Goal: Task Accomplishment & Management: Use online tool/utility

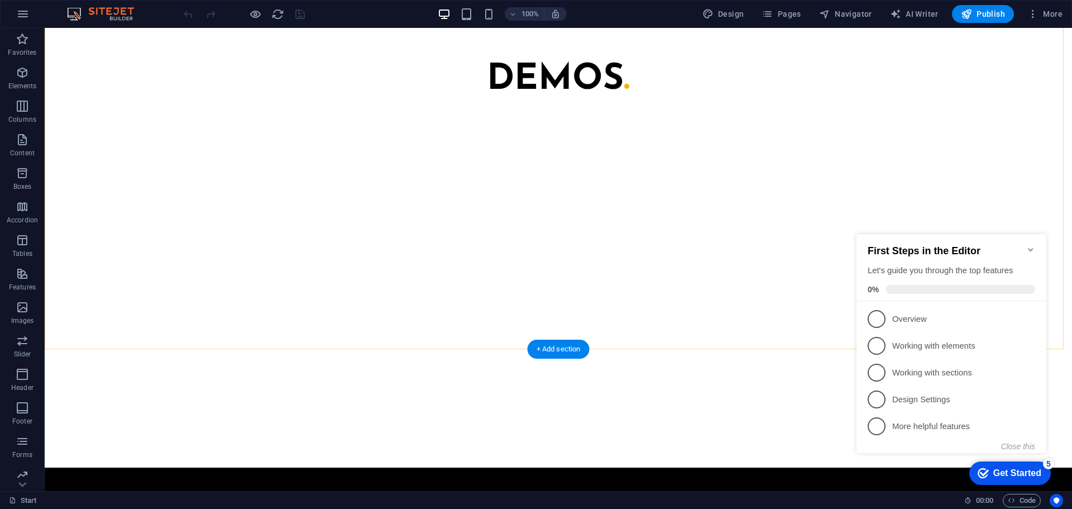
scroll to position [1029, 0]
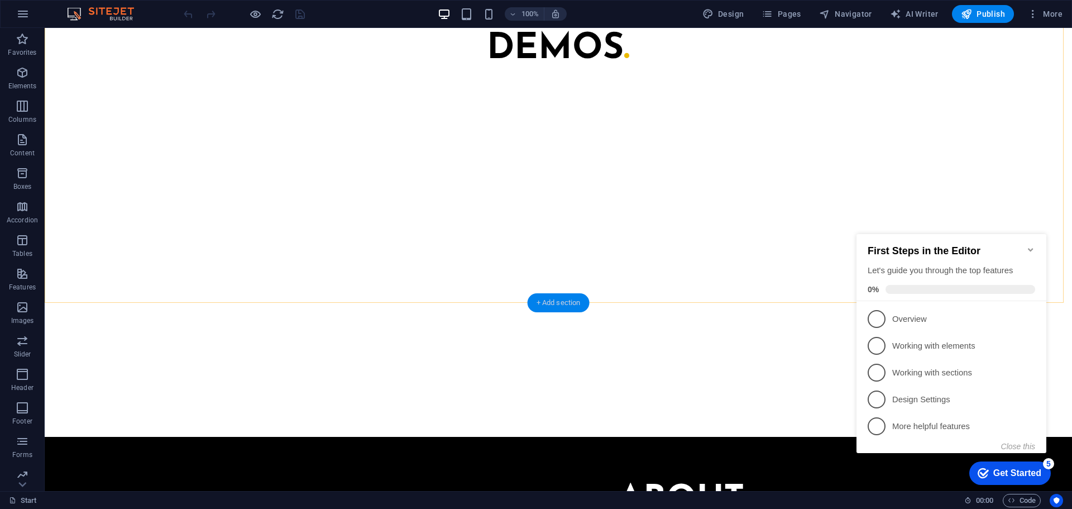
click at [565, 296] on div "+ Add section" at bounding box center [559, 302] width 62 height 19
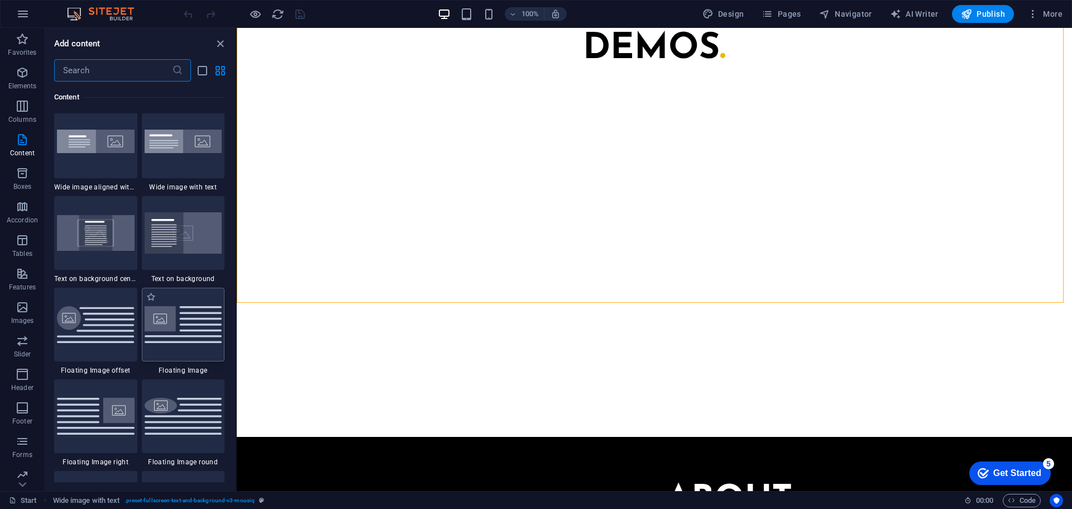
scroll to position [2233, 0]
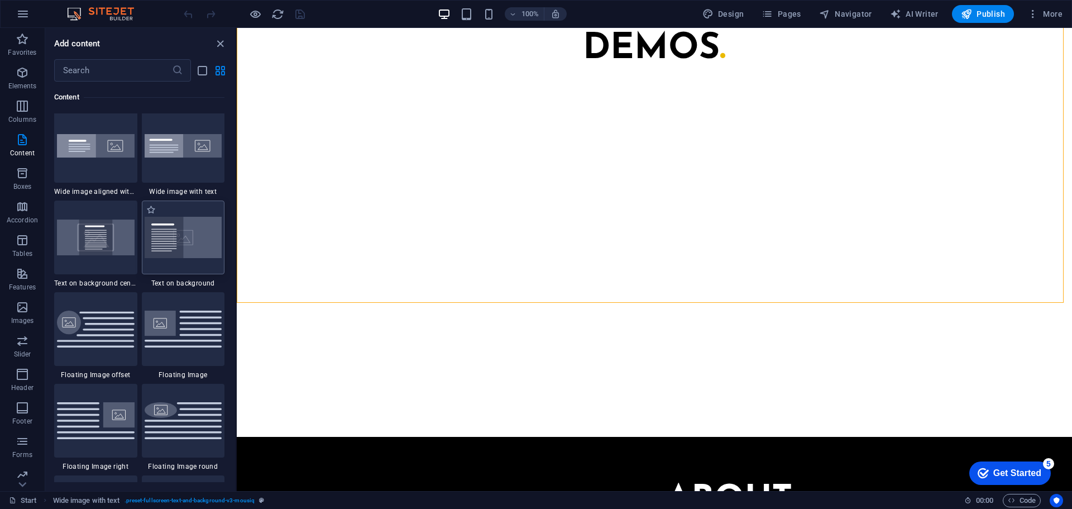
click at [186, 243] on img at bounding box center [184, 237] width 78 height 41
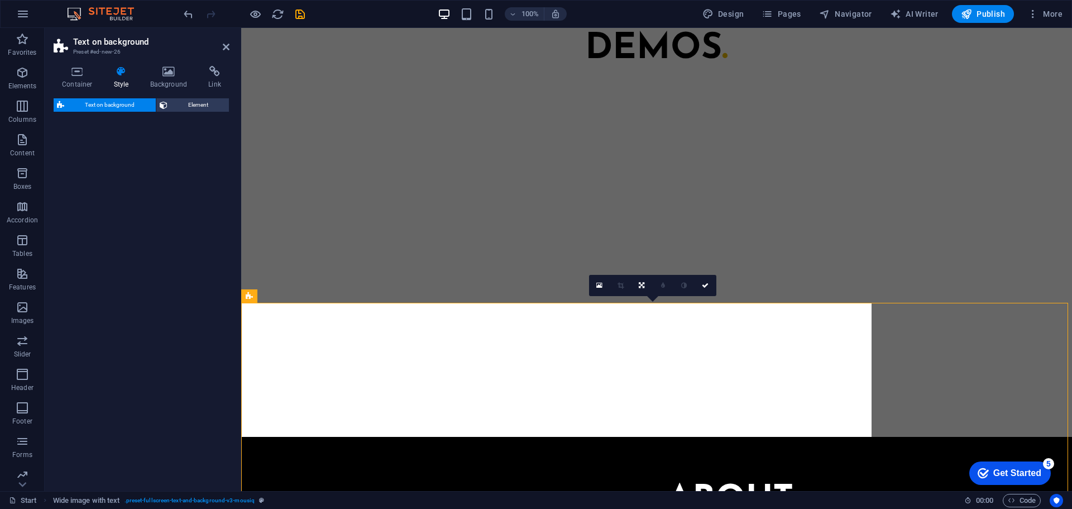
select select "%"
select select "rem"
select select "px"
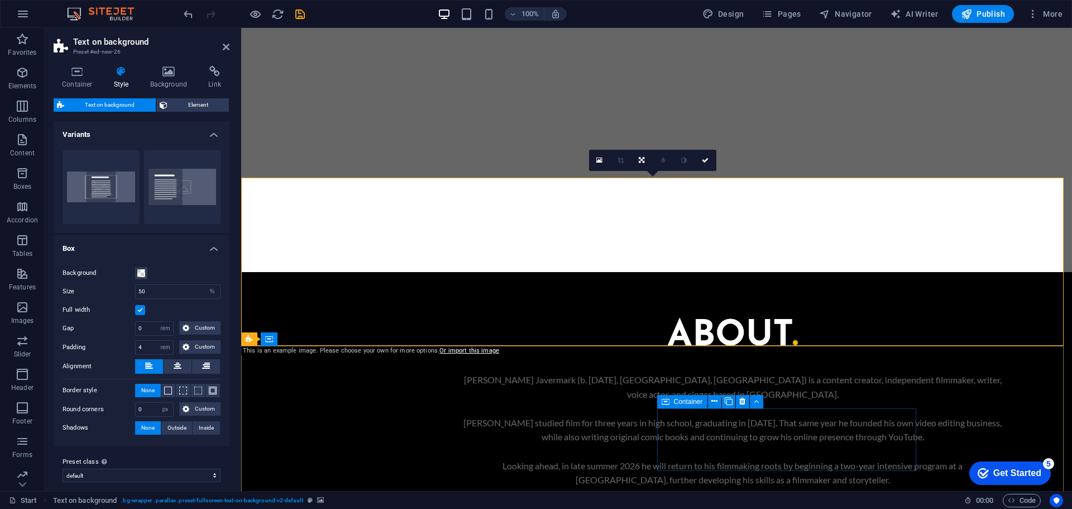
scroll to position [1197, 0]
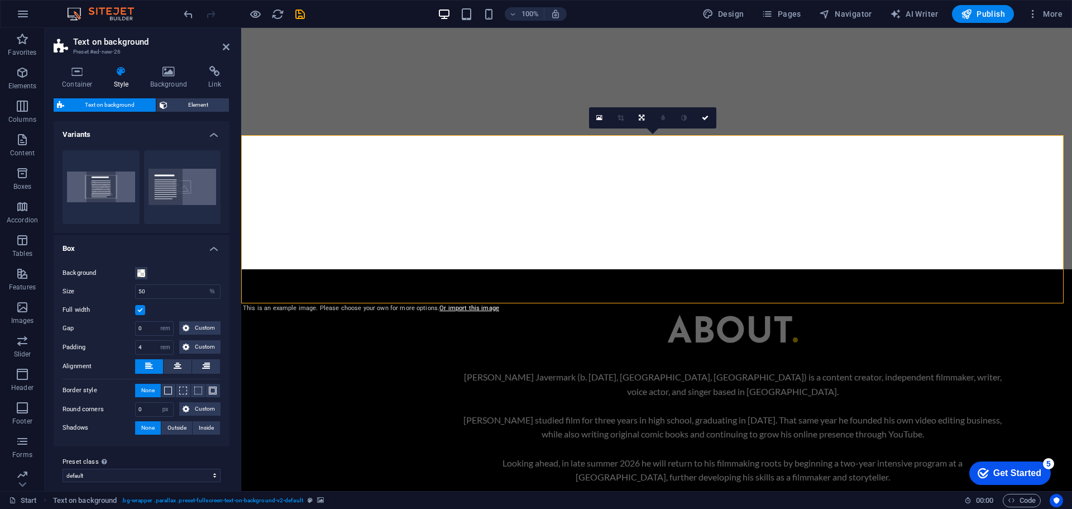
click at [165, 82] on h4 "Background" at bounding box center [171, 77] width 59 height 23
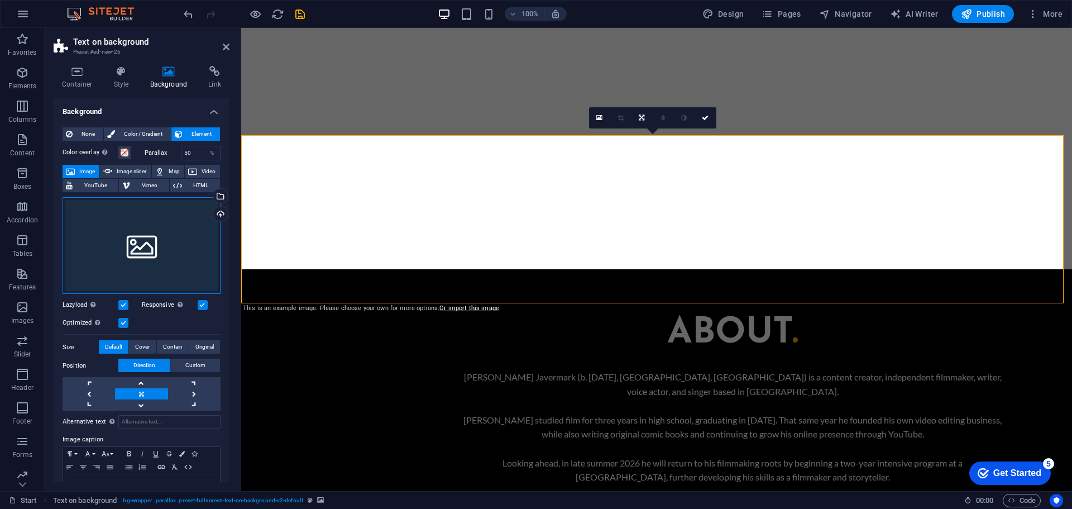
click at [173, 212] on div "Drag files here, click to choose files or select files from Files or our free s…" at bounding box center [142, 245] width 158 height 97
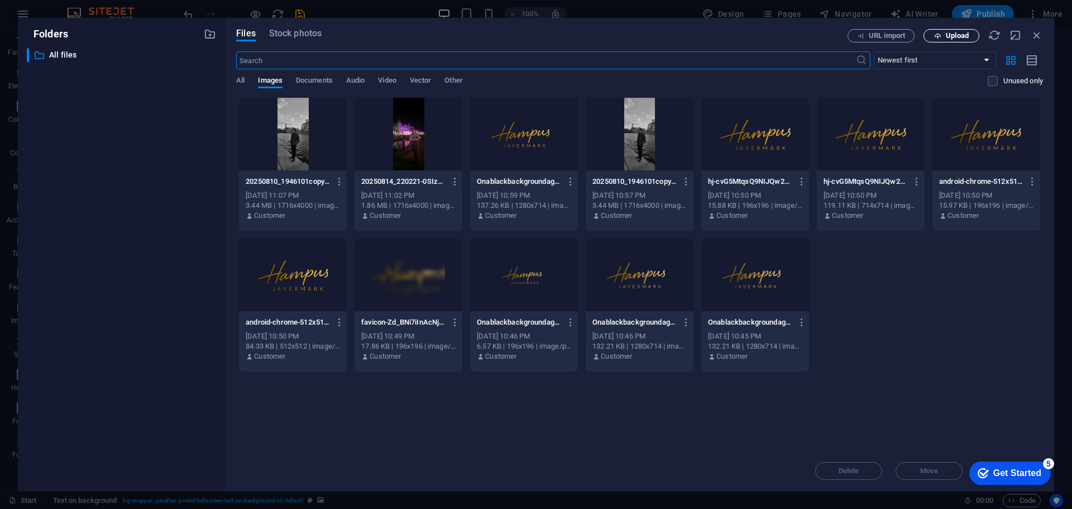
click at [948, 39] on span "Upload" at bounding box center [957, 35] width 23 height 7
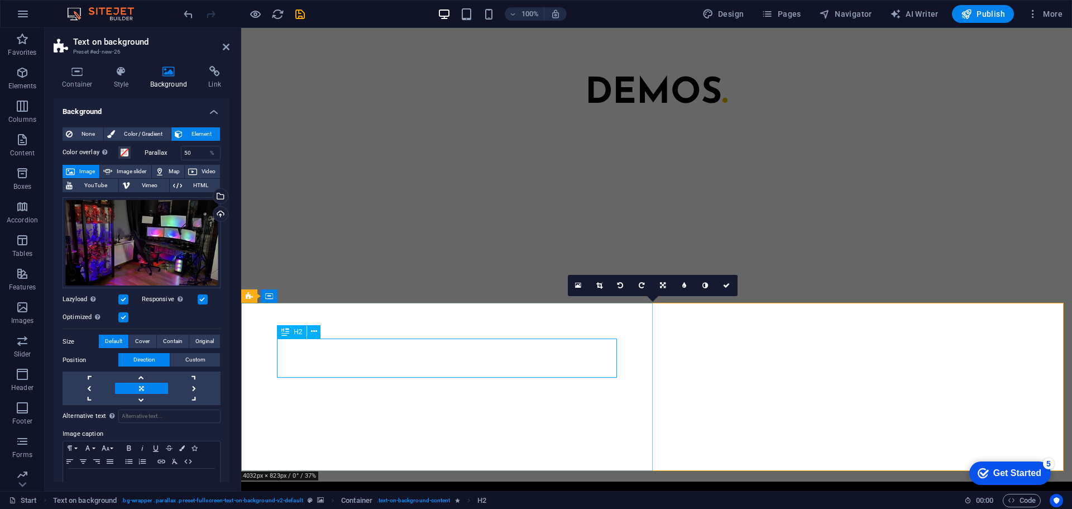
scroll to position [862, 0]
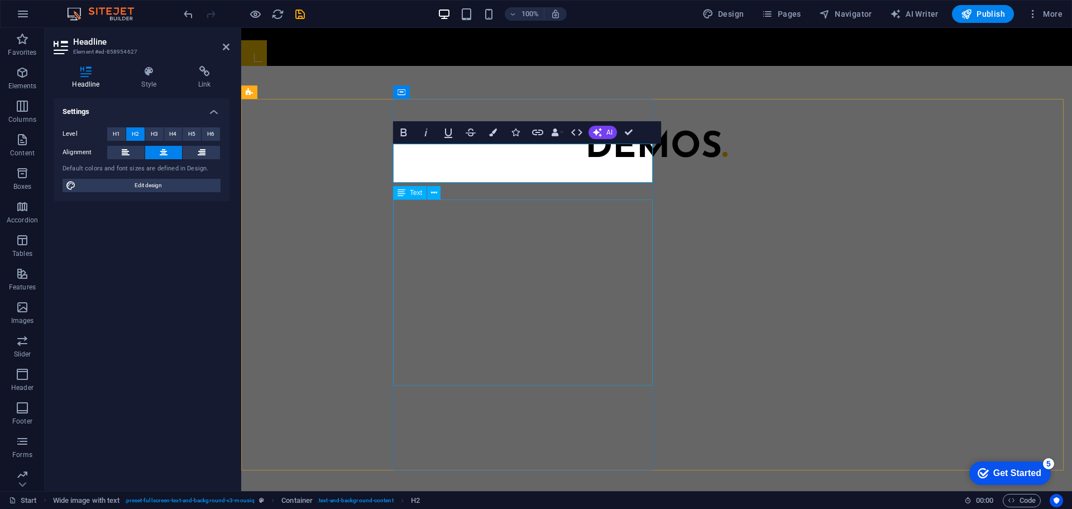
scroll to position [1141, 0]
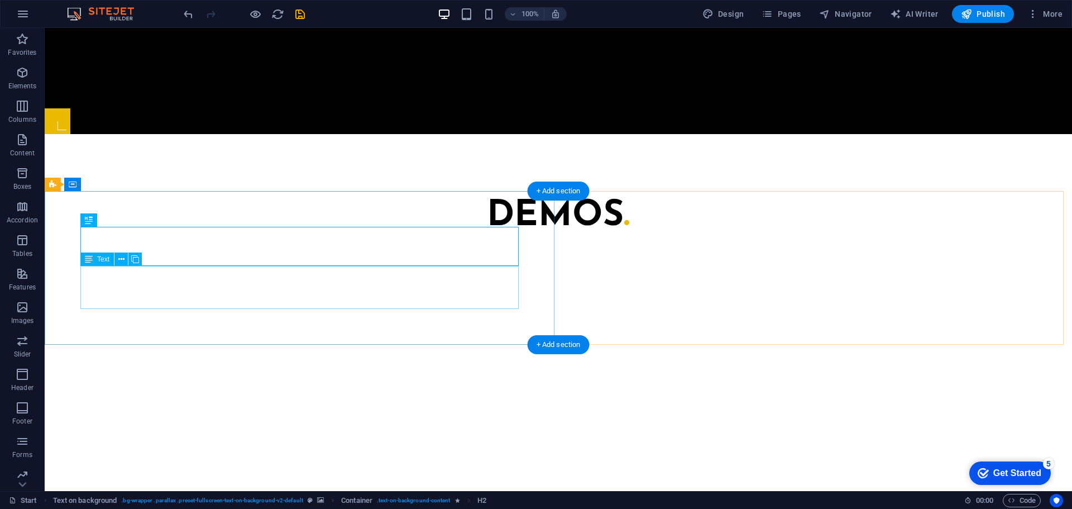
scroll to position [862, 0]
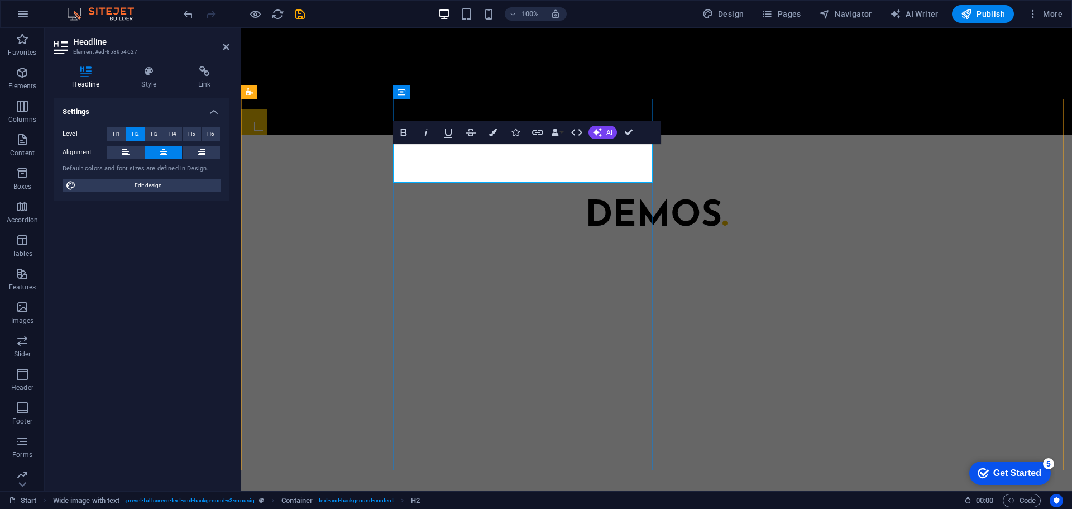
drag, startPoint x: 590, startPoint y: 171, endPoint x: 582, endPoint y: 170, distance: 8.0
click at [495, 138] on button "Colors" at bounding box center [492, 132] width 21 height 22
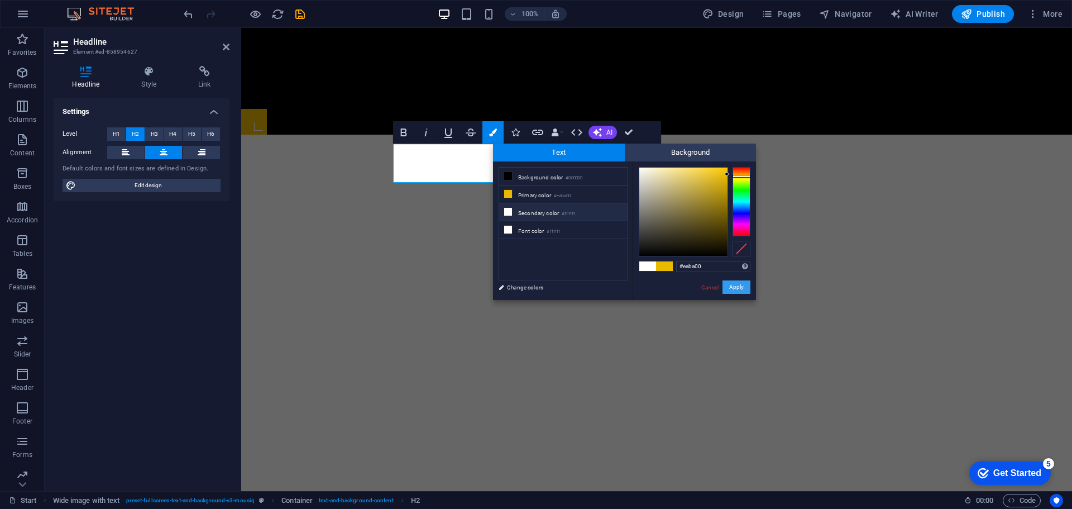
copy span "."
click at [713, 285] on link "Cancel" at bounding box center [710, 287] width 20 height 8
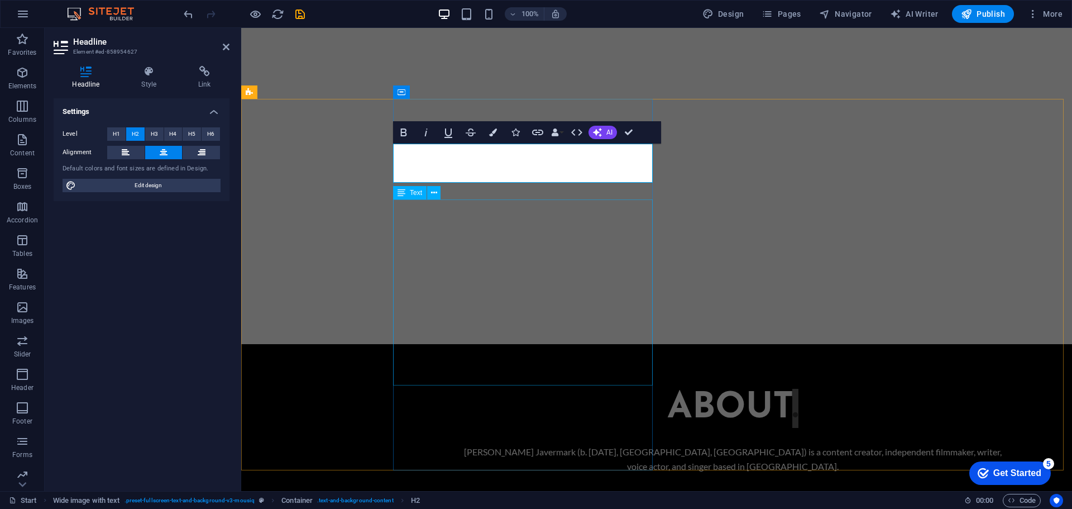
scroll to position [1141, 0]
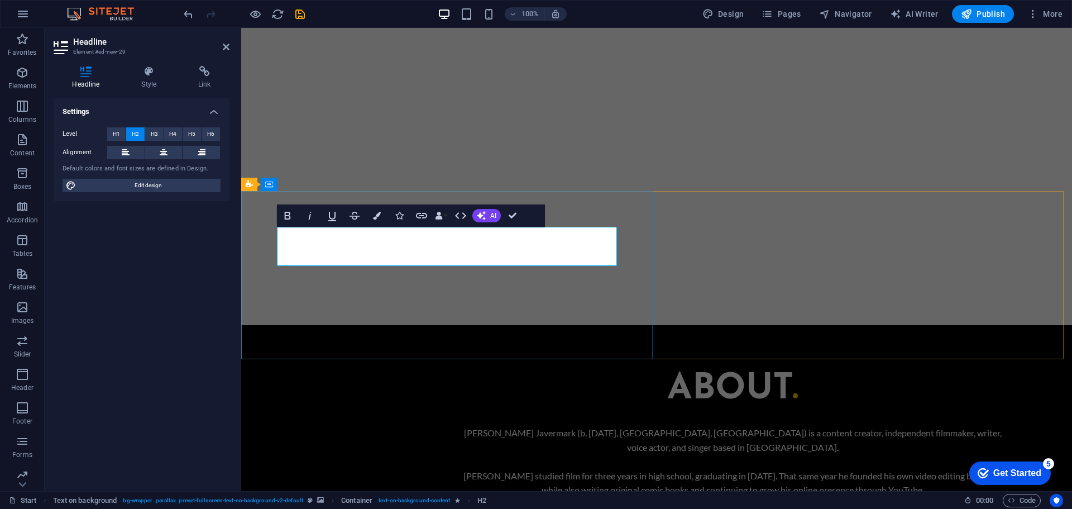
drag, startPoint x: 411, startPoint y: 254, endPoint x: 399, endPoint y: 252, distance: 12.4
click at [382, 215] on button "Colors" at bounding box center [376, 215] width 21 height 22
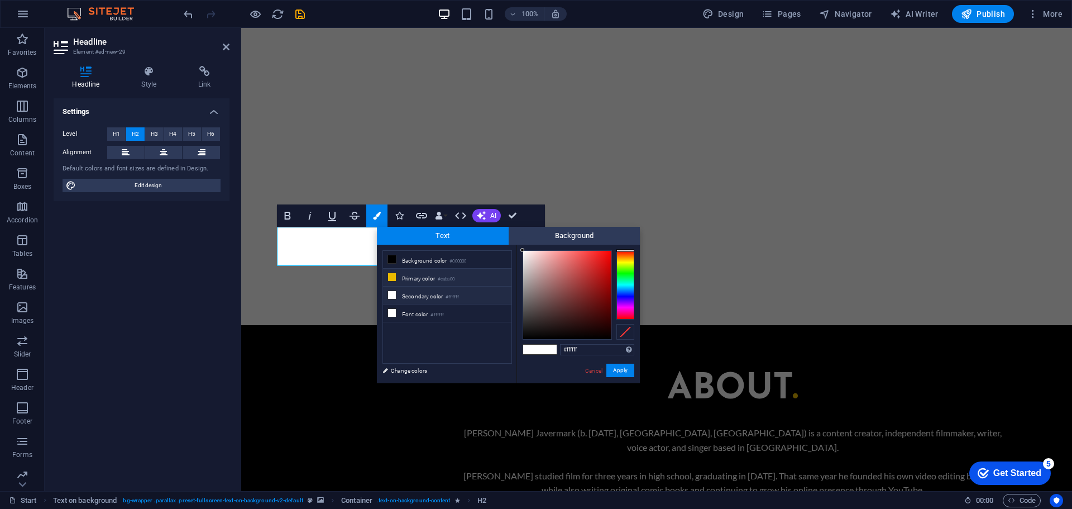
click at [465, 273] on li "Primary color #eaba00" at bounding box center [447, 278] width 128 height 18
type input "#eaba00"
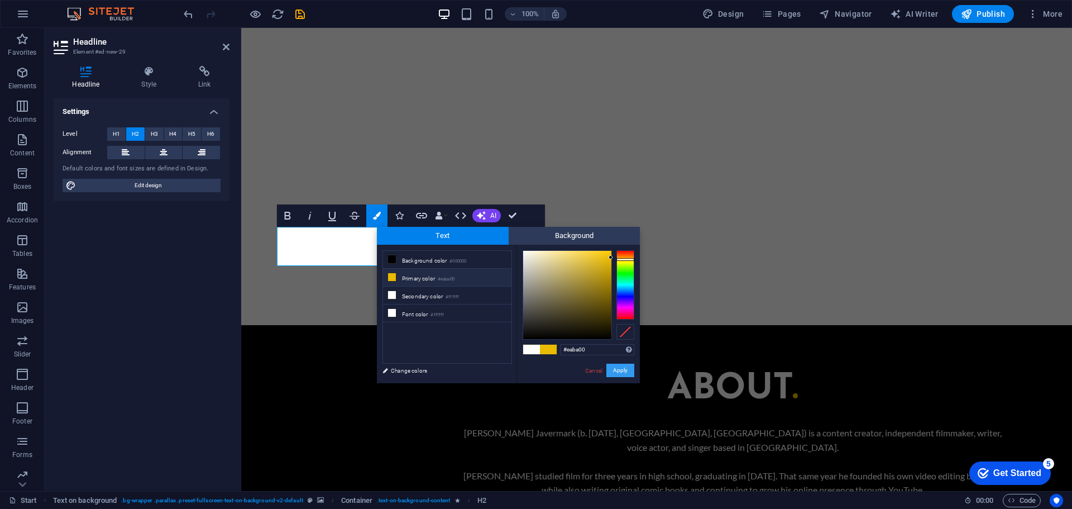
click at [629, 372] on button "Apply" at bounding box center [620, 370] width 28 height 13
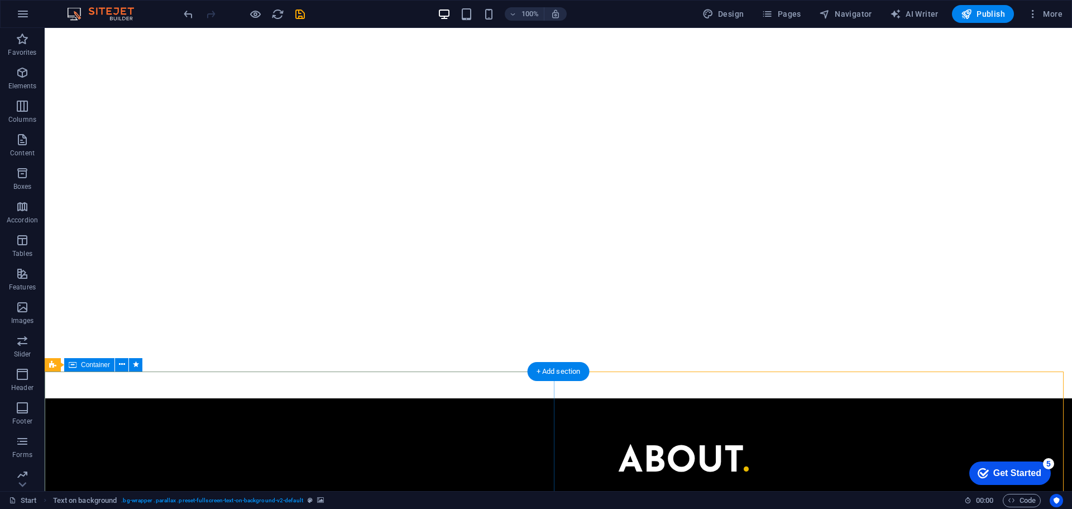
scroll to position [1071, 0]
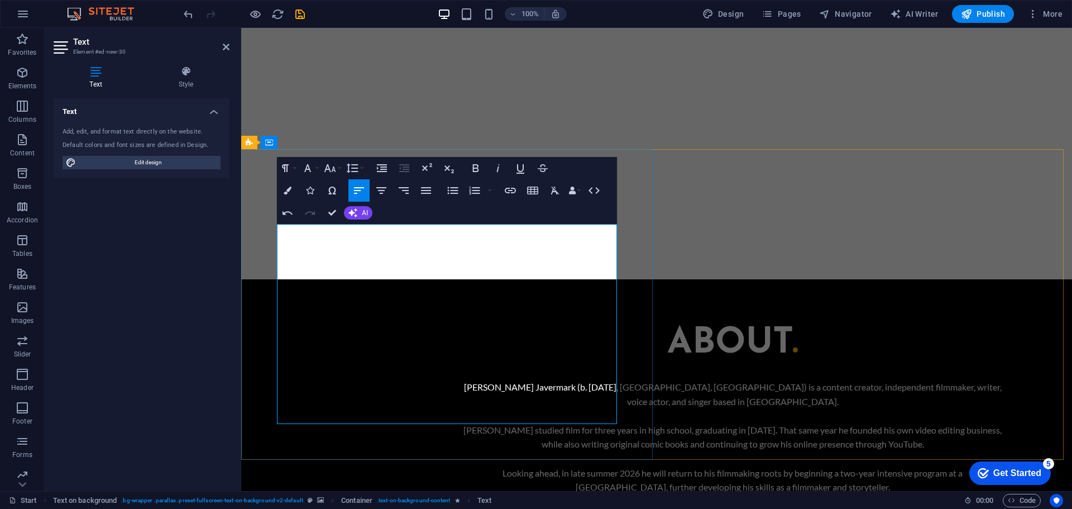
scroll to position [1183, 0]
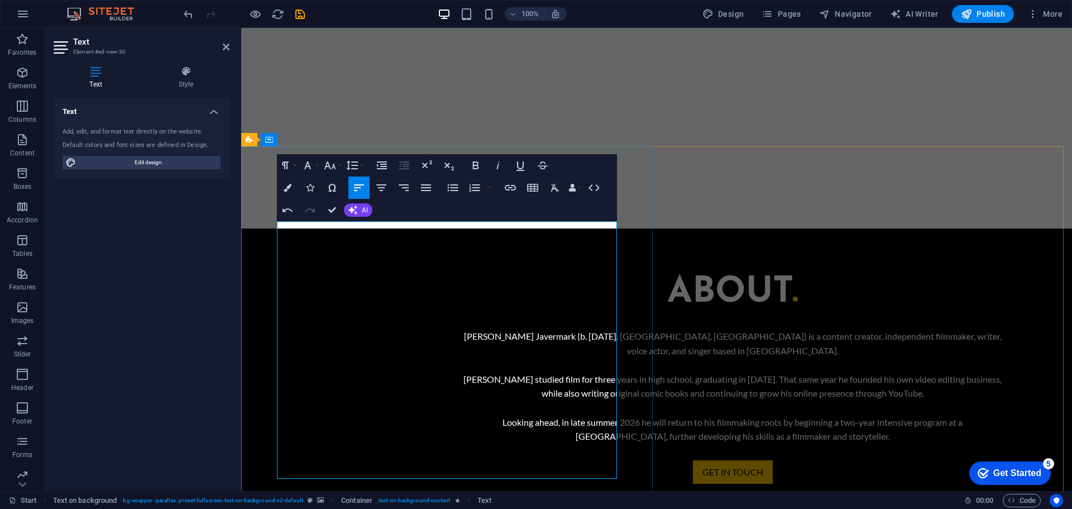
scroll to position [1238, 0]
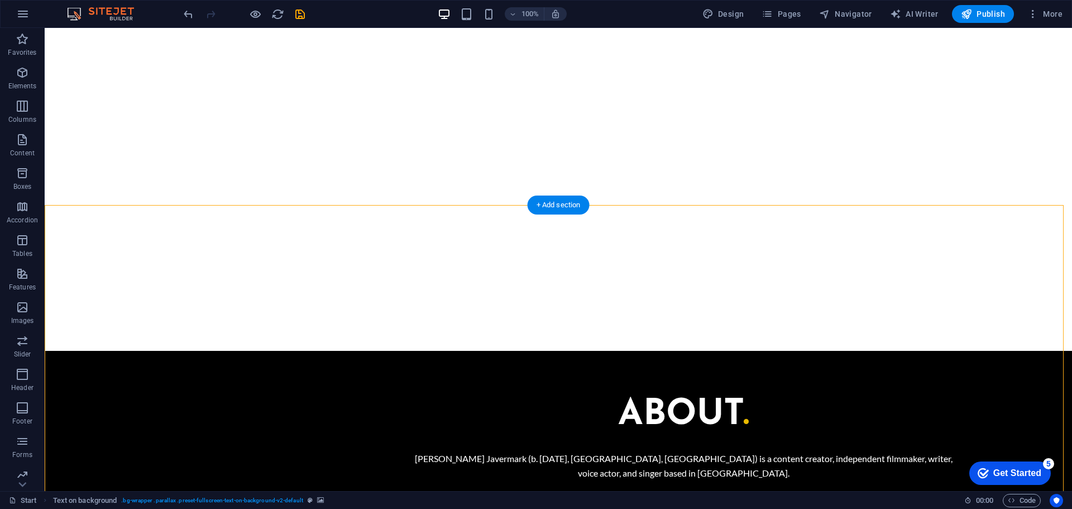
scroll to position [1127, 0]
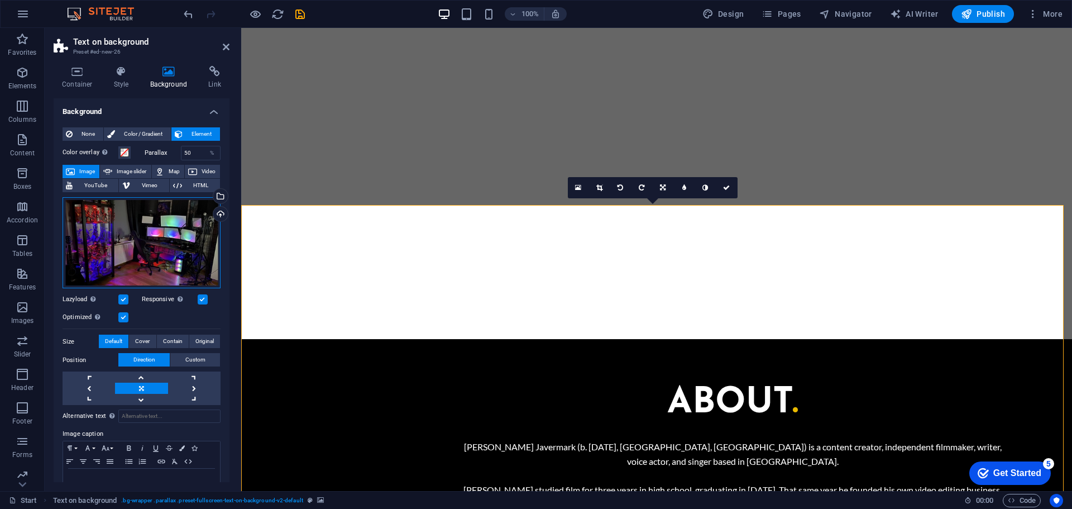
click at [171, 227] on div "Drag files here, click to choose files or select files from Files or our free s…" at bounding box center [142, 243] width 158 height 92
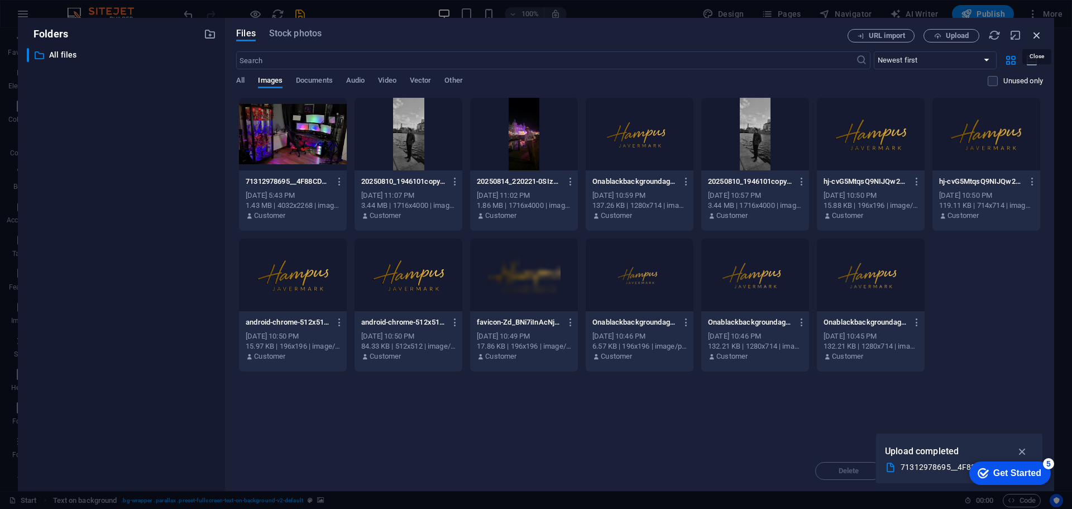
drag, startPoint x: 1039, startPoint y: 40, endPoint x: 797, endPoint y: 12, distance: 243.4
click at [1039, 40] on icon "button" at bounding box center [1037, 35] width 12 height 12
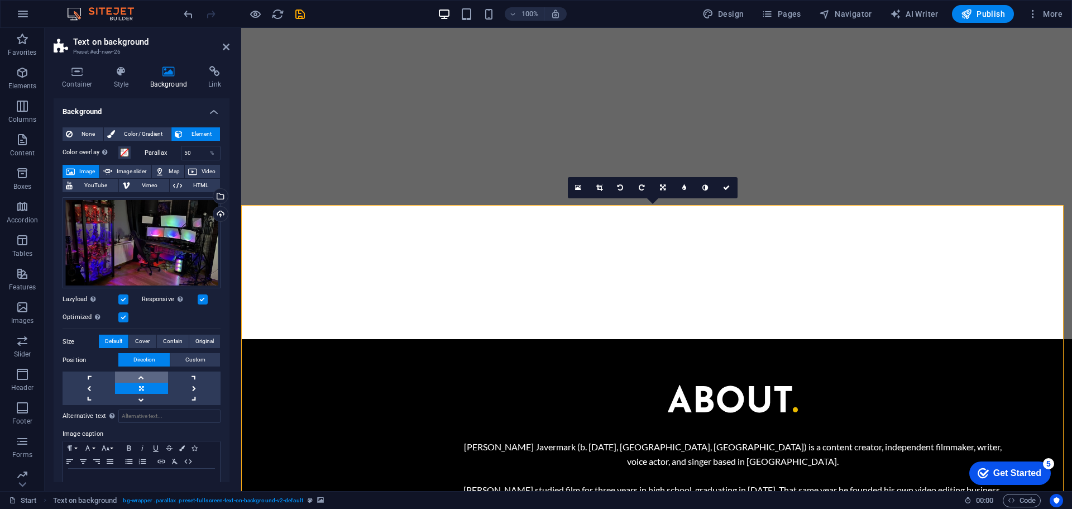
click at [148, 372] on link at bounding box center [141, 376] width 52 height 11
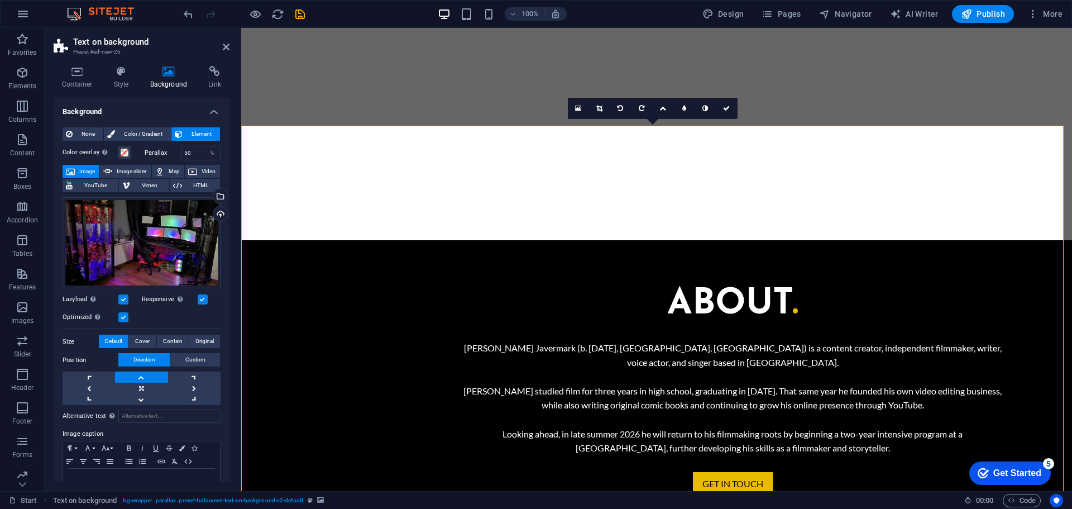
scroll to position [1183, 0]
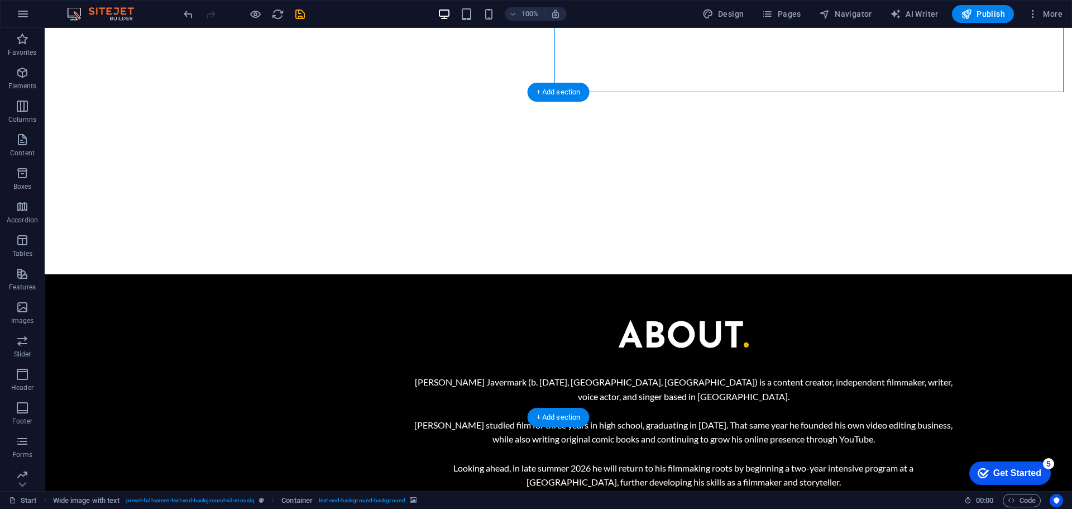
scroll to position [1187, 0]
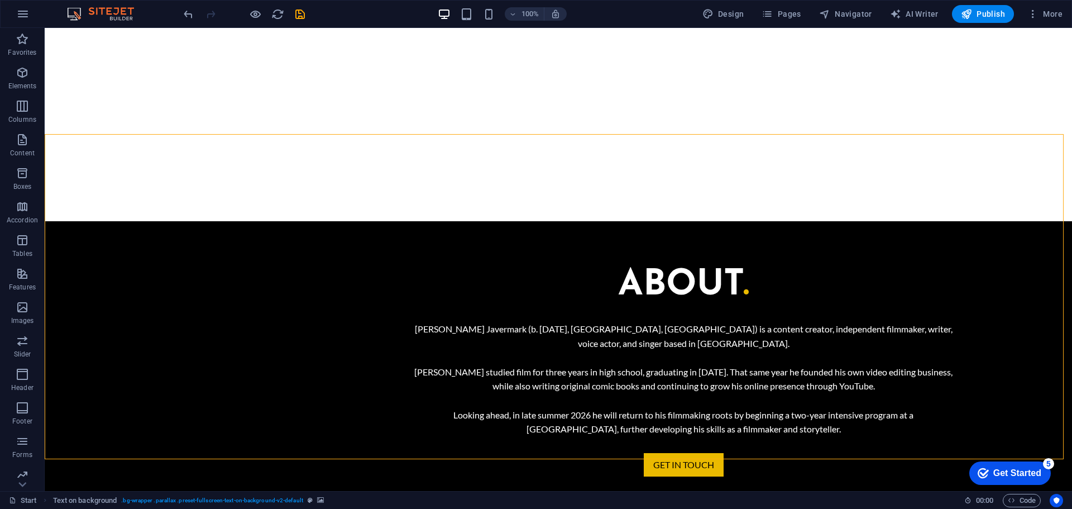
scroll to position [1251, 0]
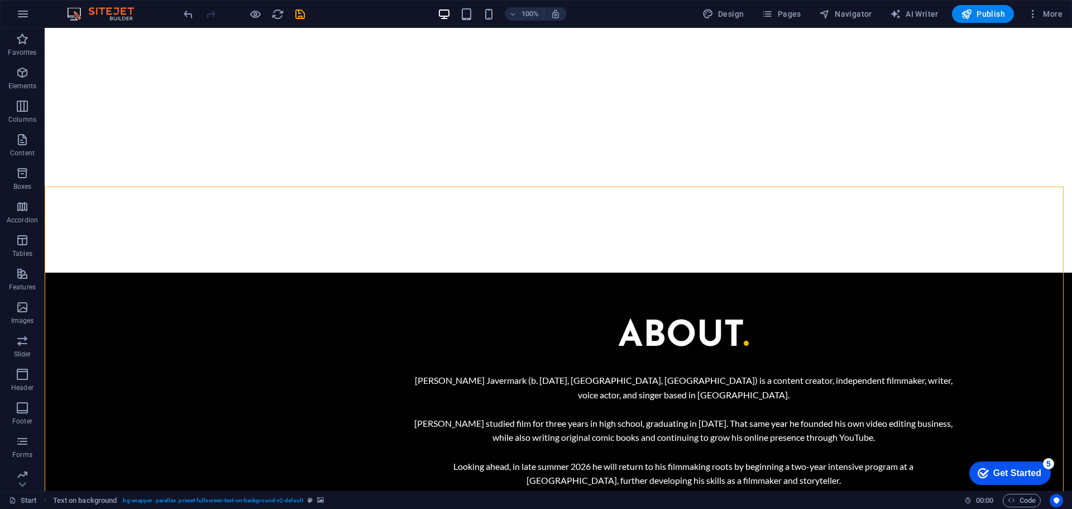
scroll to position [1195, 0]
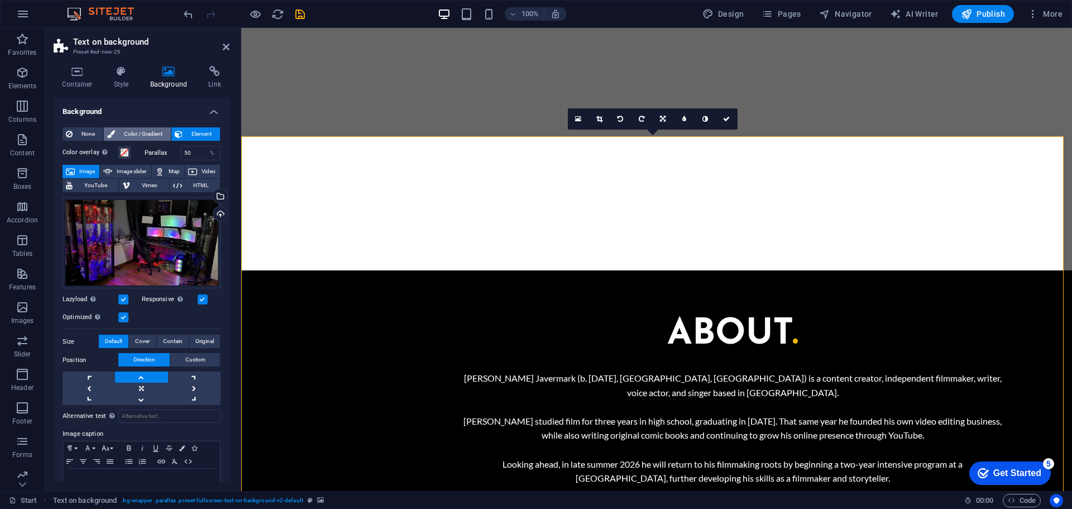
click at [159, 135] on span "Color / Gradient" at bounding box center [142, 133] width 49 height 13
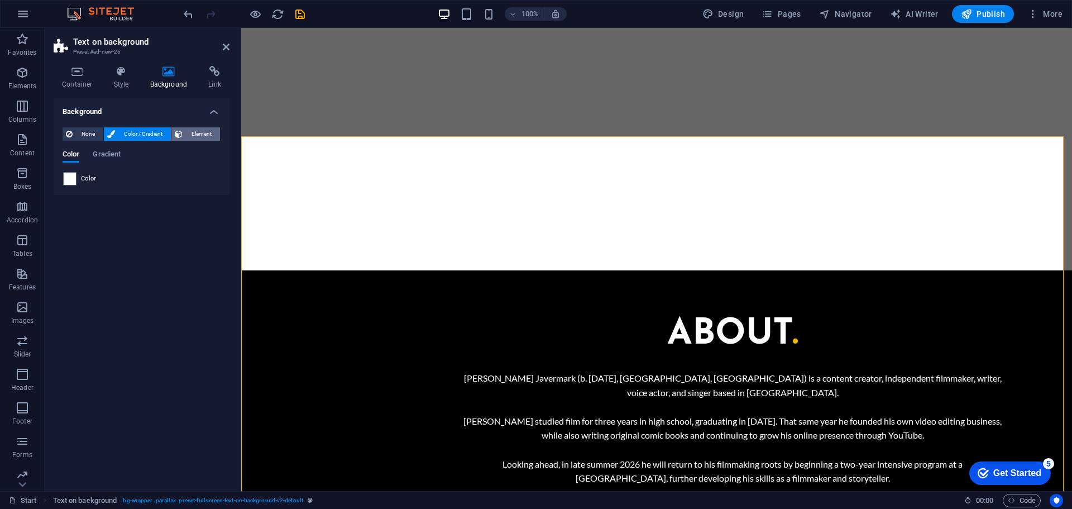
click at [184, 135] on button "Element" at bounding box center [195, 133] width 49 height 13
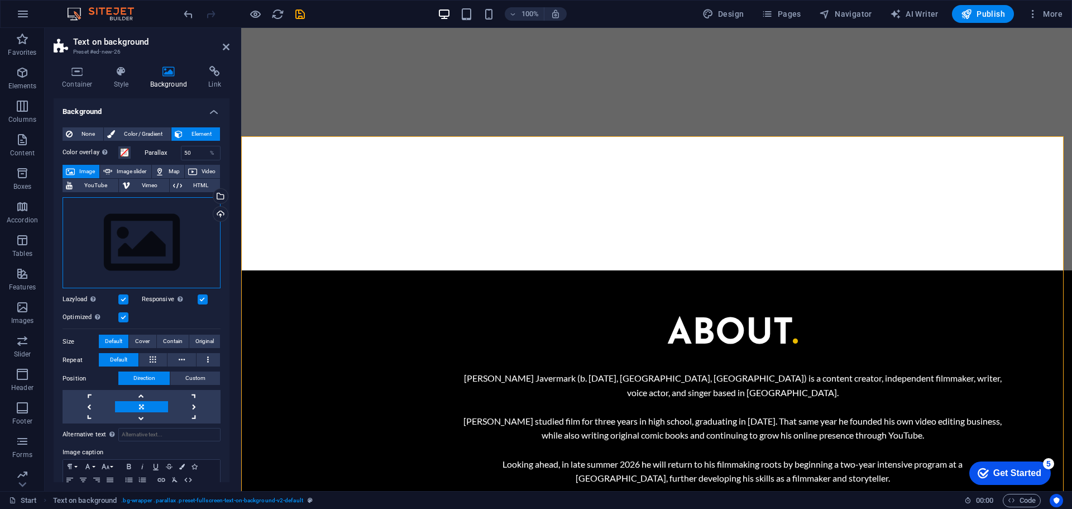
click at [164, 224] on div "Drag files here, click to choose files or select files from Files or our free s…" at bounding box center [142, 243] width 158 height 92
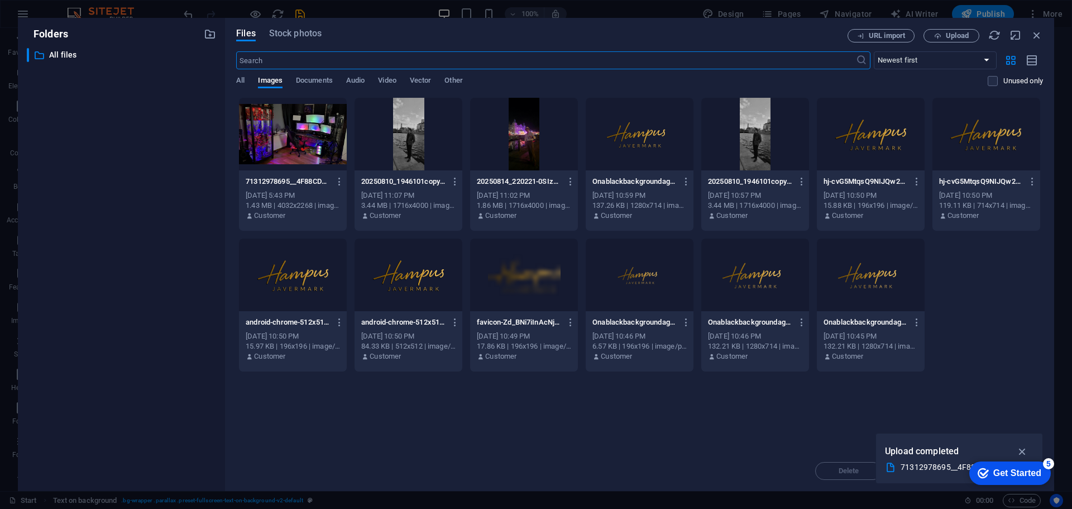
click at [312, 147] on div at bounding box center [293, 134] width 108 height 73
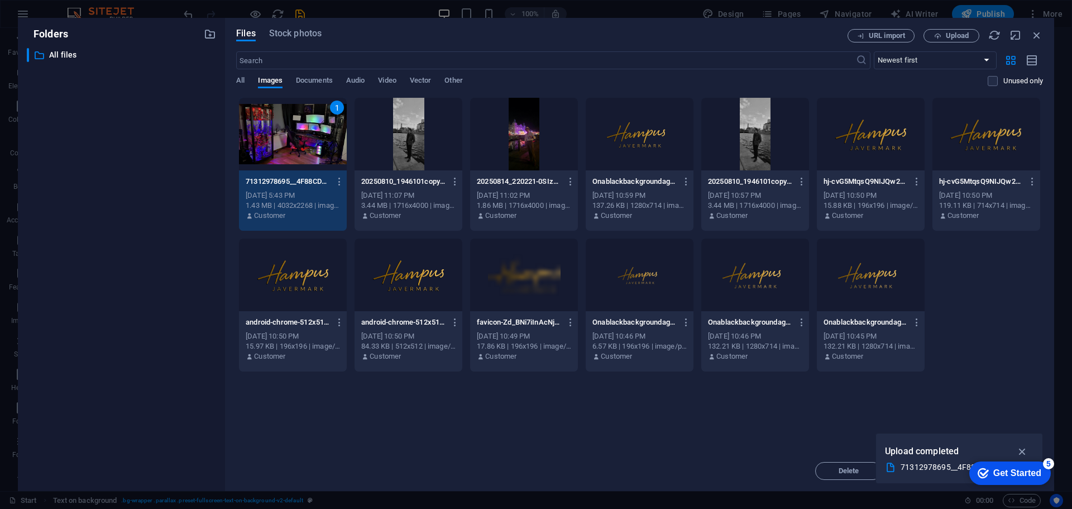
click at [312, 147] on div "1" at bounding box center [293, 134] width 108 height 73
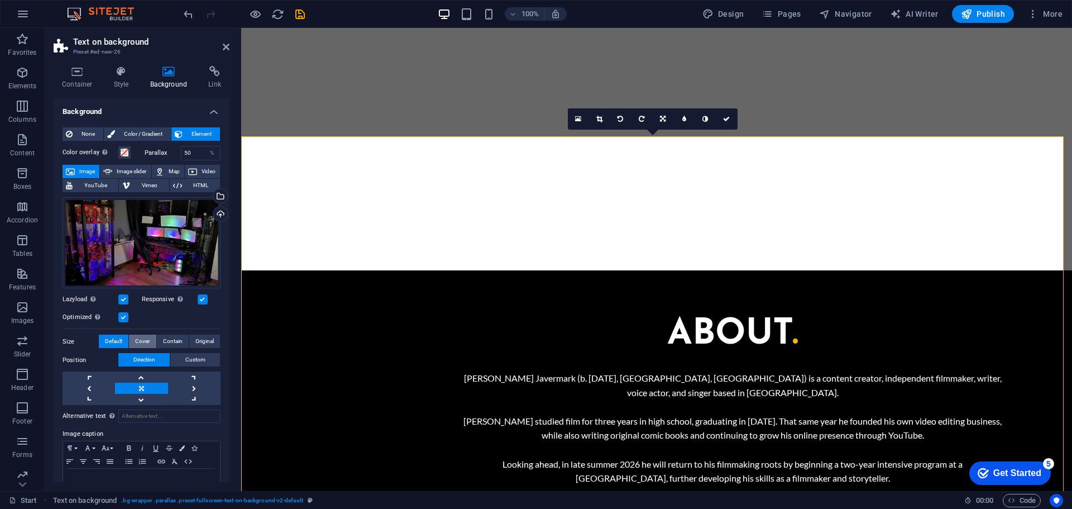
click at [148, 336] on span "Cover" at bounding box center [142, 340] width 15 height 13
click at [126, 344] on button "Default" at bounding box center [114, 340] width 30 height 13
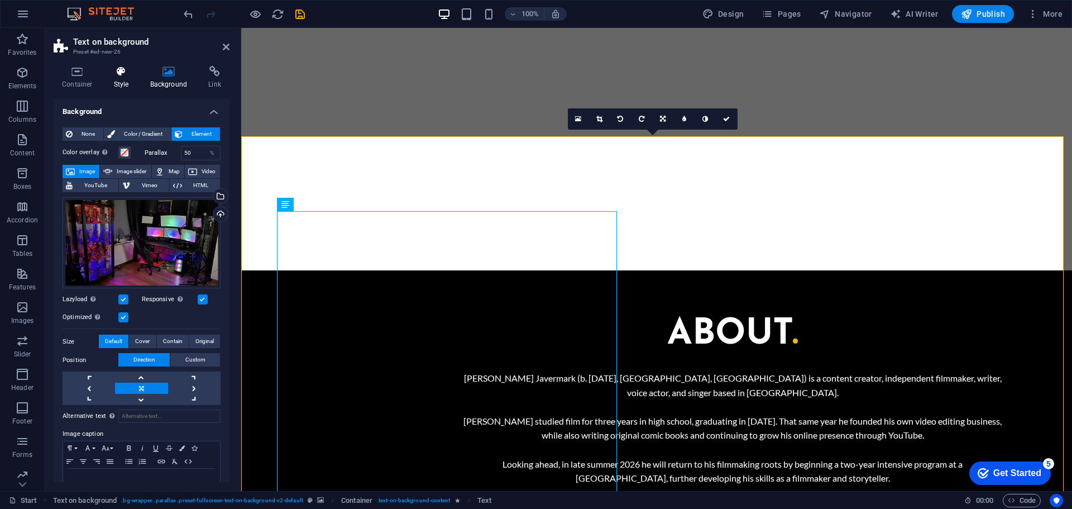
click at [122, 86] on h4 "Style" at bounding box center [124, 77] width 36 height 23
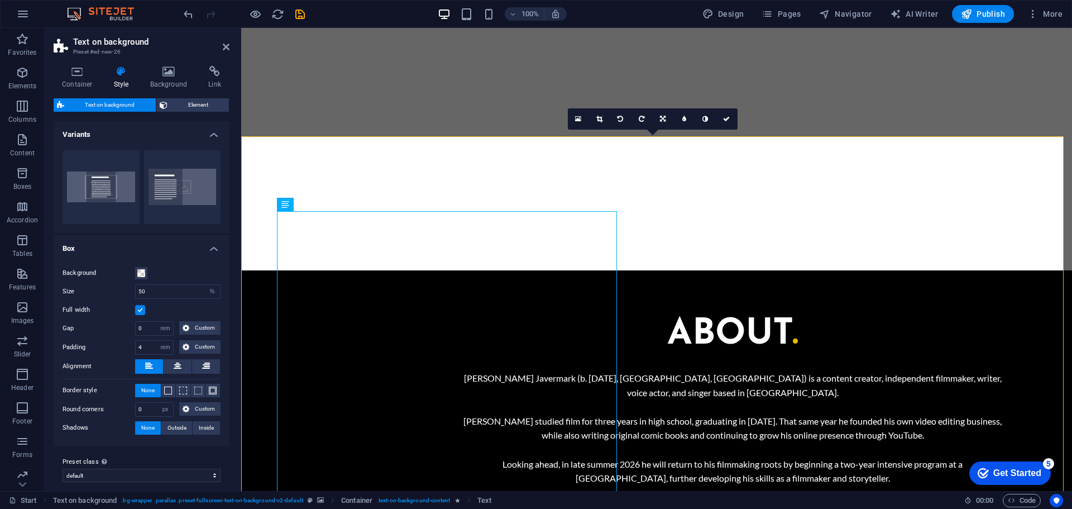
click at [141, 306] on label at bounding box center [140, 310] width 10 height 10
click at [0, 0] on input "Full width" at bounding box center [0, 0] width 0 height 0
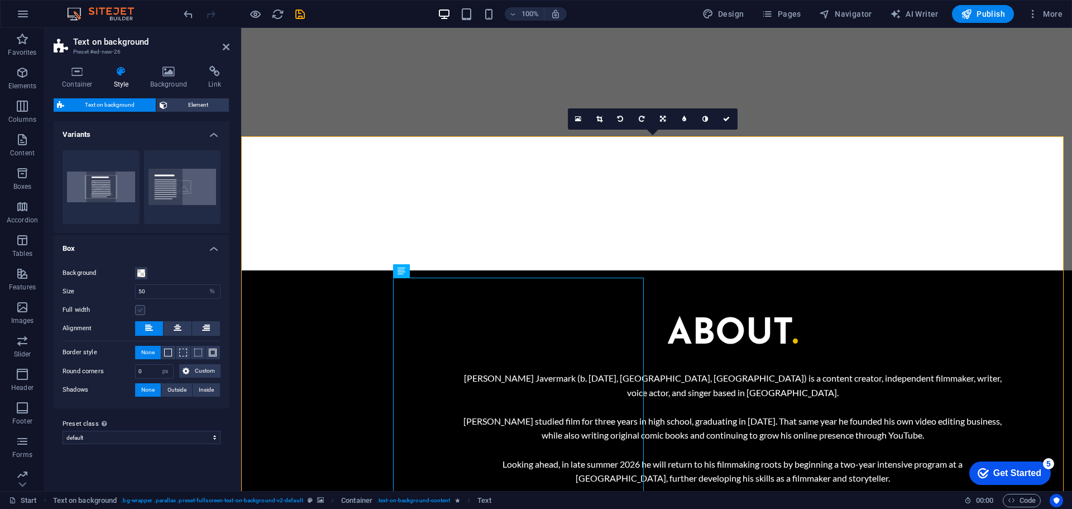
click at [141, 306] on label at bounding box center [140, 310] width 10 height 10
click at [0, 0] on input "Full width" at bounding box center [0, 0] width 0 height 0
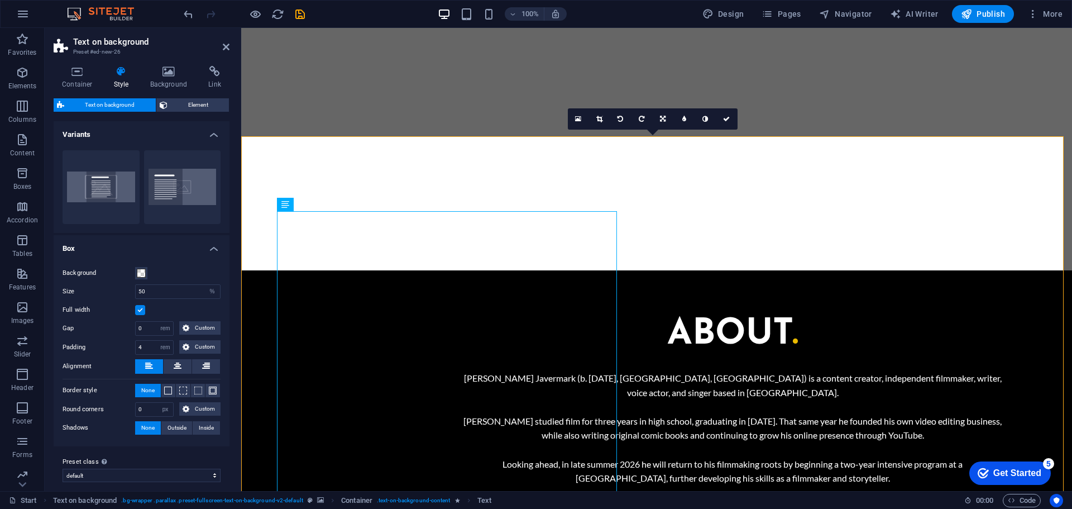
click at [141, 306] on label at bounding box center [140, 310] width 10 height 10
click at [0, 0] on input "Full width" at bounding box center [0, 0] width 0 height 0
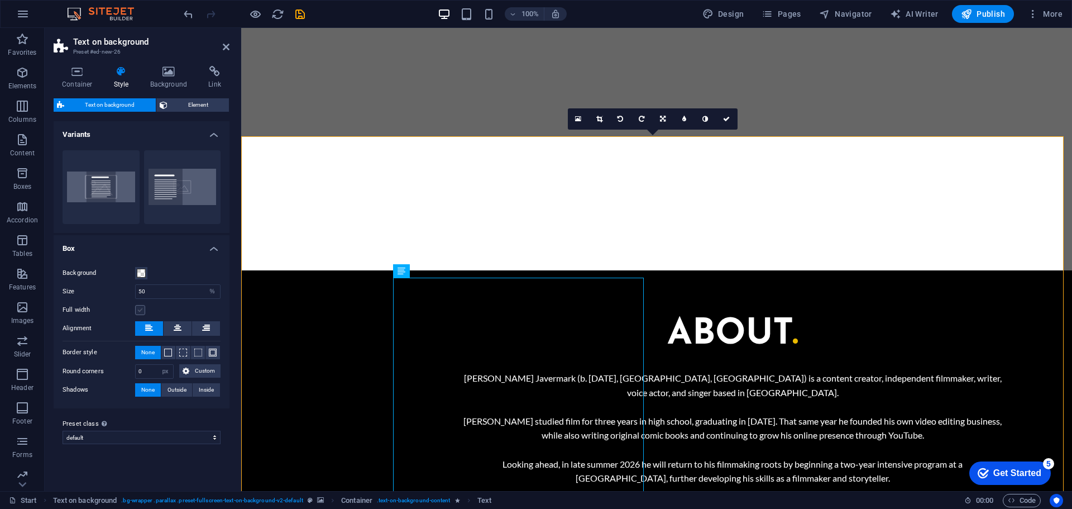
click at [141, 306] on label at bounding box center [140, 310] width 10 height 10
click at [0, 0] on input "Full width" at bounding box center [0, 0] width 0 height 0
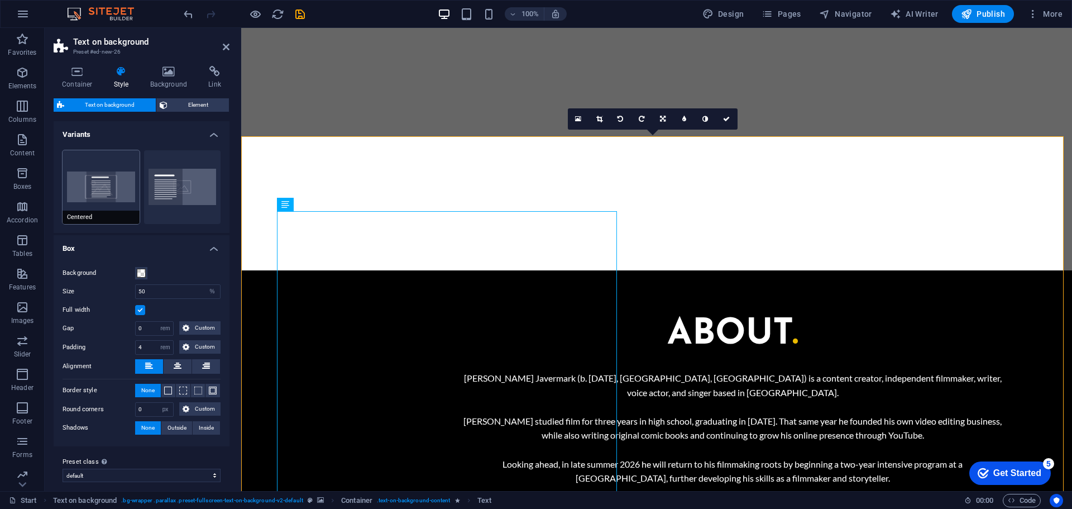
click at [117, 178] on button "Centered" at bounding box center [101, 187] width 77 height 74
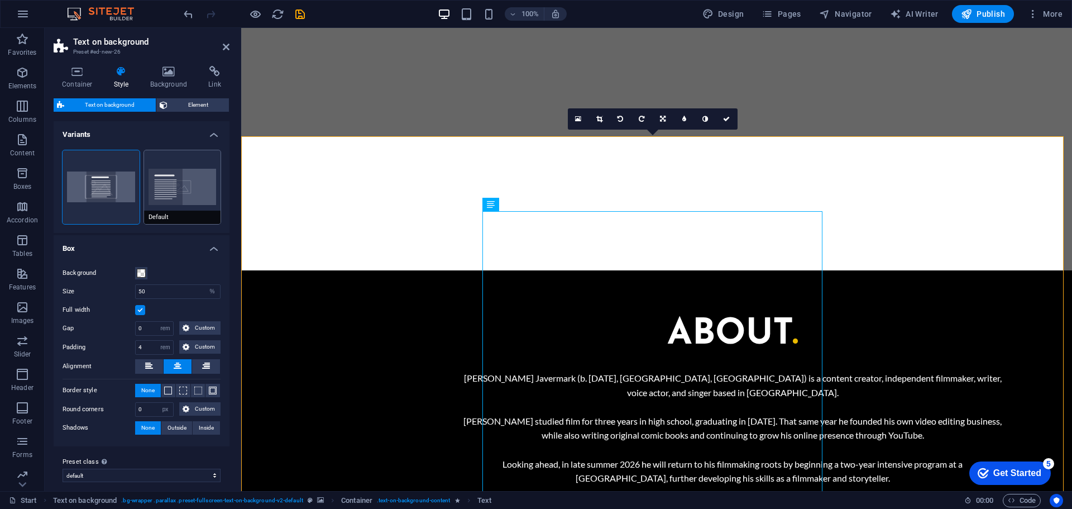
click at [176, 180] on button "Default" at bounding box center [182, 187] width 77 height 74
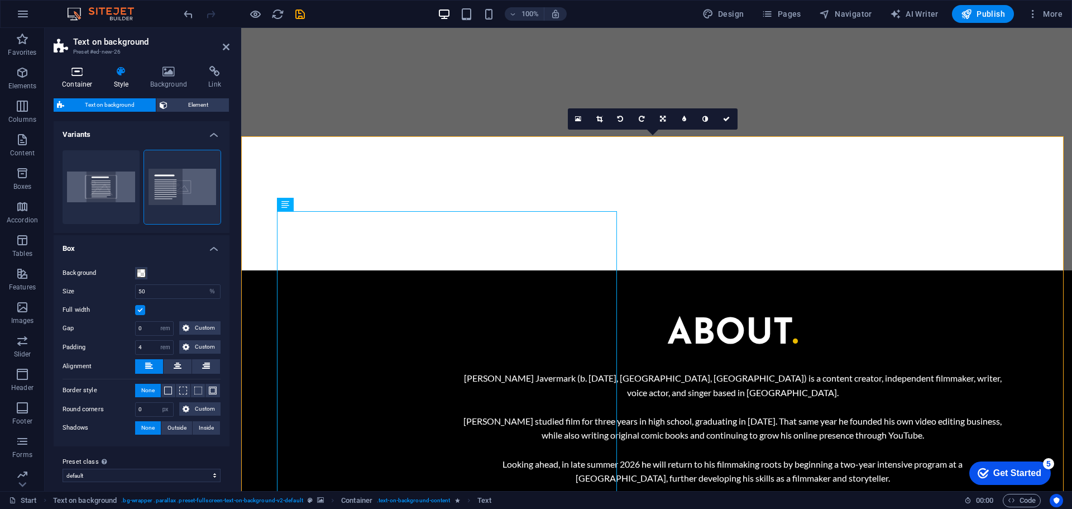
click at [87, 81] on h4 "Container" at bounding box center [80, 77] width 52 height 23
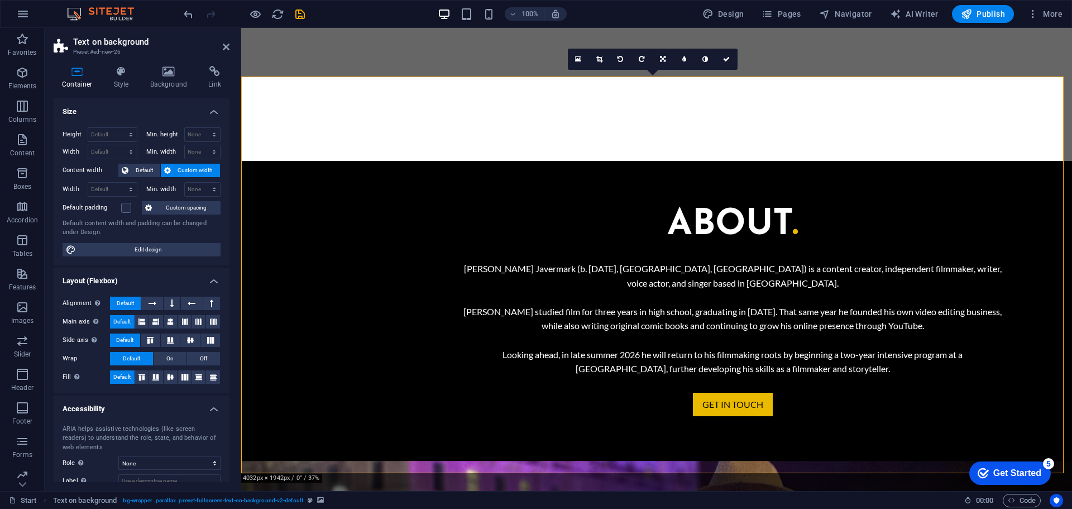
scroll to position [1307, 0]
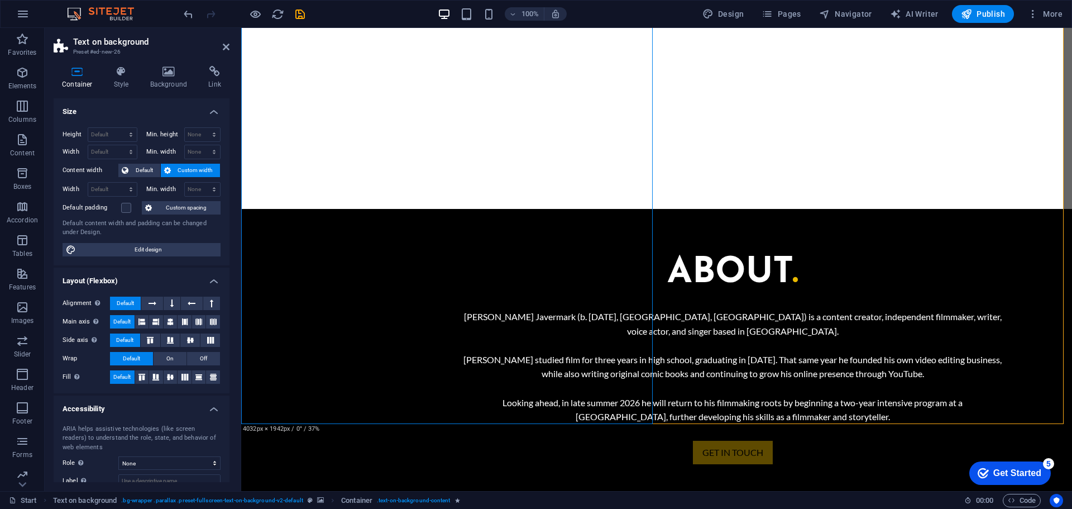
scroll to position [1251, 0]
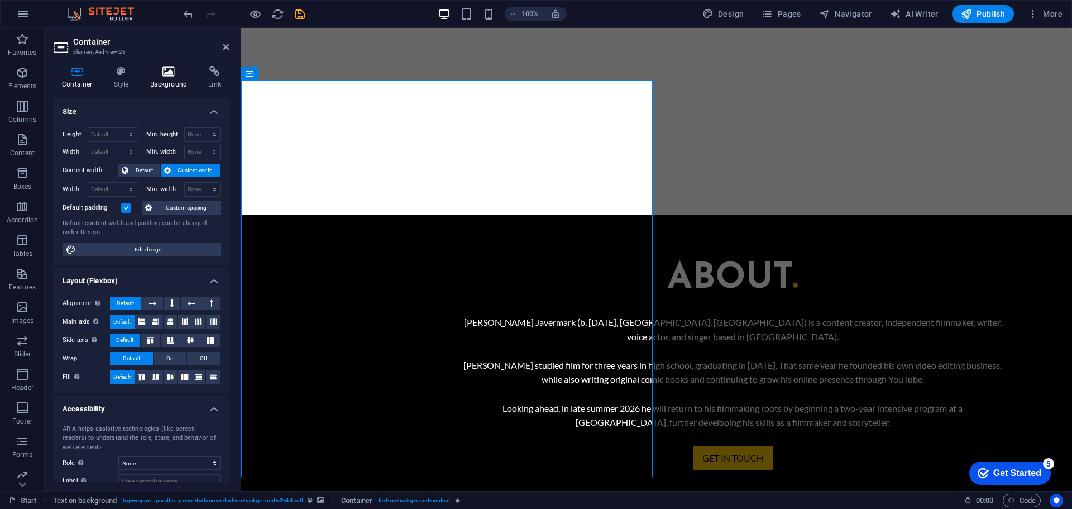
click at [173, 76] on icon at bounding box center [169, 71] width 54 height 11
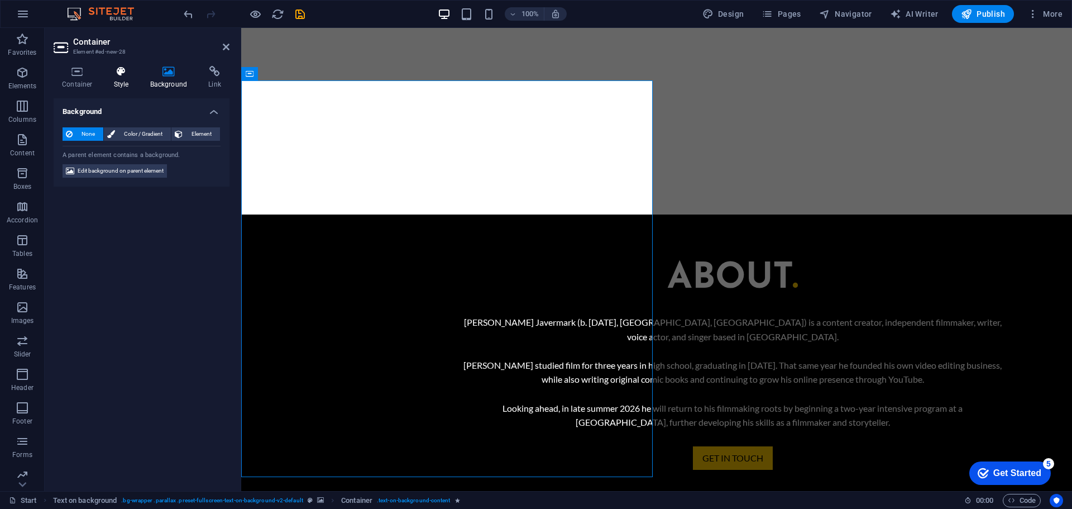
click at [136, 77] on h4 "Style" at bounding box center [124, 77] width 36 height 23
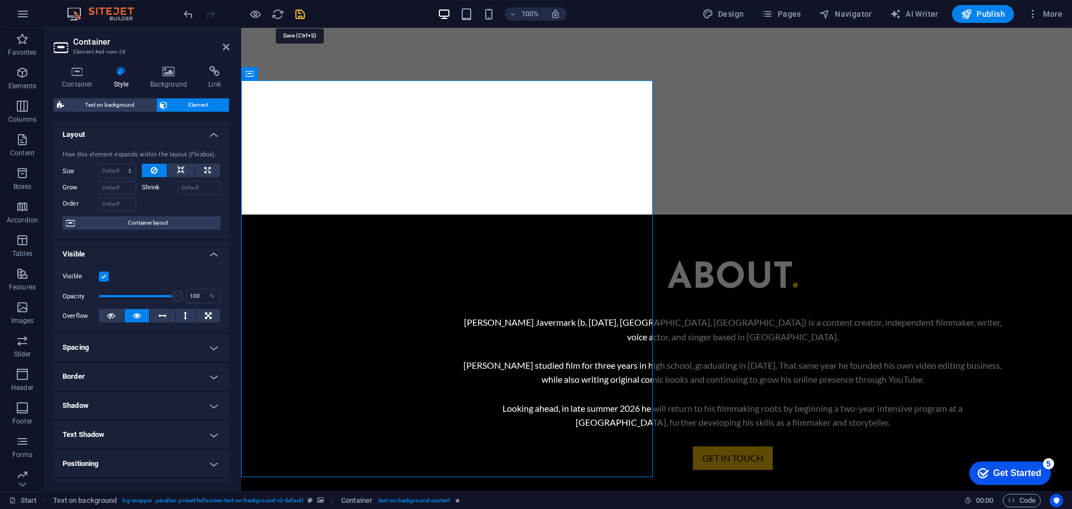
click at [300, 16] on icon "save" at bounding box center [300, 14] width 13 height 13
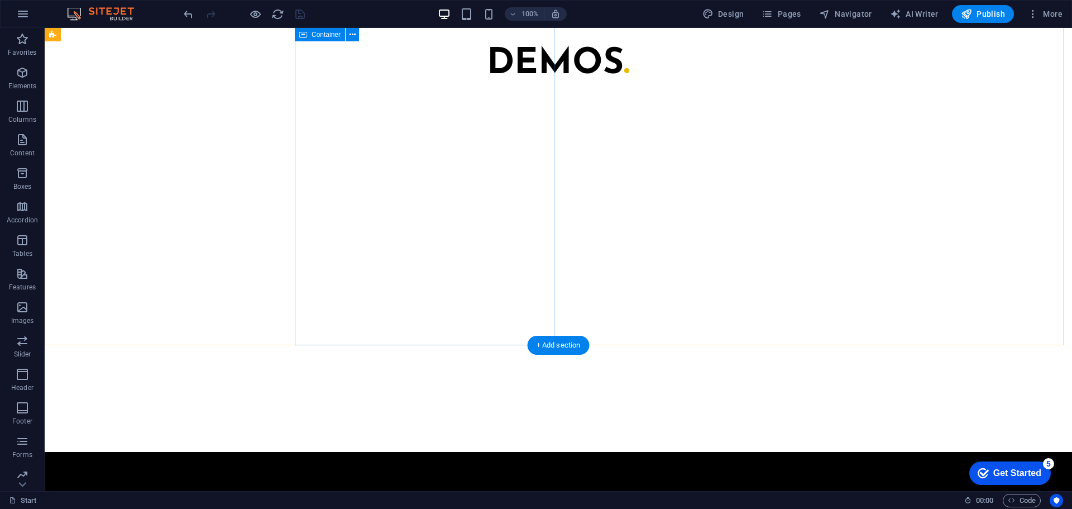
scroll to position [1019, 0]
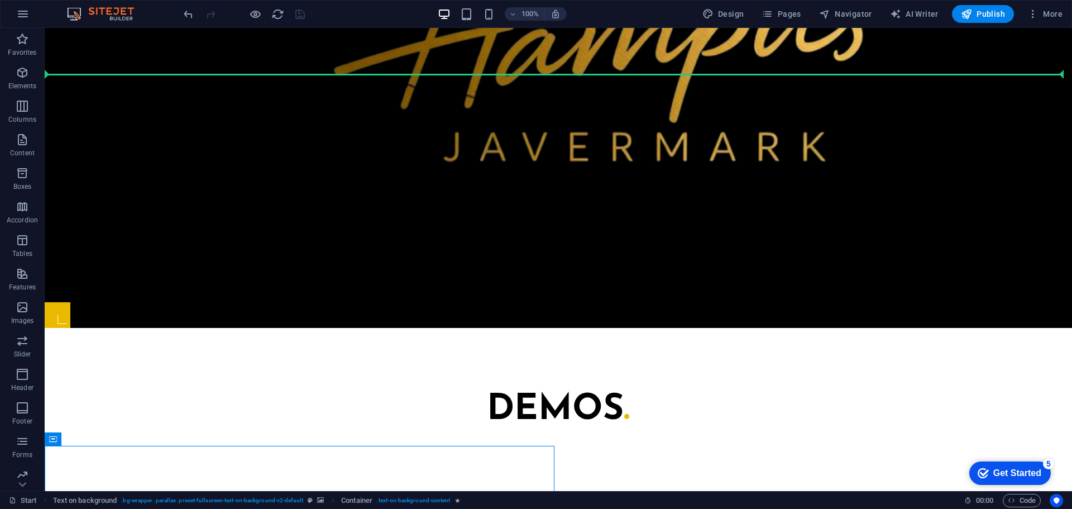
scroll to position [612, 0]
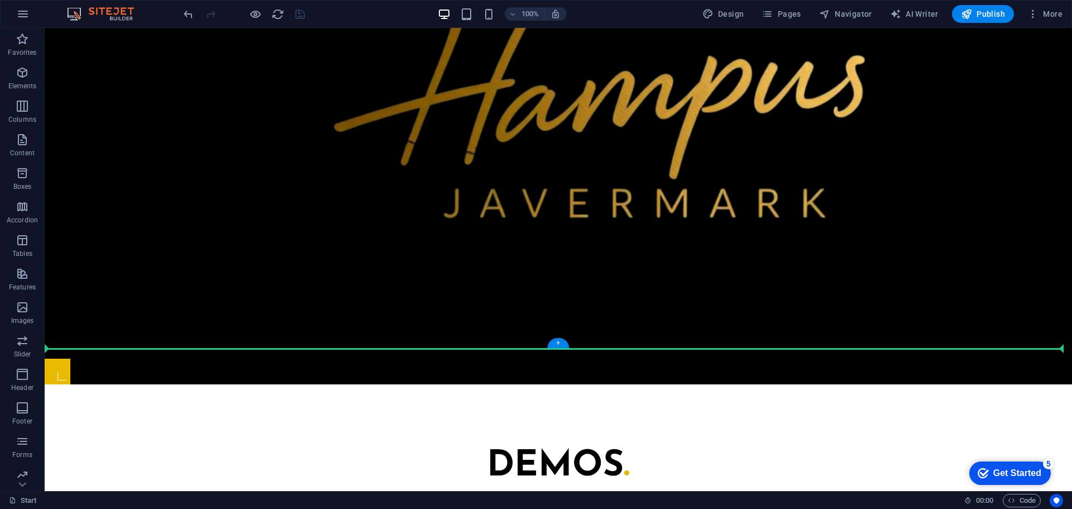
drag, startPoint x: 119, startPoint y: 331, endPoint x: 114, endPoint y: 343, distance: 13.5
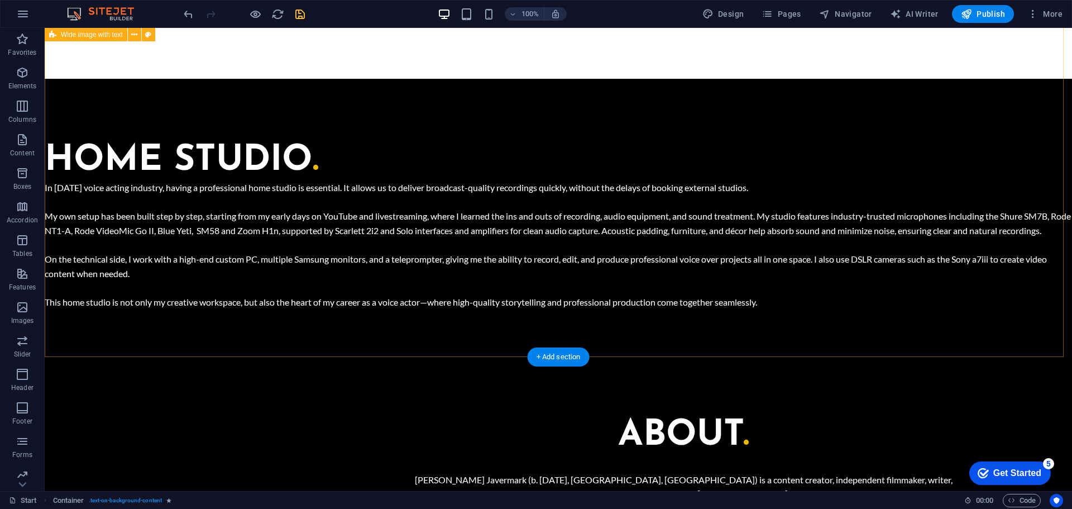
scroll to position [1394, 0]
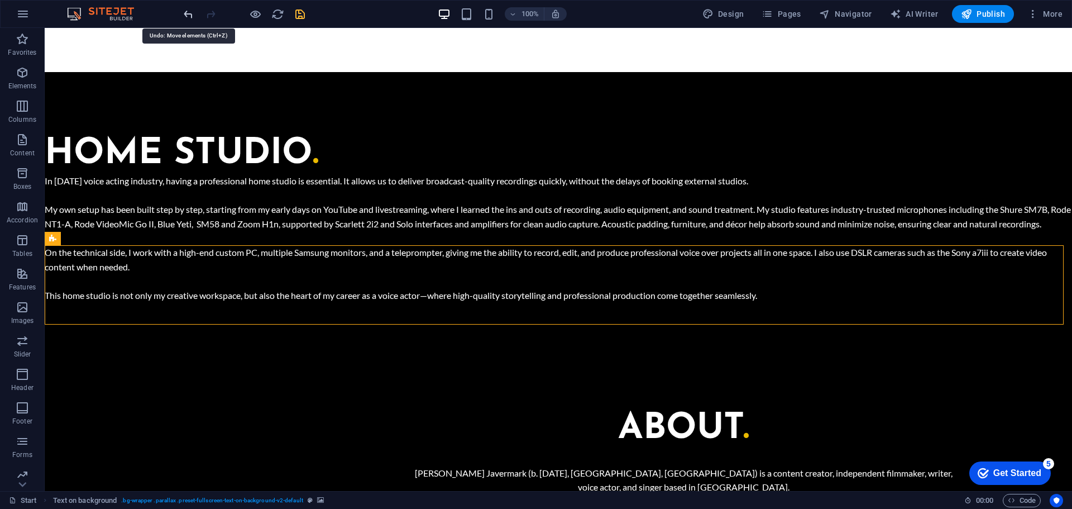
click at [190, 18] on icon "undo" at bounding box center [188, 14] width 13 height 13
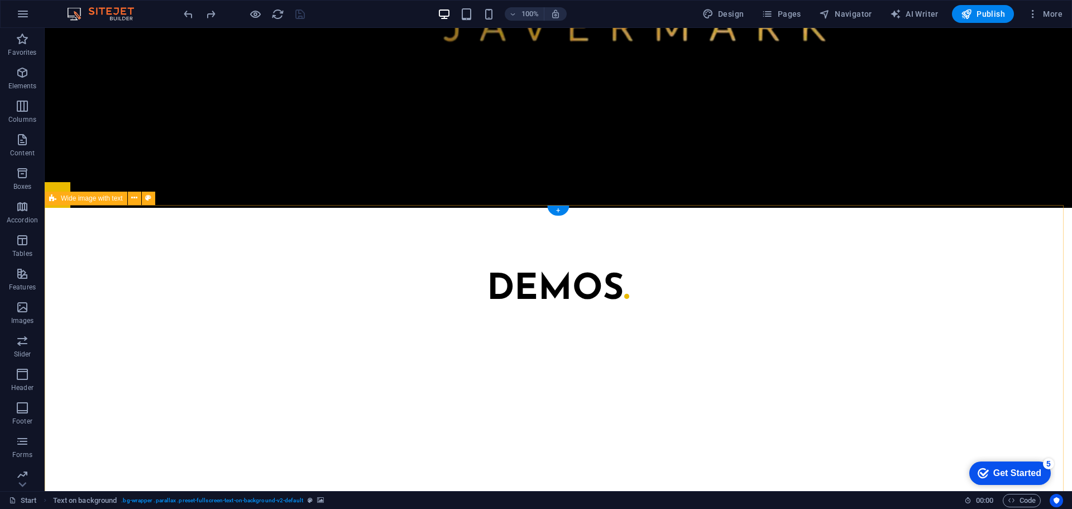
scroll to position [752, 0]
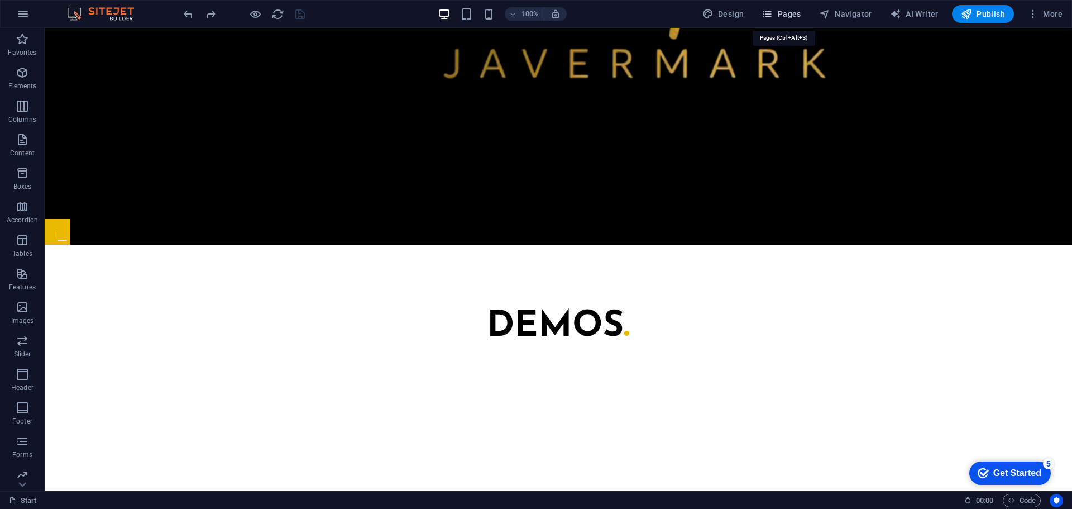
click at [801, 7] on button "Pages" at bounding box center [781, 14] width 48 height 18
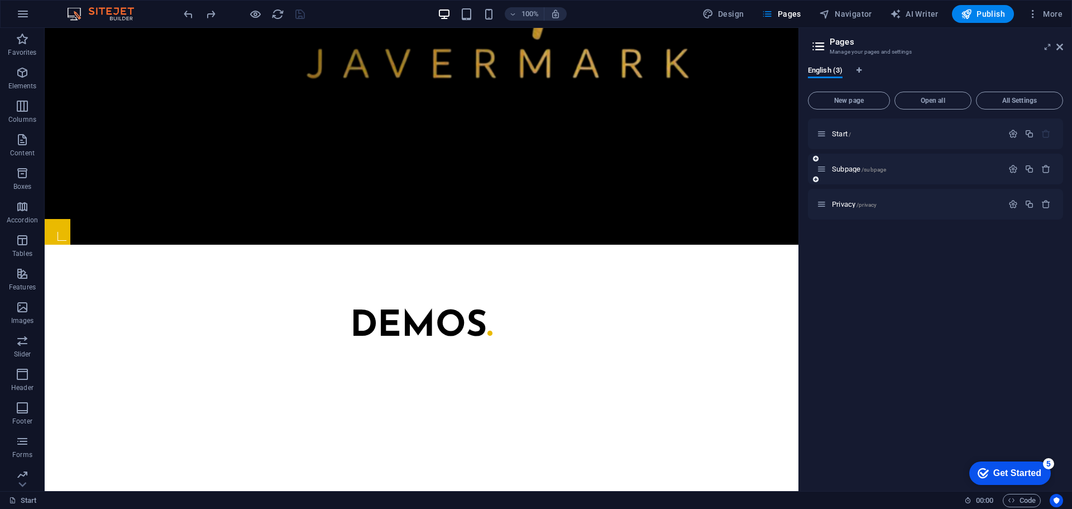
click at [819, 171] on icon at bounding box center [821, 168] width 9 height 9
click at [893, 136] on p "Start /" at bounding box center [916, 133] width 168 height 7
click at [970, 131] on p "Start /" at bounding box center [916, 133] width 168 height 7
click at [962, 107] on button "Open all" at bounding box center [933, 101] width 77 height 18
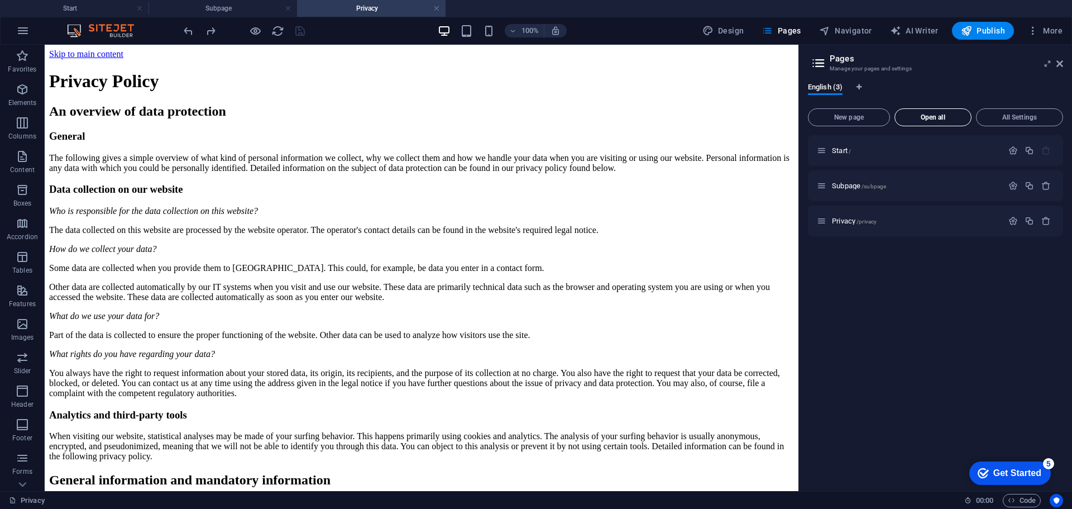
scroll to position [0, 0]
click at [223, 8] on h4 "Subpage" at bounding box center [223, 8] width 149 height 12
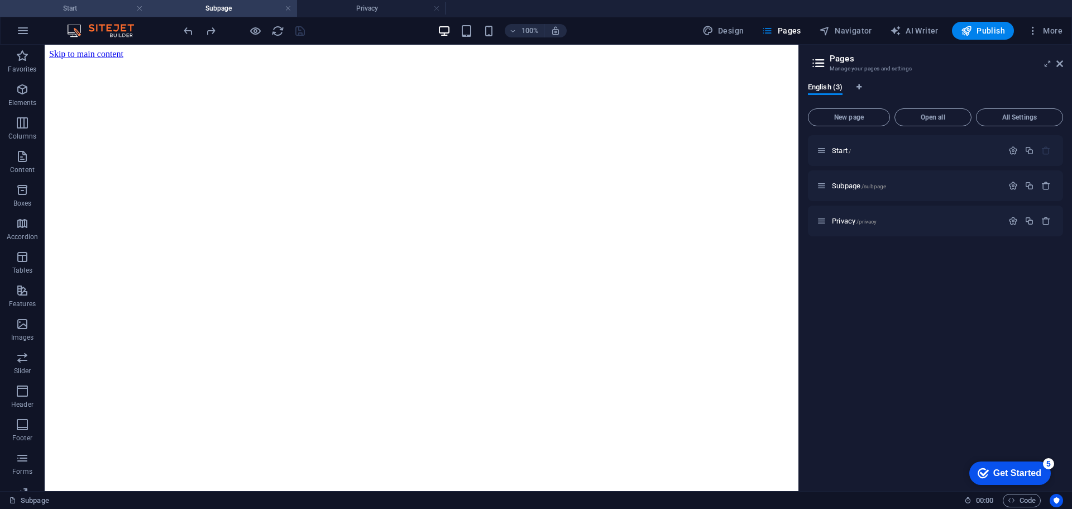
click at [97, 9] on h4 "Start" at bounding box center [74, 8] width 149 height 12
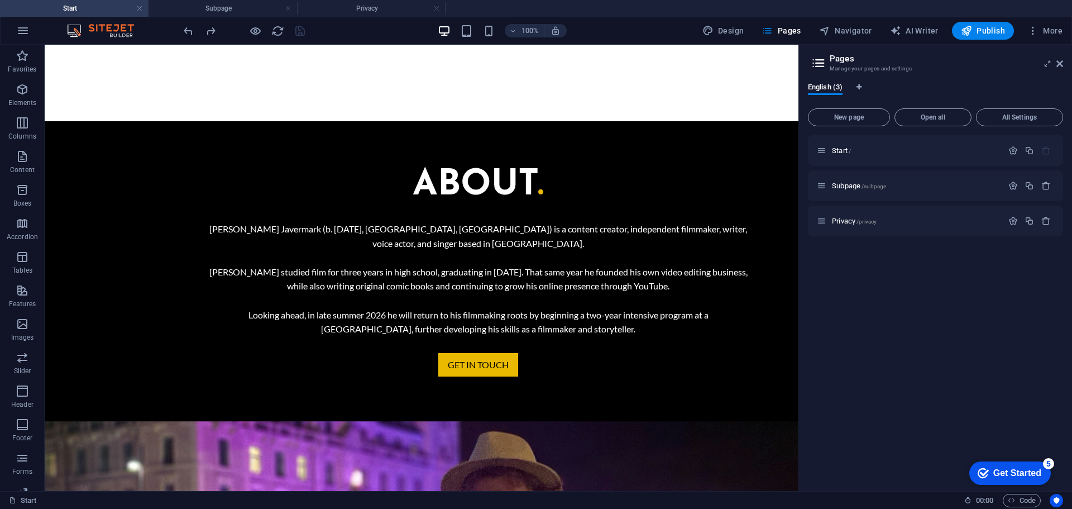
scroll to position [1426, 0]
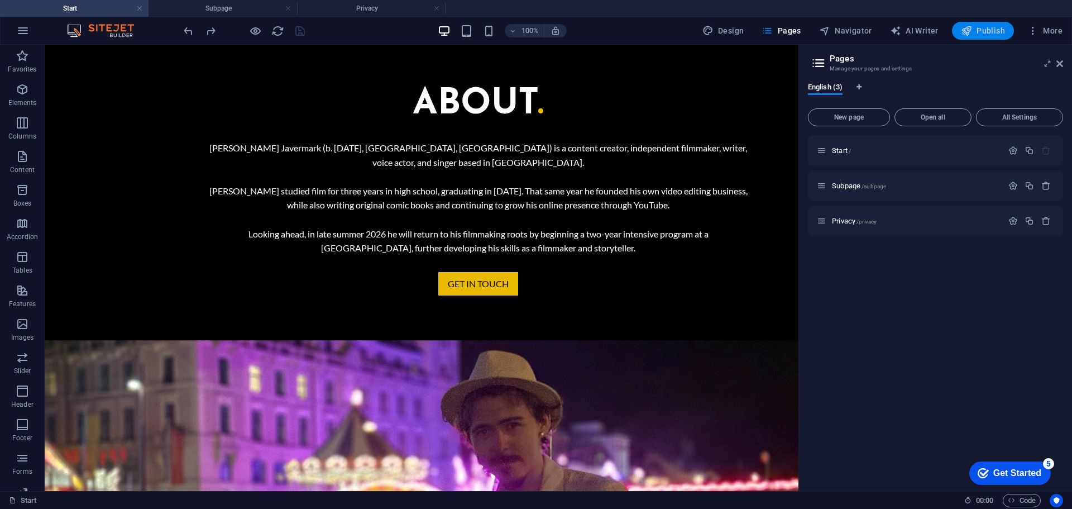
click at [983, 32] on span "Publish" at bounding box center [983, 30] width 44 height 11
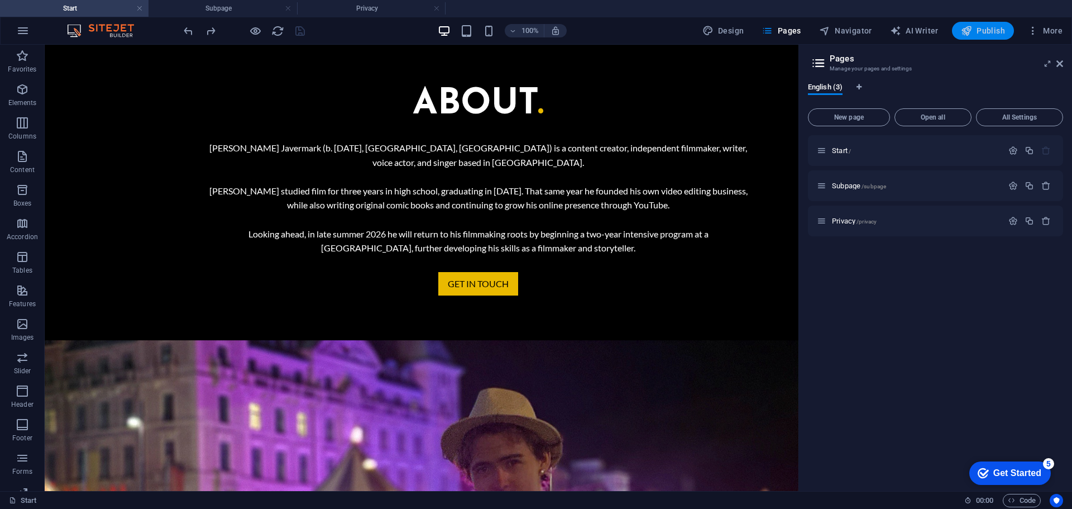
scroll to position [1354, 0]
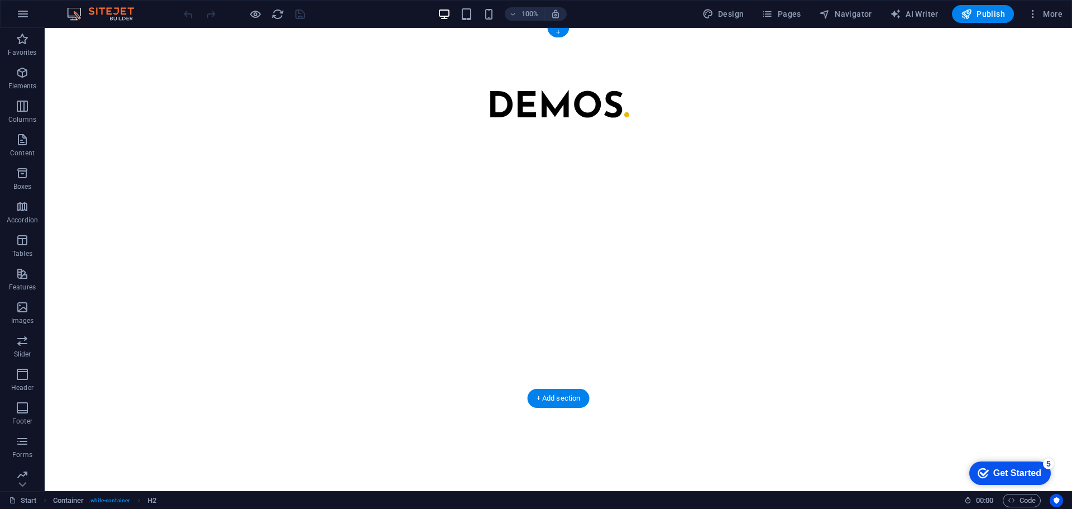
scroll to position [1207, 0]
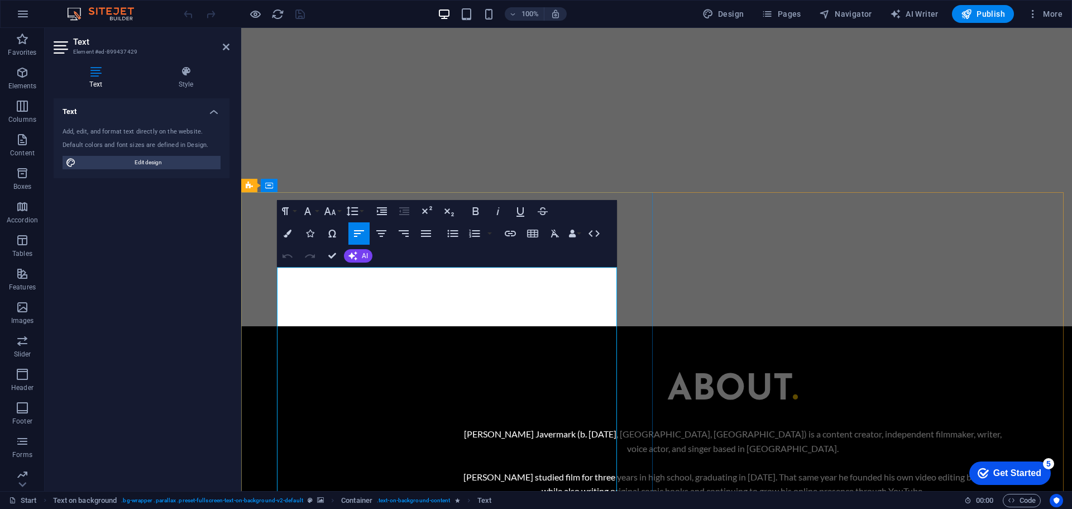
drag, startPoint x: 340, startPoint y: 402, endPoint x: 278, endPoint y: 400, distance: 62.0
copy p "Adobe Audition."
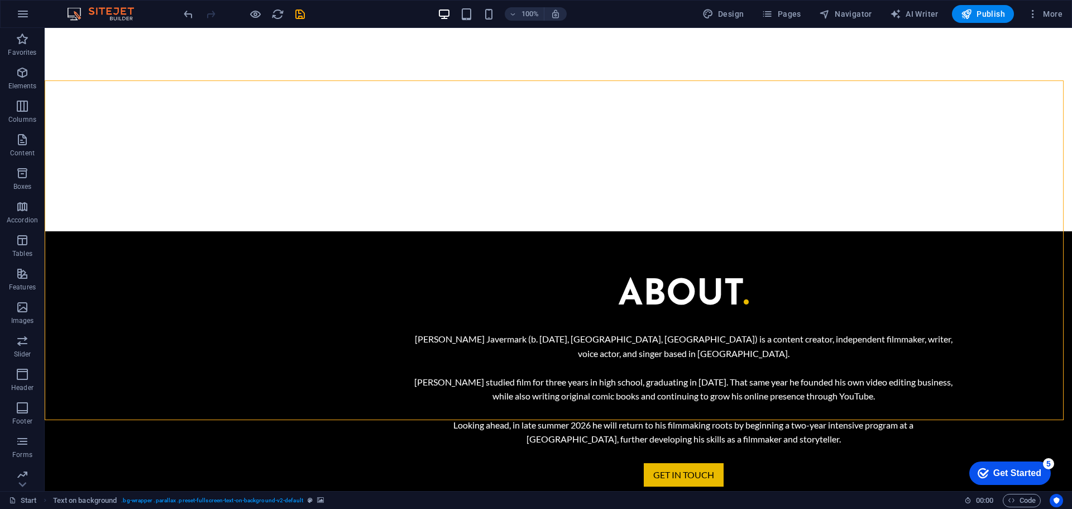
scroll to position [1251, 0]
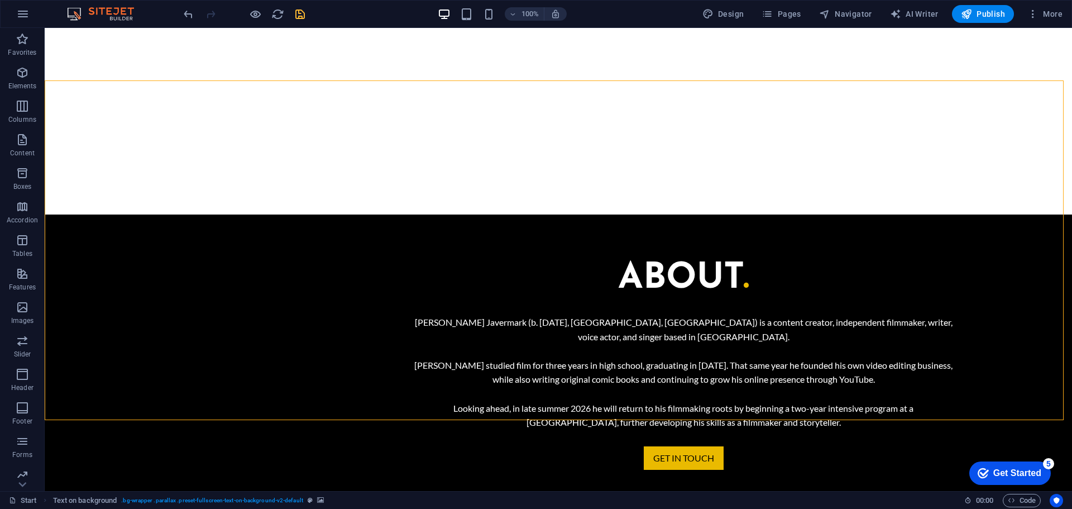
click at [300, 15] on icon "save" at bounding box center [300, 14] width 13 height 13
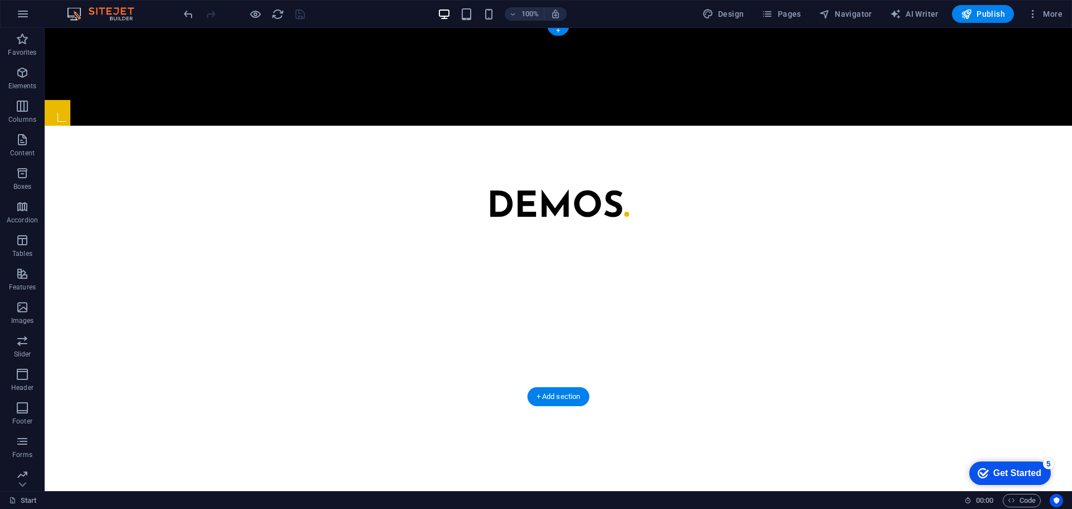
scroll to position [860, 0]
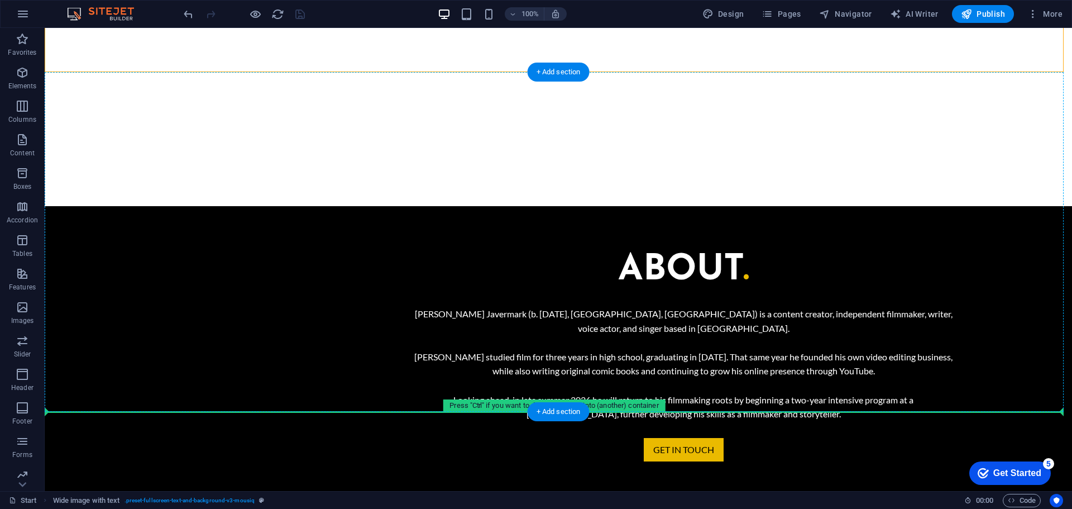
drag, startPoint x: 125, startPoint y: 116, endPoint x: 137, endPoint y: 401, distance: 285.6
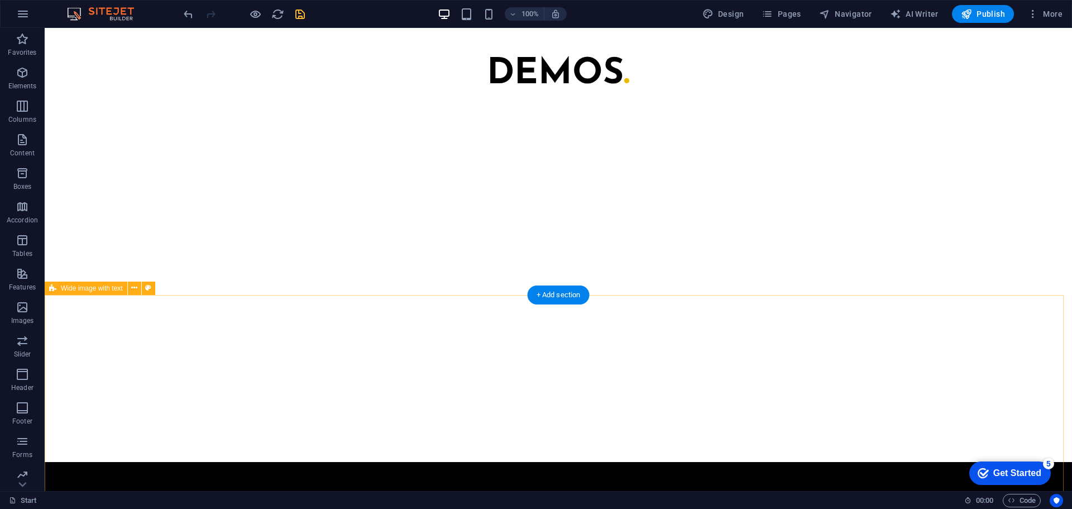
scroll to position [1005, 0]
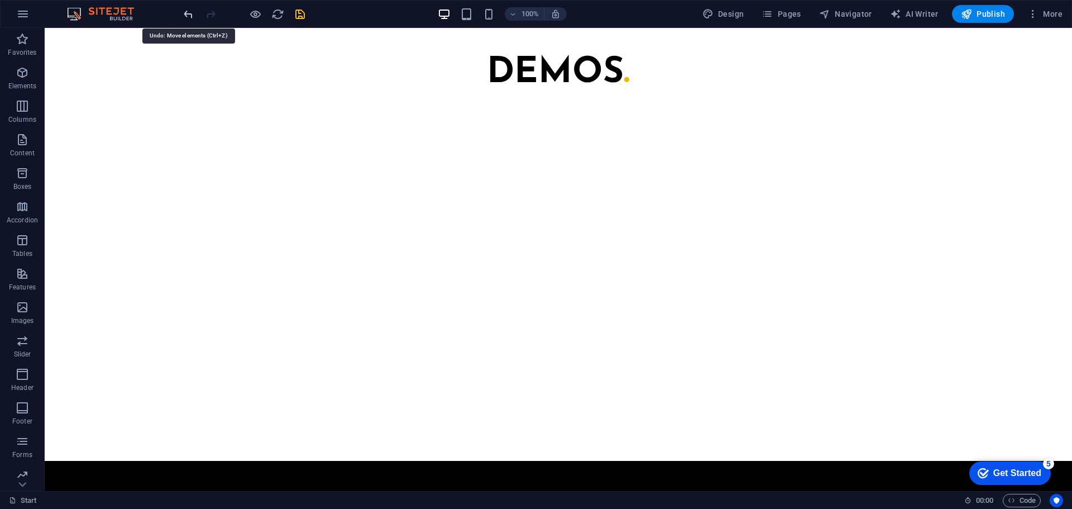
click at [190, 9] on icon "undo" at bounding box center [188, 14] width 13 height 13
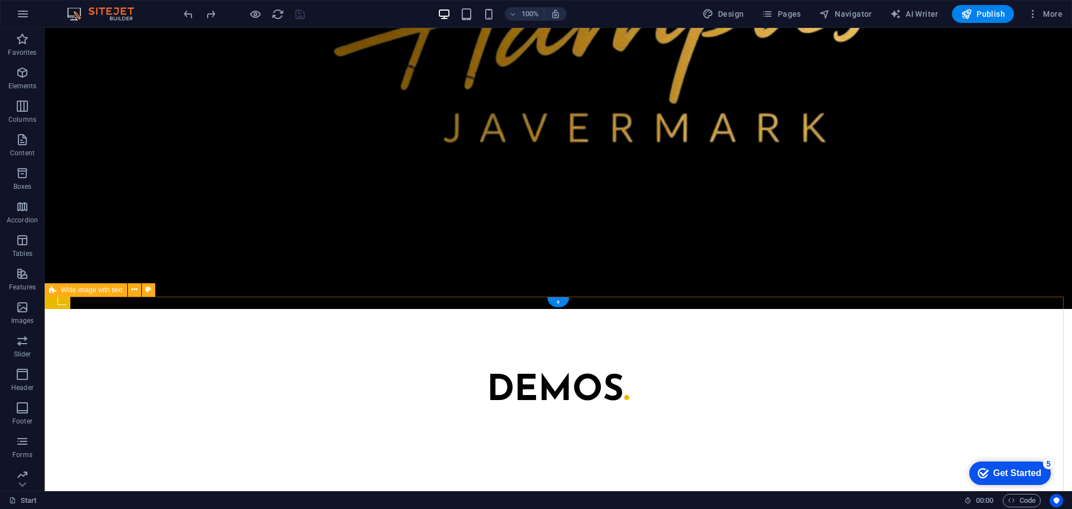
scroll to position [698, 0]
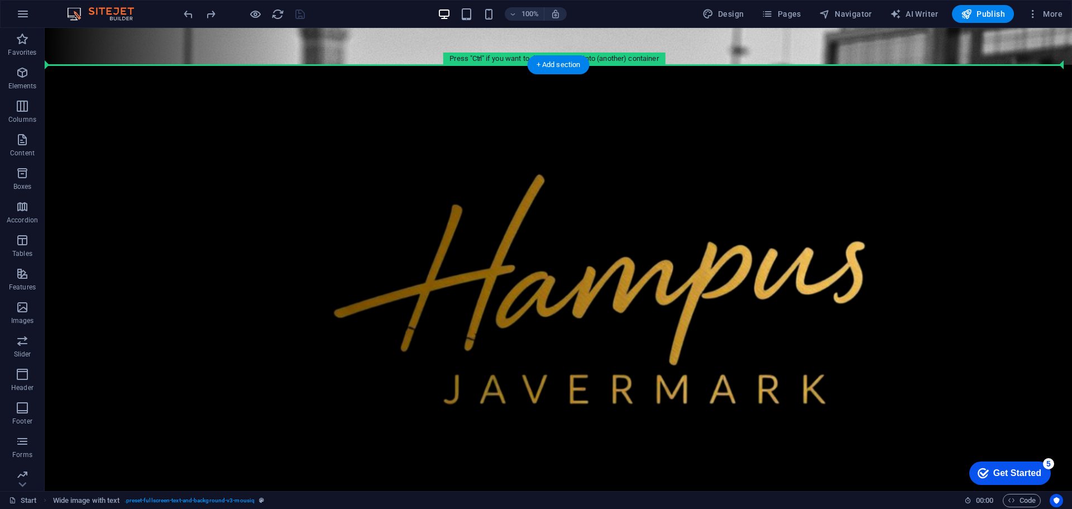
drag, startPoint x: 122, startPoint y: 284, endPoint x: 166, endPoint y: 90, distance: 198.7
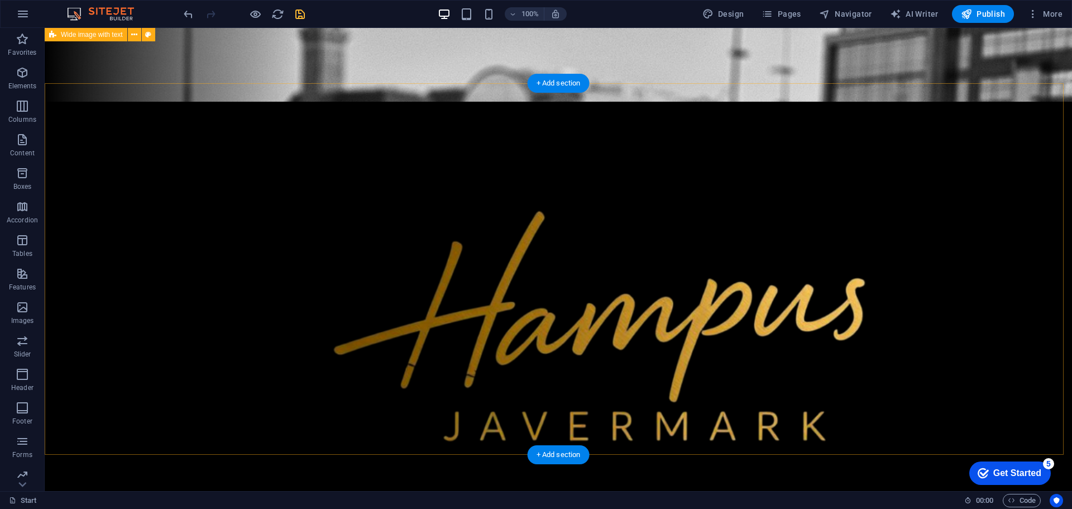
scroll to position [335, 0]
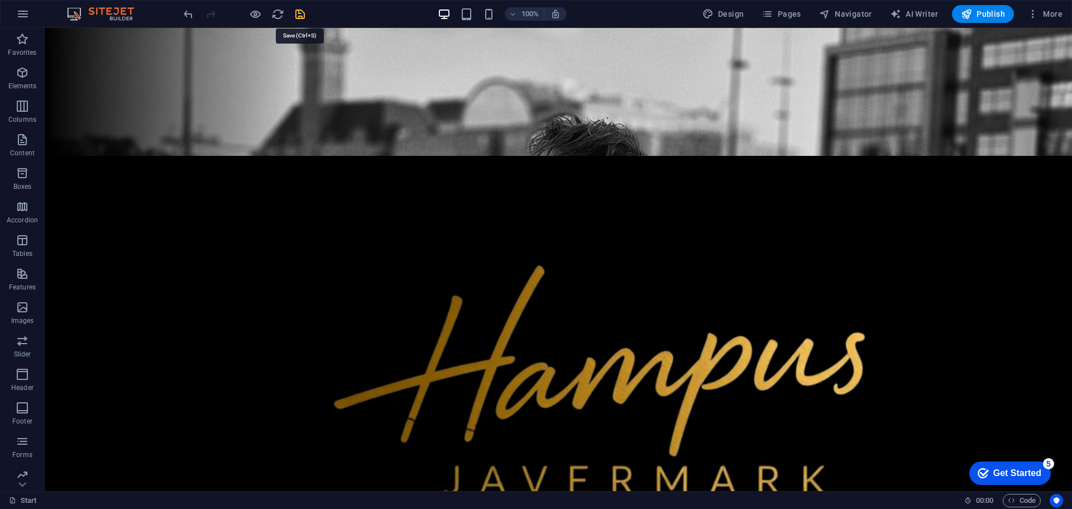
click at [295, 18] on icon "save" at bounding box center [300, 14] width 13 height 13
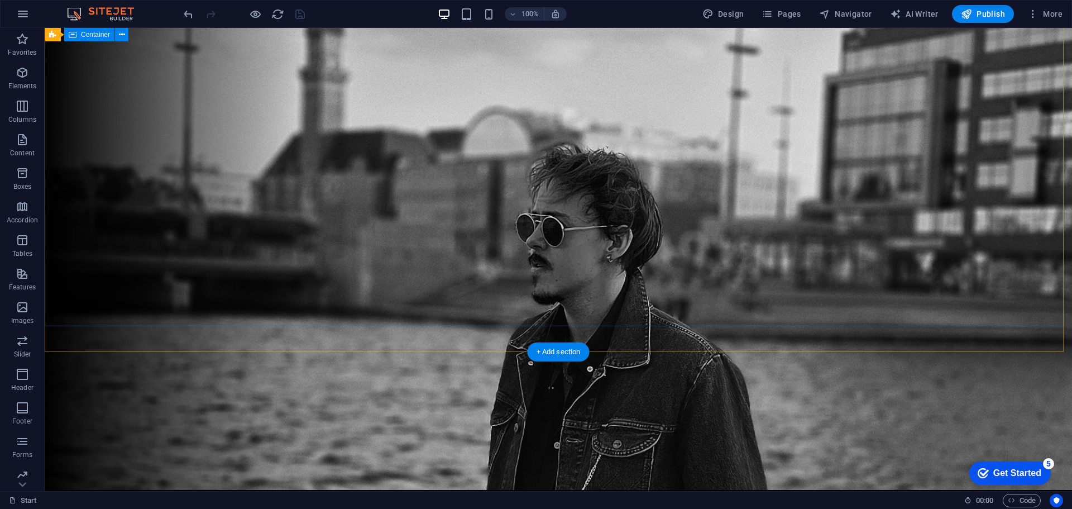
scroll to position [0, 0]
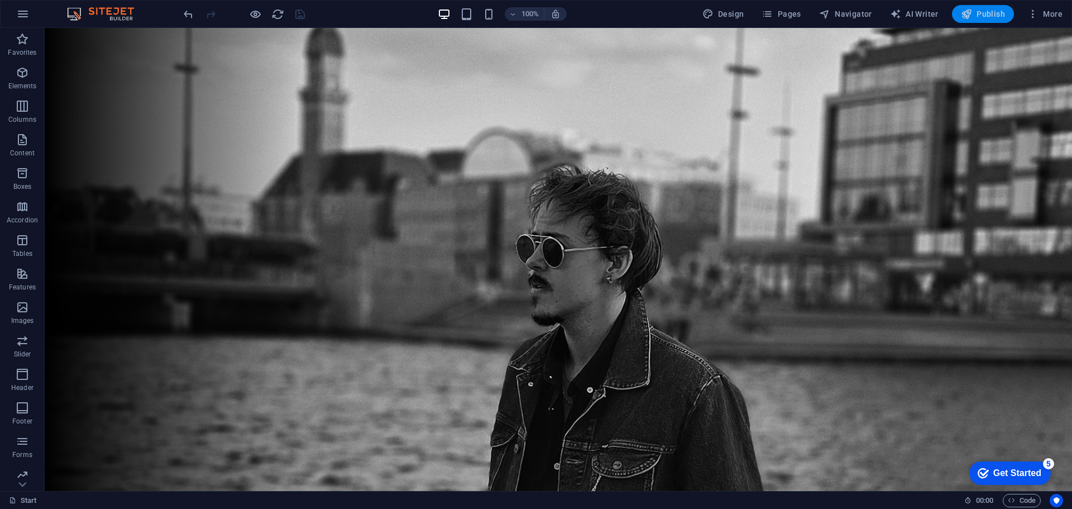
click at [996, 11] on span "Publish" at bounding box center [983, 13] width 44 height 11
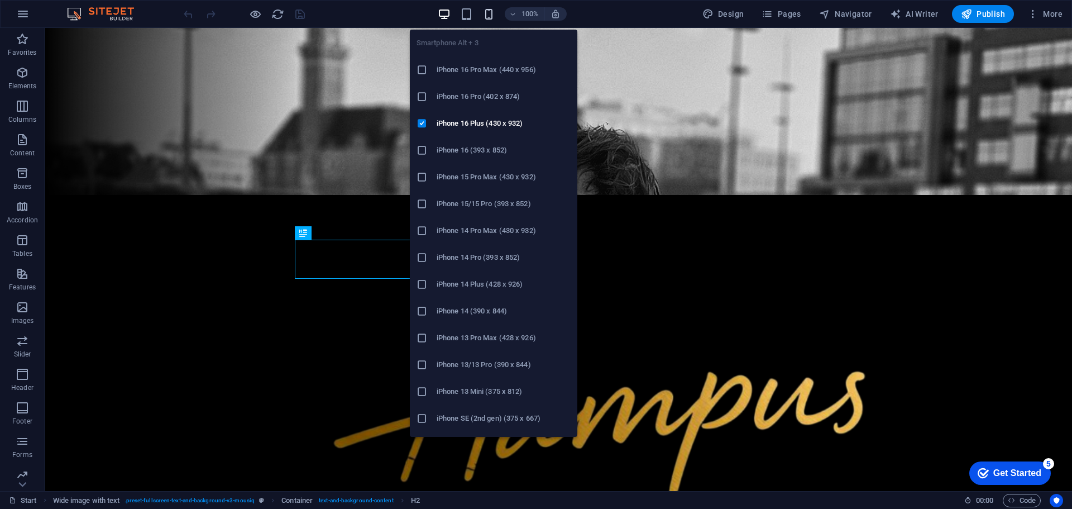
click at [495, 11] on icon "button" at bounding box center [488, 14] width 13 height 13
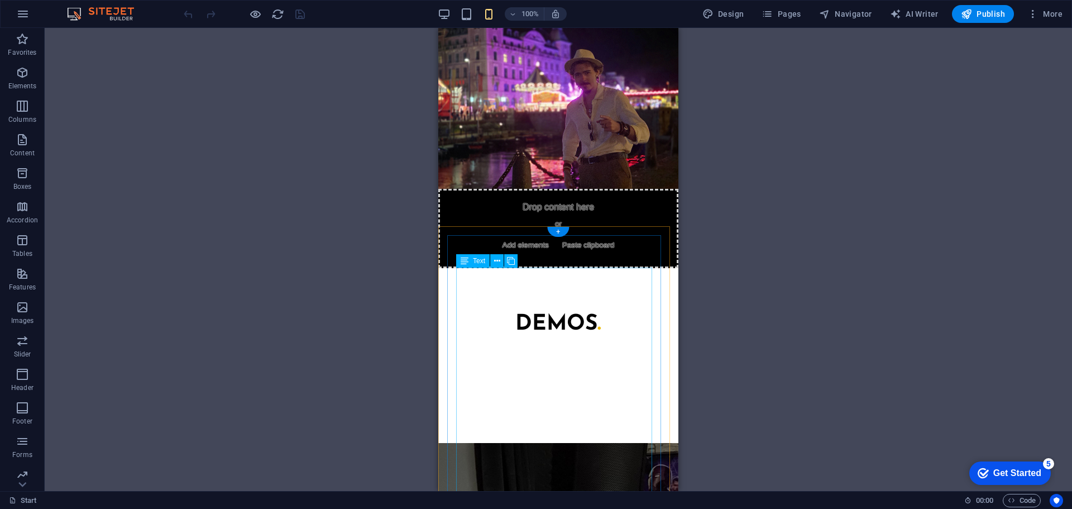
scroll to position [1078, 0]
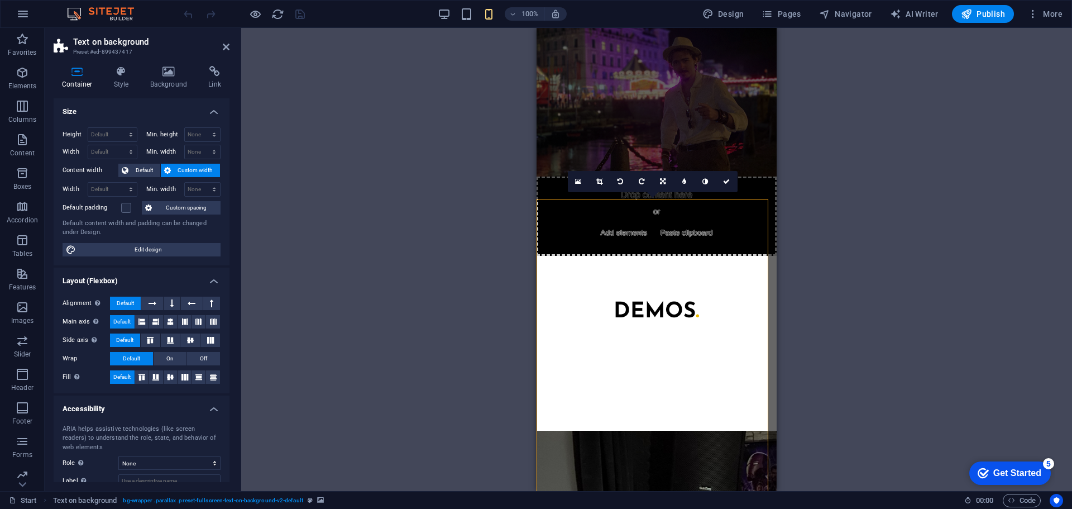
click at [167, 93] on div "Container Style Background Link Size Height Default px rem % vh vw Min. height …" at bounding box center [142, 274] width 176 height 416
click at [167, 84] on h4 "Background" at bounding box center [171, 77] width 59 height 23
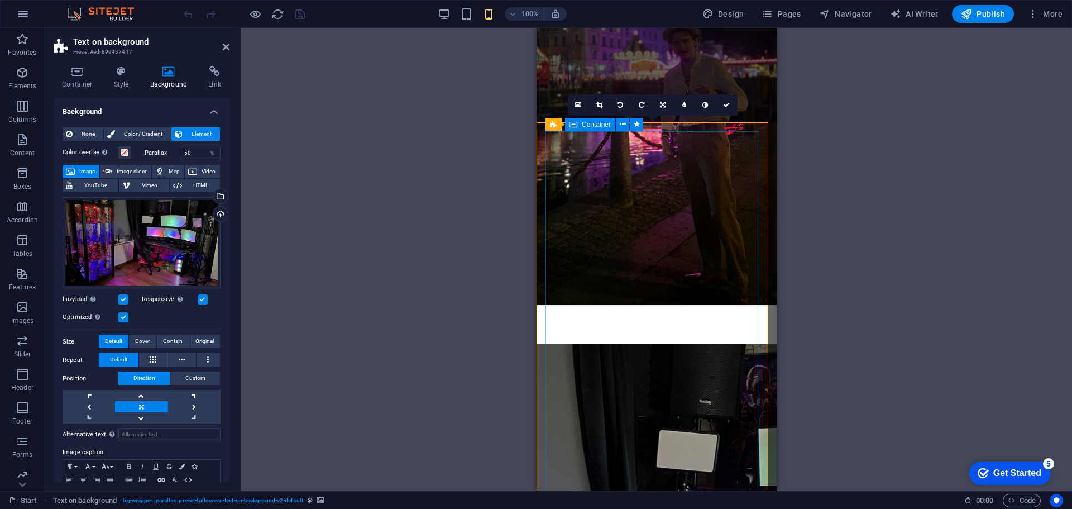
scroll to position [1245, 0]
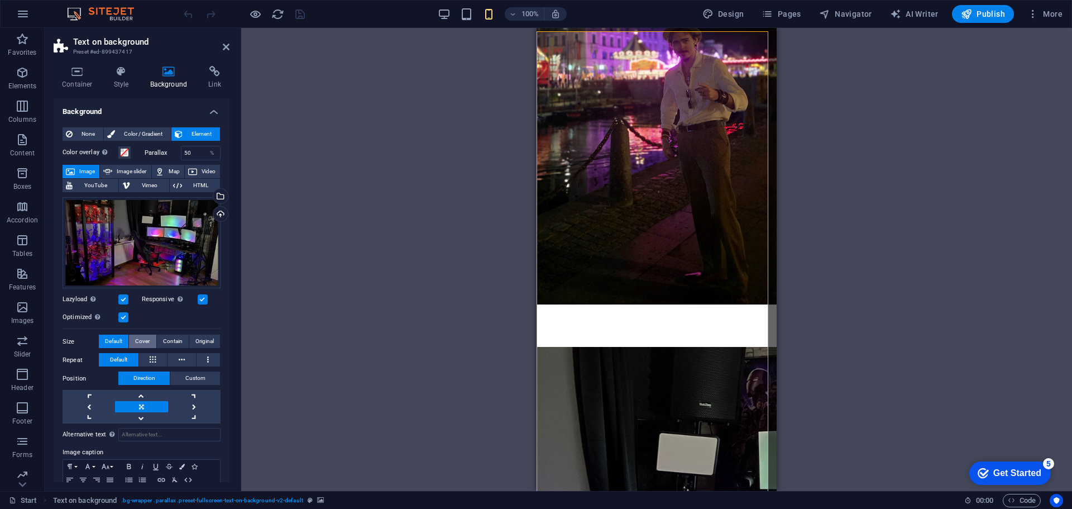
click at [147, 334] on span "Cover" at bounding box center [142, 340] width 15 height 13
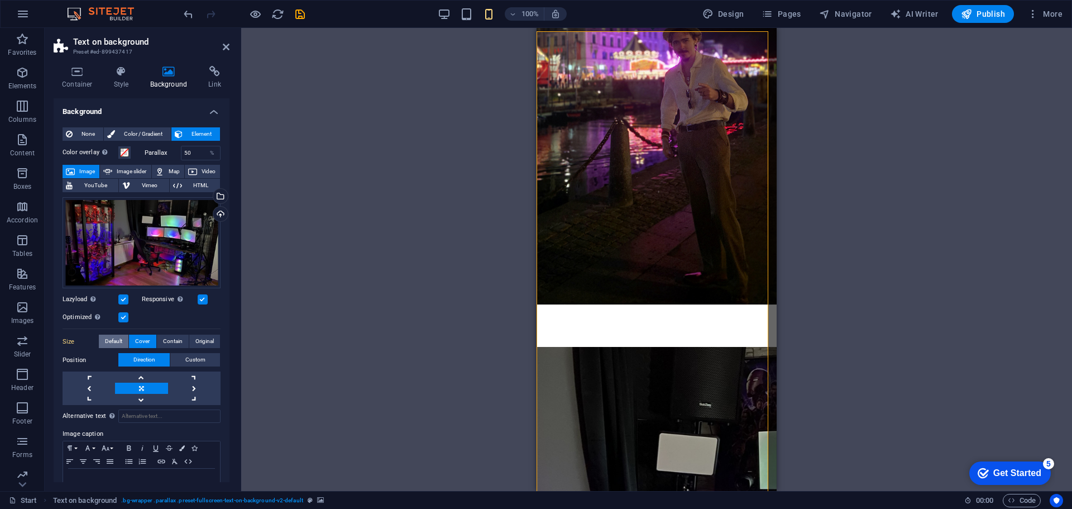
click at [108, 335] on span "Default" at bounding box center [113, 340] width 17 height 13
click at [186, 384] on link at bounding box center [194, 387] width 52 height 11
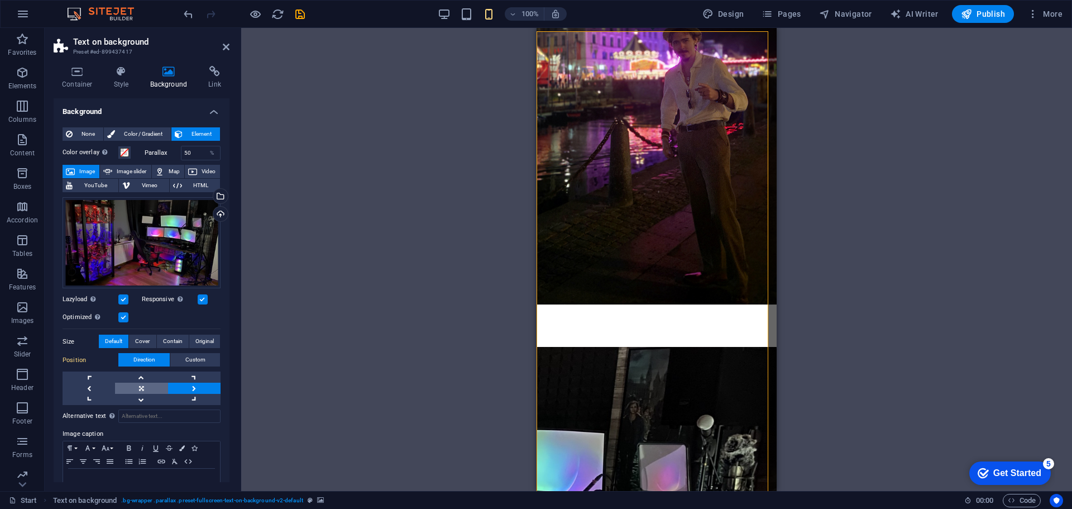
click at [150, 384] on link at bounding box center [141, 387] width 52 height 11
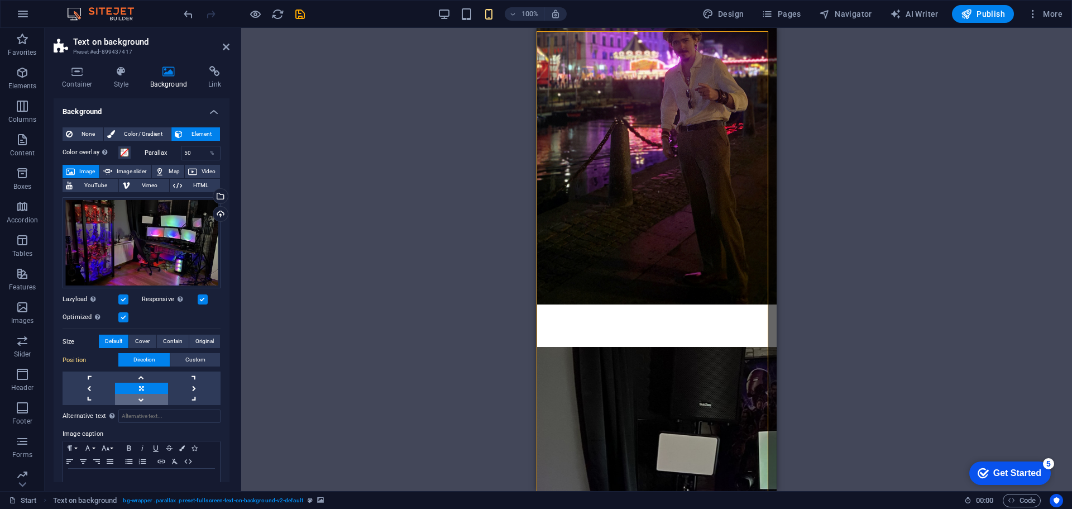
click at [150, 398] on link at bounding box center [141, 399] width 52 height 11
click at [141, 386] on link at bounding box center [141, 387] width 52 height 11
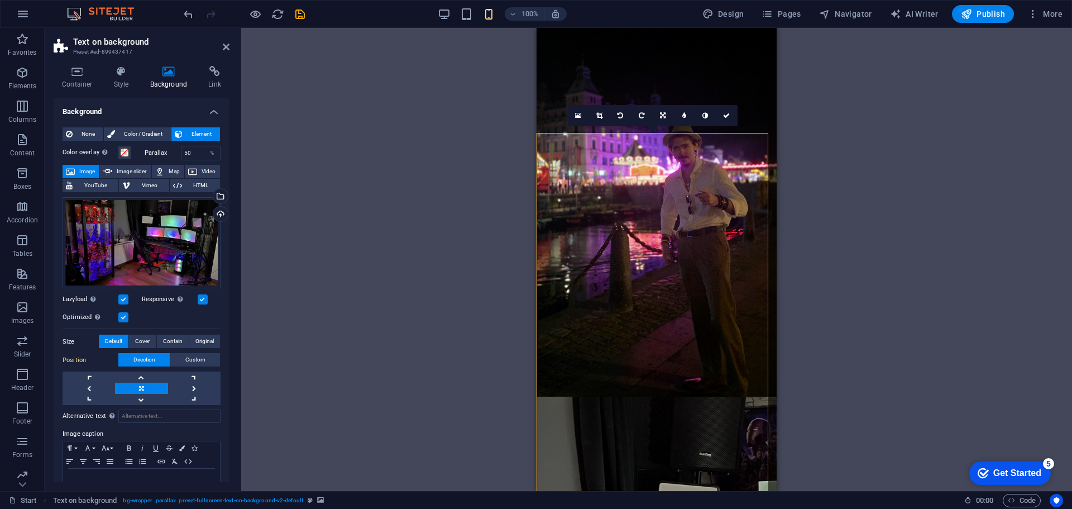
scroll to position [1133, 0]
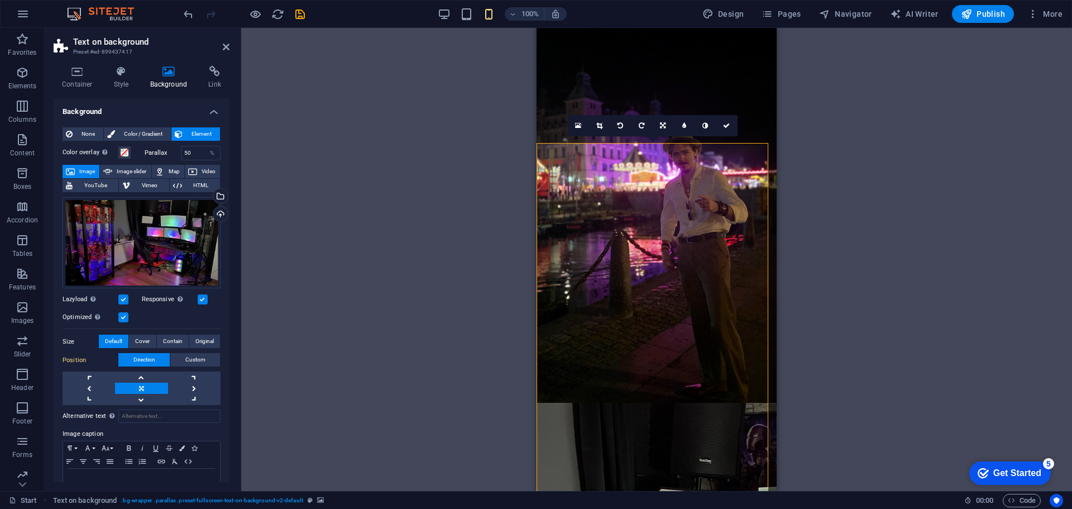
click at [200, 298] on label at bounding box center [203, 299] width 10 height 10
click at [0, 0] on input "Responsive Automatically load retina image and smartphone optimized sizes." at bounding box center [0, 0] width 0 height 0
click at [200, 298] on label at bounding box center [203, 299] width 10 height 10
click at [0, 0] on input "Responsive Automatically load retina image and smartphone optimized sizes." at bounding box center [0, 0] width 0 height 0
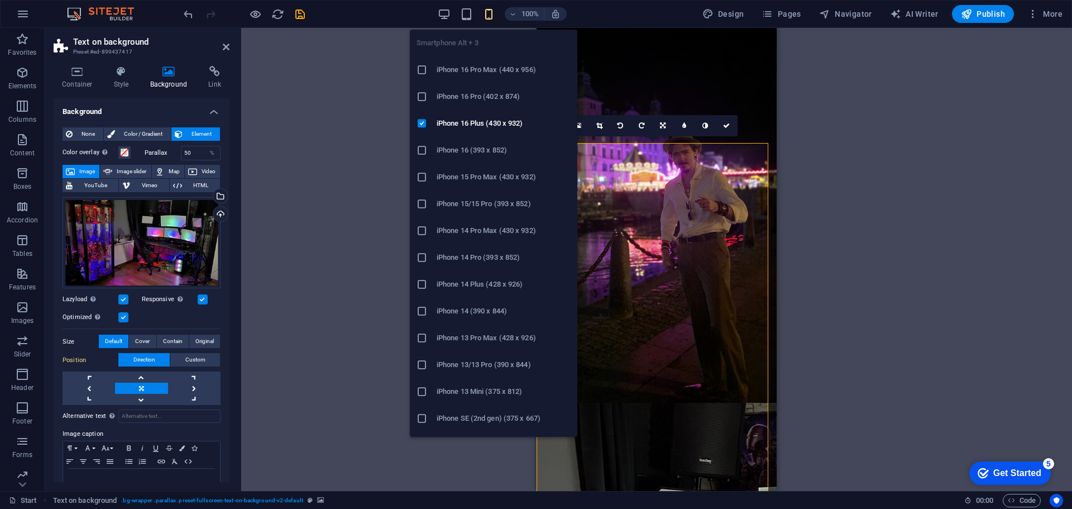
click at [495, 17] on icon "button" at bounding box center [488, 14] width 13 height 13
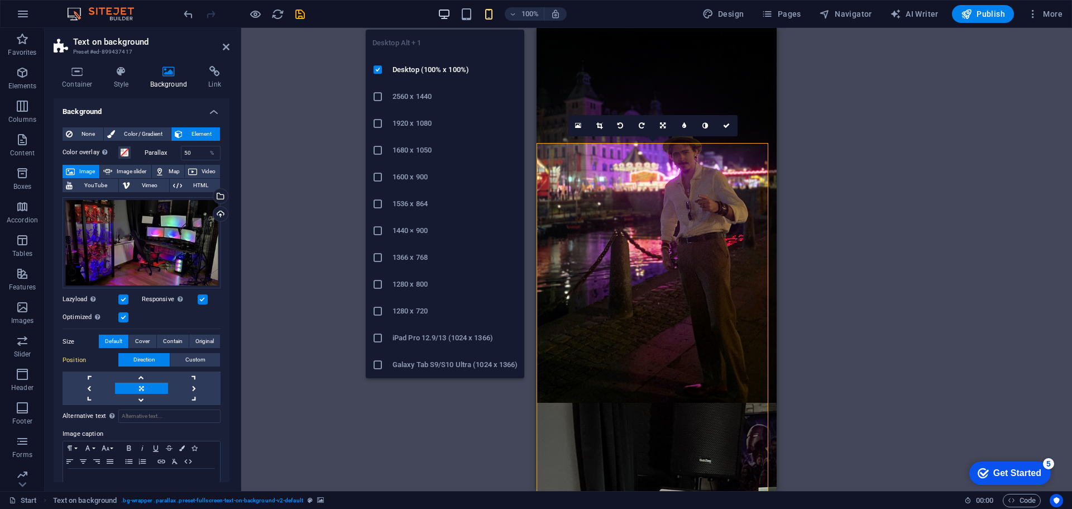
click at [449, 12] on icon "button" at bounding box center [444, 14] width 13 height 13
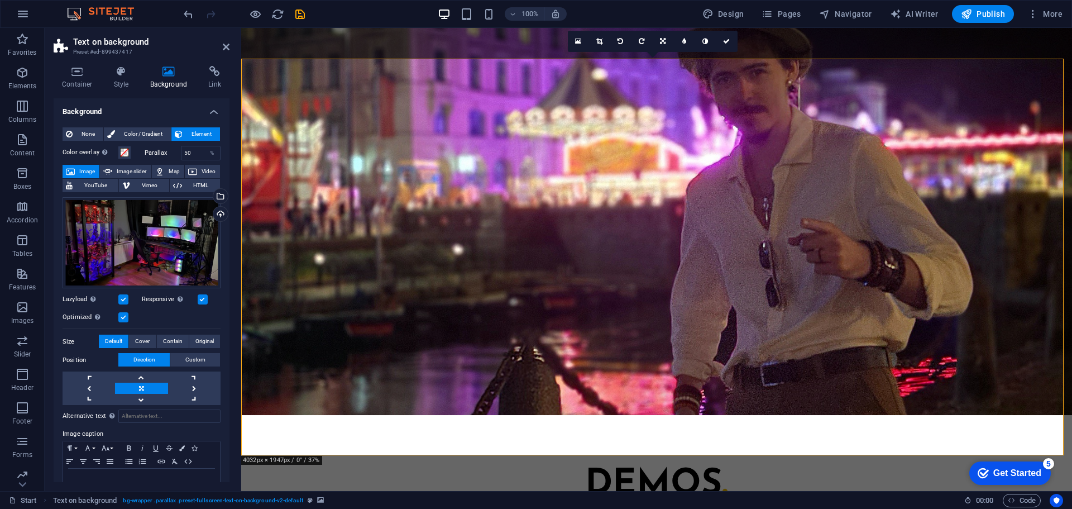
scroll to position [1357, 0]
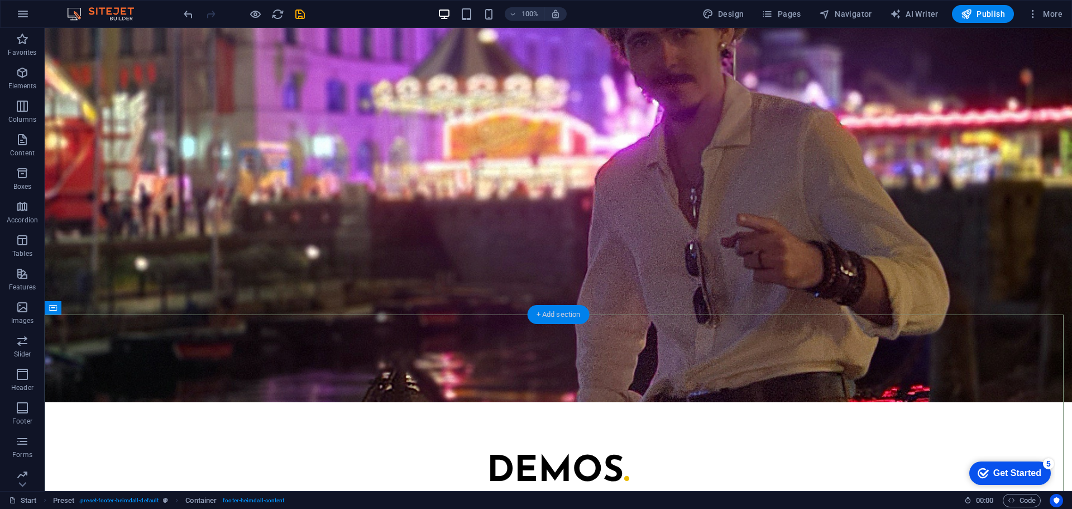
drag, startPoint x: 551, startPoint y: 314, endPoint x: 577, endPoint y: 321, distance: 27.1
click at [577, 321] on div "+ Add section" at bounding box center [559, 314] width 62 height 19
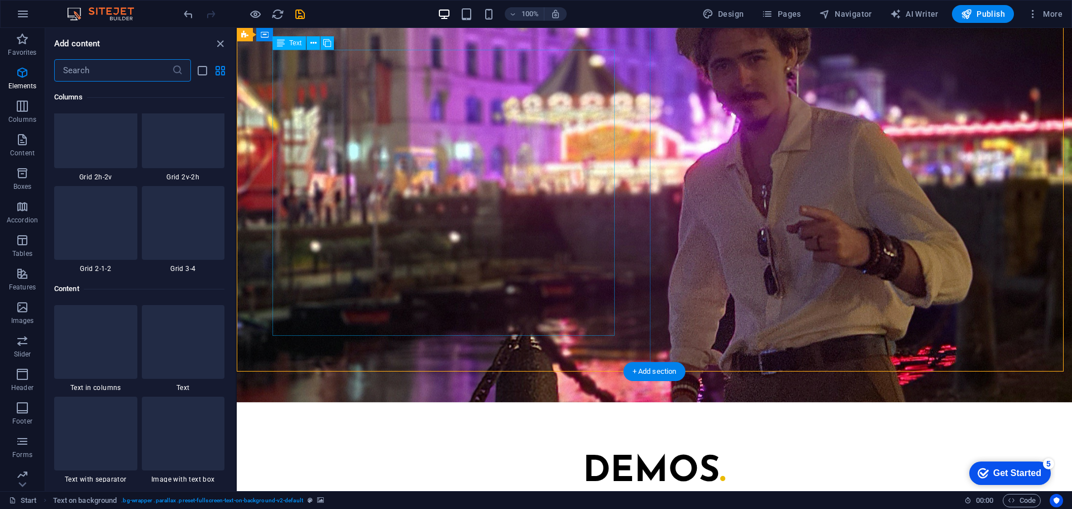
scroll to position [1954, 0]
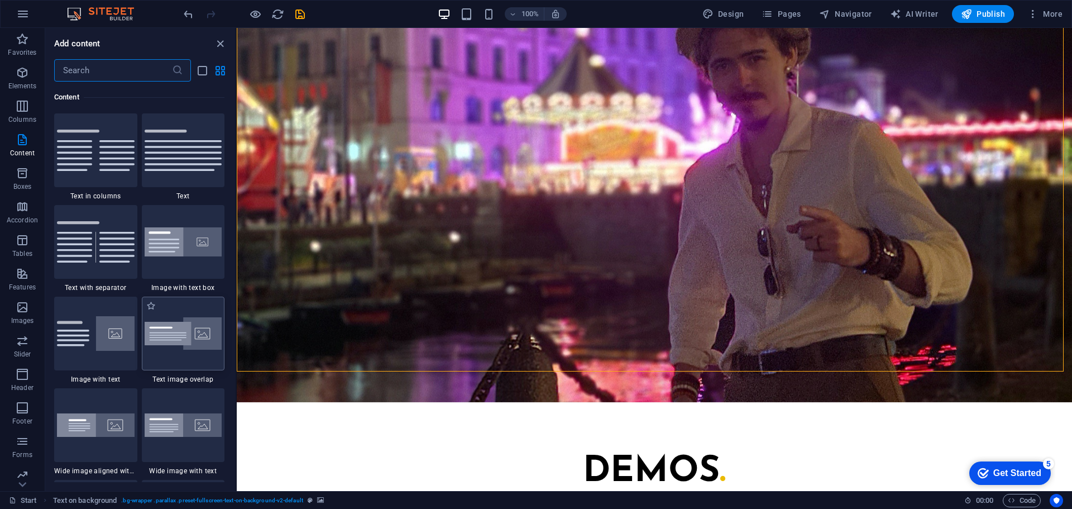
click at [195, 324] on img at bounding box center [184, 333] width 78 height 33
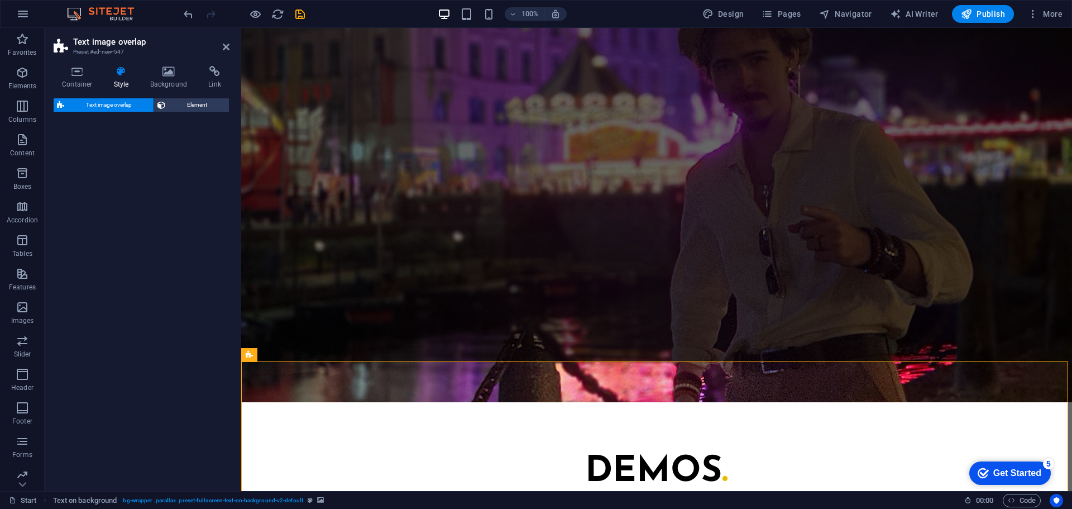
select select "rem"
select select "px"
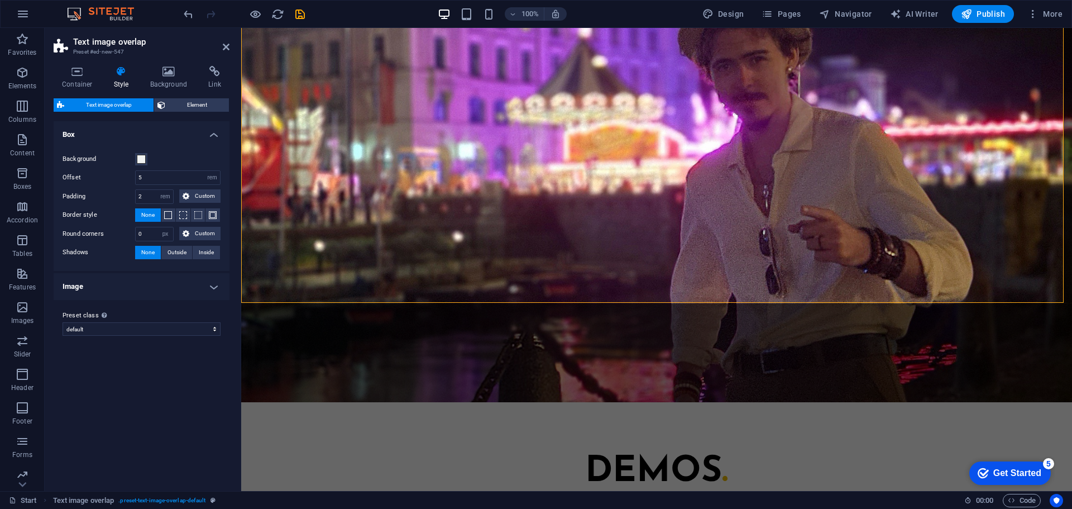
scroll to position [1741, 0]
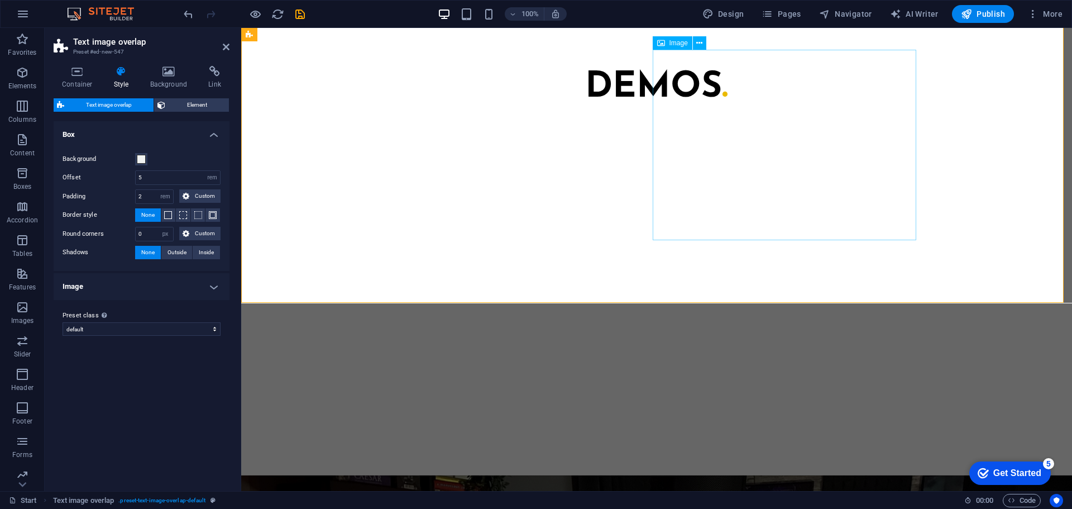
select select "%"
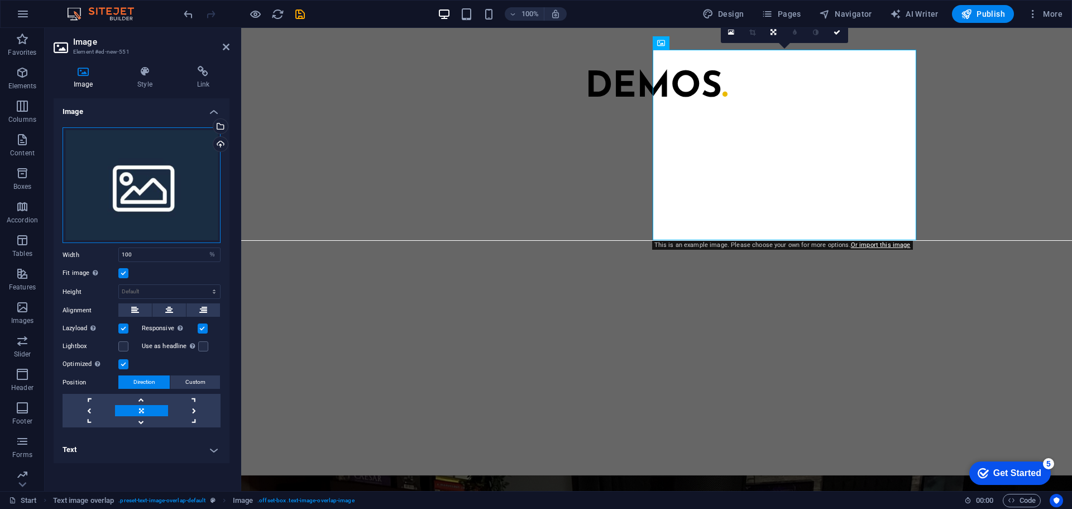
click at [154, 156] on div "Drag files here, click to choose files or select files from Files or our free s…" at bounding box center [142, 185] width 158 height 116
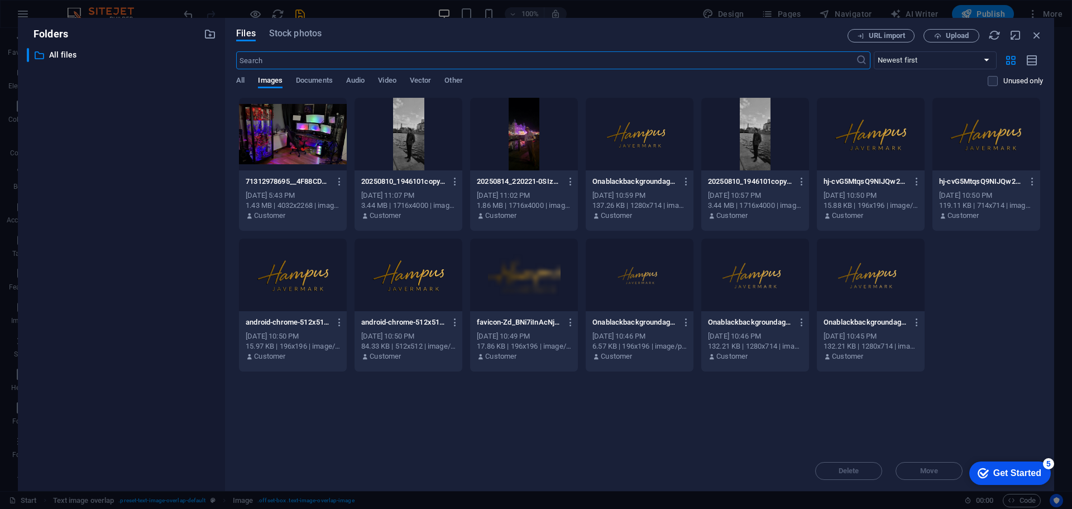
click at [314, 163] on div at bounding box center [293, 134] width 108 height 73
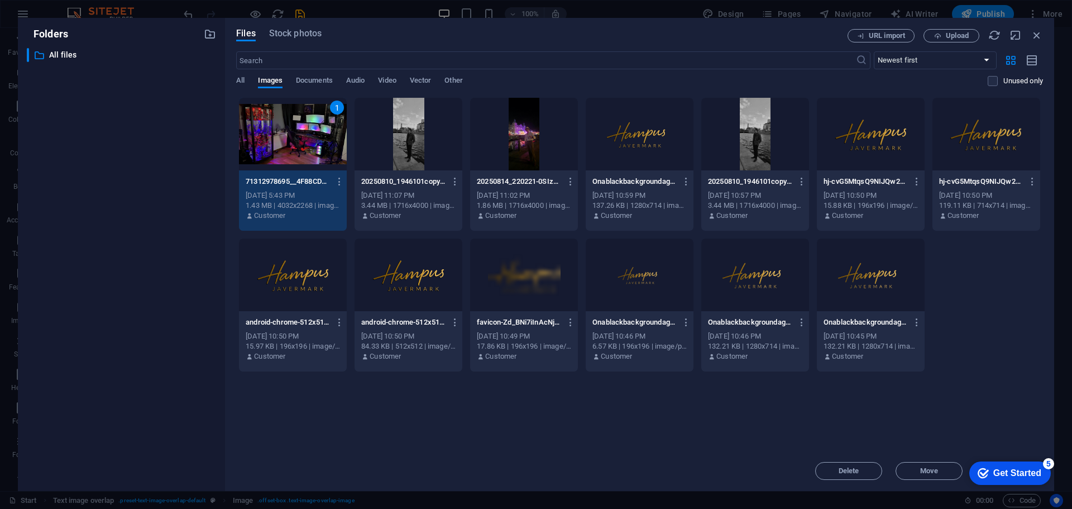
click at [1012, 468] on div "Get Started" at bounding box center [1017, 473] width 48 height 10
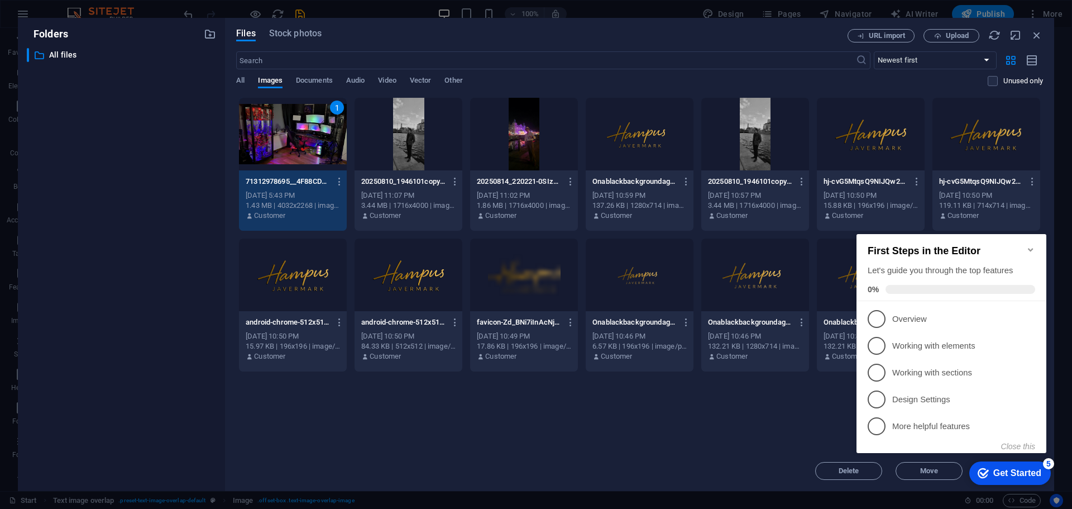
click at [298, 149] on div "1" at bounding box center [293, 134] width 108 height 73
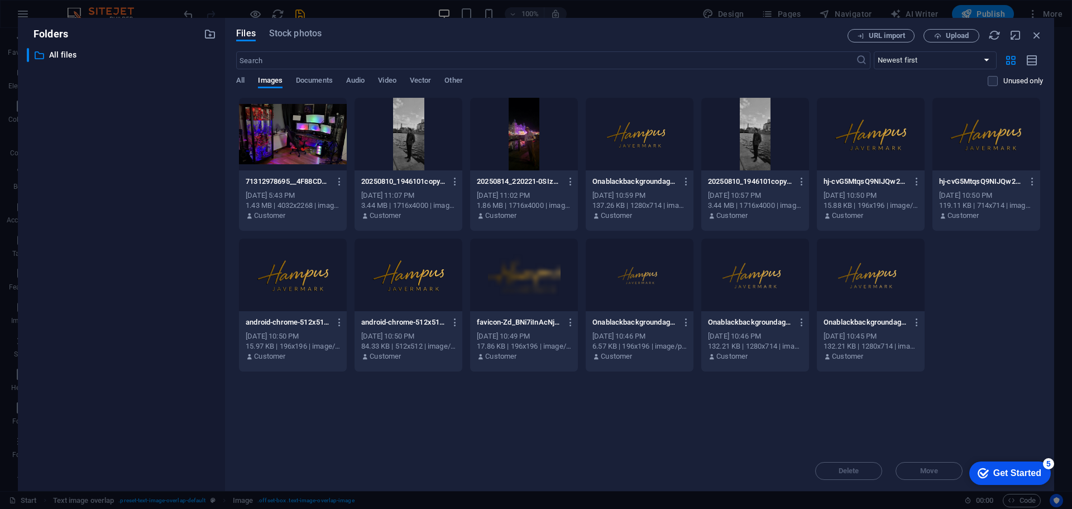
click at [305, 145] on div at bounding box center [293, 134] width 108 height 73
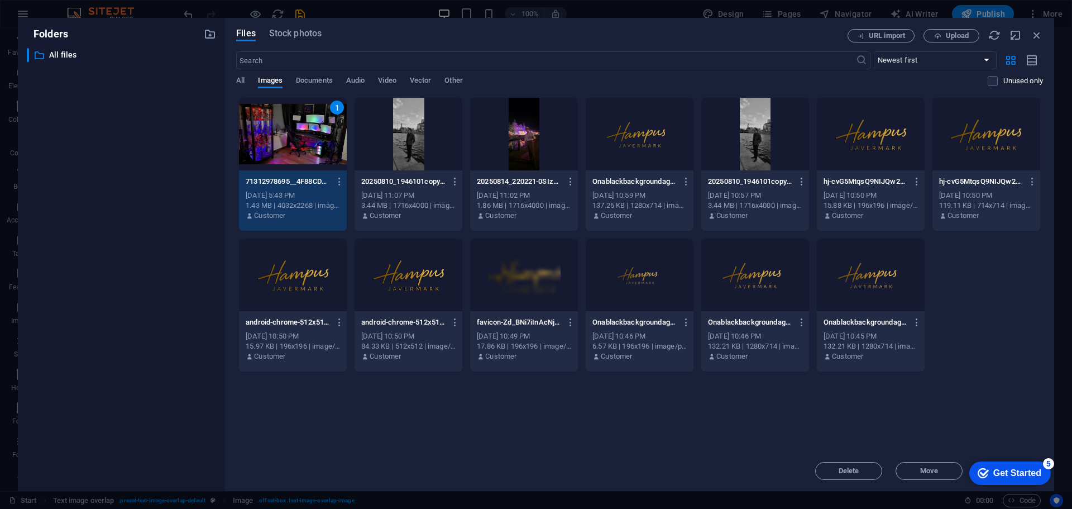
click at [286, 141] on div "1" at bounding box center [293, 134] width 108 height 73
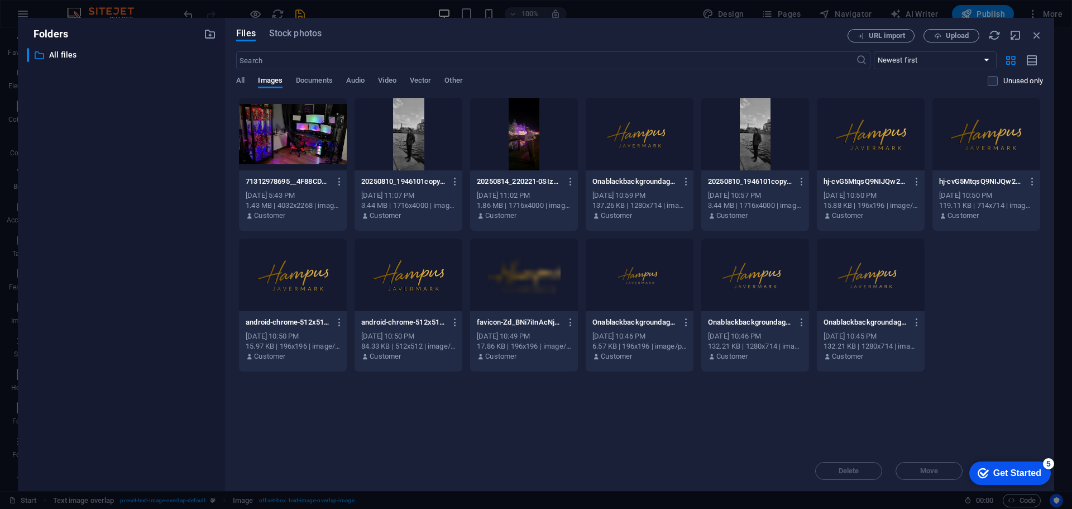
drag, startPoint x: 286, startPoint y: 141, endPoint x: 45, endPoint y: 114, distance: 242.8
click at [286, 142] on div at bounding box center [293, 134] width 108 height 73
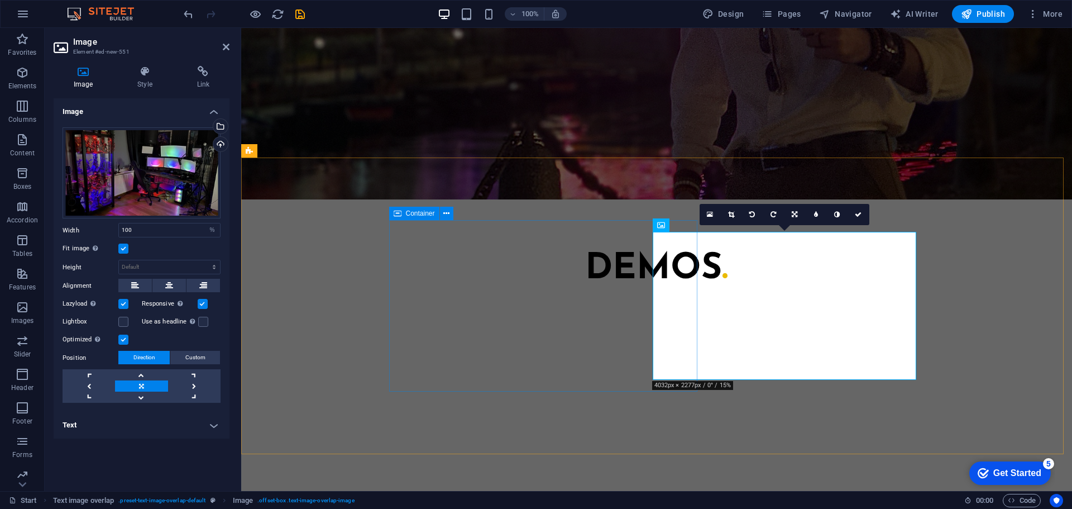
scroll to position [1555, 0]
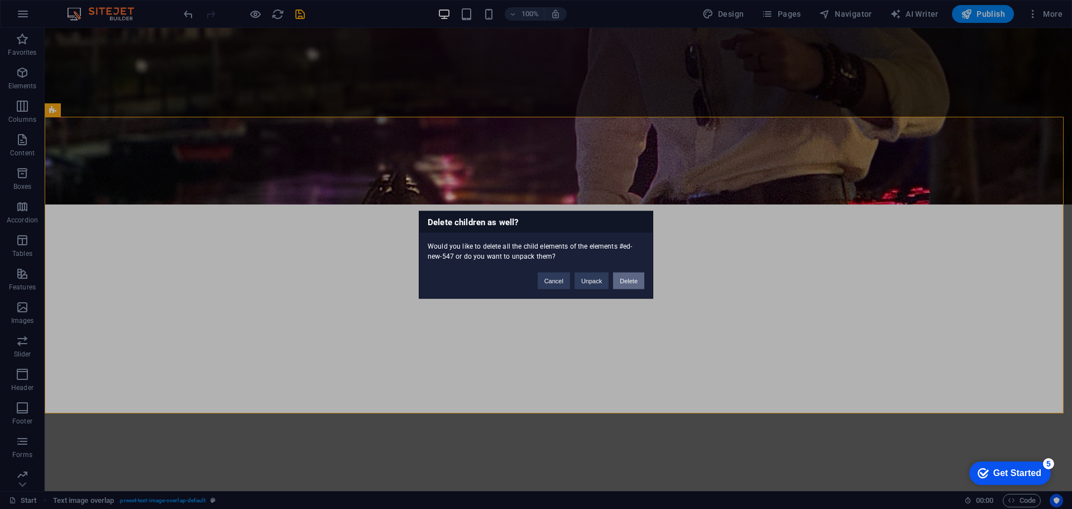
click at [630, 278] on button "Delete" at bounding box center [628, 280] width 31 height 17
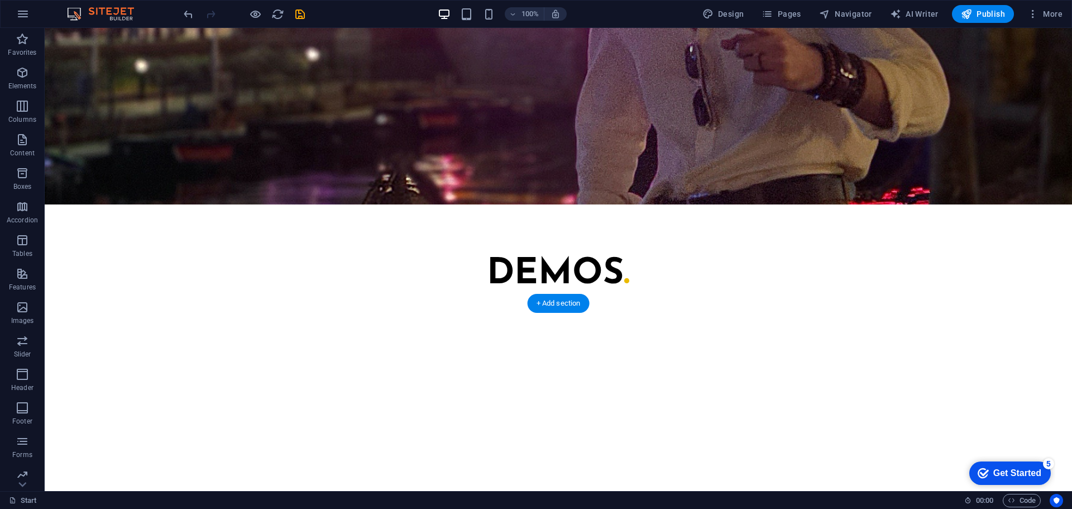
scroll to position [1368, 0]
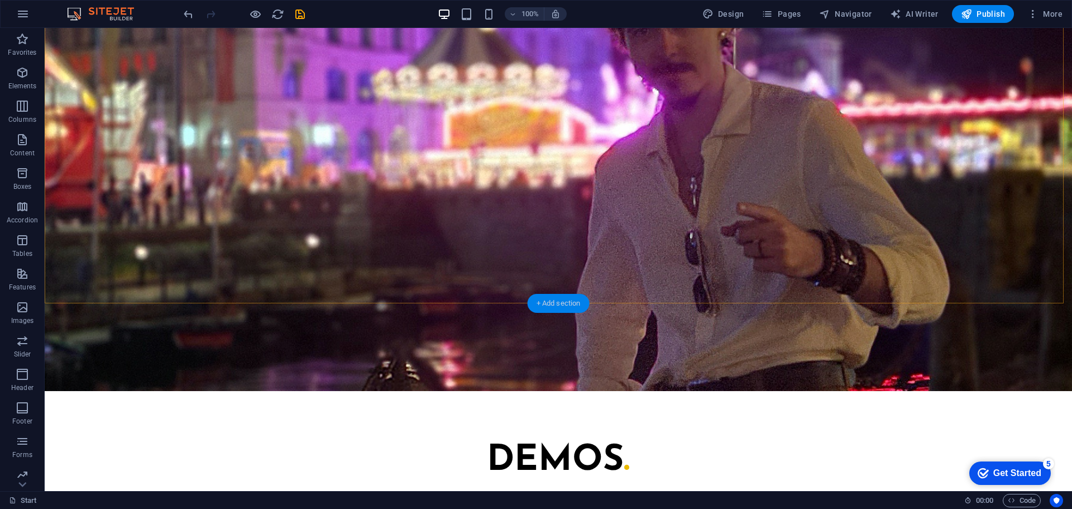
click at [573, 298] on div "+ Add section" at bounding box center [559, 303] width 62 height 19
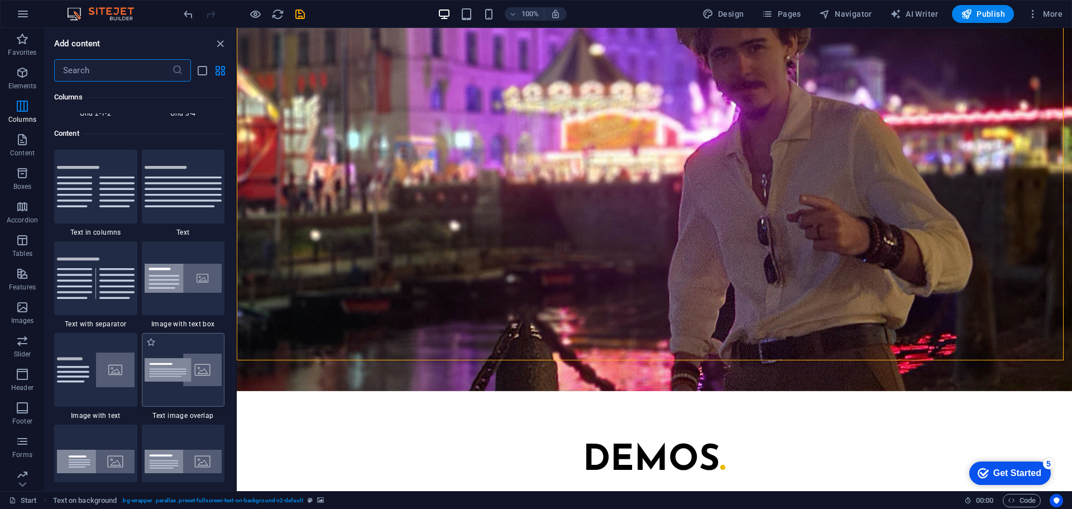
scroll to position [1954, 0]
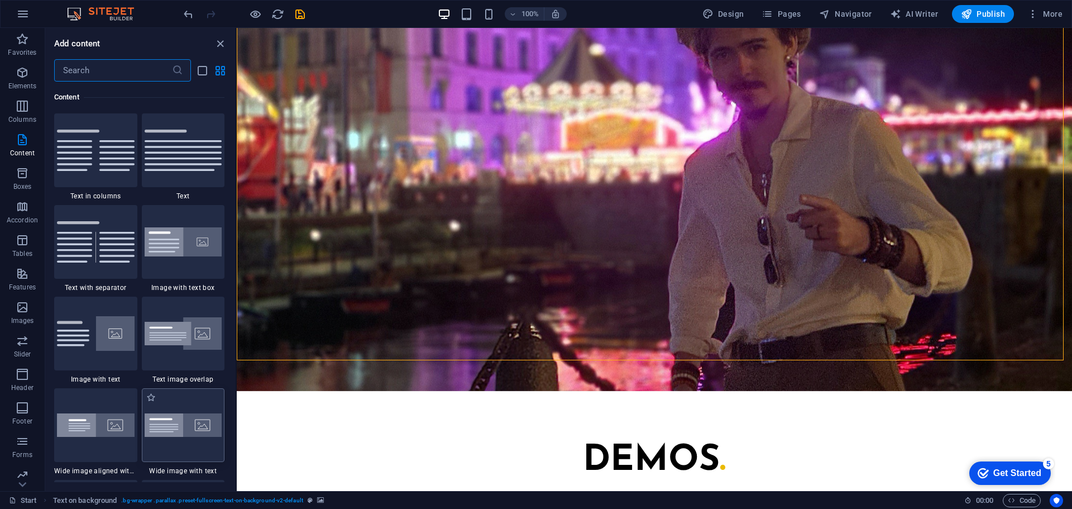
click at [188, 427] on img at bounding box center [184, 424] width 78 height 23
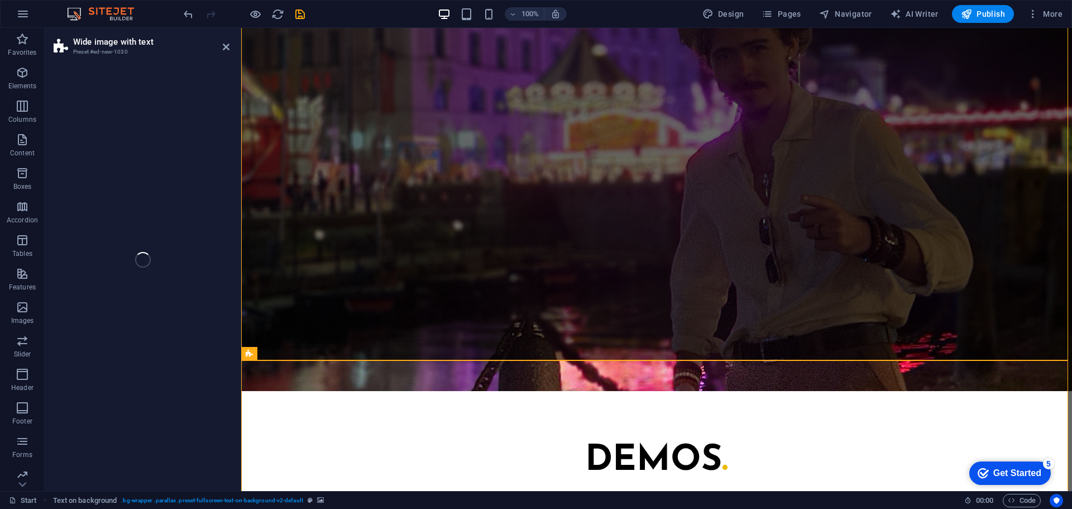
select select "%"
select select "rem"
select select "preset-fullscreen-text-and-background-v3-default"
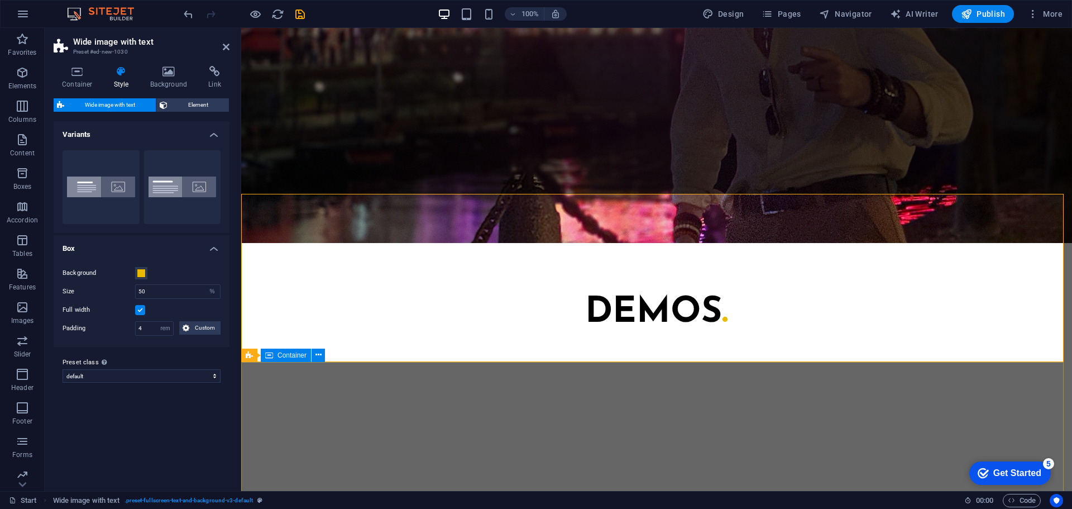
scroll to position [1536, 0]
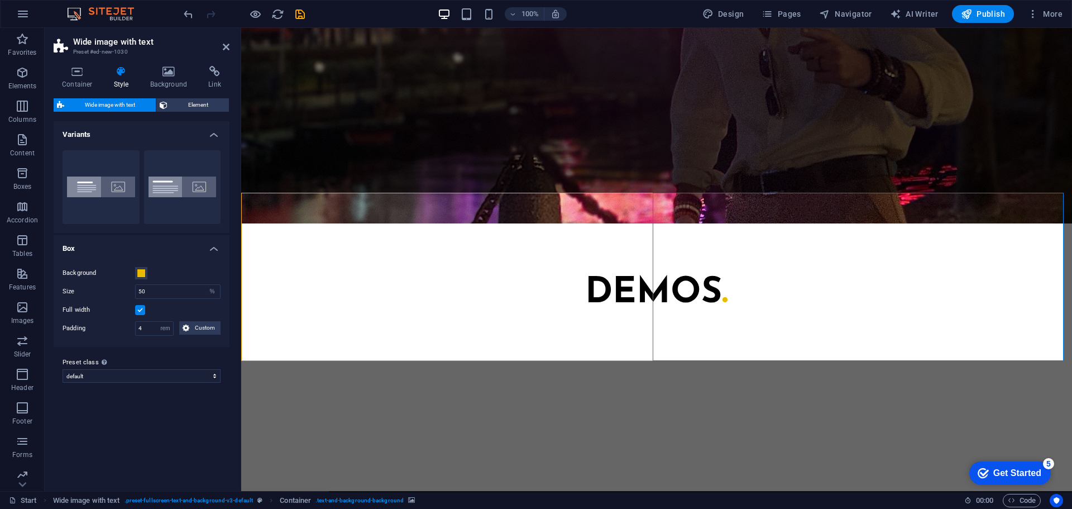
select select "px"
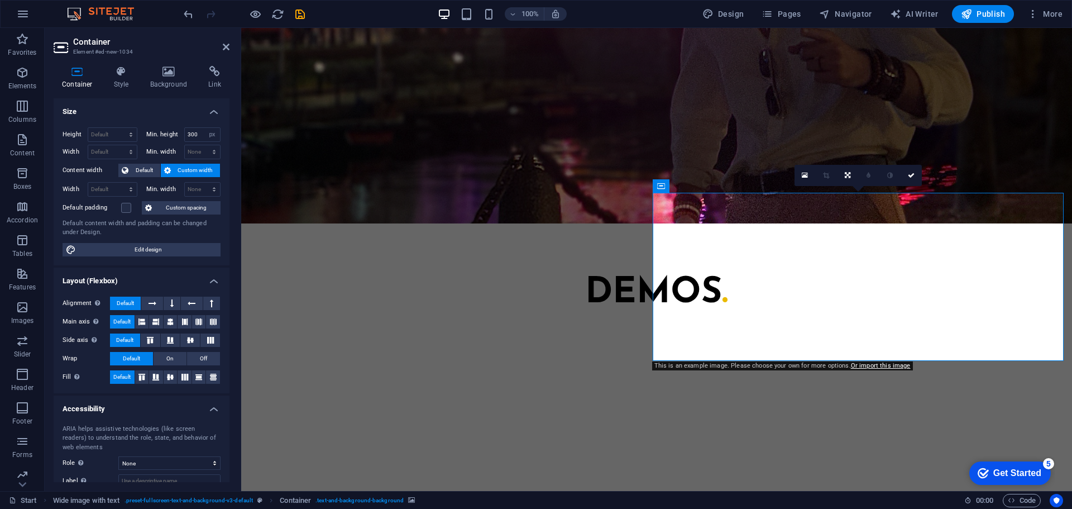
click at [156, 93] on div "Container Style Background Link Size Height Default px rem % vh vw Min. height …" at bounding box center [142, 274] width 176 height 416
click at [160, 84] on h4 "Background" at bounding box center [171, 77] width 59 height 23
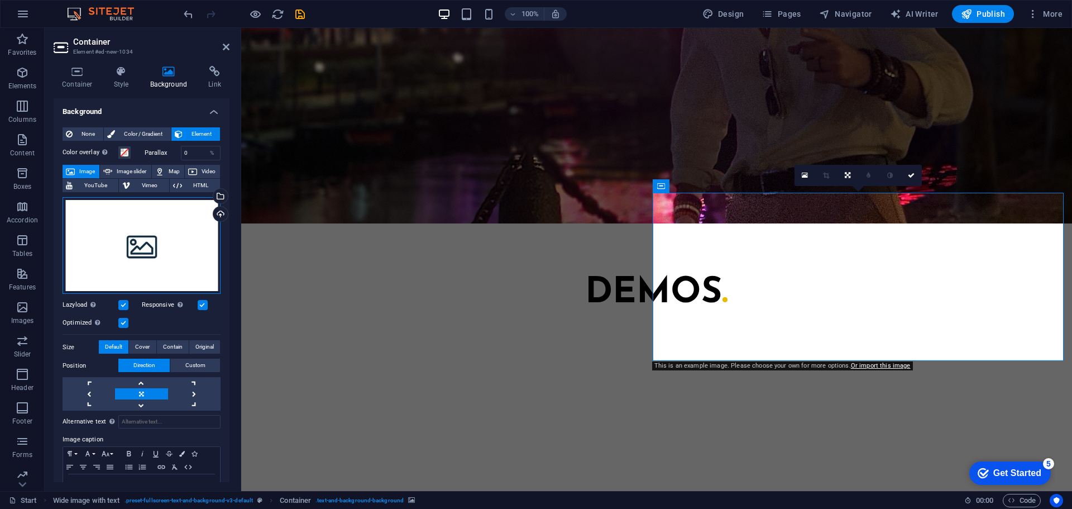
click at [168, 237] on div "Drag files here, click to choose files or select files from Files or our free s…" at bounding box center [142, 245] width 158 height 97
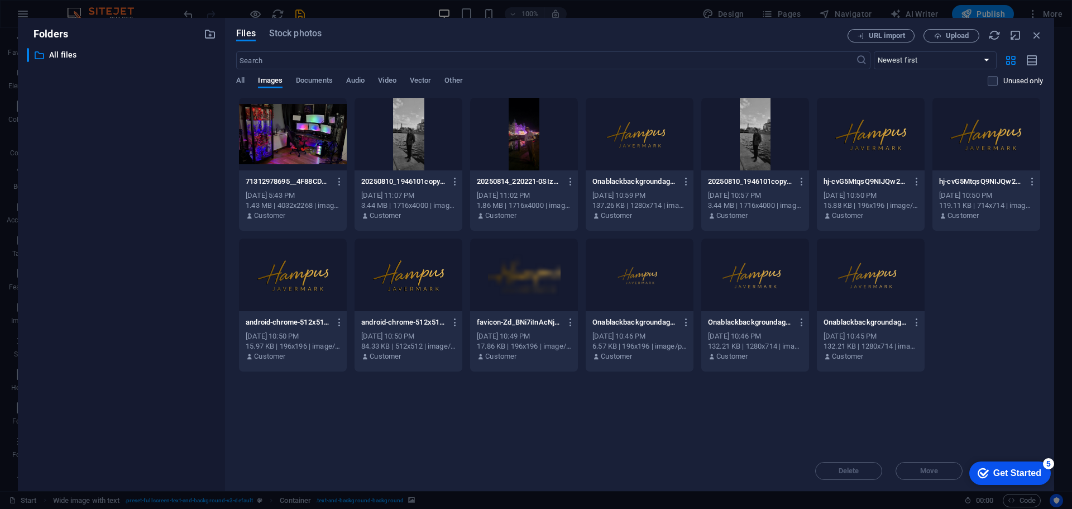
click at [289, 155] on div at bounding box center [293, 134] width 108 height 73
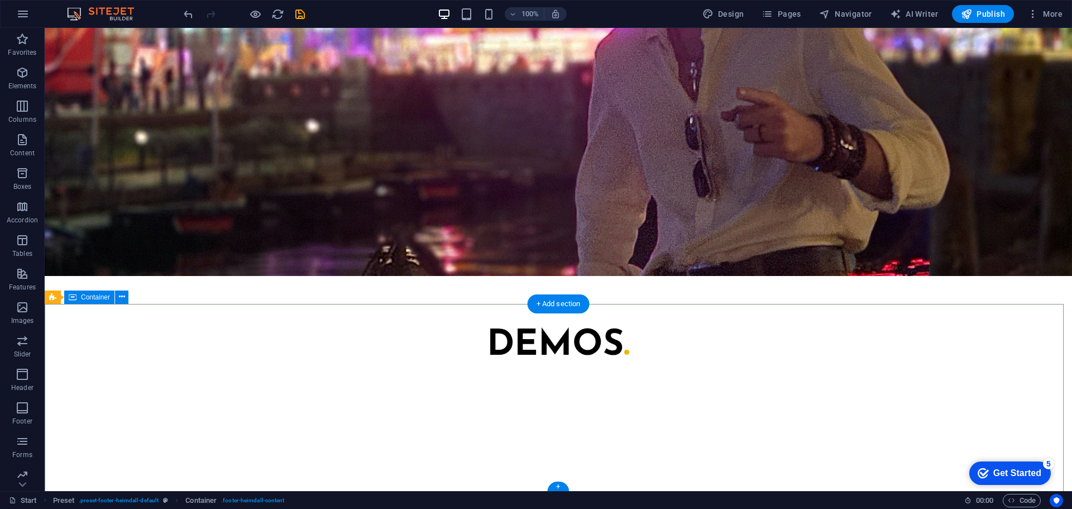
scroll to position [1480, 0]
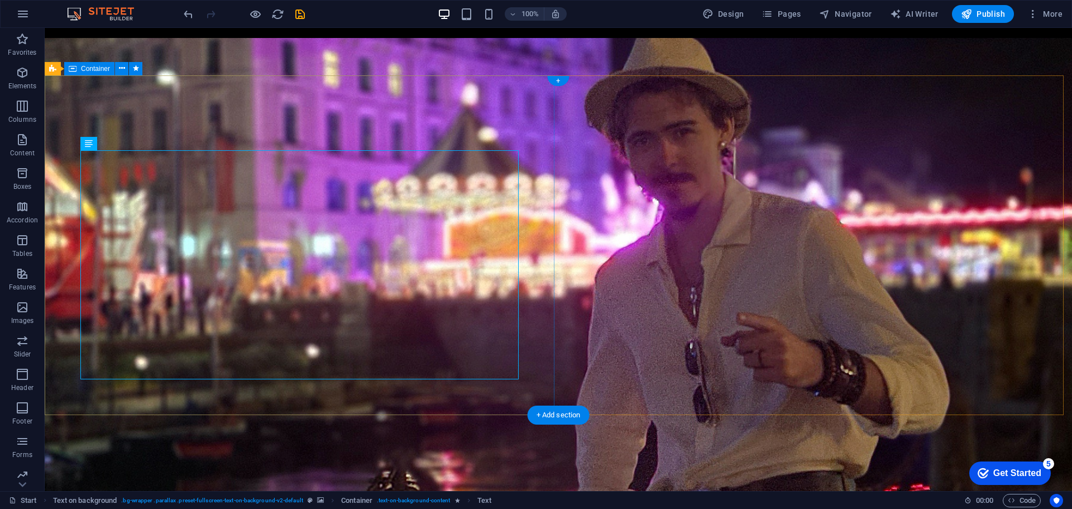
scroll to position [1256, 0]
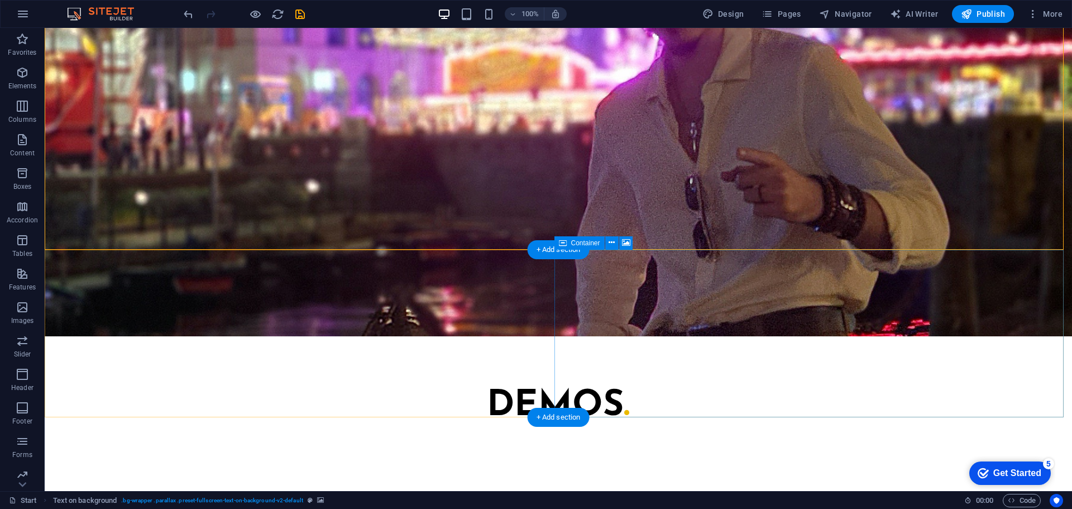
scroll to position [1424, 0]
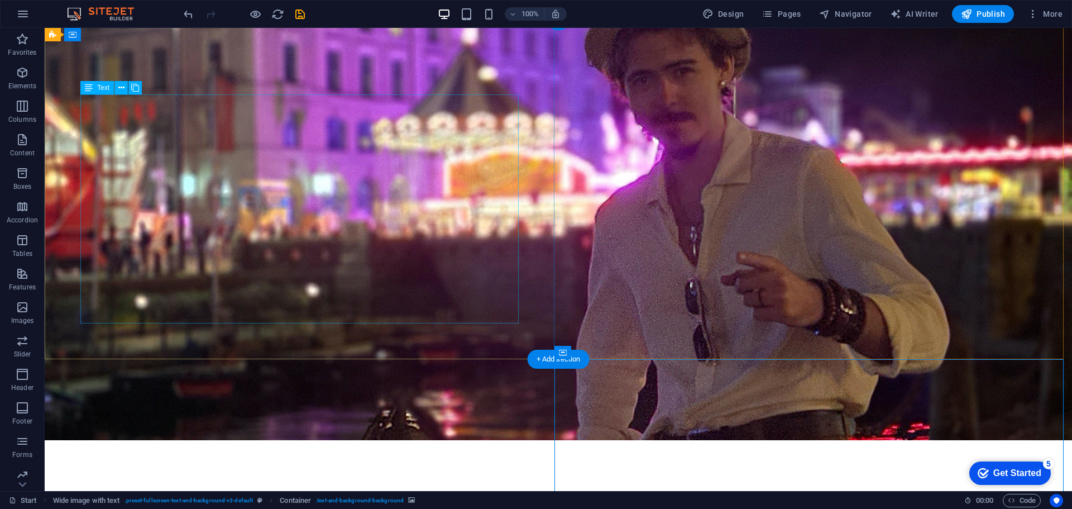
scroll to position [1312, 0]
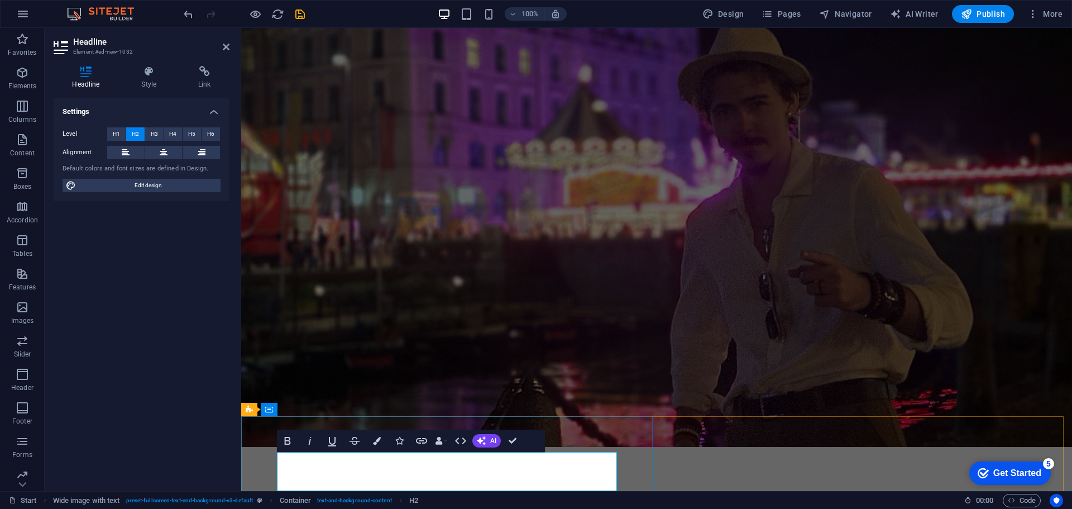
drag, startPoint x: 561, startPoint y: 476, endPoint x: 546, endPoint y: 471, distance: 16.1
click at [380, 436] on button "Colors" at bounding box center [376, 440] width 21 height 22
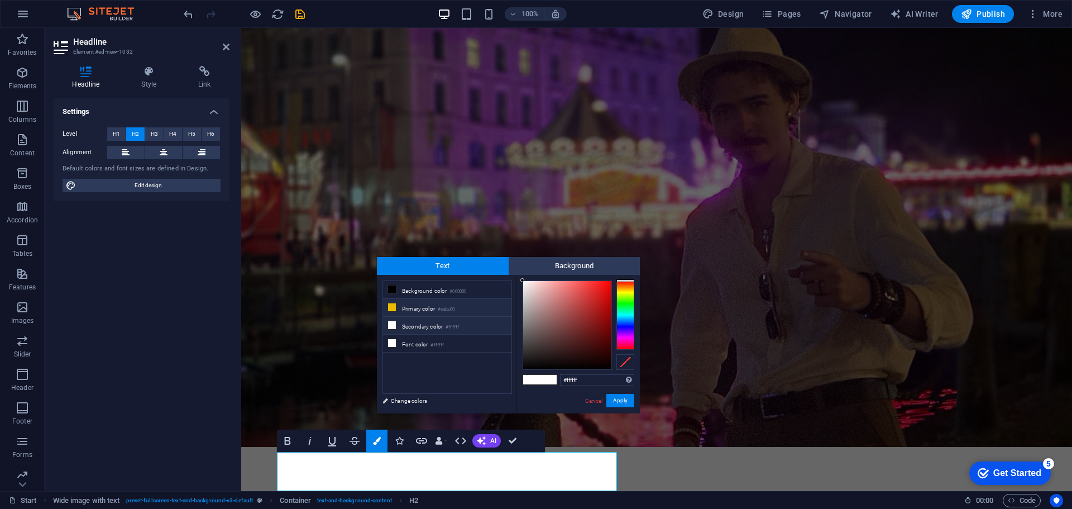
click at [424, 307] on li "Primary color #eaba00" at bounding box center [447, 308] width 128 height 18
type input "#eaba00"
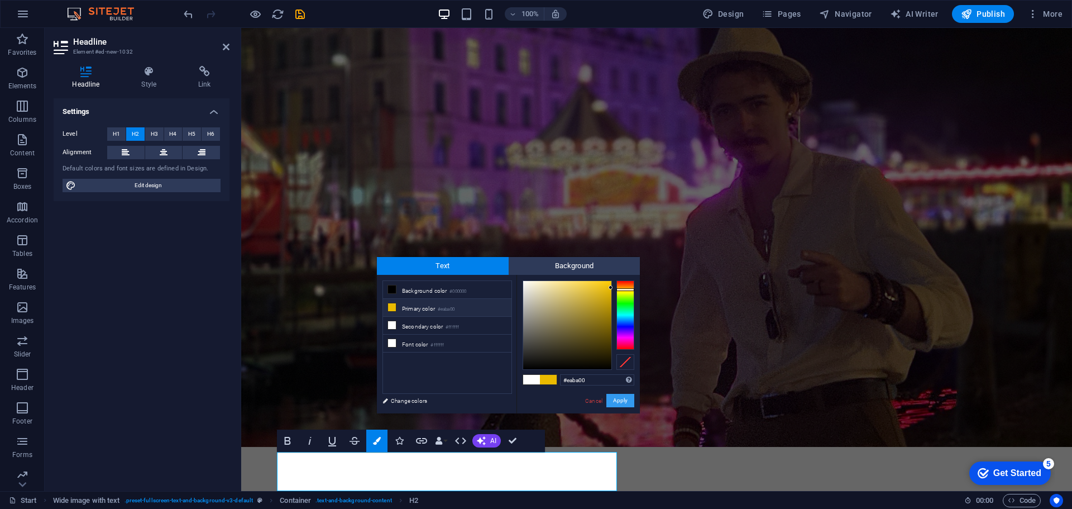
click at [619, 401] on button "Apply" at bounding box center [620, 400] width 28 height 13
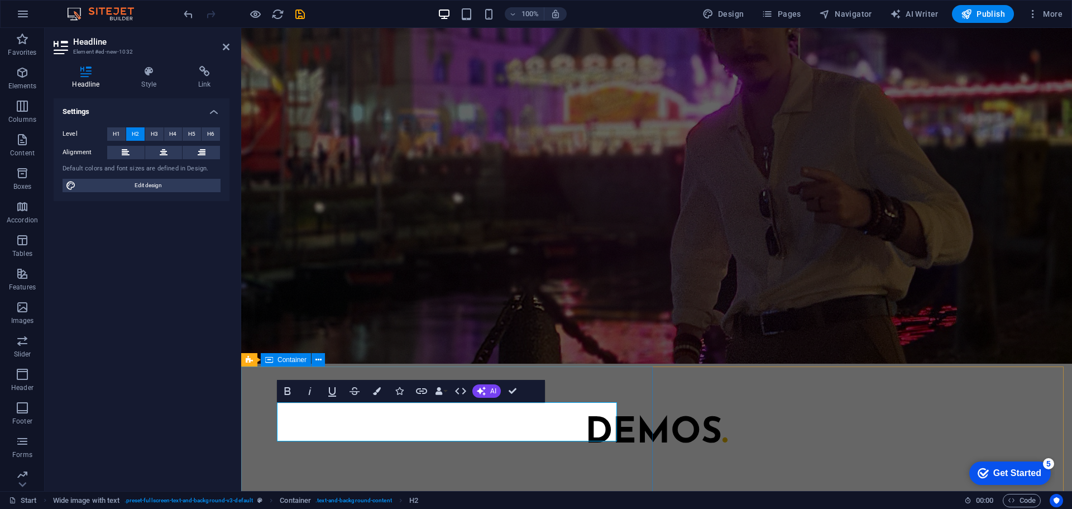
scroll to position [1424, 0]
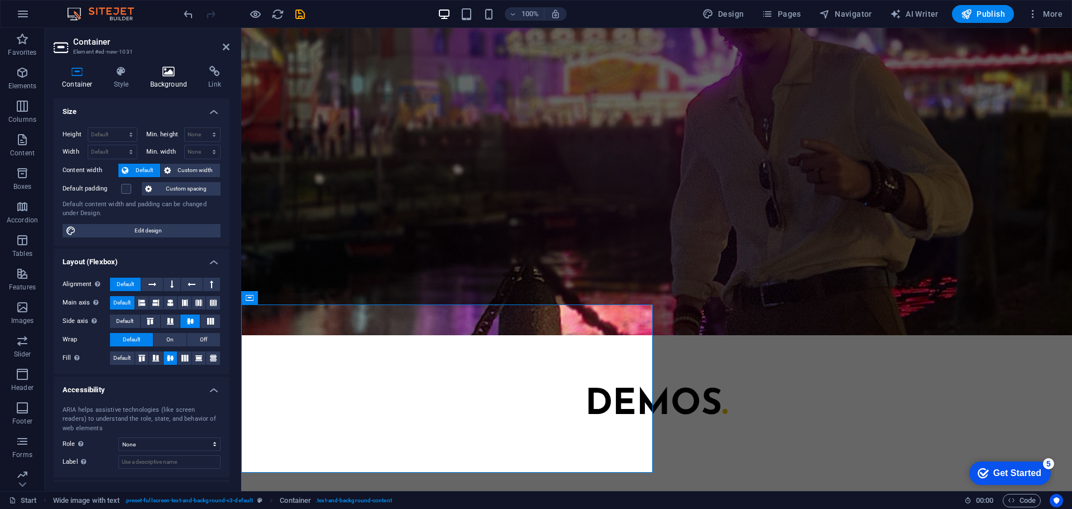
click at [165, 79] on h4 "Background" at bounding box center [171, 77] width 59 height 23
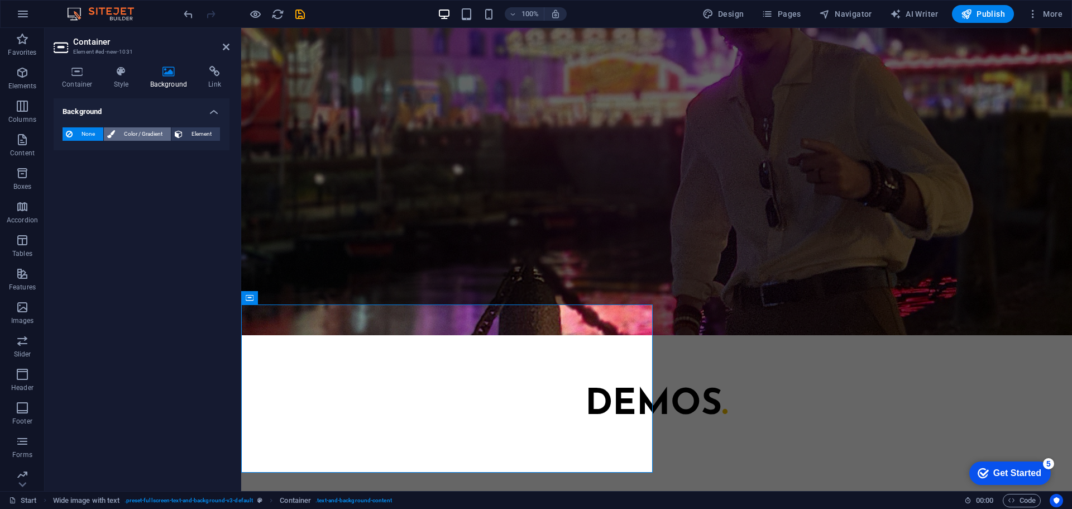
click at [143, 131] on span "Color / Gradient" at bounding box center [142, 133] width 49 height 13
click at [74, 179] on span at bounding box center [70, 179] width 12 height 12
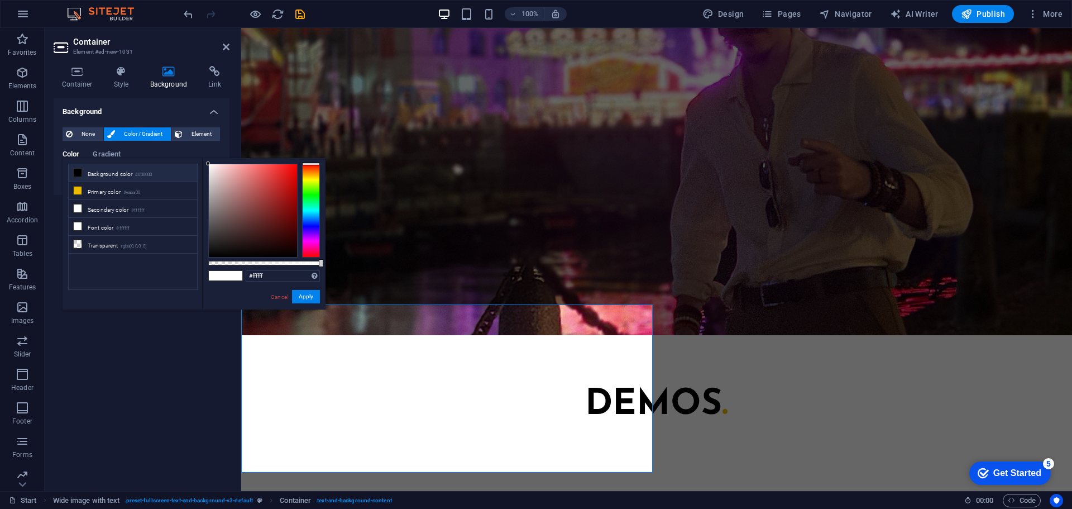
click at [83, 173] on li "Background color #000000" at bounding box center [133, 173] width 128 height 18
click at [108, 191] on li "Primary color #eaba00" at bounding box center [133, 191] width 128 height 18
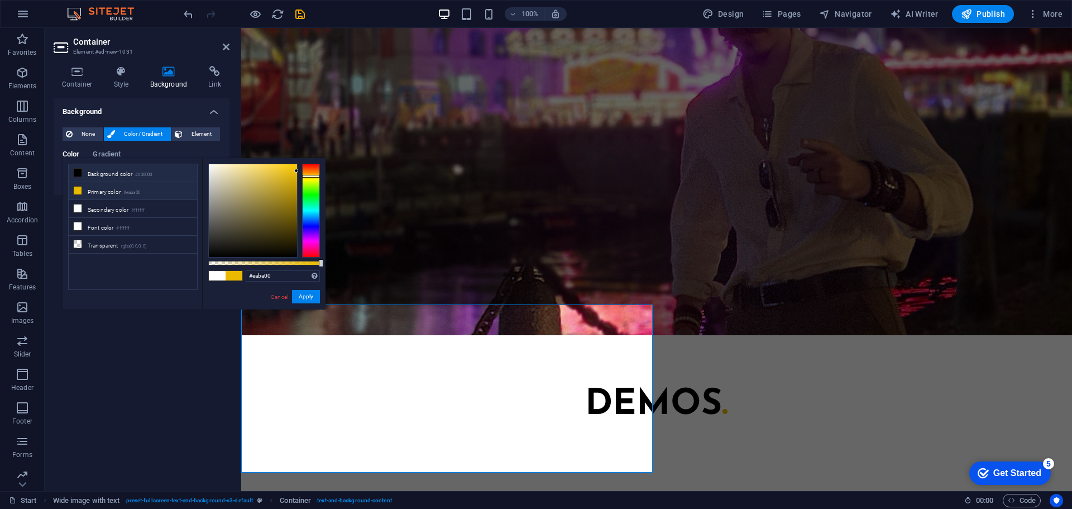
click at [96, 176] on li "Background color #000000" at bounding box center [133, 173] width 128 height 18
type input "#000000"
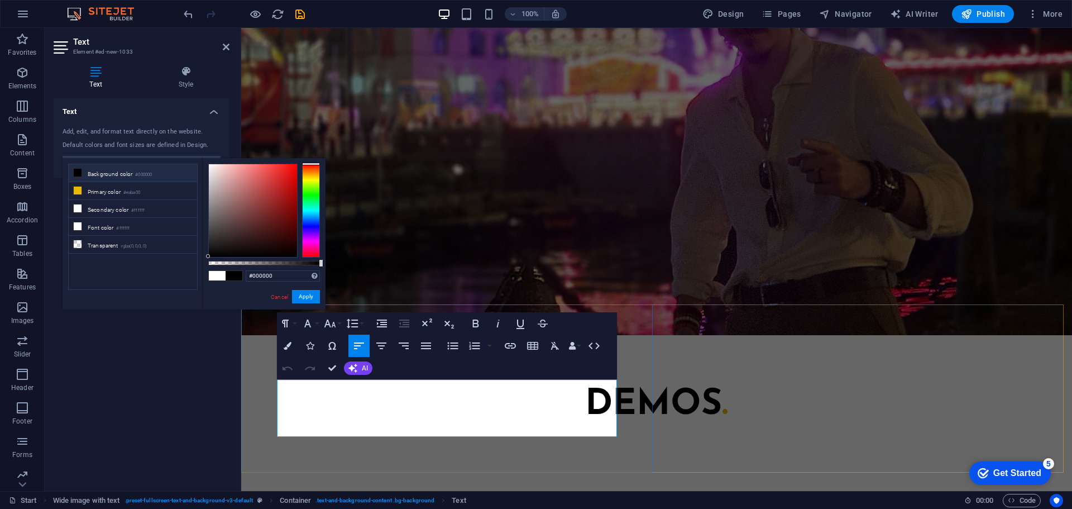
click at [306, 296] on button "Apply" at bounding box center [306, 296] width 28 height 13
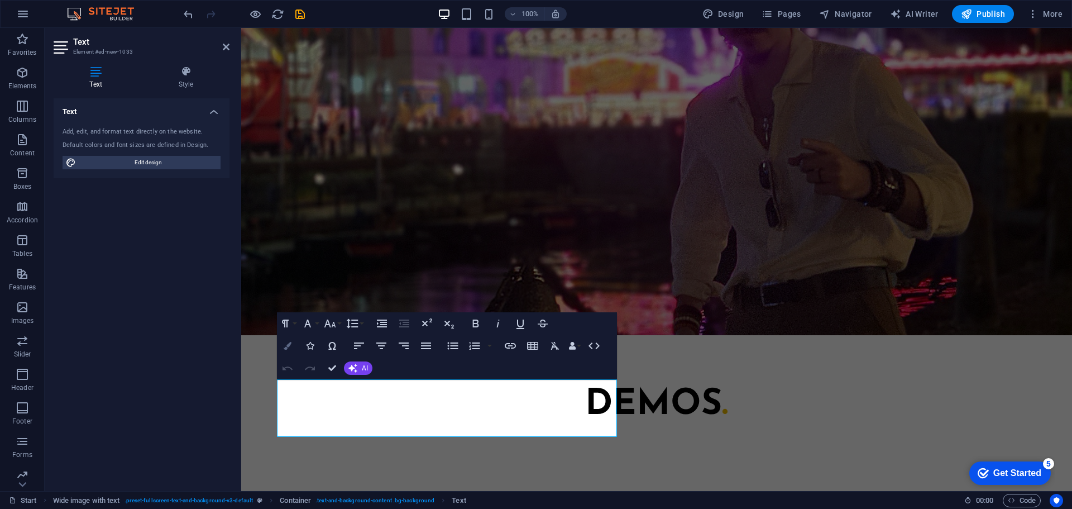
click at [293, 344] on button "Colors" at bounding box center [287, 345] width 21 height 22
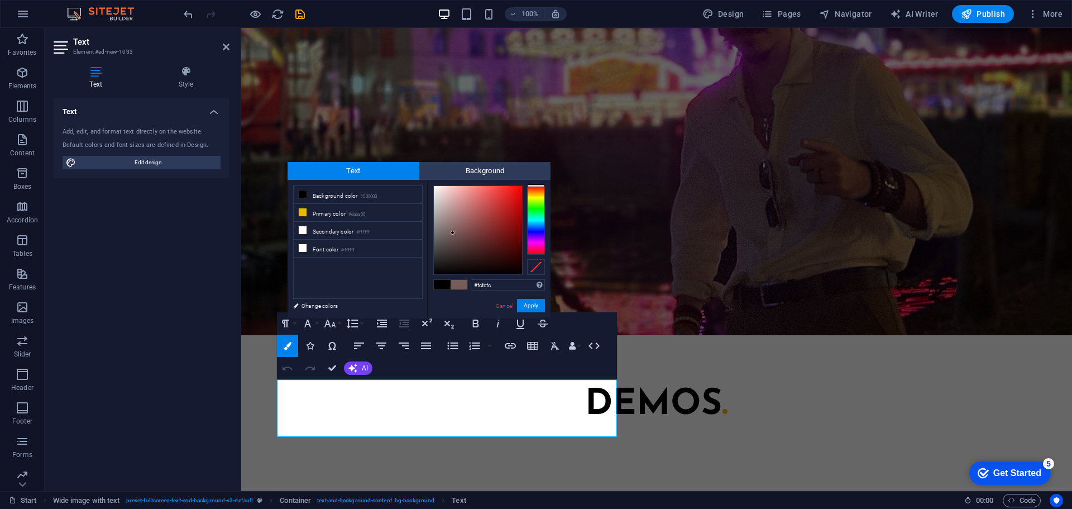
type input "#ffffff"
drag, startPoint x: 464, startPoint y: 259, endPoint x: 381, endPoint y: 135, distance: 149.3
click at [381, 135] on body "Interminable Creations Start Favorites Elements Columns Content Boxes Accordion…" at bounding box center [536, 254] width 1072 height 509
click at [530, 302] on button "Apply" at bounding box center [531, 305] width 28 height 13
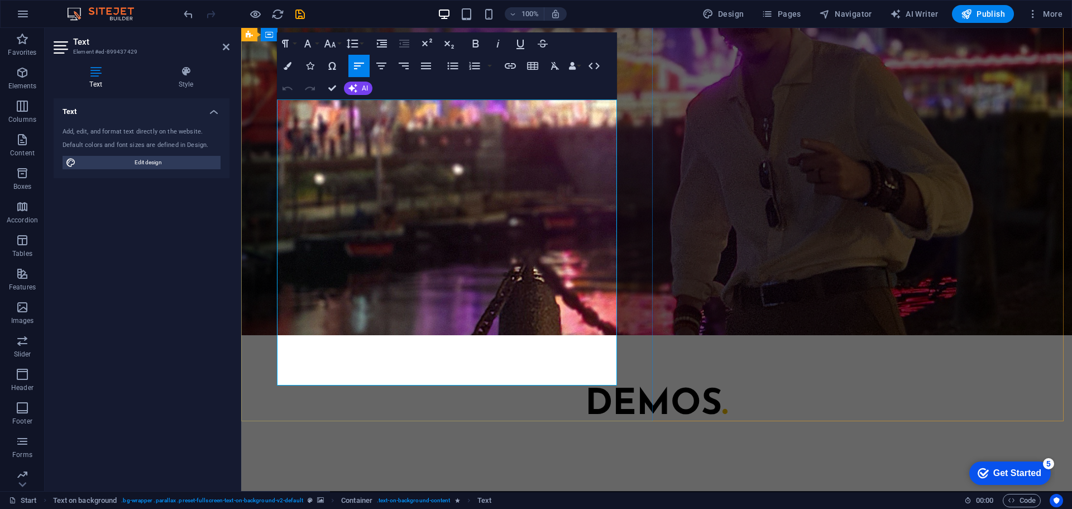
scroll to position [1307, 0]
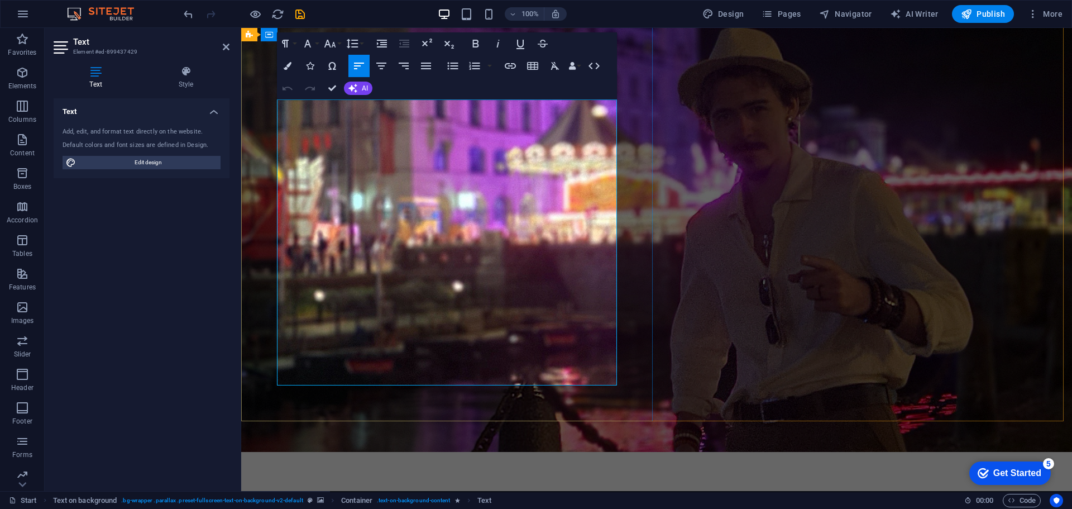
copy div "In today’s voice acting industry, having a professional home studio is essentia…"
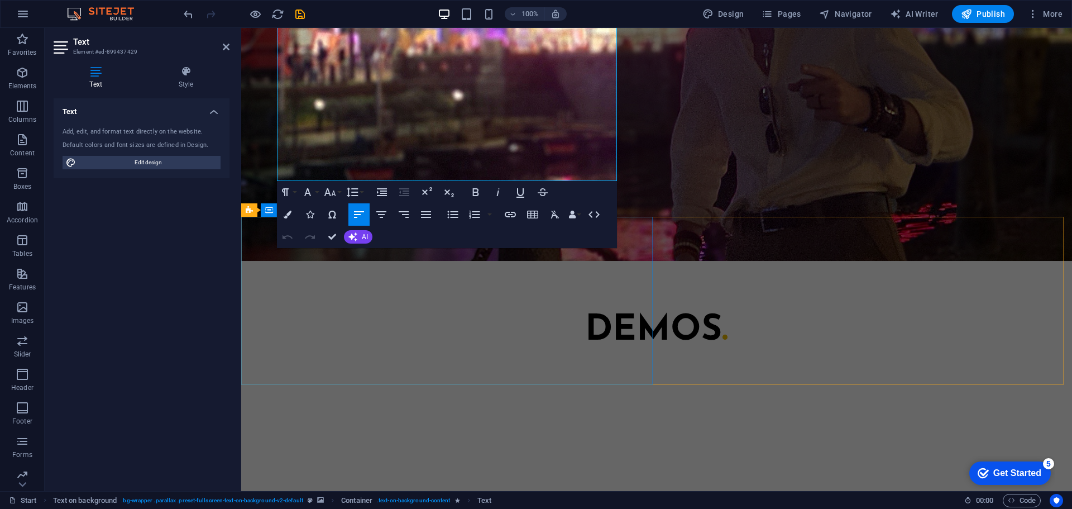
scroll to position [1531, 0]
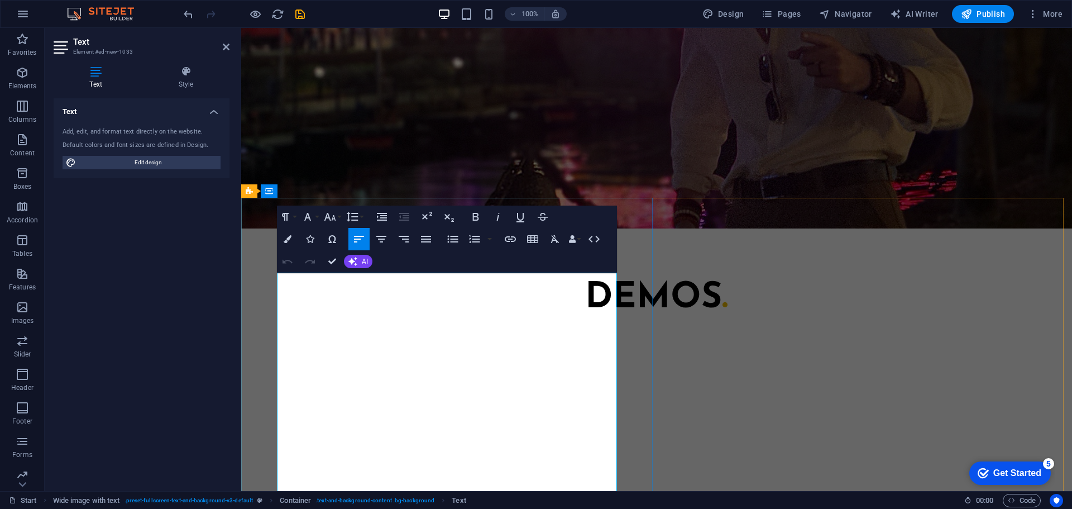
click at [279, 234] on button "Colors" at bounding box center [287, 239] width 21 height 22
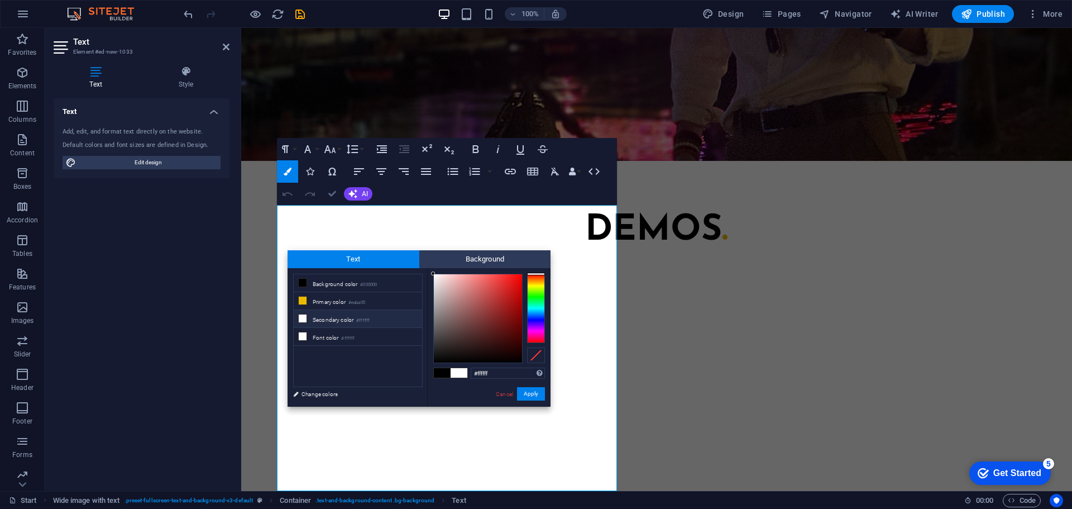
drag, startPoint x: 353, startPoint y: 211, endPoint x: 333, endPoint y: 193, distance: 26.5
click at [333, 190] on body "Interminable Creations Start Favorites Elements Columns Content Boxes Accordion…" at bounding box center [536, 254] width 1072 height 509
drag, startPoint x: 442, startPoint y: 280, endPoint x: 428, endPoint y: 260, distance: 24.8
click at [428, 260] on div "Text Background less Background color #000000 Primary color #eaba00 Secondary c…" at bounding box center [419, 328] width 263 height 156
click at [424, 270] on div "less Background color #000000 Primary color #eaba00 Secondary color #ffffff Fon…" at bounding box center [419, 337] width 263 height 138
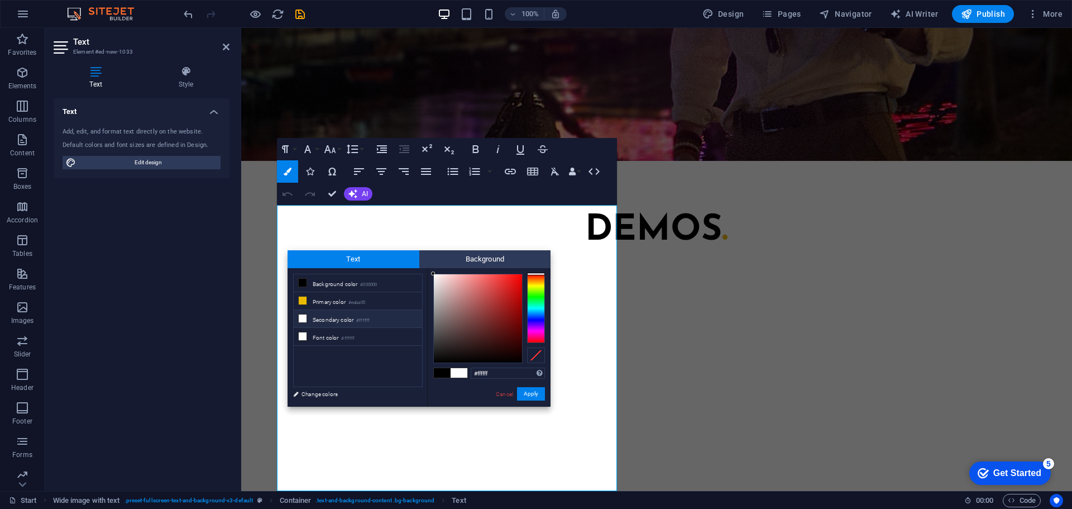
click at [425, 269] on div "less Background color #000000 Primary color #eaba00 Secondary color #ffffff Fon…" at bounding box center [419, 337] width 263 height 138
type input "#ffffff"
click at [433, 272] on div at bounding box center [433, 273] width 4 height 4
click at [538, 388] on button "Apply" at bounding box center [531, 393] width 28 height 13
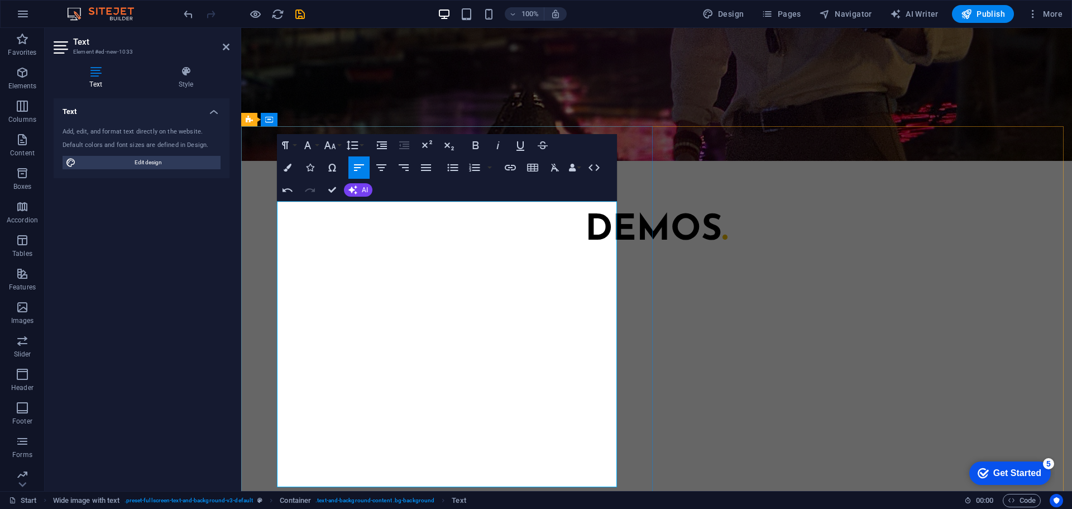
scroll to position [1821, 0]
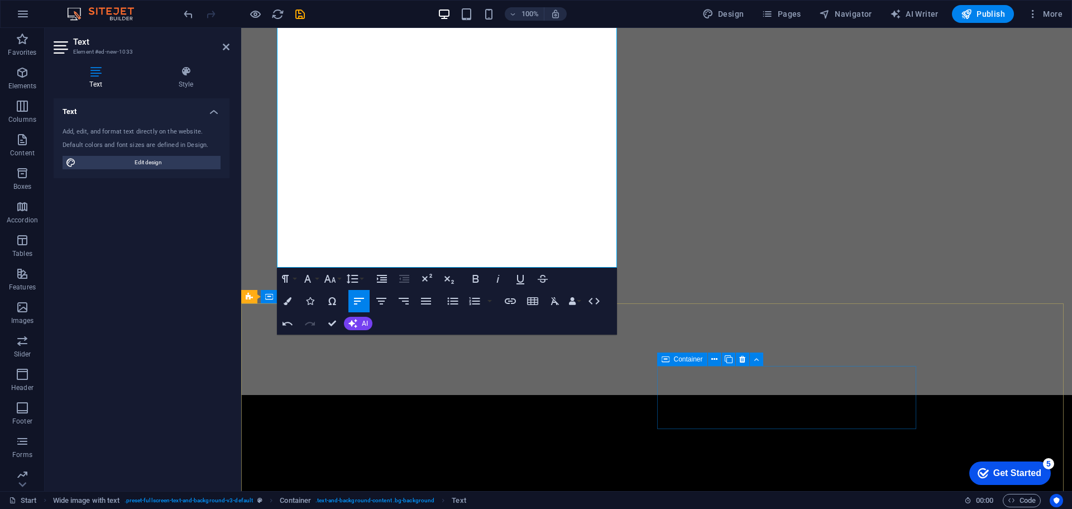
click at [696, 358] on span "Container" at bounding box center [688, 359] width 29 height 7
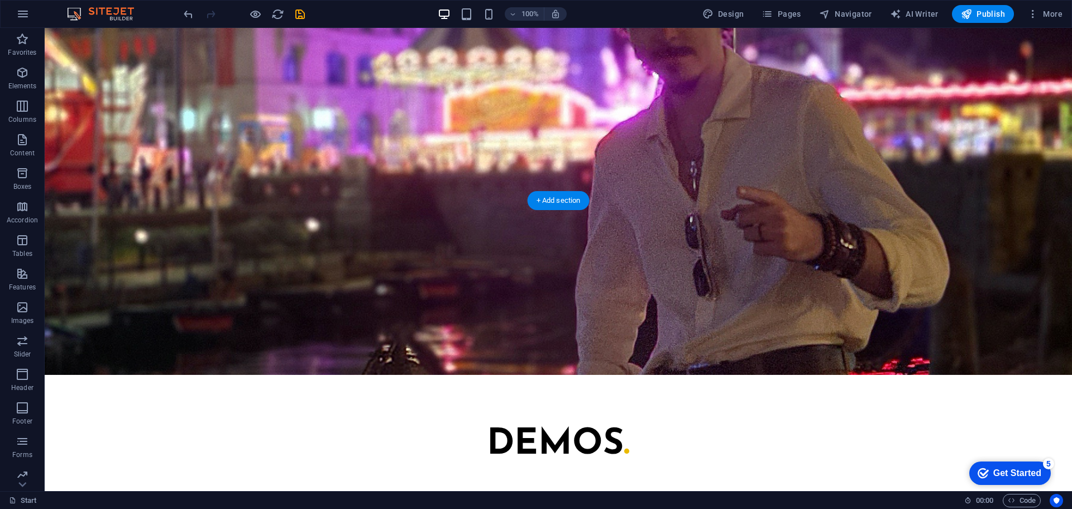
scroll to position [1372, 0]
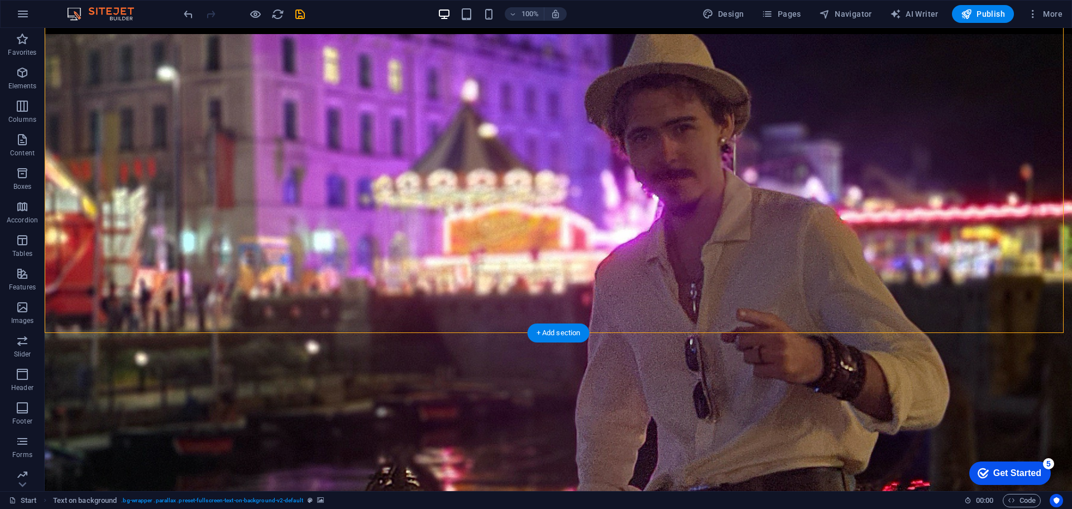
scroll to position [1261, 0]
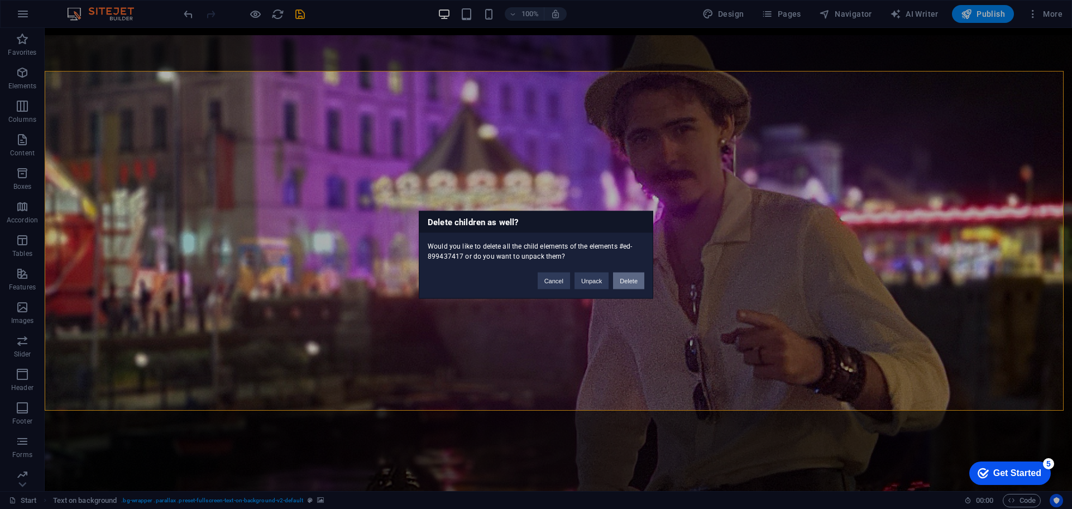
click at [631, 288] on div "Cancel Unpack Delete" at bounding box center [590, 275] width 123 height 28
click at [628, 285] on button "Delete" at bounding box center [628, 280] width 31 height 17
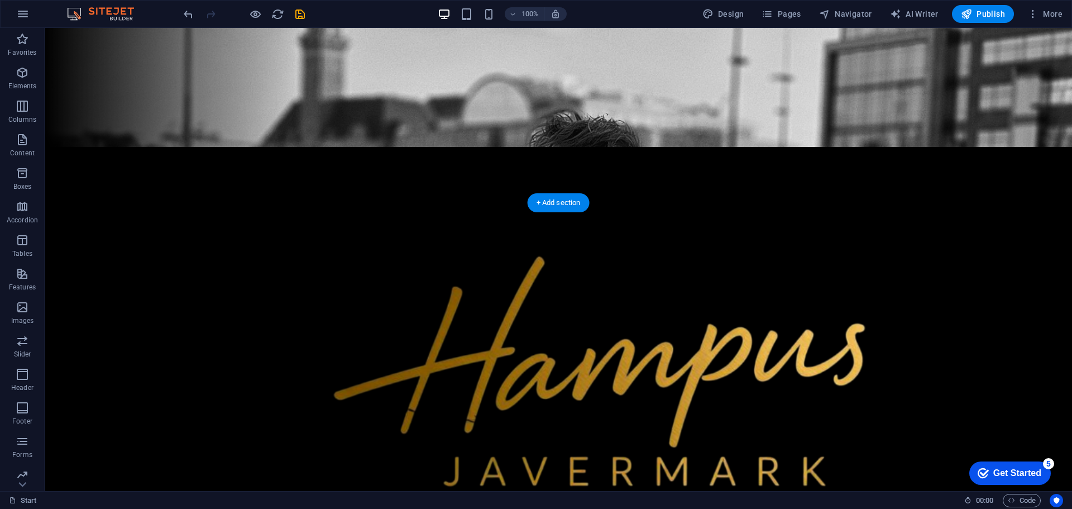
scroll to position [367, 0]
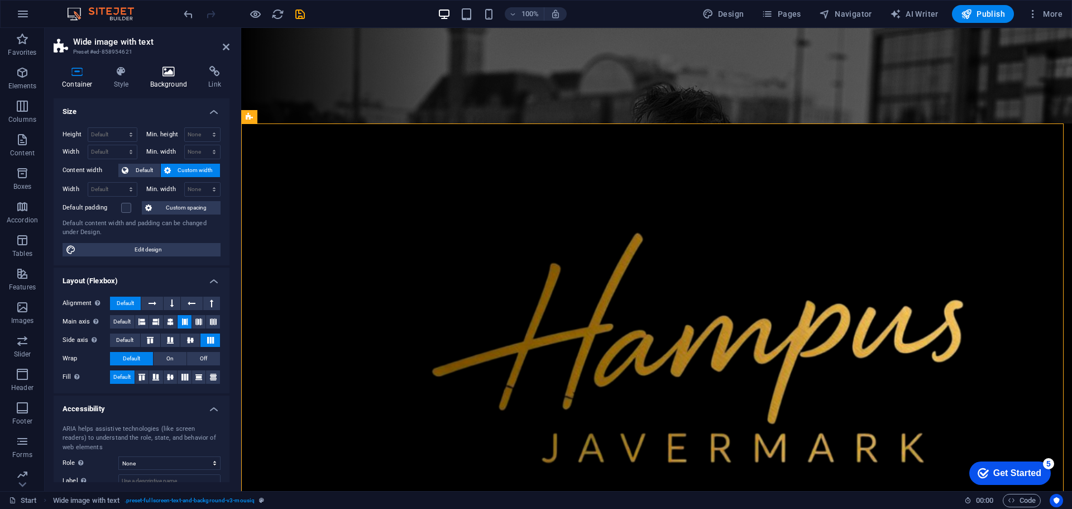
click at [180, 79] on h4 "Background" at bounding box center [171, 77] width 59 height 23
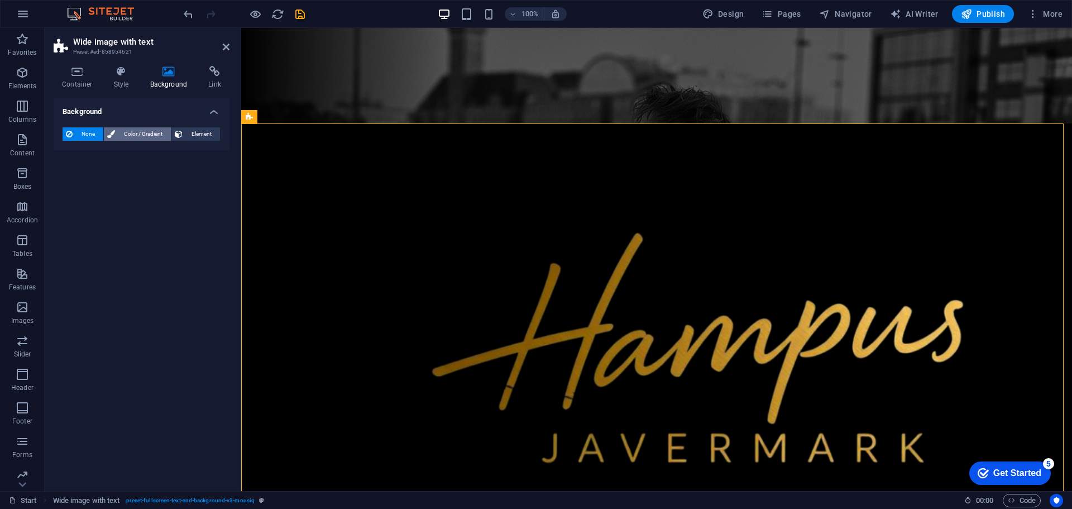
click at [143, 132] on span "Color / Gradient" at bounding box center [142, 133] width 49 height 13
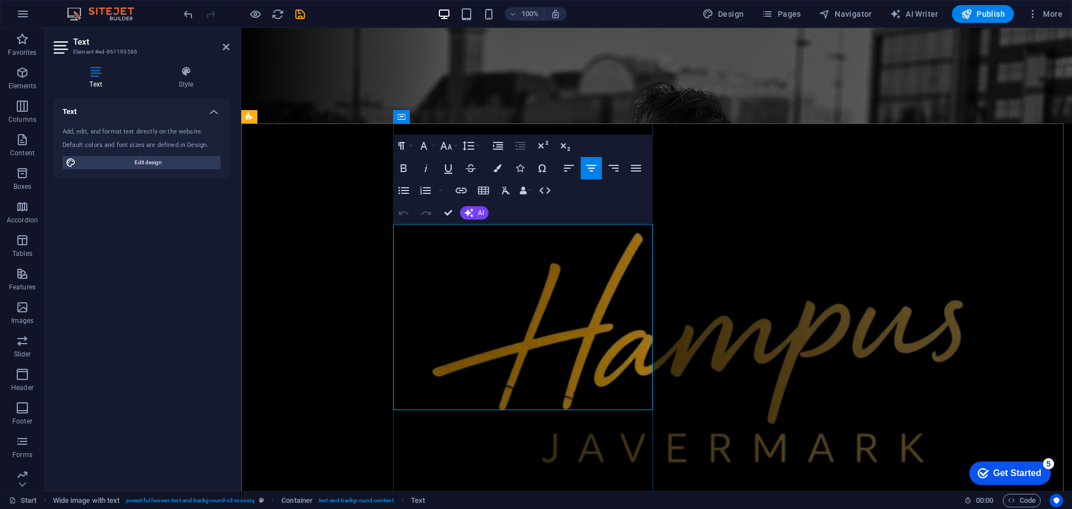
click at [505, 160] on button "Colors" at bounding box center [497, 168] width 21 height 22
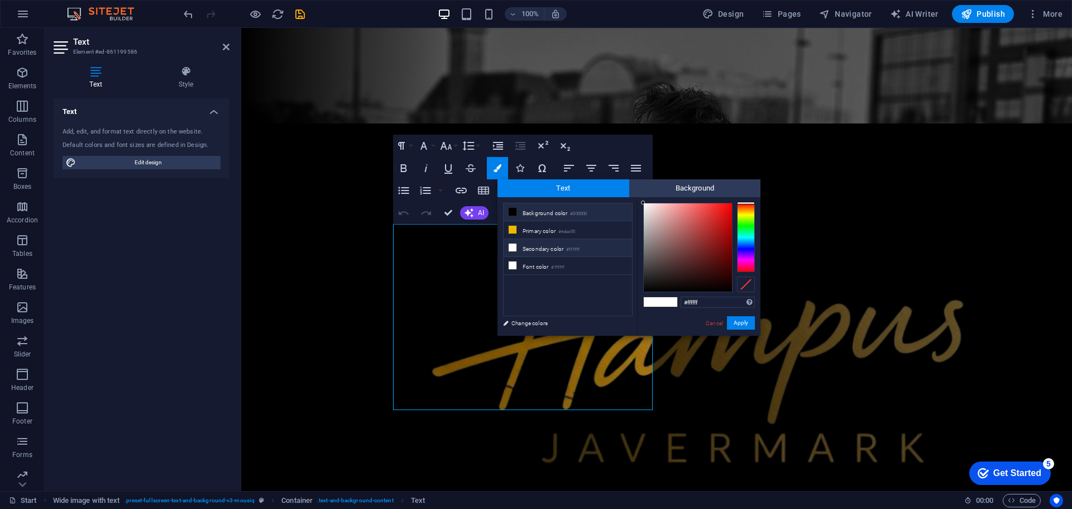
click at [505, 209] on li "Background color #000000" at bounding box center [568, 212] width 128 height 18
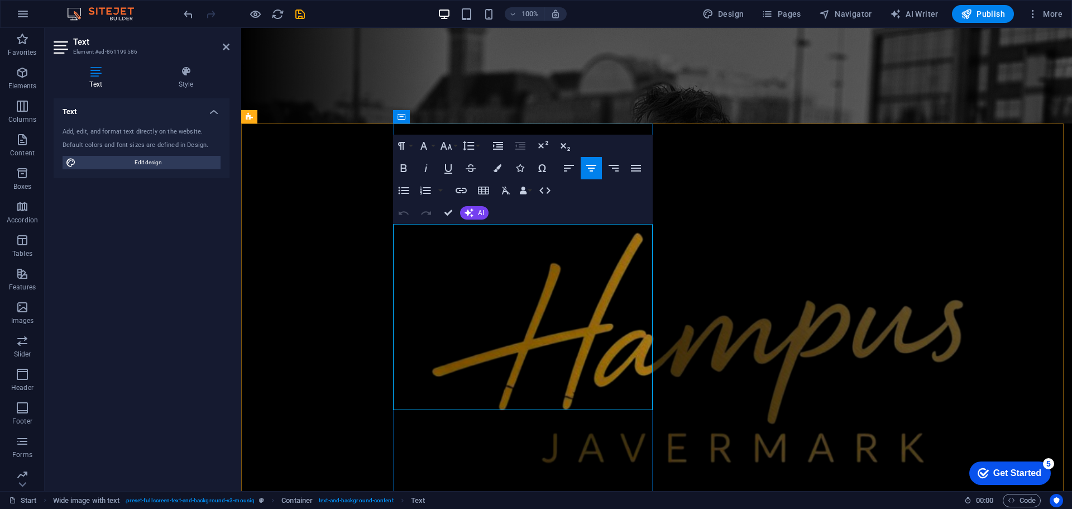
click at [408, 169] on icon "button" at bounding box center [403, 167] width 13 height 13
click at [495, 171] on icon "button" at bounding box center [498, 168] width 8 height 8
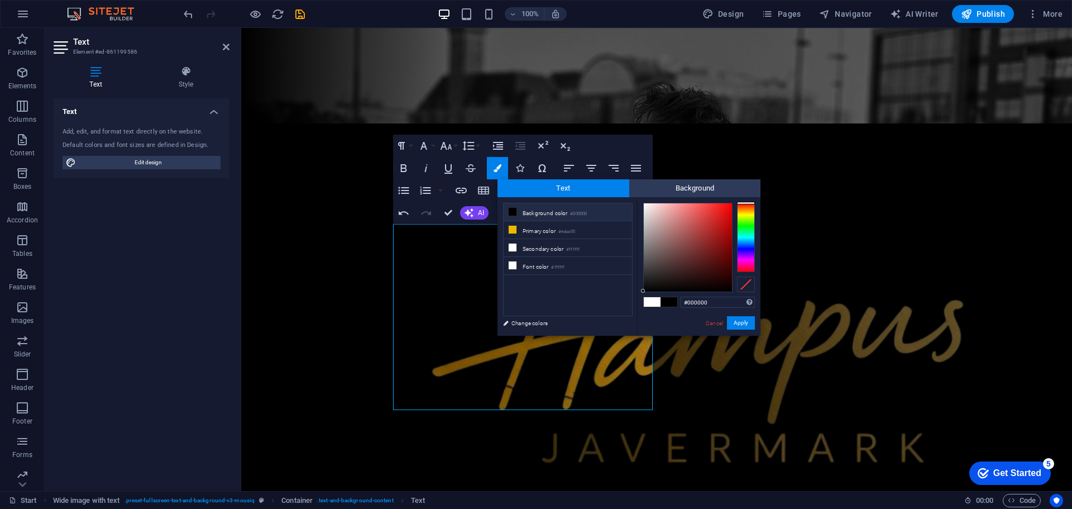
drag, startPoint x: 671, startPoint y: 262, endPoint x: 629, endPoint y: 309, distance: 62.5
click at [629, 309] on div "less Background color #000000 Primary color #eaba00 Secondary color #ffffff Fon…" at bounding box center [629, 266] width 263 height 138
click at [641, 289] on div at bounding box center [643, 291] width 4 height 4
click at [643, 293] on div "#000000 Supported formats #0852ed rgb(8, 82, 237) rgba(8, 82, 237, 90%) hsv(221…" at bounding box center [698, 347] width 123 height 300
click at [643, 291] on div at bounding box center [643, 291] width 4 height 4
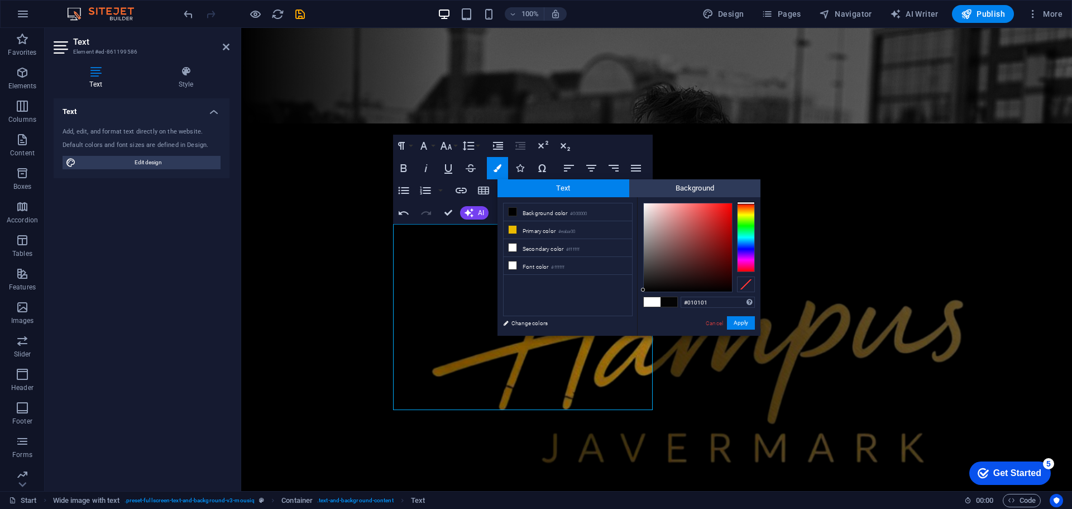
type input "#000000"
click at [643, 291] on div at bounding box center [643, 291] width 4 height 4
click at [740, 322] on button "Apply" at bounding box center [741, 322] width 28 height 13
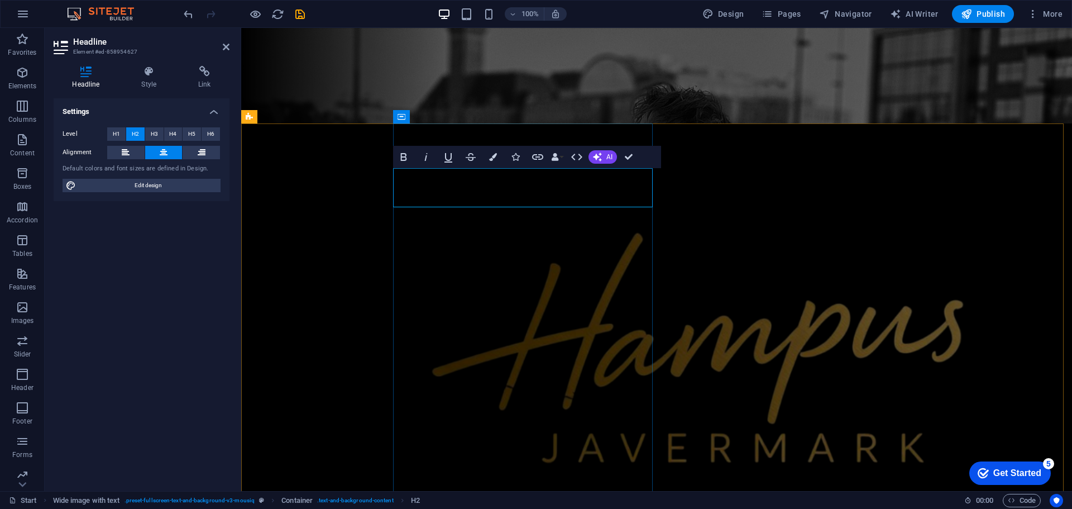
click at [499, 158] on button "Colors" at bounding box center [492, 157] width 21 height 22
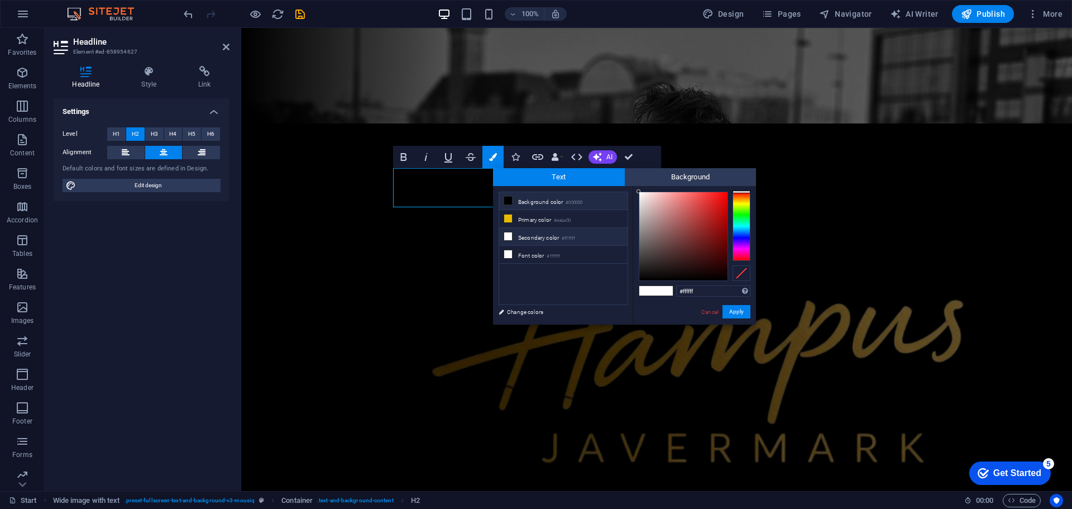
click at [506, 199] on icon at bounding box center [508, 201] width 8 height 8
type input "#000000"
click at [734, 305] on button "Apply" at bounding box center [737, 311] width 28 height 13
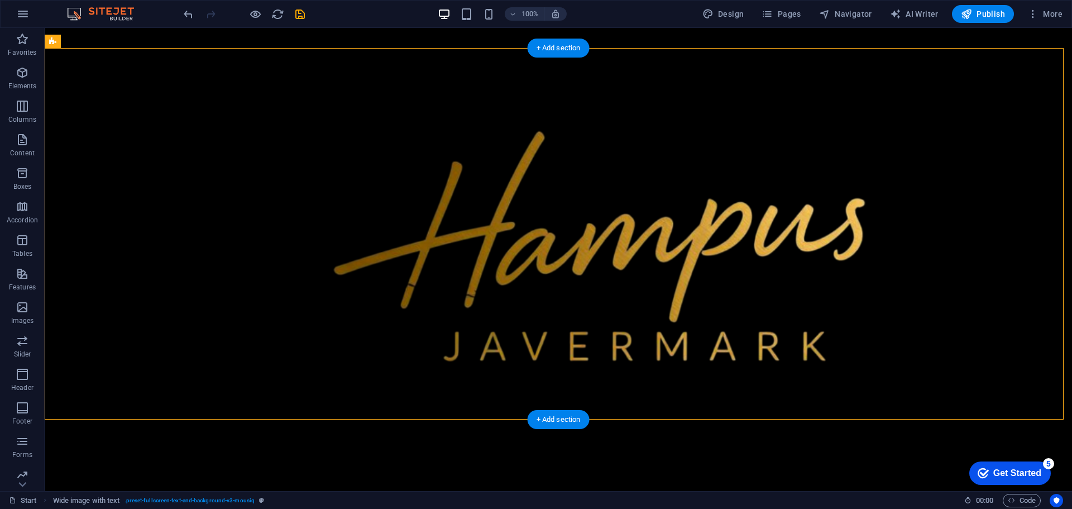
scroll to position [479, 0]
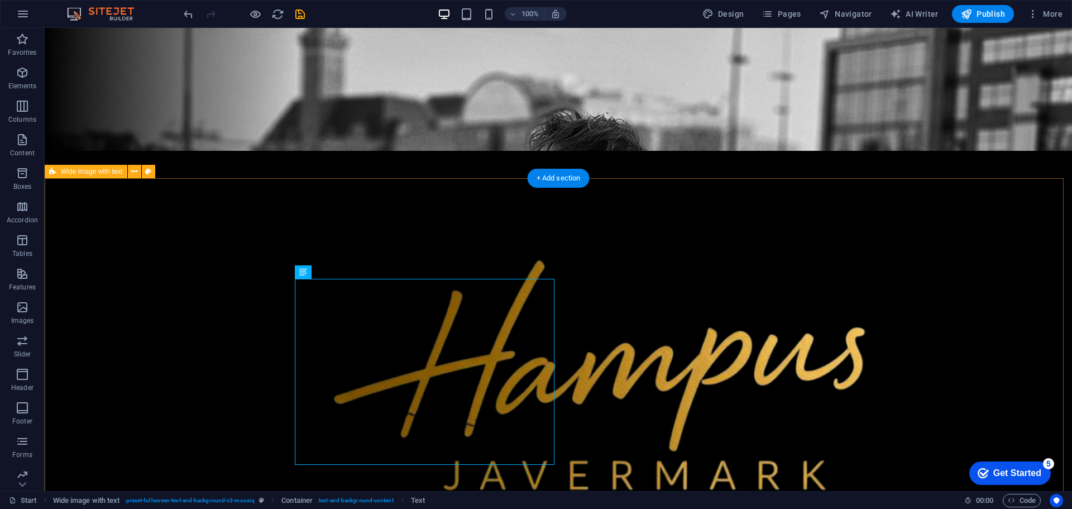
scroll to position [312, 0]
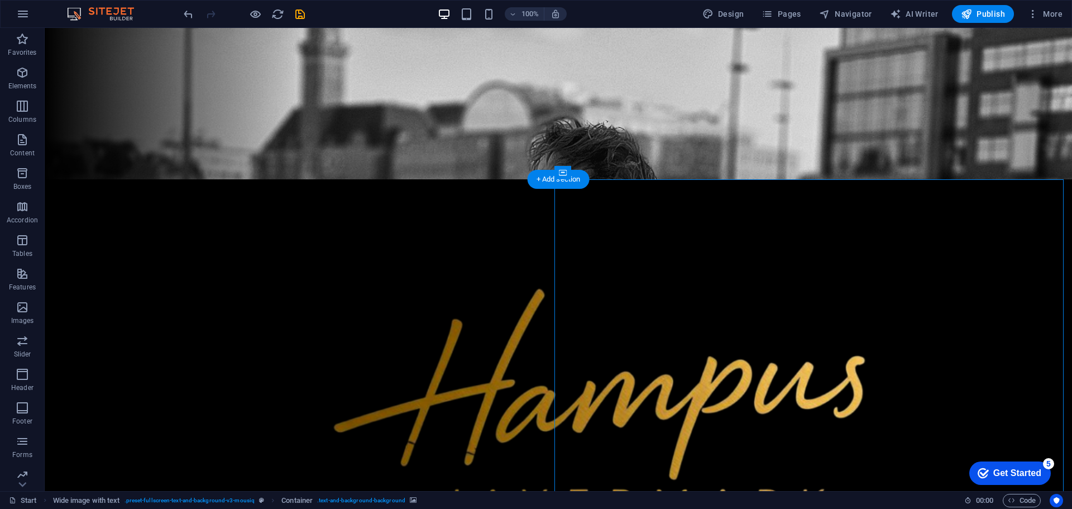
select select "px"
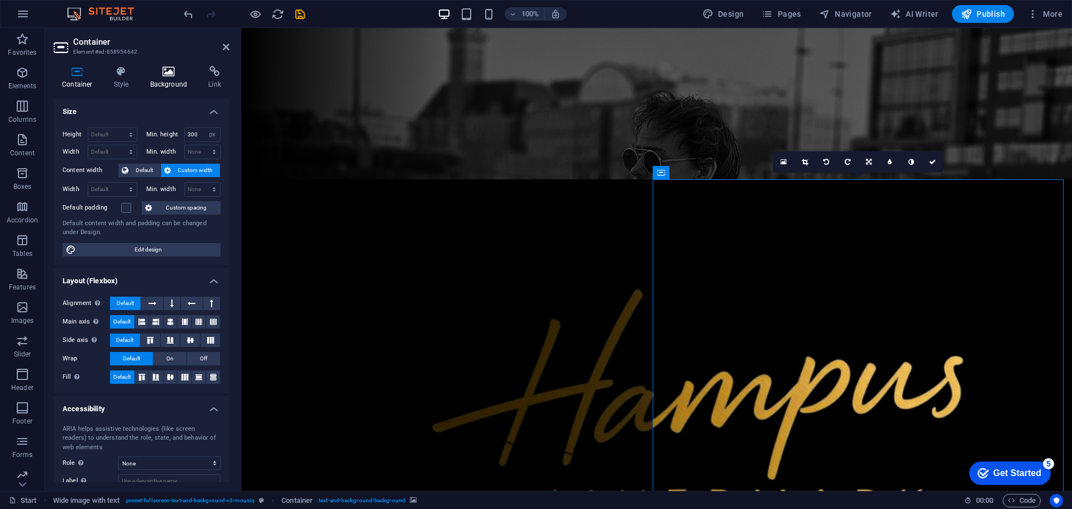
click at [159, 83] on h4 "Background" at bounding box center [171, 77] width 59 height 23
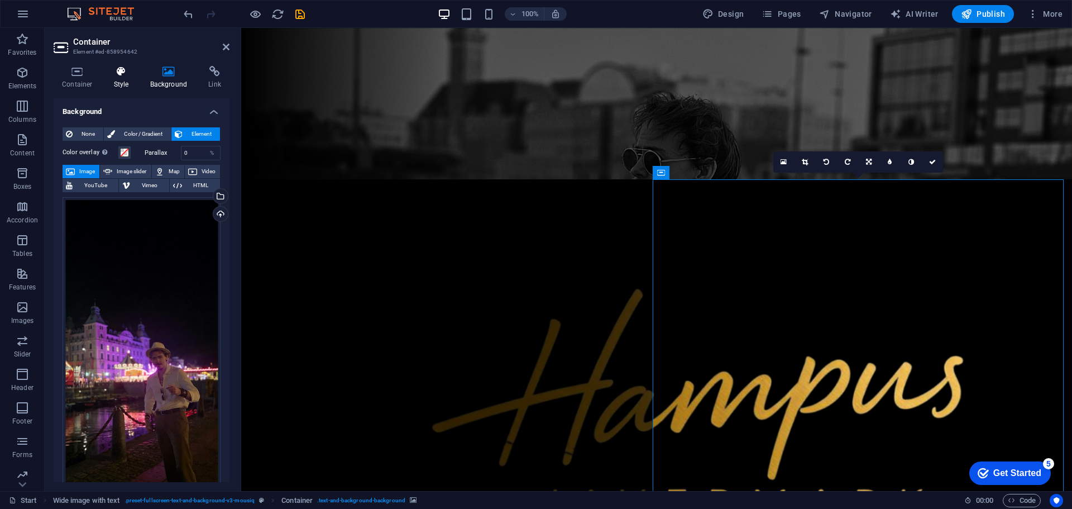
click at [131, 74] on icon at bounding box center [122, 71] width 32 height 11
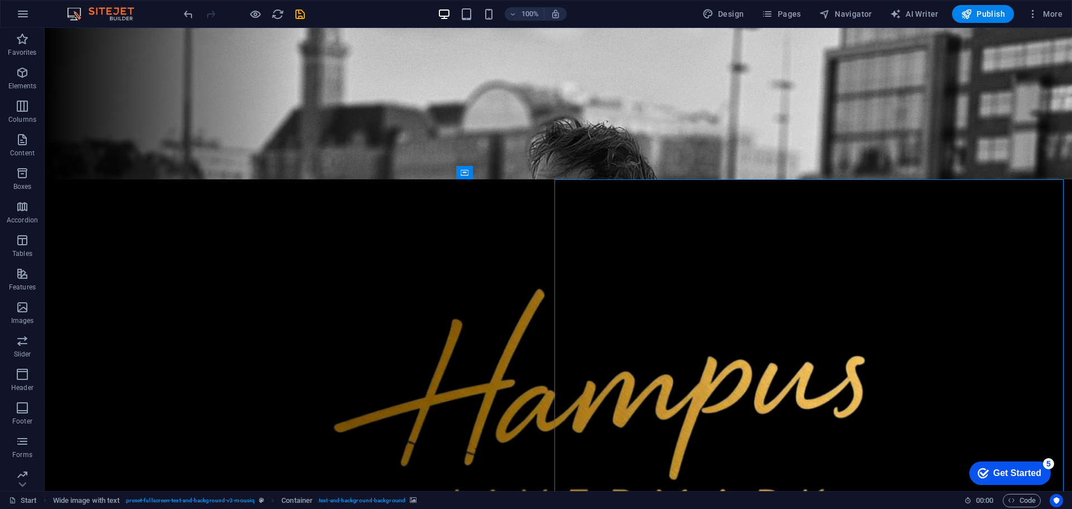
select select "px"
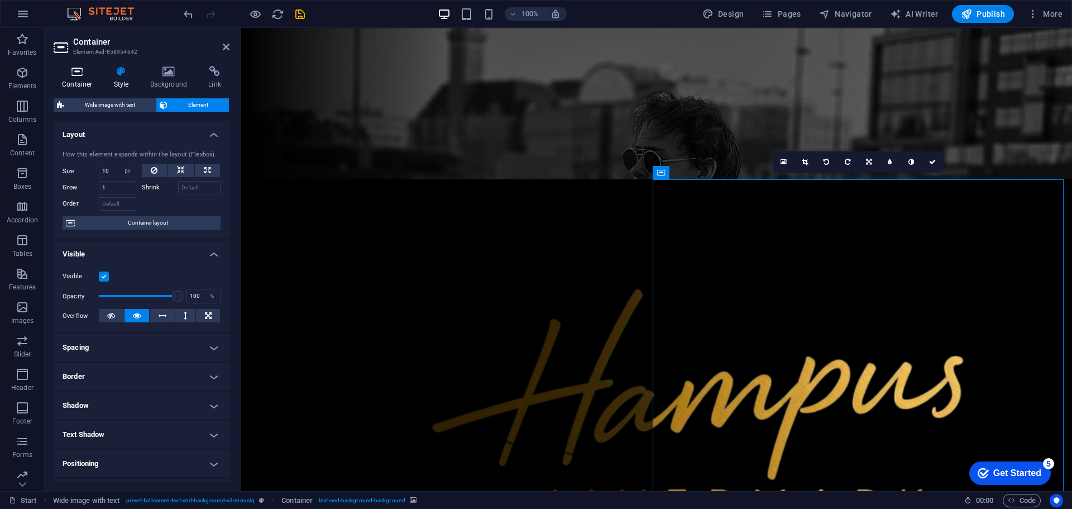
click at [91, 80] on h4 "Container" at bounding box center [80, 77] width 52 height 23
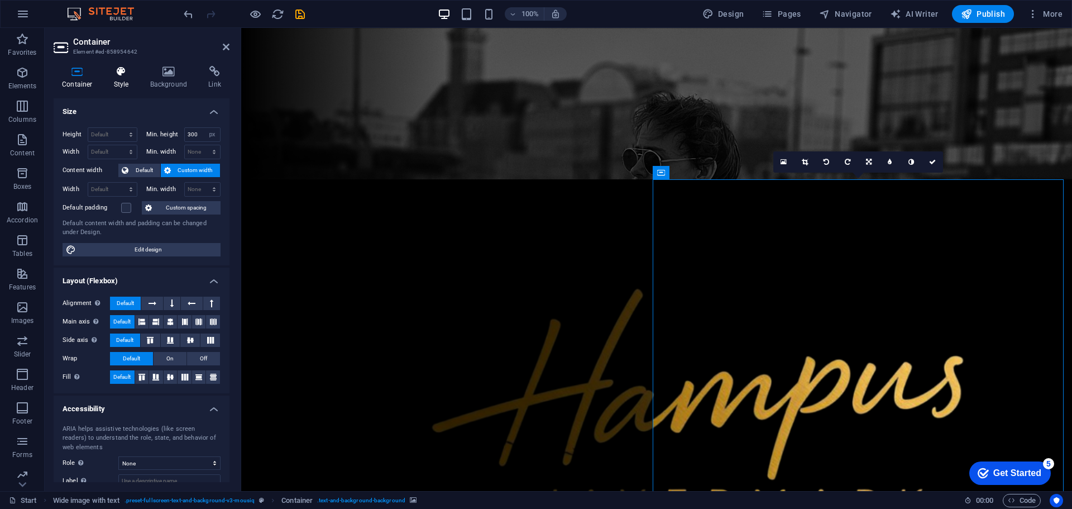
click at [132, 80] on h4 "Style" at bounding box center [124, 77] width 36 height 23
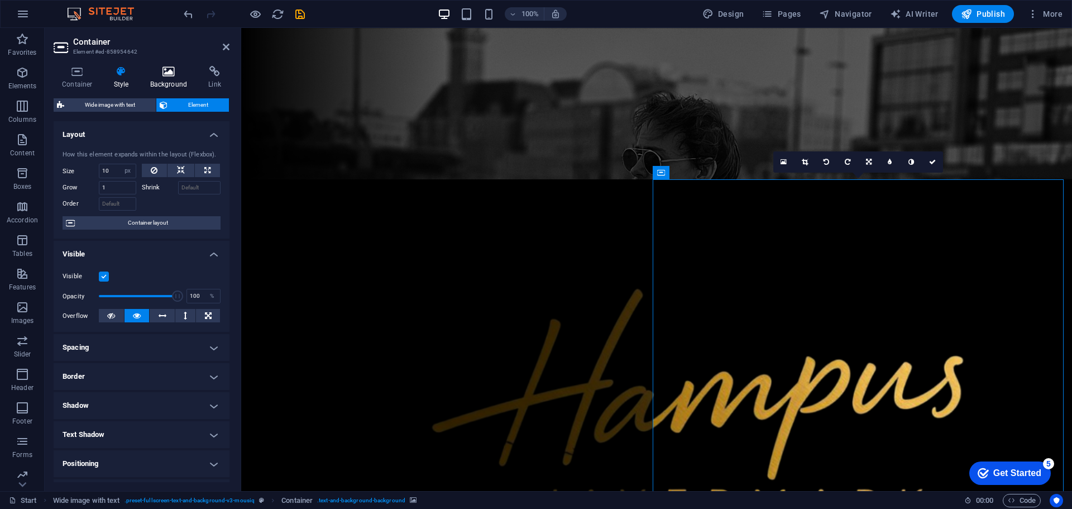
click at [168, 85] on h4 "Background" at bounding box center [171, 77] width 59 height 23
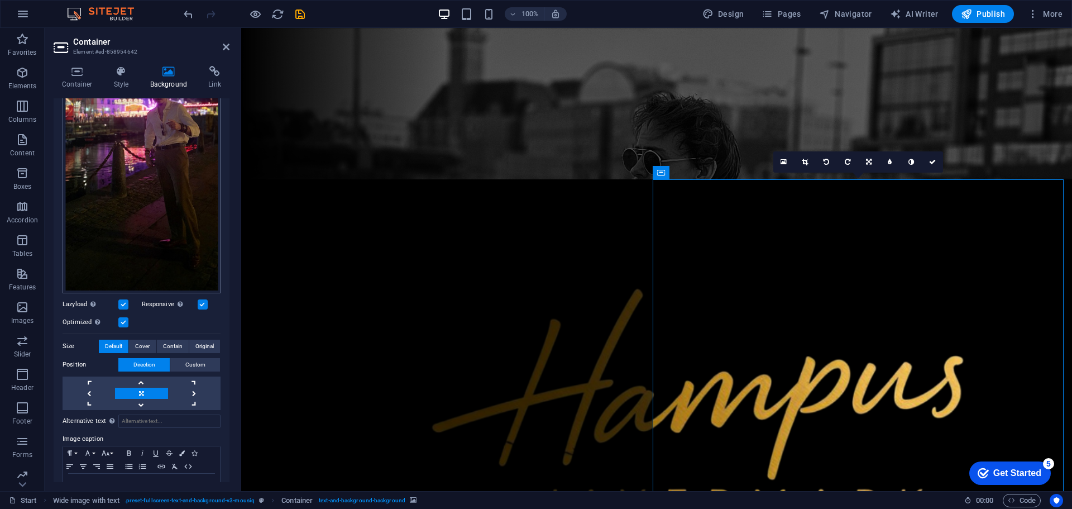
scroll to position [294, 0]
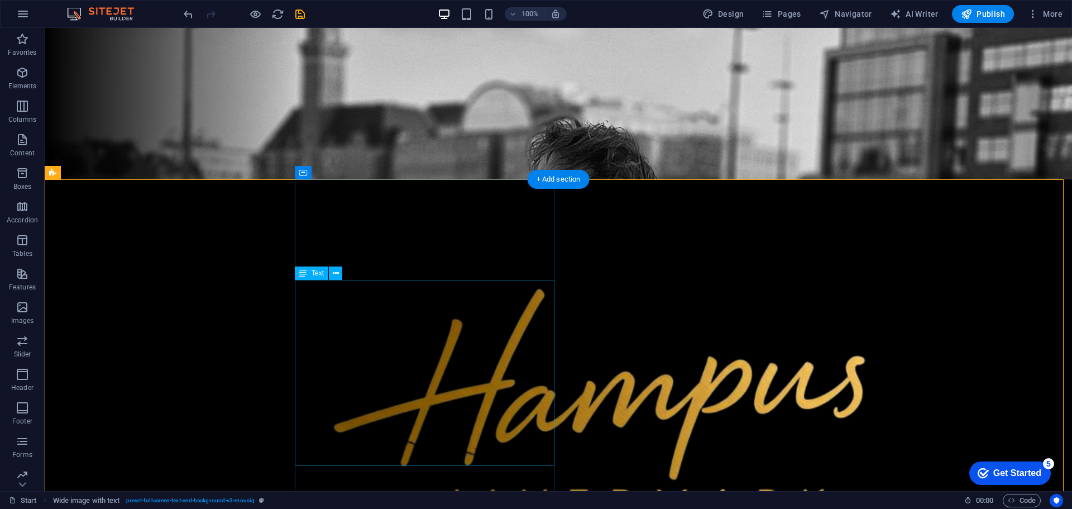
drag, startPoint x: 348, startPoint y: 296, endPoint x: 152, endPoint y: 298, distance: 196.0
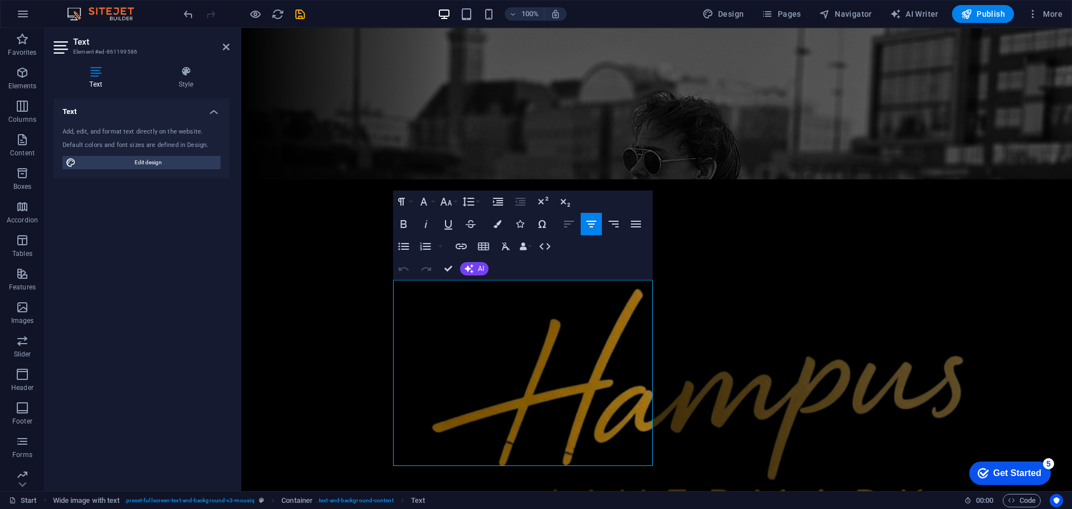
click at [561, 224] on button "Align Left" at bounding box center [568, 224] width 21 height 22
click at [592, 223] on icon "button" at bounding box center [591, 223] width 13 height 13
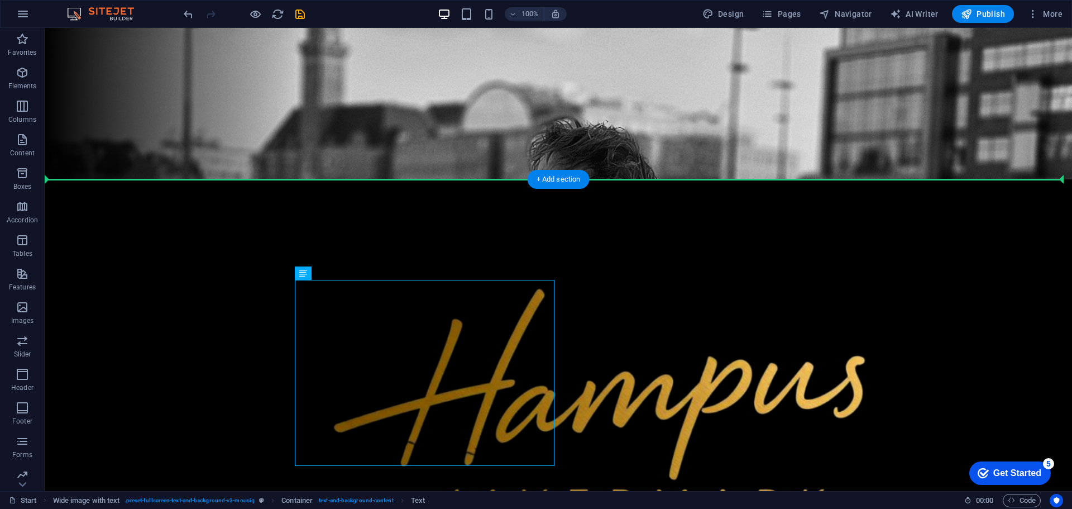
drag, startPoint x: 372, startPoint y: 341, endPoint x: 240, endPoint y: 345, distance: 132.4
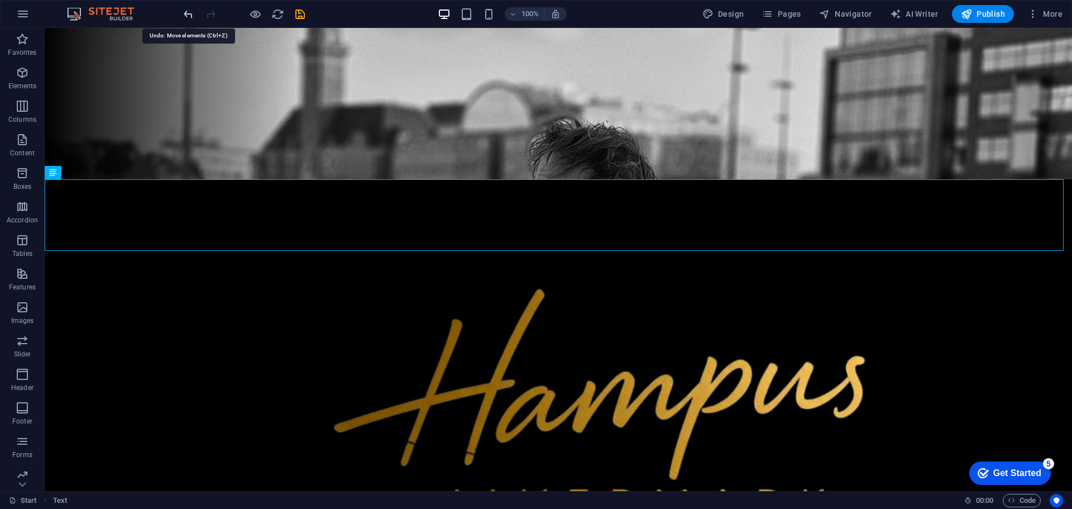
click at [186, 19] on icon "undo" at bounding box center [188, 14] width 13 height 13
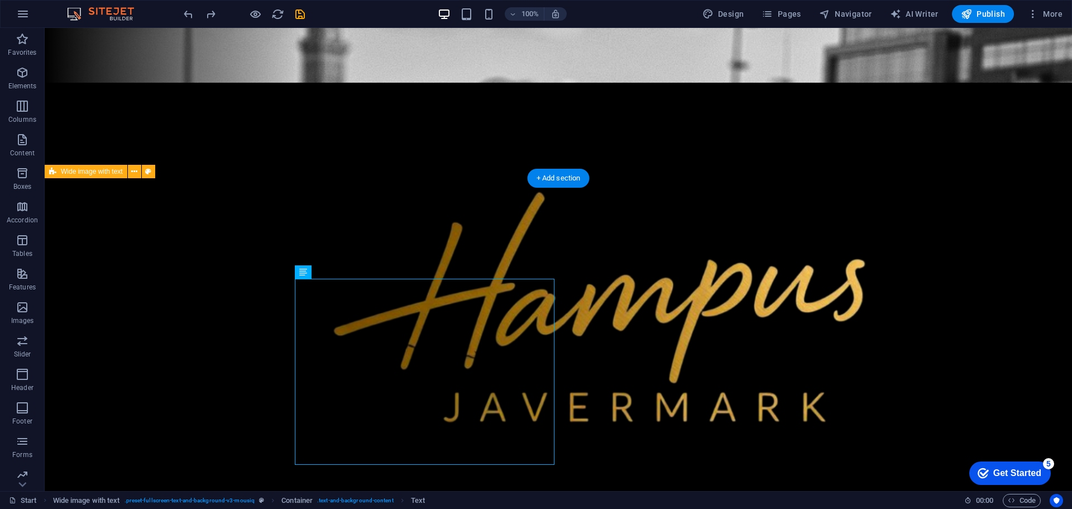
scroll to position [423, 0]
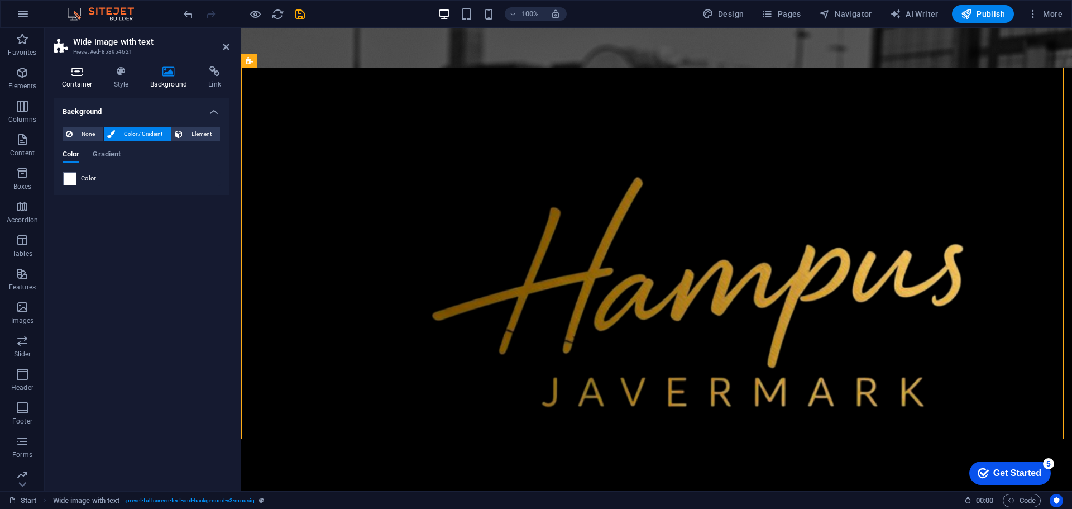
click at [69, 80] on h4 "Container" at bounding box center [80, 77] width 52 height 23
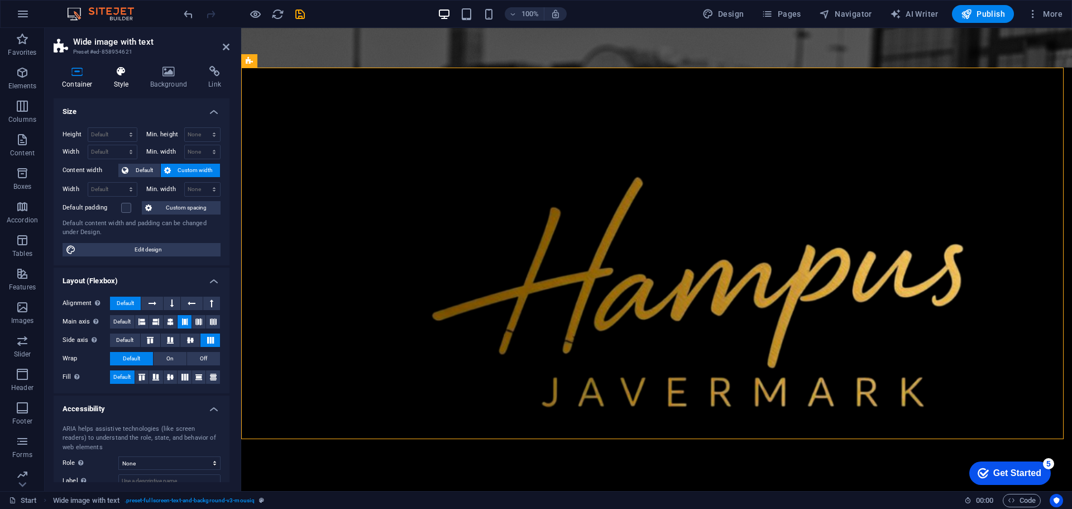
click at [127, 78] on h4 "Style" at bounding box center [124, 77] width 36 height 23
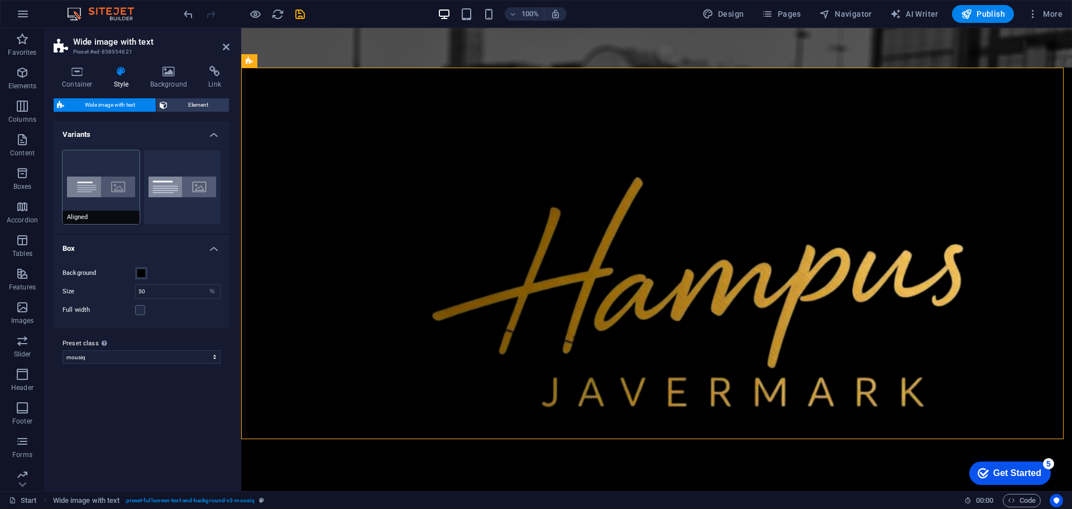
click at [127, 180] on button "Aligned" at bounding box center [101, 187] width 77 height 74
click at [185, 187] on button "Default" at bounding box center [182, 187] width 77 height 74
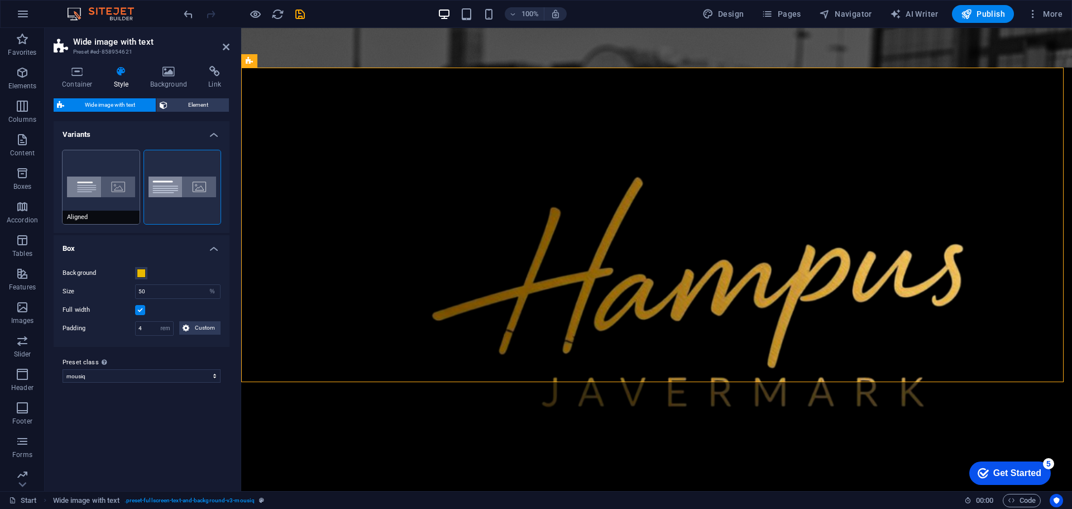
click at [105, 180] on button "Aligned" at bounding box center [101, 187] width 77 height 74
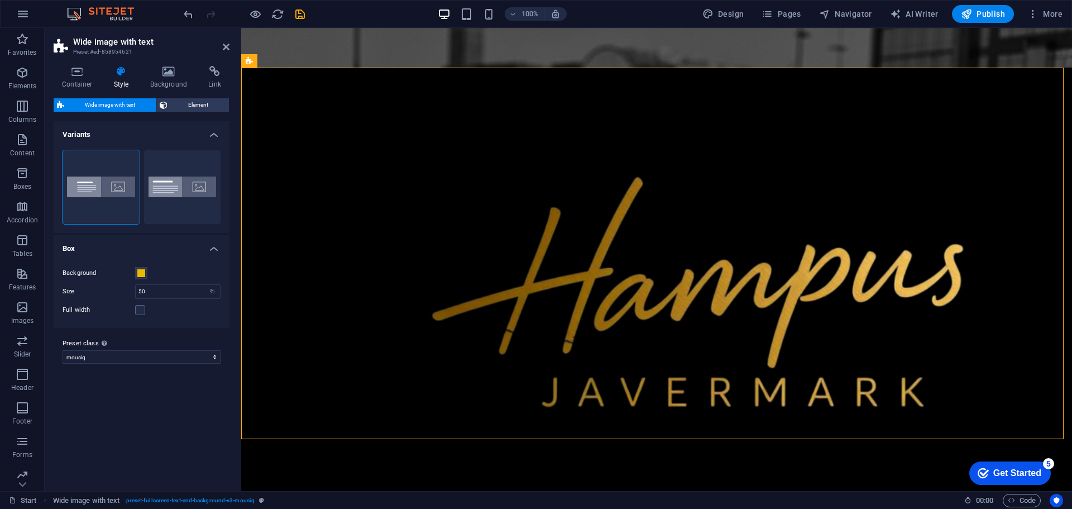
click at [212, 133] on h4 "Variants" at bounding box center [142, 131] width 176 height 20
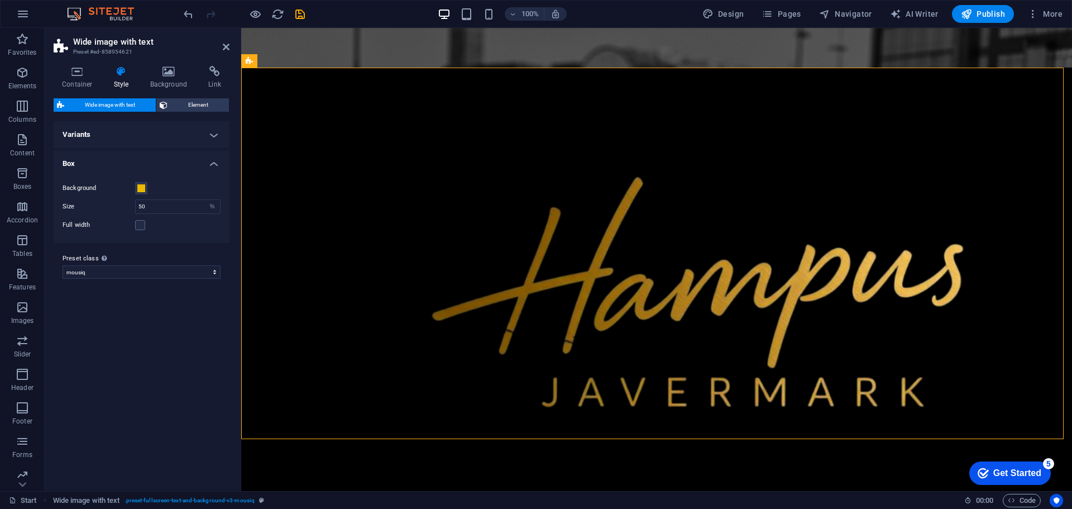
click at [212, 133] on h4 "Variants" at bounding box center [142, 134] width 176 height 27
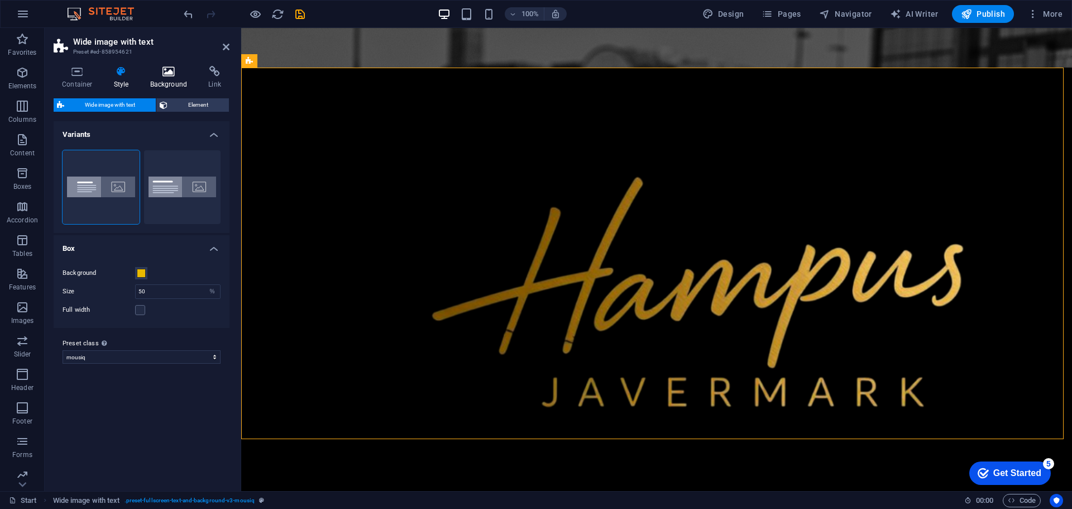
click at [176, 83] on h4 "Background" at bounding box center [171, 77] width 59 height 23
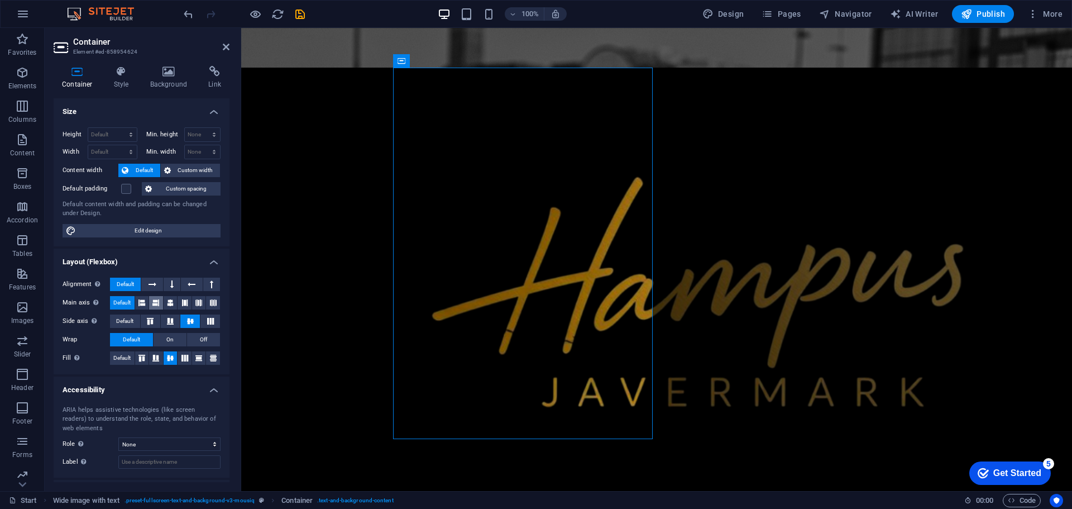
click at [154, 299] on icon at bounding box center [155, 302] width 7 height 13
click at [185, 307] on icon at bounding box center [184, 302] width 7 height 13
click at [170, 304] on icon at bounding box center [170, 302] width 7 height 13
click at [123, 302] on span "Default" at bounding box center [121, 302] width 17 height 13
click at [173, 322] on icon at bounding box center [170, 321] width 13 height 7
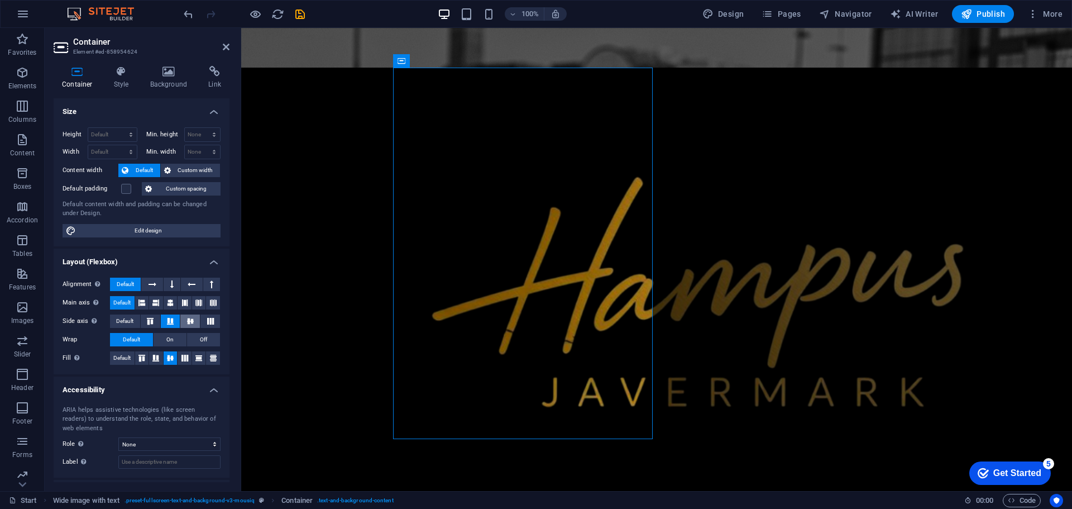
click at [194, 325] on button at bounding box center [190, 320] width 20 height 13
click at [173, 338] on button "On" at bounding box center [170, 339] width 33 height 13
click at [134, 339] on span "Default" at bounding box center [131, 339] width 17 height 13
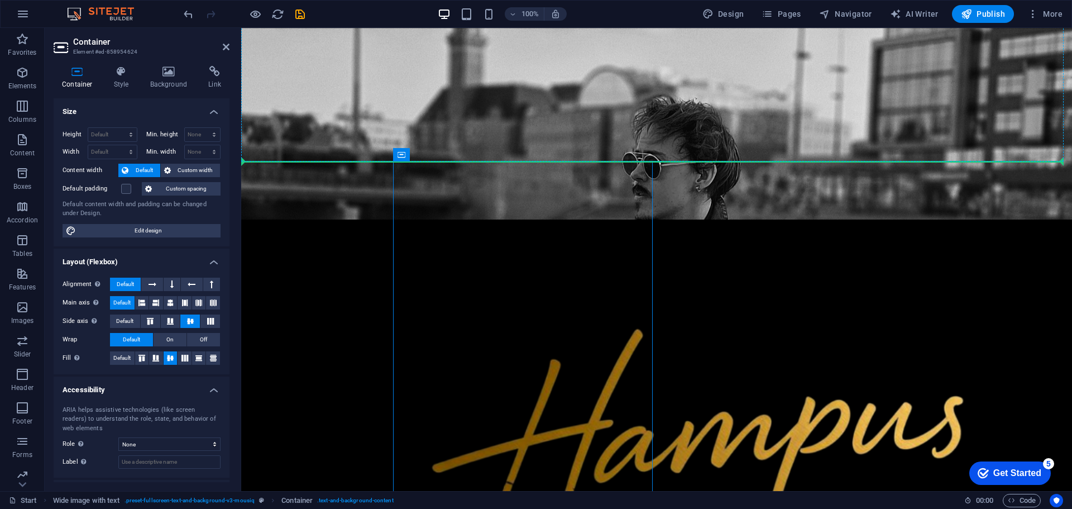
scroll to position [195, 0]
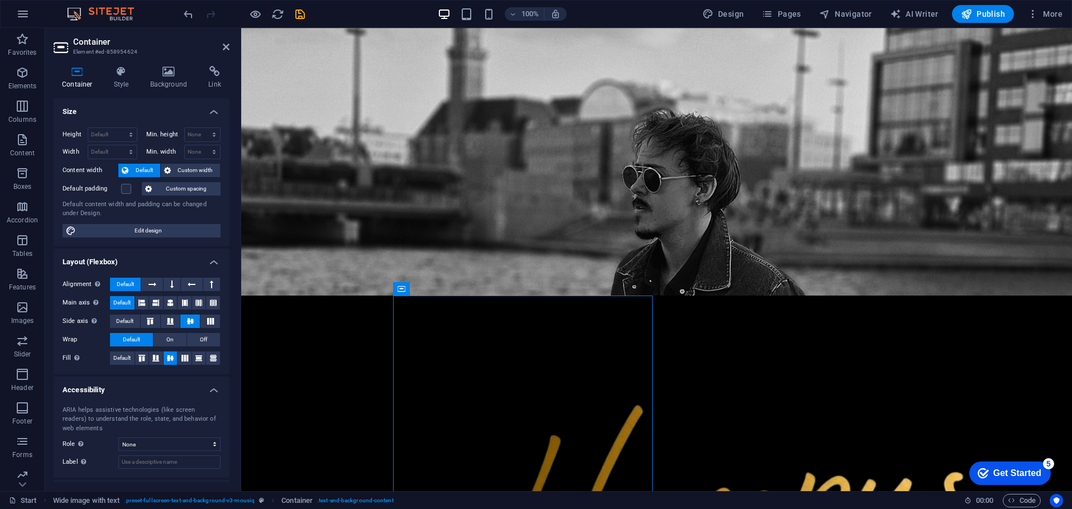
drag, startPoint x: 655, startPoint y: 87, endPoint x: 617, endPoint y: 323, distance: 239.2
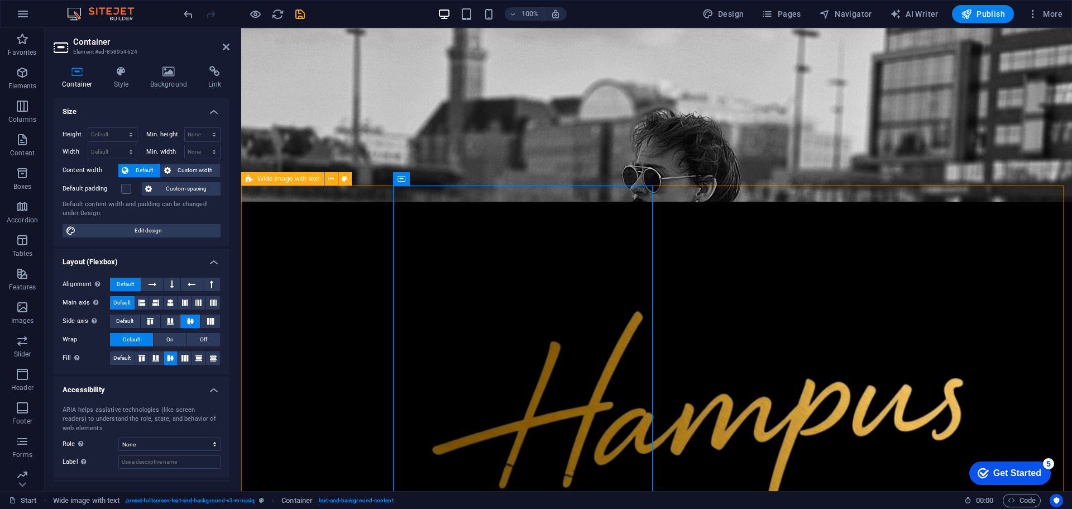
scroll to position [307, 0]
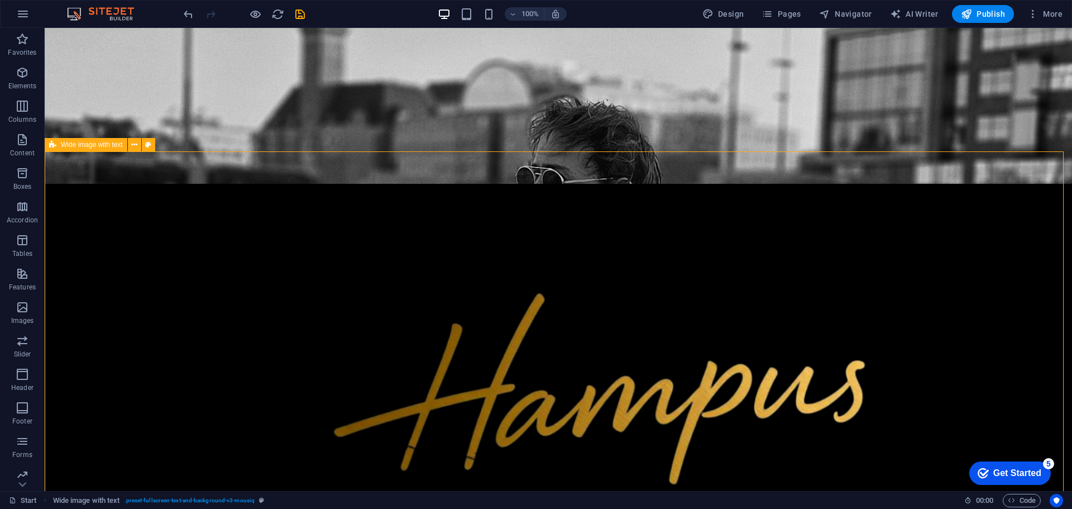
scroll to position [530, 0]
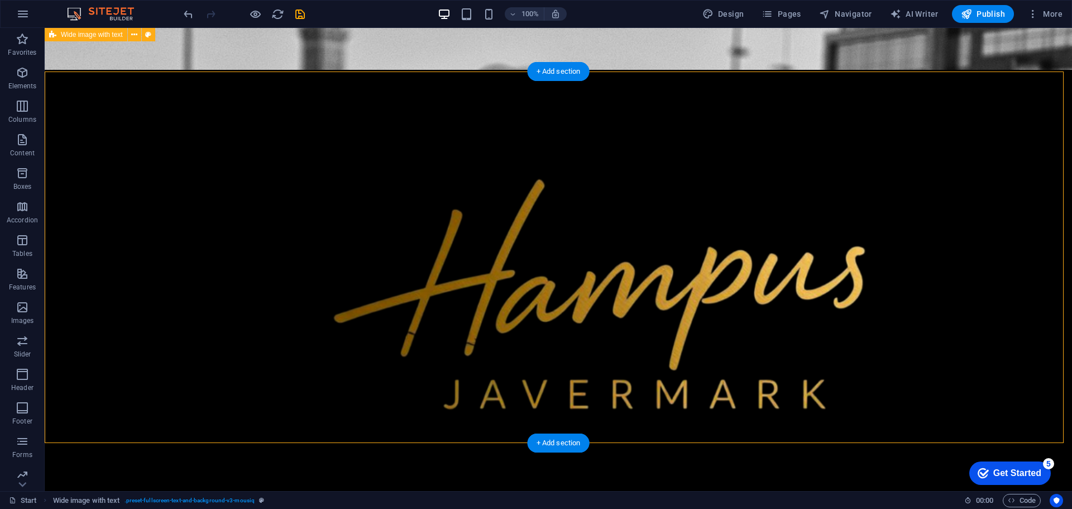
scroll to position [419, 0]
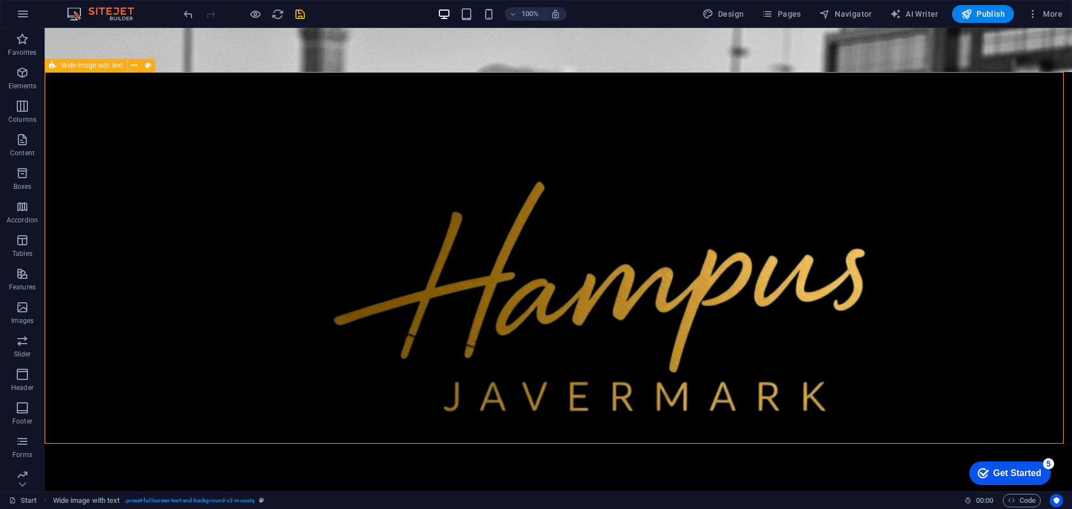
click at [119, 65] on span "Wide image with text" at bounding box center [92, 65] width 62 height 7
click at [131, 67] on icon at bounding box center [134, 66] width 6 height 12
click at [150, 67] on icon at bounding box center [148, 66] width 6 height 12
select select "%"
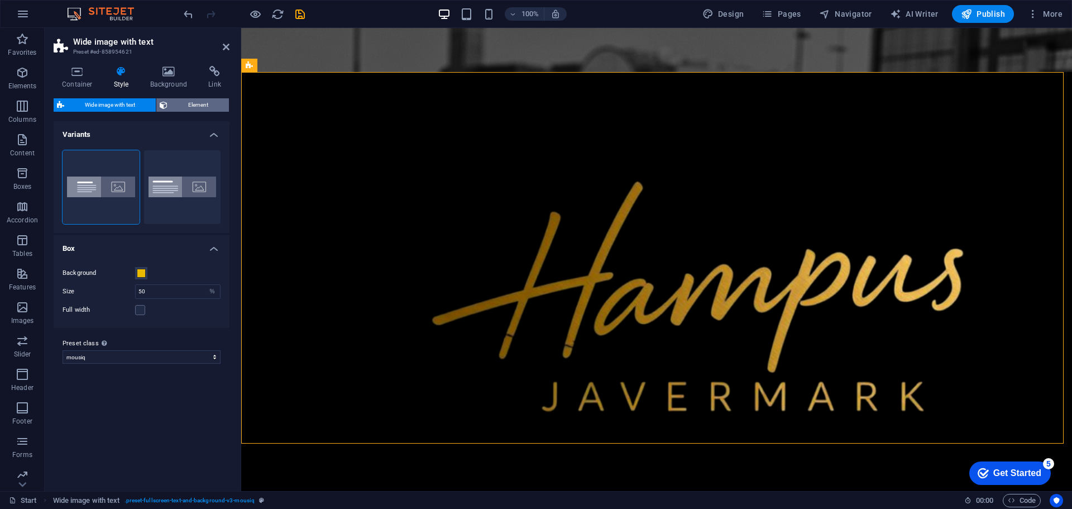
click at [208, 107] on span "Element" at bounding box center [198, 104] width 55 height 13
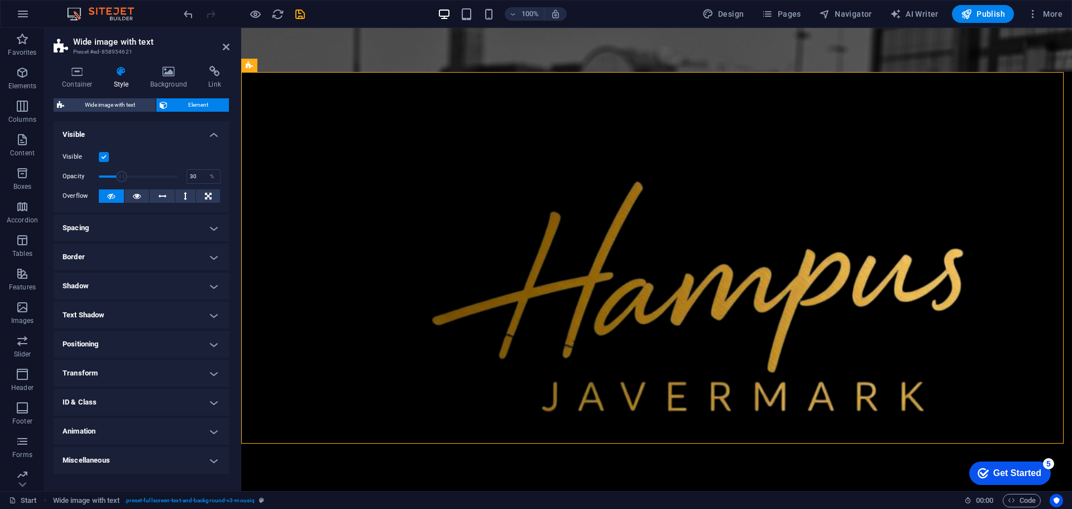
drag, startPoint x: 176, startPoint y: 180, endPoint x: 122, endPoint y: 170, distance: 54.4
click at [122, 171] on span at bounding box center [121, 176] width 11 height 11
type input "100"
drag, startPoint x: 126, startPoint y: 173, endPoint x: 212, endPoint y: 179, distance: 85.6
click at [212, 179] on div "Opacity 100 %" at bounding box center [142, 176] width 158 height 17
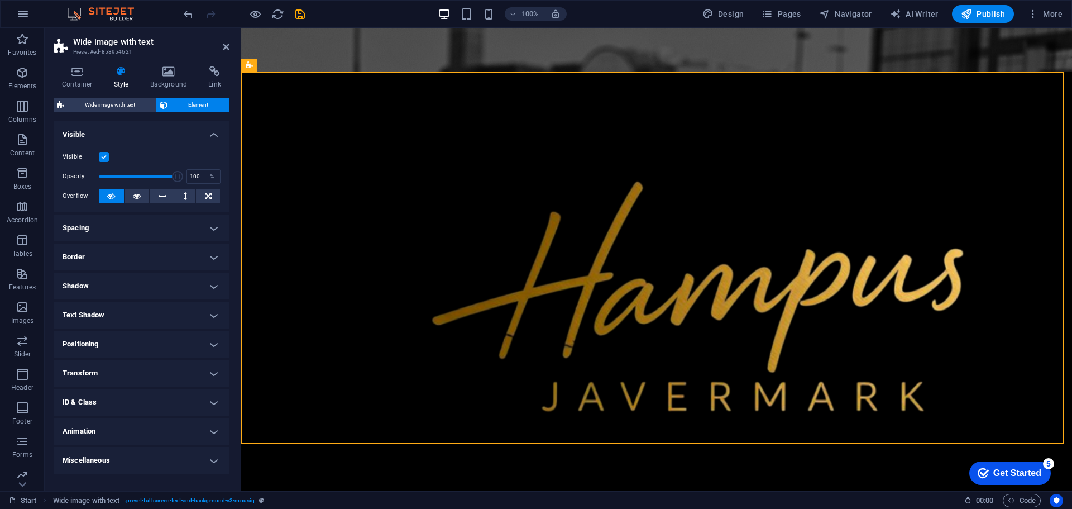
click at [190, 203] on div "Overflow" at bounding box center [142, 196] width 158 height 14
click at [187, 200] on button at bounding box center [185, 195] width 21 height 13
click at [185, 199] on icon at bounding box center [185, 195] width 3 height 13
click at [136, 195] on icon at bounding box center [137, 195] width 8 height 13
click at [117, 196] on button at bounding box center [111, 195] width 25 height 13
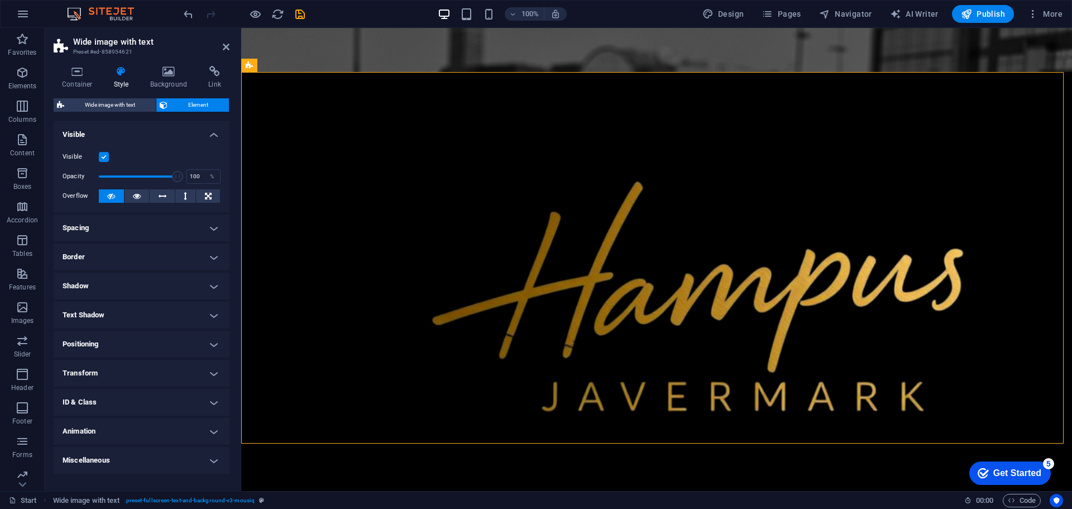
click at [174, 236] on h4 "Spacing" at bounding box center [142, 227] width 176 height 27
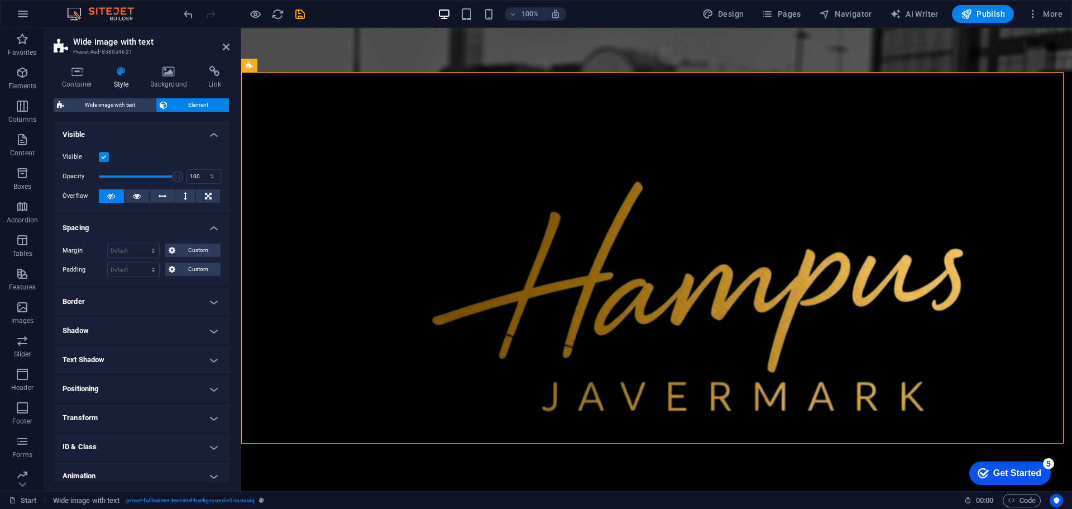
click at [194, 232] on h4 "Spacing" at bounding box center [142, 224] width 176 height 20
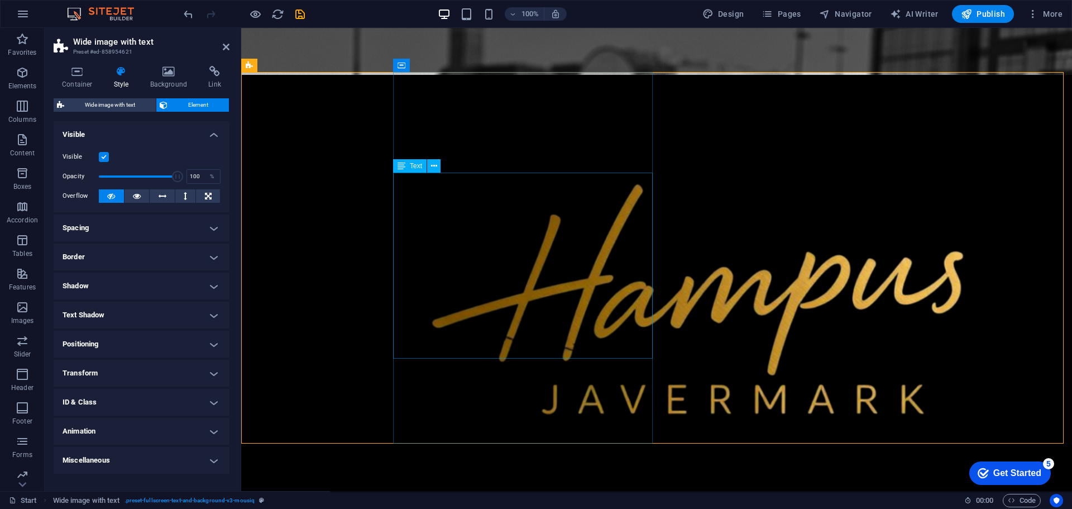
scroll to position [307, 0]
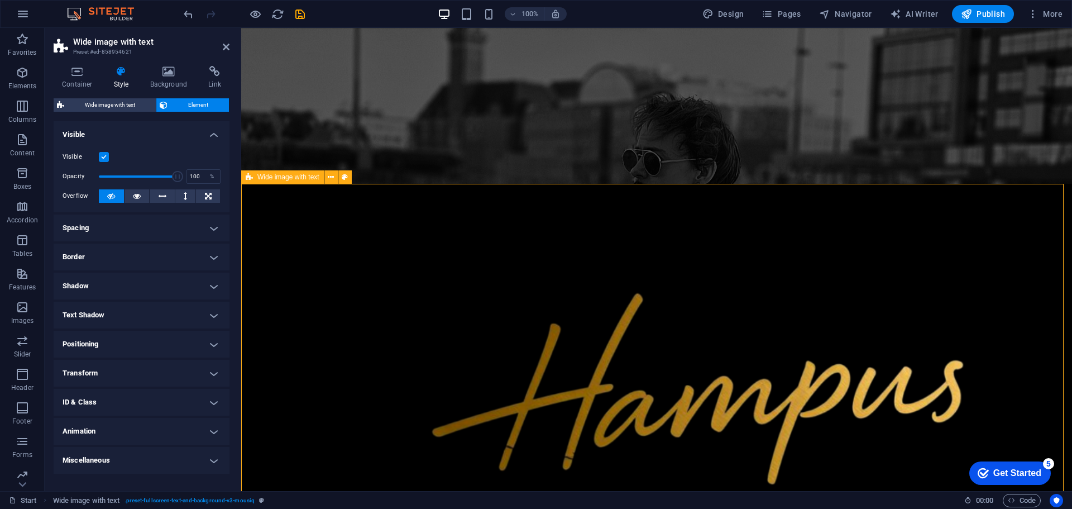
click at [680, 184] on div at bounding box center [656, 424] width 831 height 480
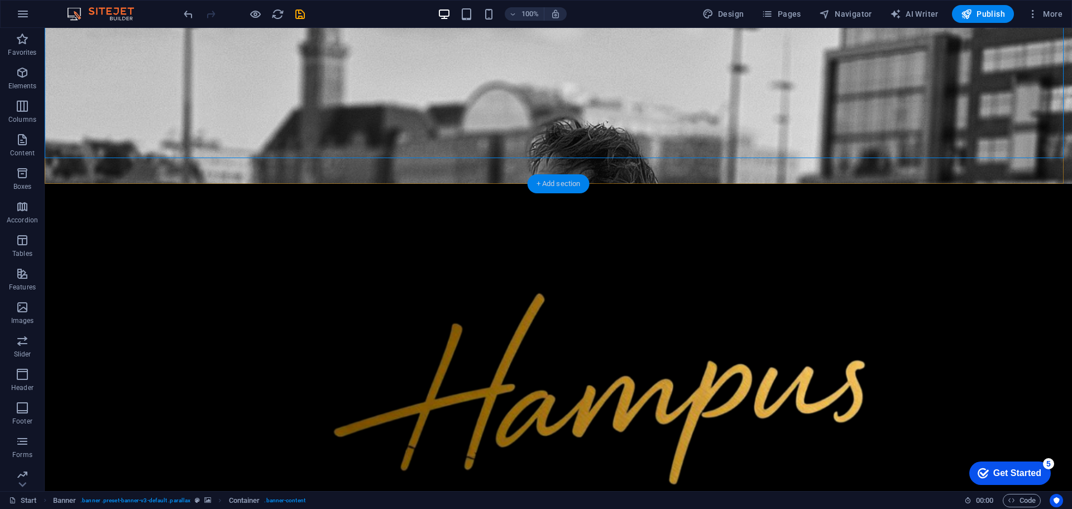
click at [561, 180] on div "+ Add section" at bounding box center [559, 183] width 62 height 19
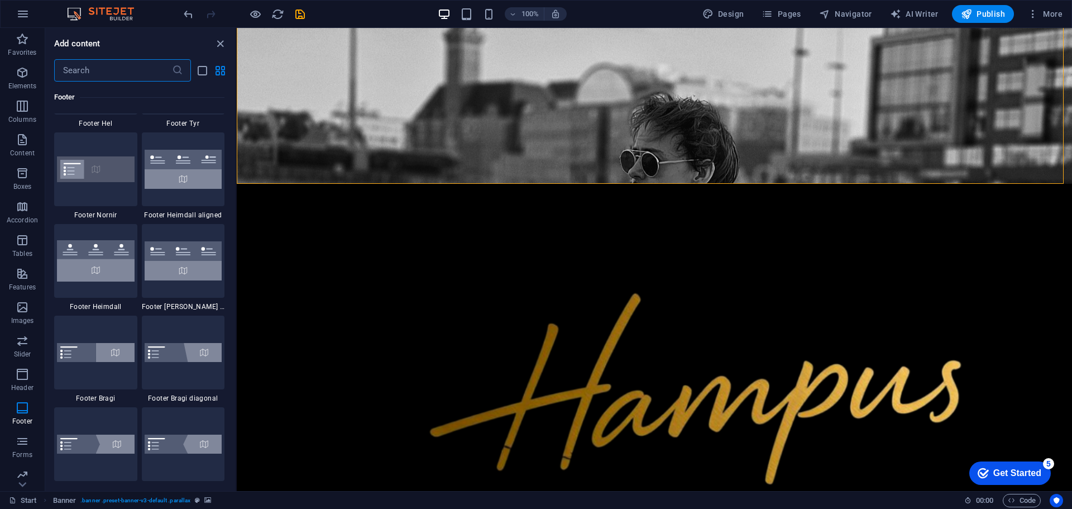
scroll to position [7372, 0]
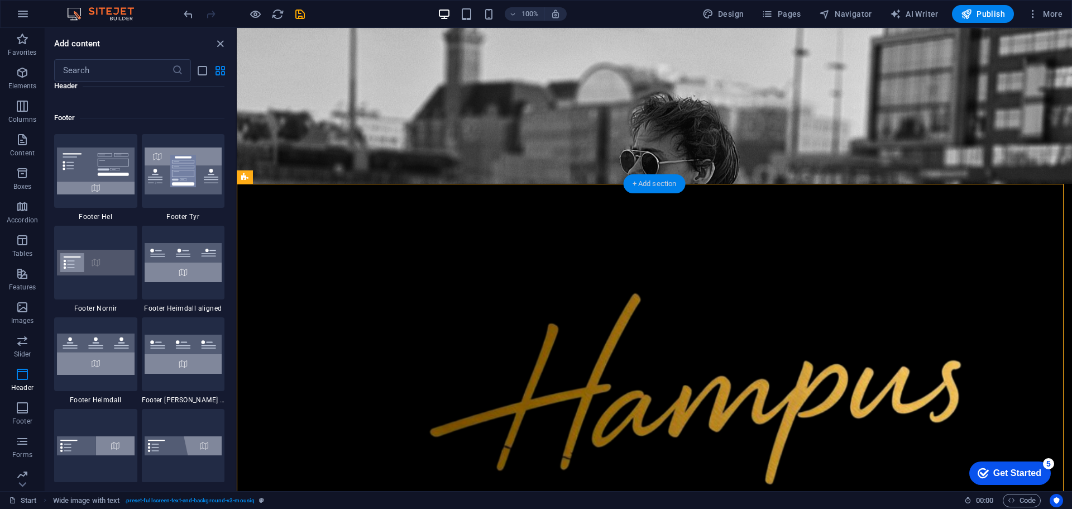
click at [663, 188] on div "+ Add section" at bounding box center [655, 183] width 62 height 19
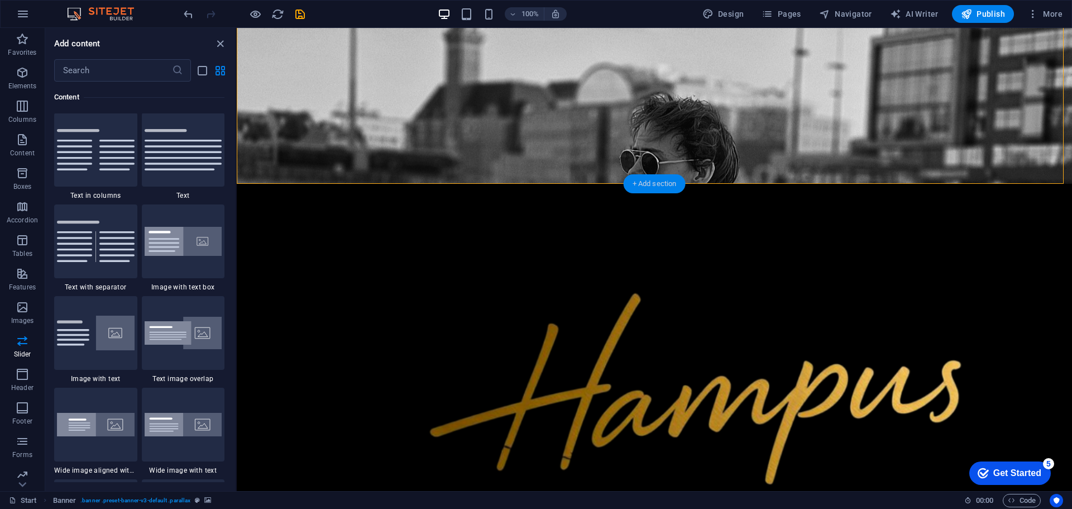
scroll to position [1954, 0]
click at [186, 168] on img at bounding box center [184, 150] width 78 height 41
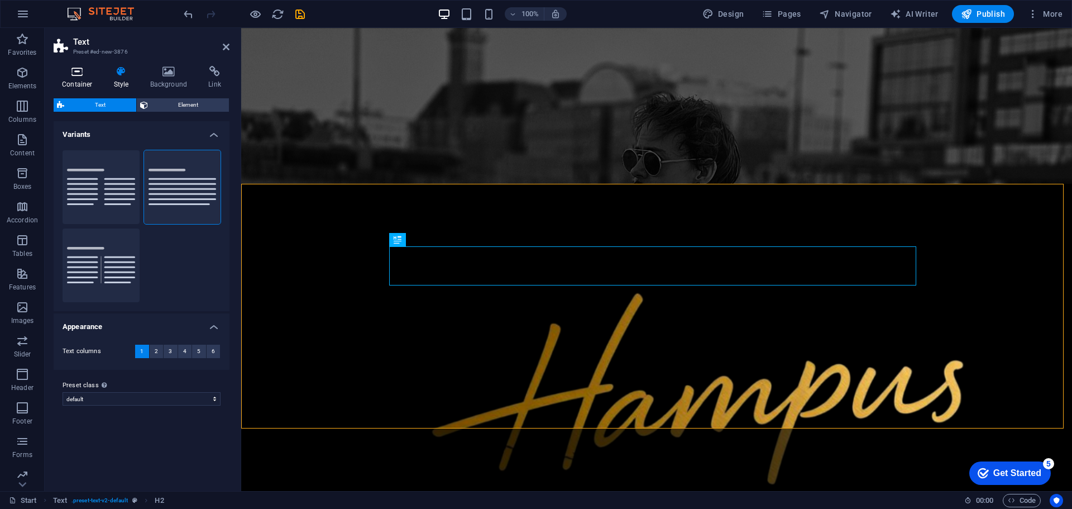
click at [85, 79] on h4 "Container" at bounding box center [80, 77] width 52 height 23
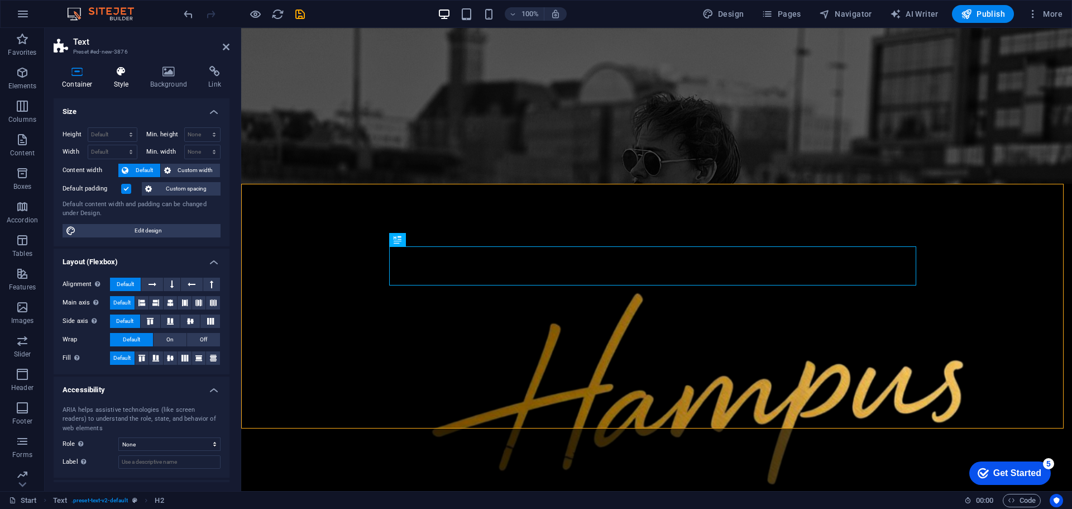
click at [117, 80] on h4 "Style" at bounding box center [124, 77] width 36 height 23
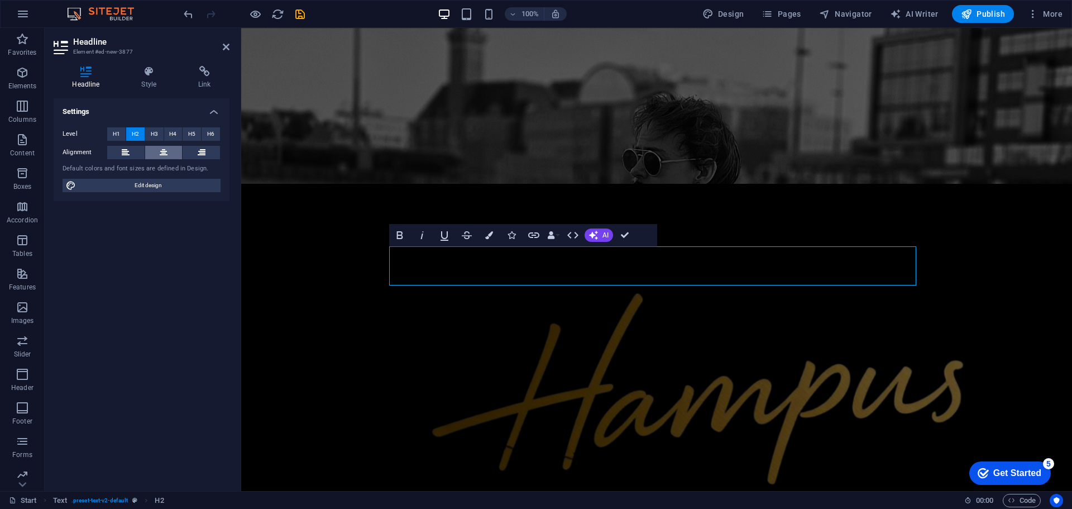
click at [156, 150] on button at bounding box center [163, 152] width 37 height 13
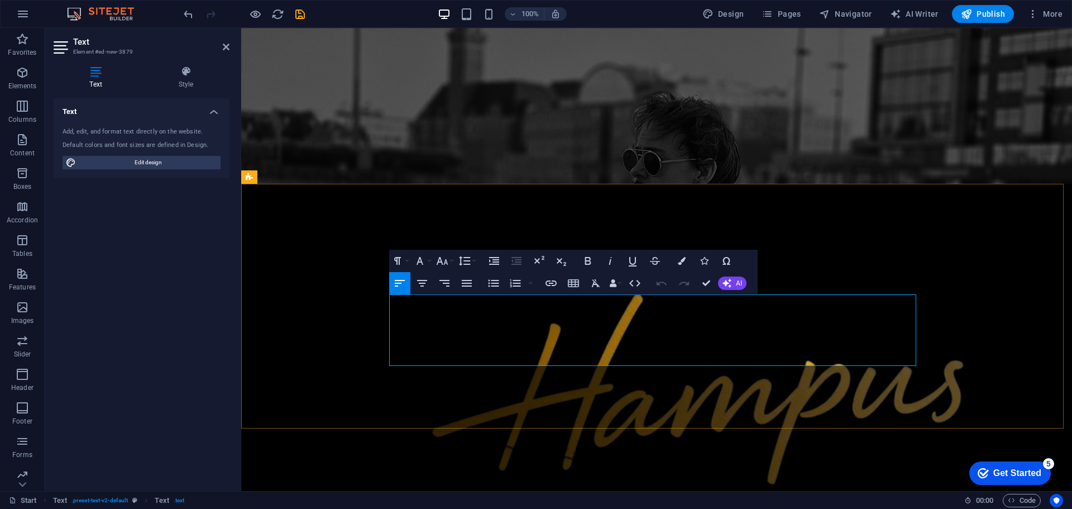
click at [422, 286] on icon "button" at bounding box center [422, 283] width 10 height 7
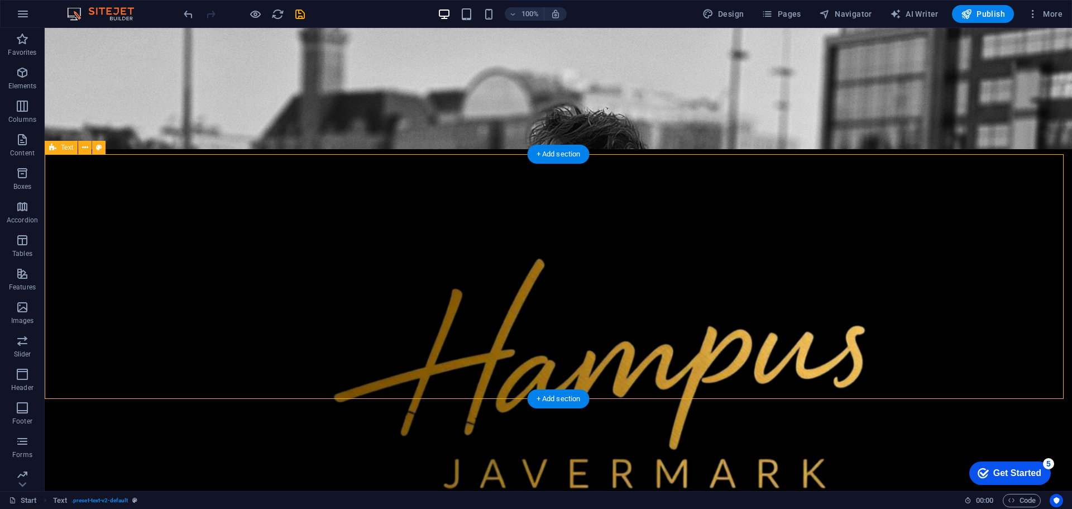
scroll to position [419, 0]
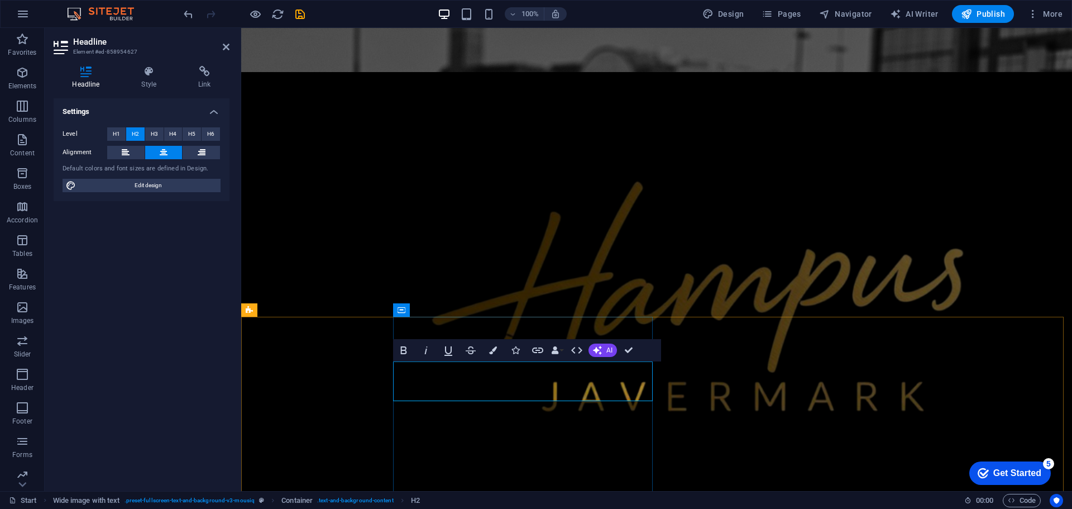
drag, startPoint x: 597, startPoint y: 375, endPoint x: 579, endPoint y: 372, distance: 18.6
copy span "."
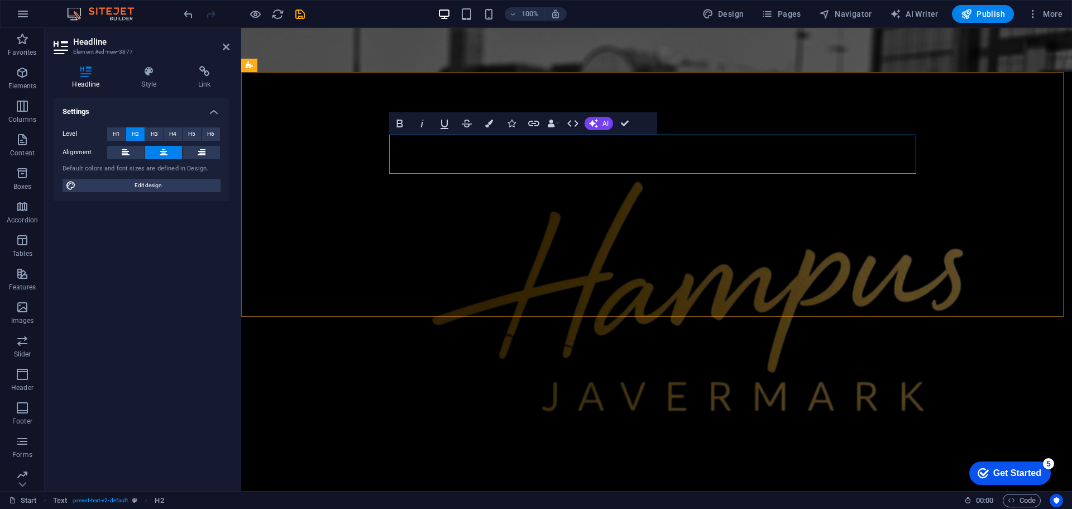
drag, startPoint x: 724, startPoint y: 157, endPoint x: 709, endPoint y: 155, distance: 15.2
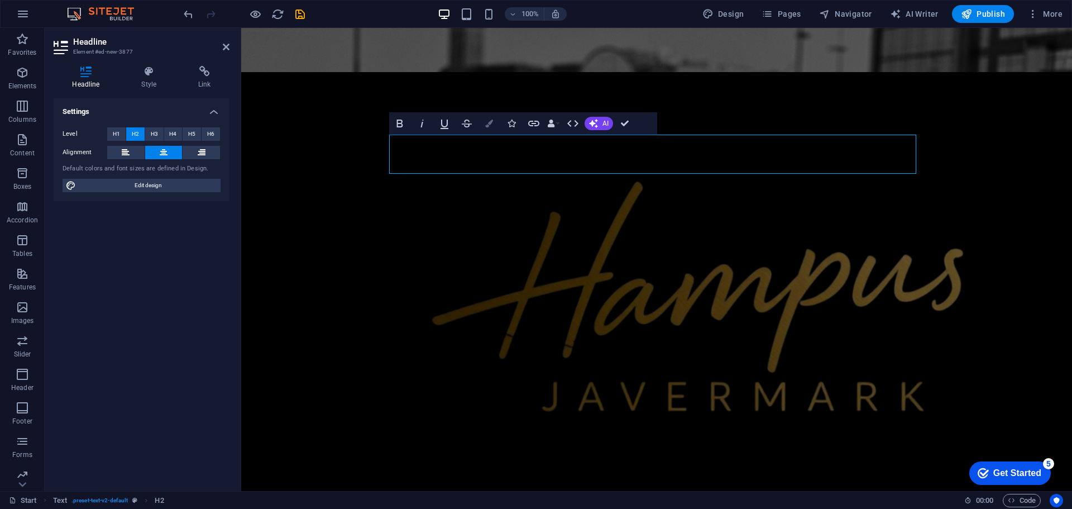
click at [494, 126] on button "Colors" at bounding box center [489, 123] width 21 height 22
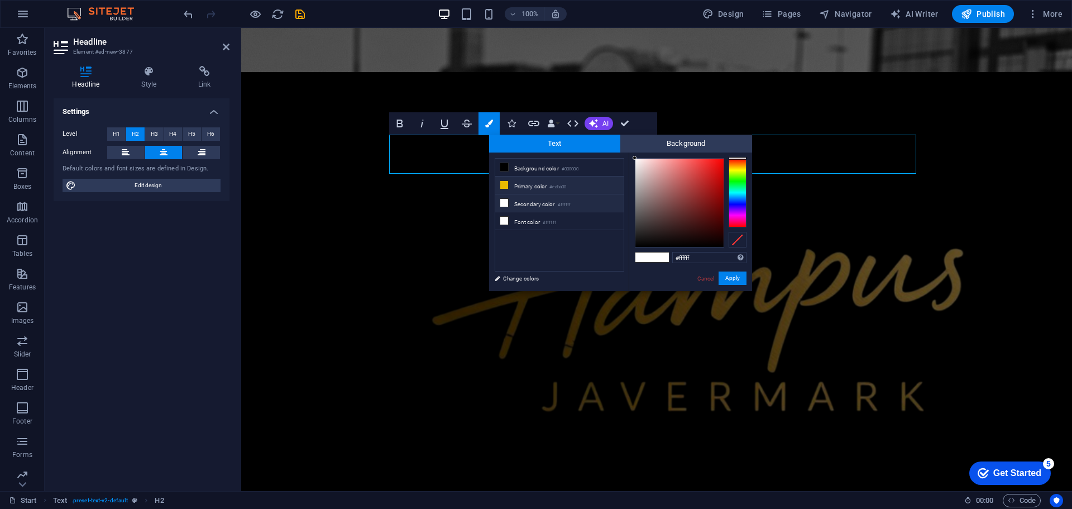
click at [583, 185] on li "Primary color #eaba00" at bounding box center [559, 185] width 128 height 18
type input "#eaba00"
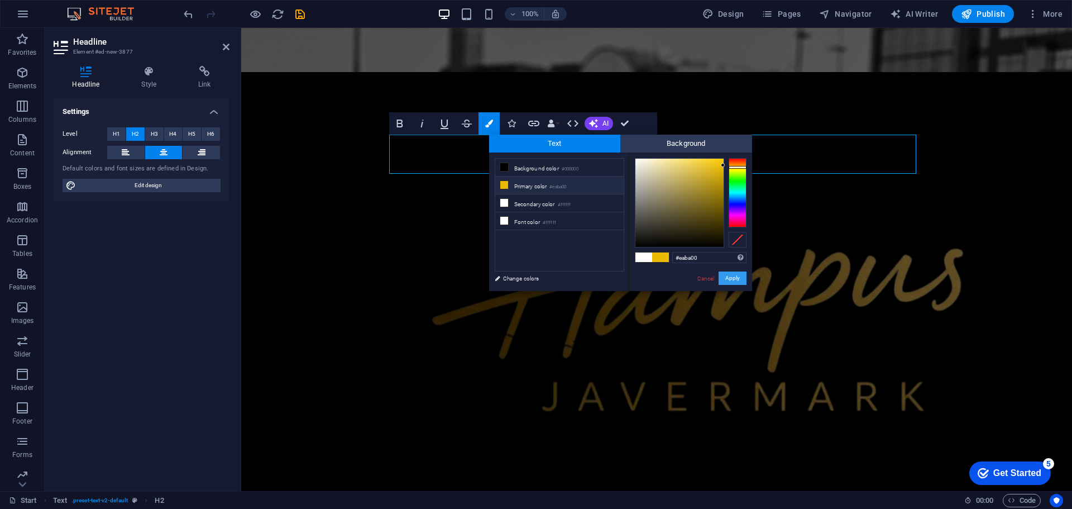
drag, startPoint x: 733, startPoint y: 281, endPoint x: 496, endPoint y: 256, distance: 238.1
click at [733, 281] on button "Apply" at bounding box center [733, 277] width 28 height 13
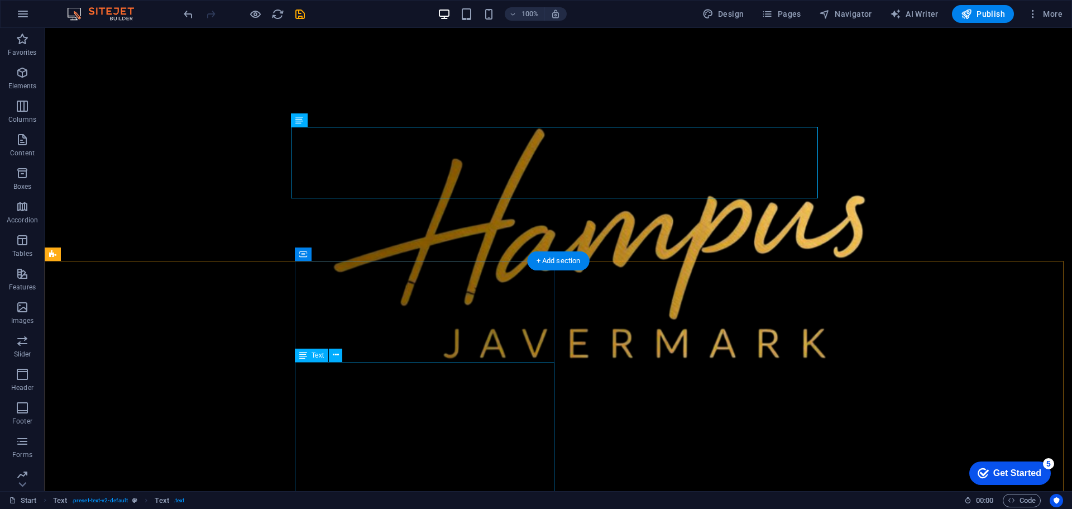
scroll to position [475, 0]
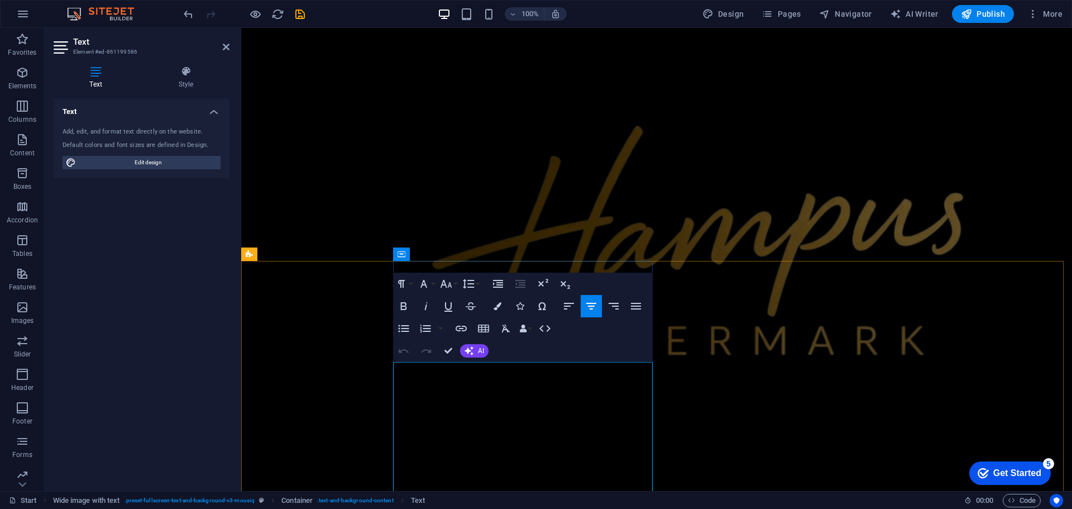
copy div "Hampus Per-Olof Jr. Javermark (b. July 1, 2001, Malmö, Sweden) is a content cre…"
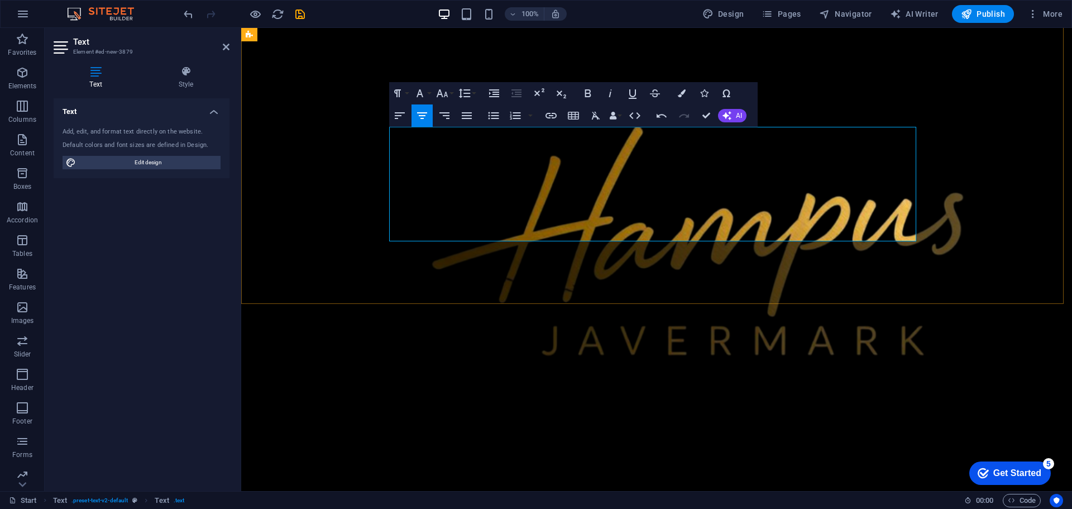
click at [186, 85] on h4 "Style" at bounding box center [185, 77] width 87 height 23
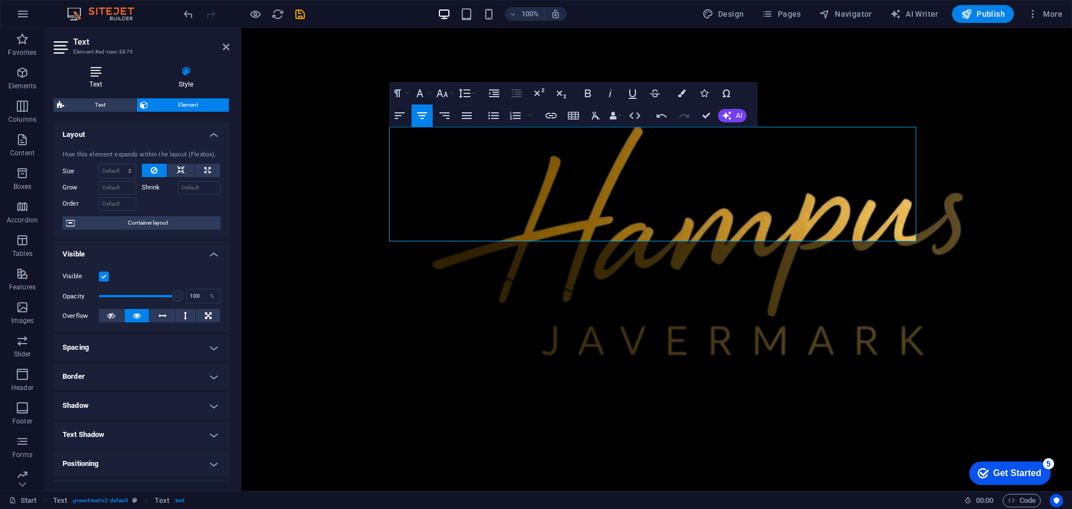
click at [125, 86] on h4 "Text" at bounding box center [98, 77] width 89 height 23
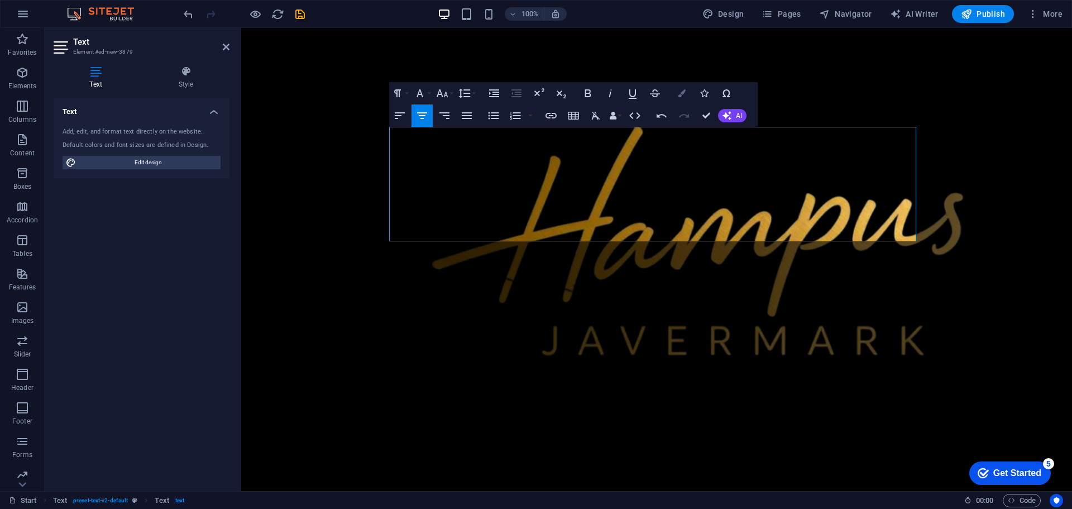
click at [688, 95] on button "Colors" at bounding box center [681, 93] width 21 height 22
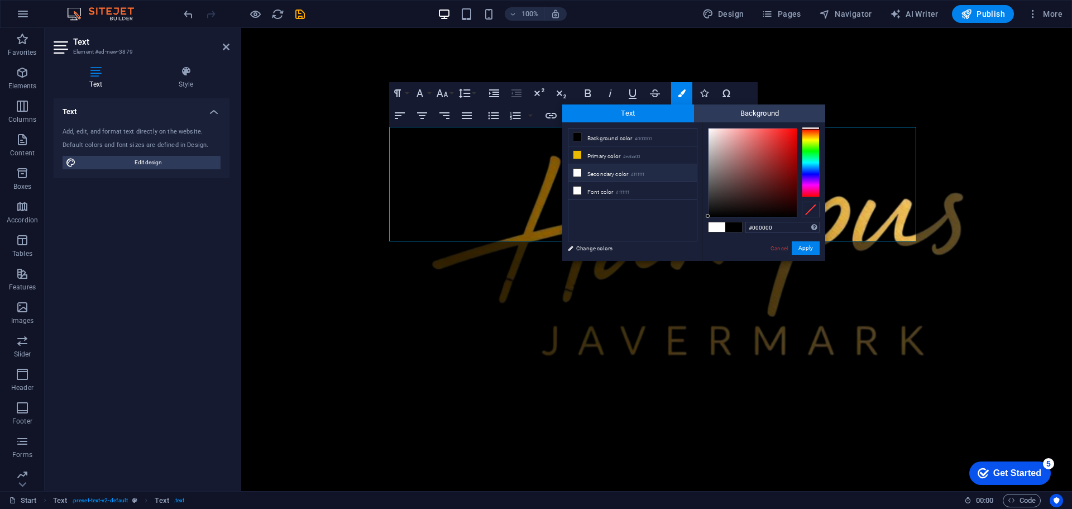
click at [596, 171] on li "Secondary color #ffffff" at bounding box center [632, 173] width 128 height 18
type input "#ffffff"
click at [806, 245] on button "Apply" at bounding box center [806, 247] width 28 height 13
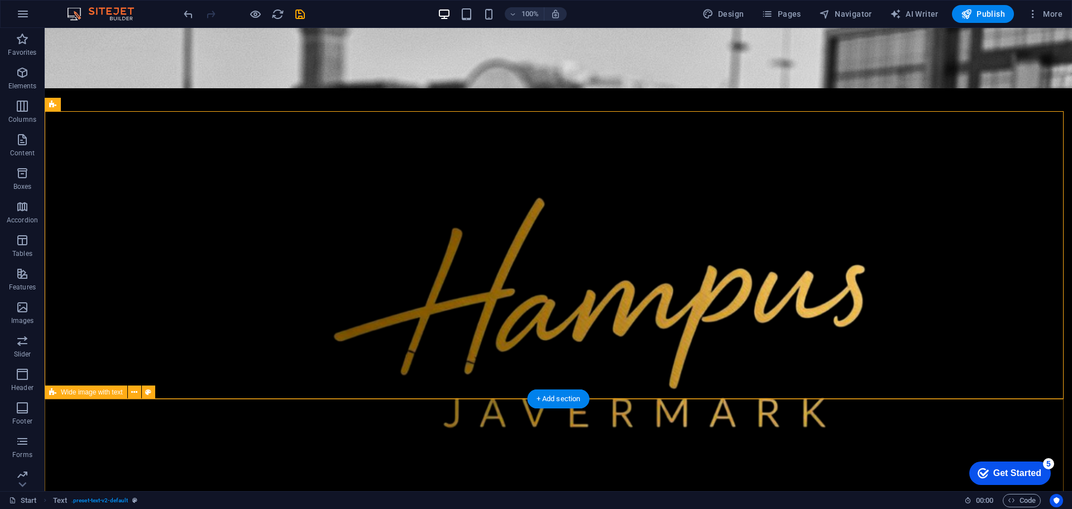
scroll to position [530, 0]
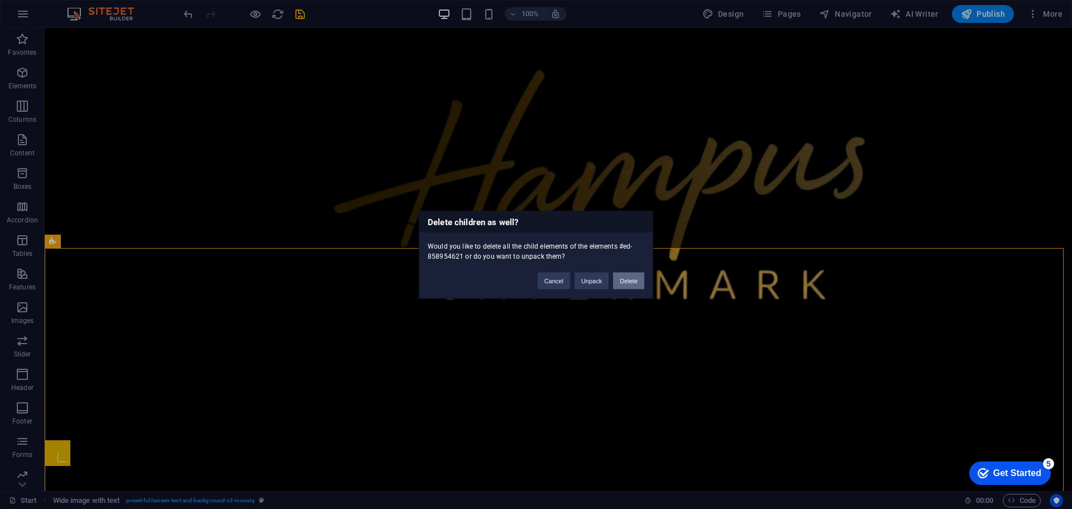
click at [624, 285] on button "Delete" at bounding box center [628, 280] width 31 height 17
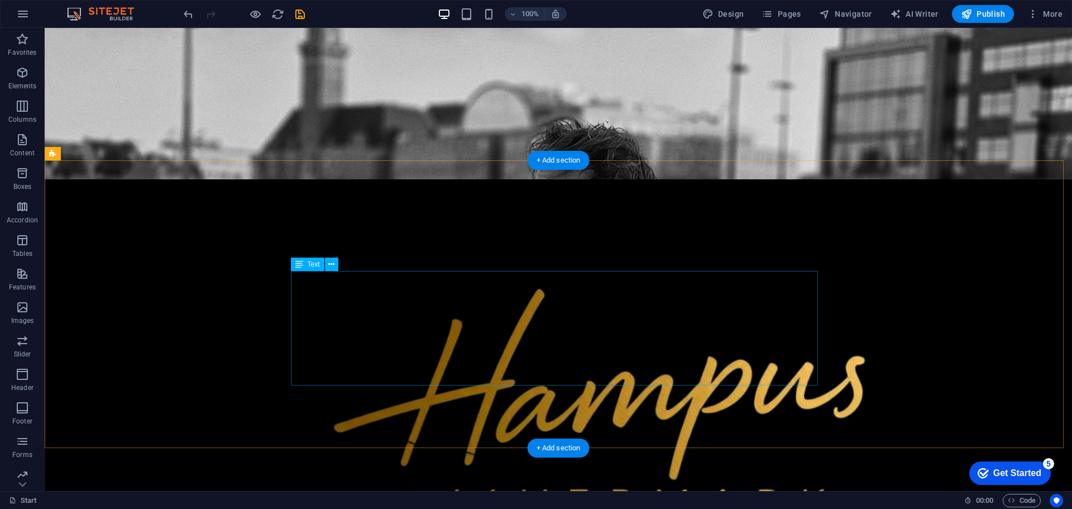
scroll to position [307, 0]
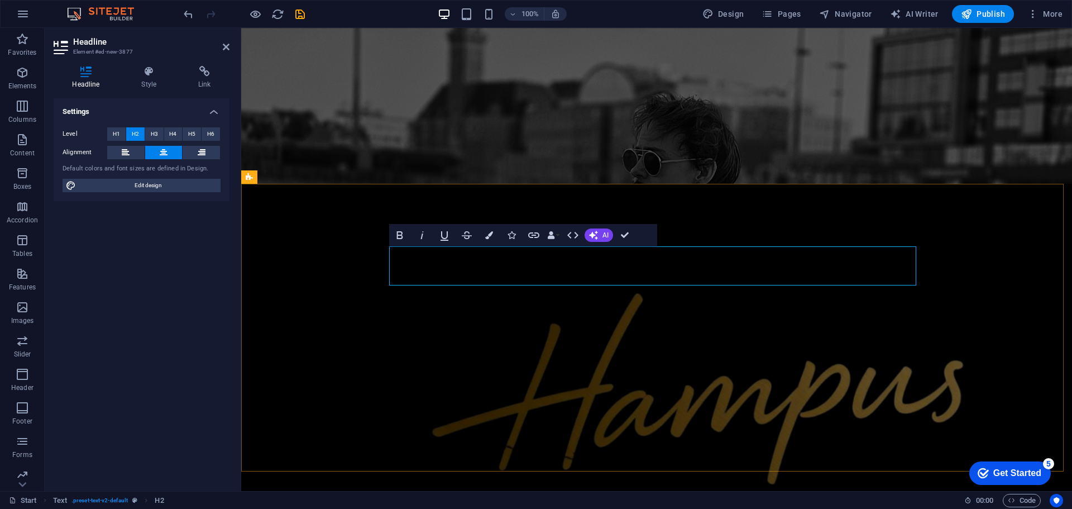
drag, startPoint x: 709, startPoint y: 269, endPoint x: 595, endPoint y: 273, distance: 113.4
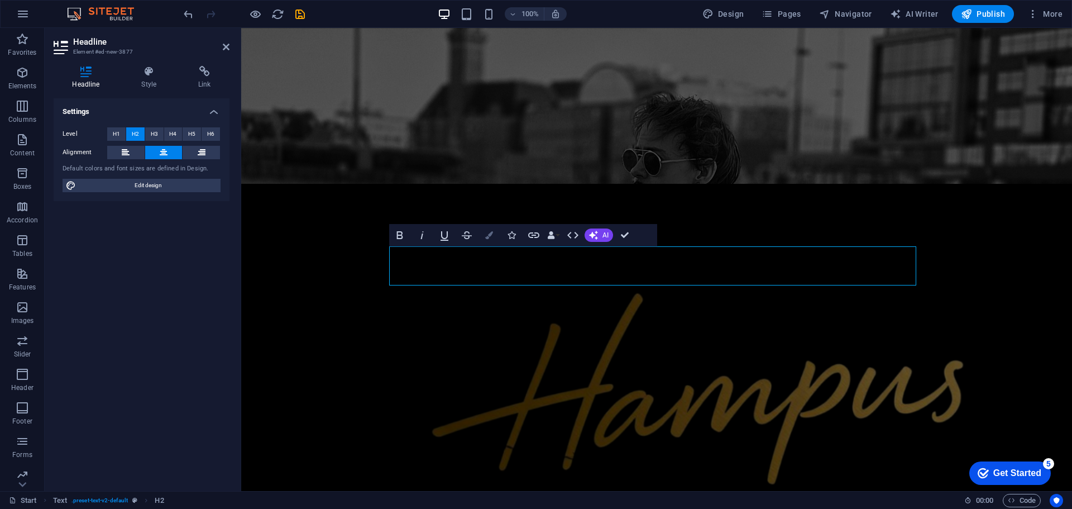
click at [486, 236] on icon "button" at bounding box center [489, 235] width 8 height 8
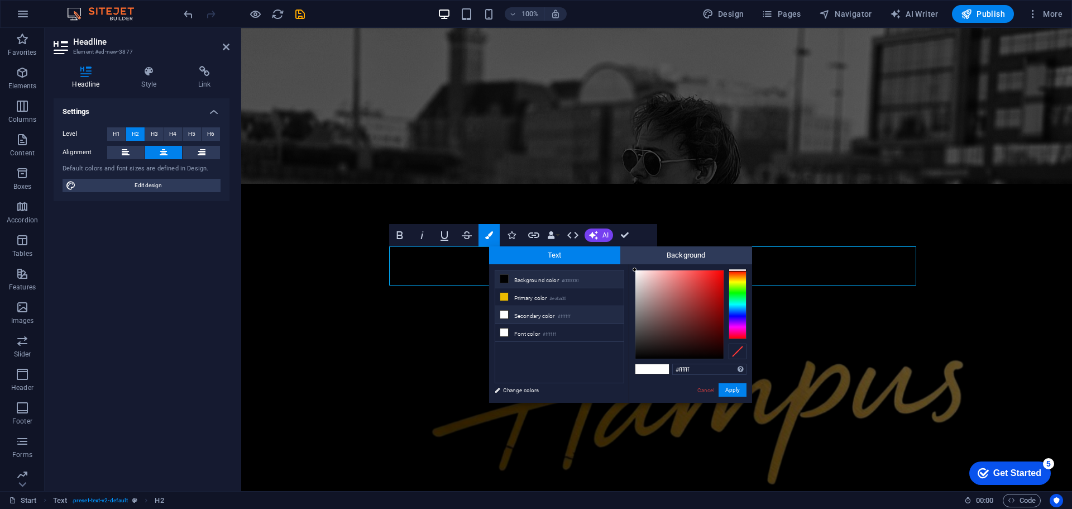
click at [537, 280] on li "Background color #000000" at bounding box center [559, 279] width 128 height 18
type input "#000000"
click at [734, 388] on button "Apply" at bounding box center [733, 389] width 28 height 13
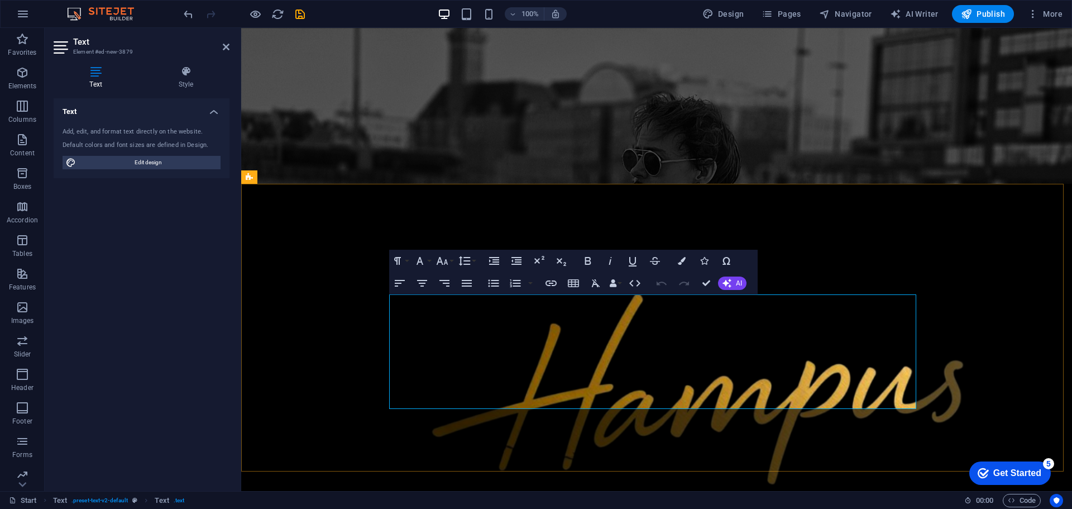
click at [680, 261] on icon "button" at bounding box center [682, 261] width 8 height 8
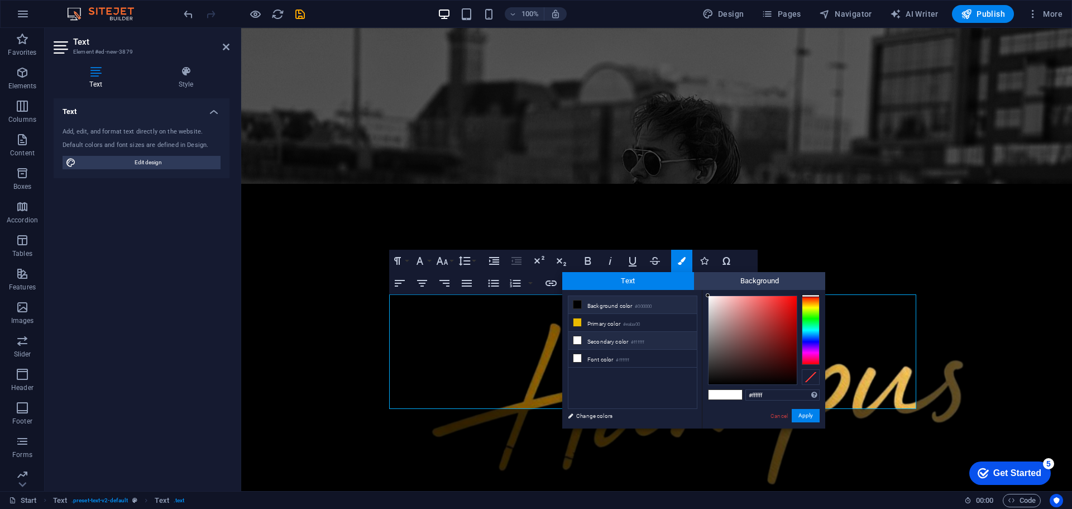
click at [611, 308] on li "Background color #000000" at bounding box center [632, 305] width 128 height 18
type input "#000000"
click at [811, 409] on button "Apply" at bounding box center [806, 415] width 28 height 13
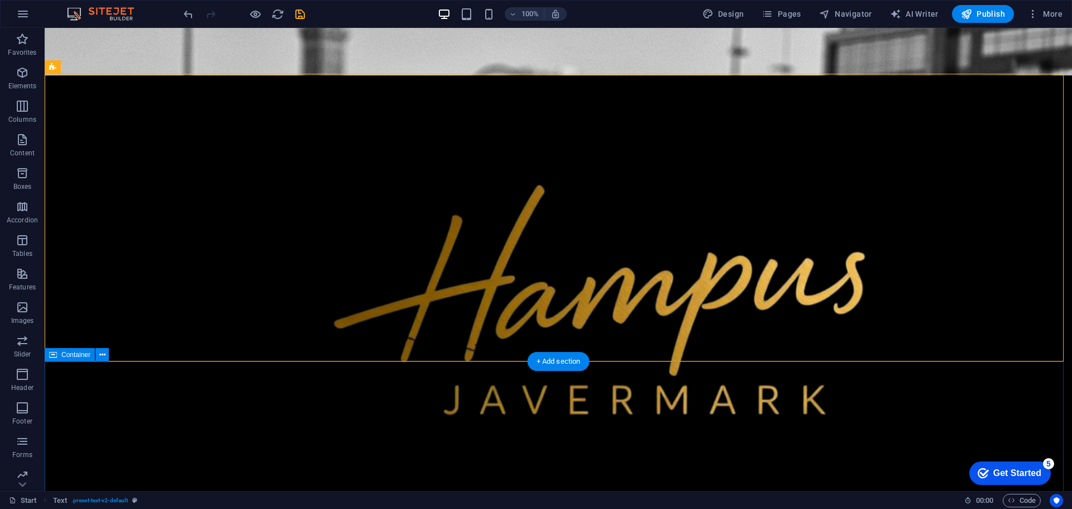
scroll to position [419, 0]
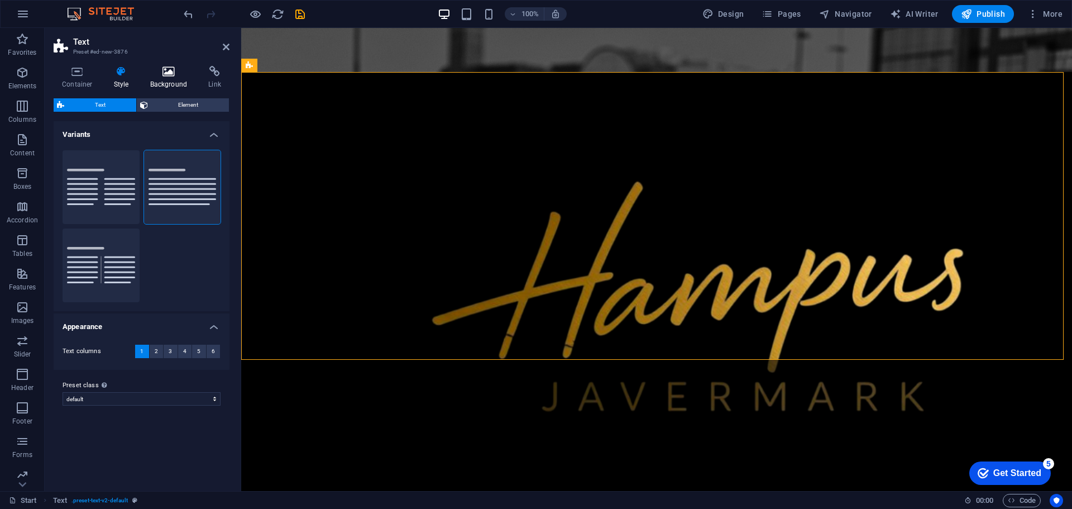
click at [161, 83] on h4 "Background" at bounding box center [171, 77] width 59 height 23
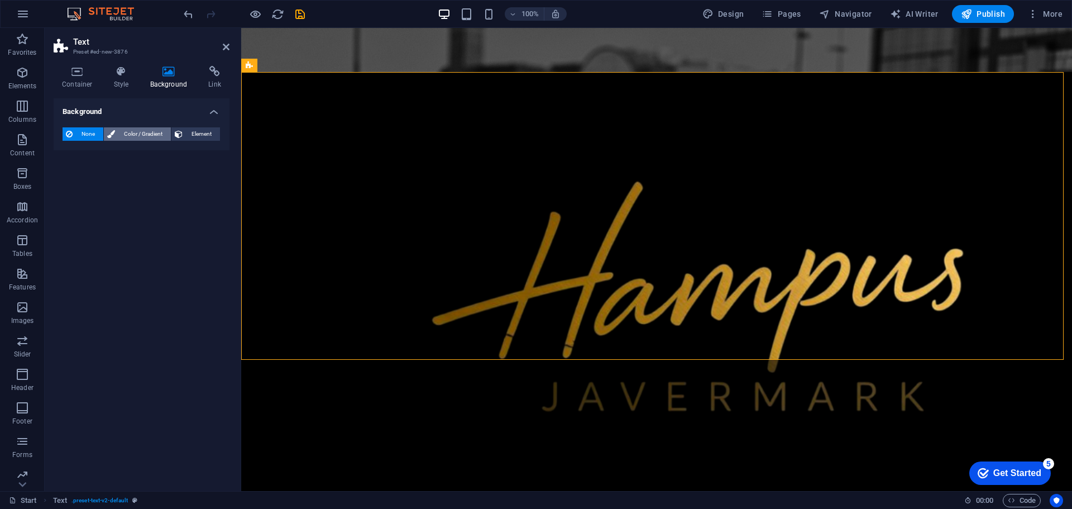
click at [142, 128] on span "Color / Gradient" at bounding box center [142, 133] width 49 height 13
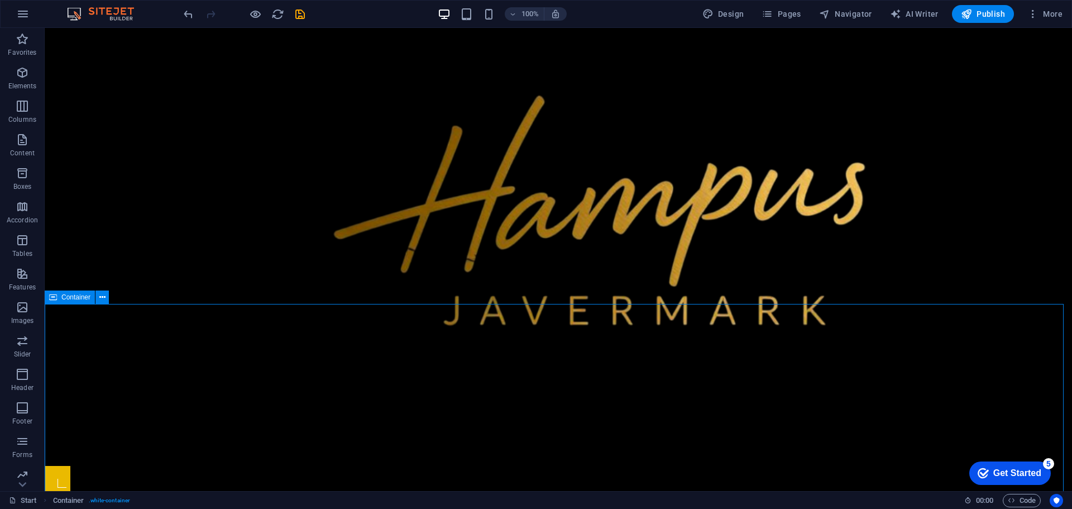
scroll to position [642, 0]
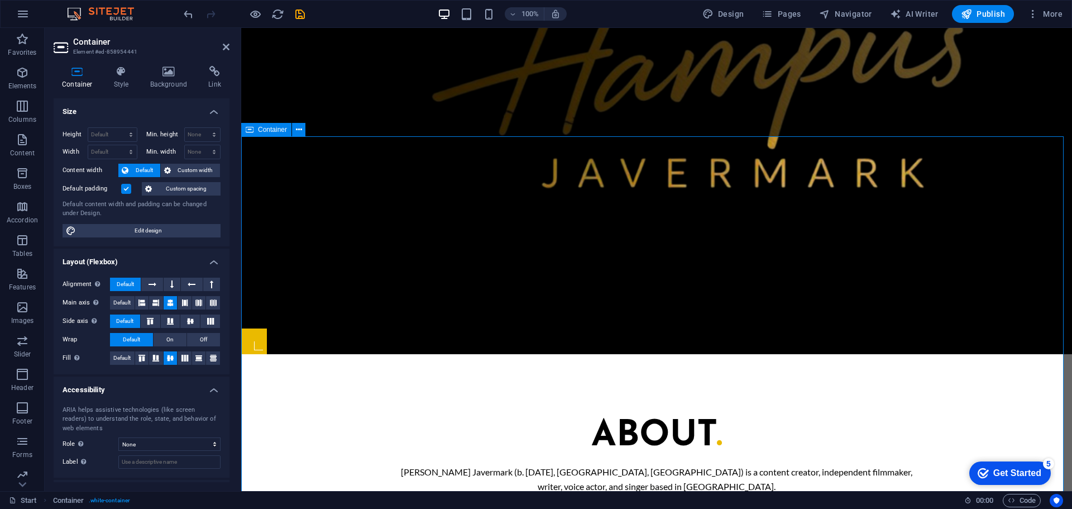
click at [164, 92] on div "Container Style Background Link Size Height Default px rem % vh vw Min. height …" at bounding box center [142, 274] width 176 height 416
click at [166, 86] on h4 "Background" at bounding box center [171, 77] width 59 height 23
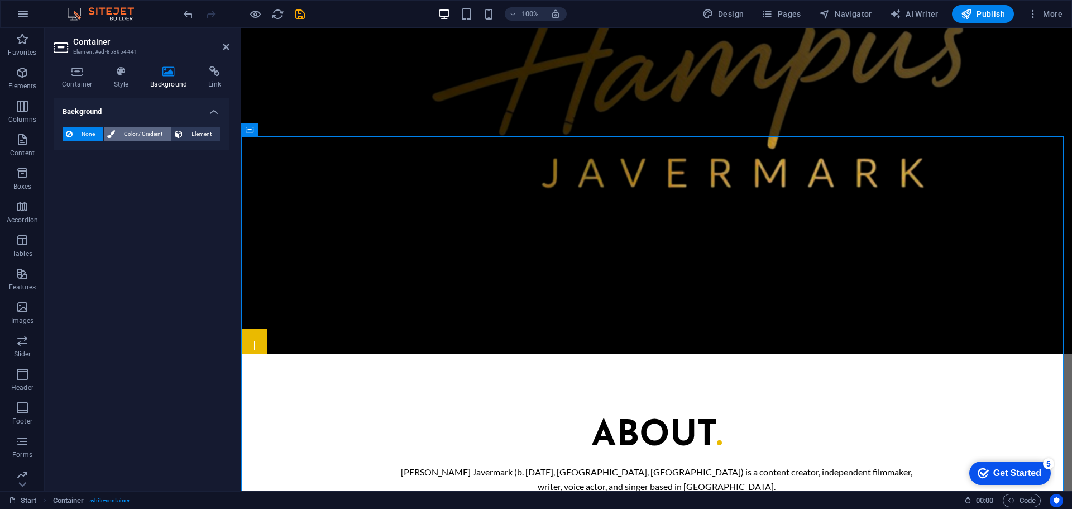
click at [141, 132] on span "Color / Gradient" at bounding box center [142, 133] width 49 height 13
click at [98, 169] on div "Color Gradient" at bounding box center [142, 160] width 158 height 21
click at [92, 174] on span "Color" at bounding box center [89, 178] width 16 height 9
click at [52, 185] on div "Container Style Background Link Size Height Default px rem % vh vw Min. height …" at bounding box center [142, 274] width 194 height 434
click at [81, 183] on span "Color" at bounding box center [89, 178] width 16 height 9
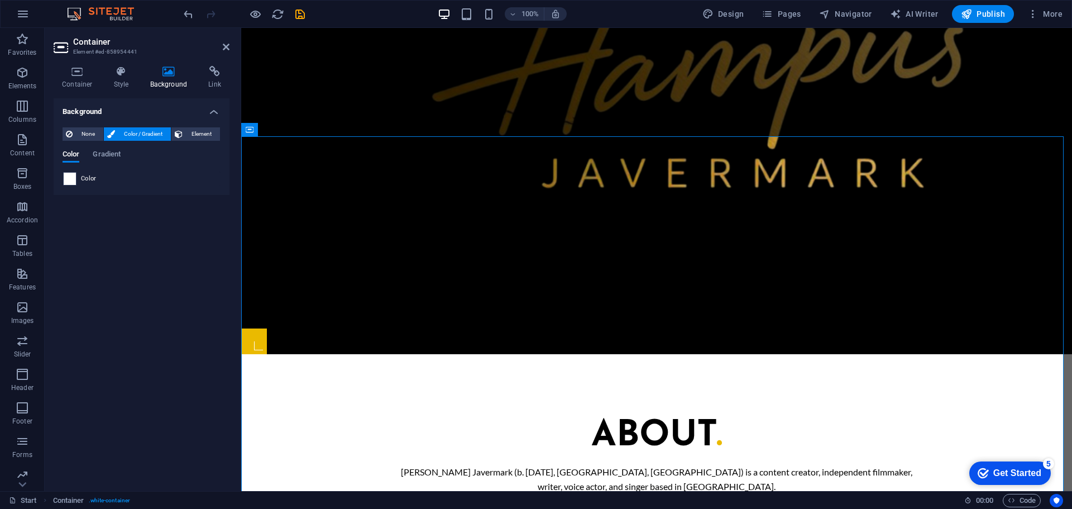
click at [71, 178] on span at bounding box center [70, 179] width 12 height 12
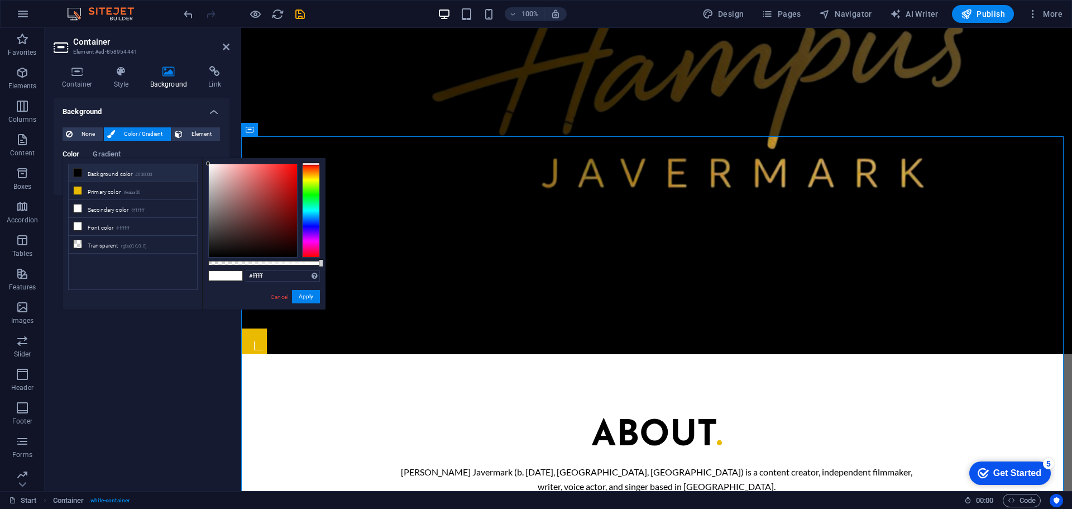
click at [106, 172] on li "Background color #000000" at bounding box center [133, 173] width 128 height 18
type input "#000000"
click at [309, 291] on button "Apply" at bounding box center [306, 296] width 28 height 13
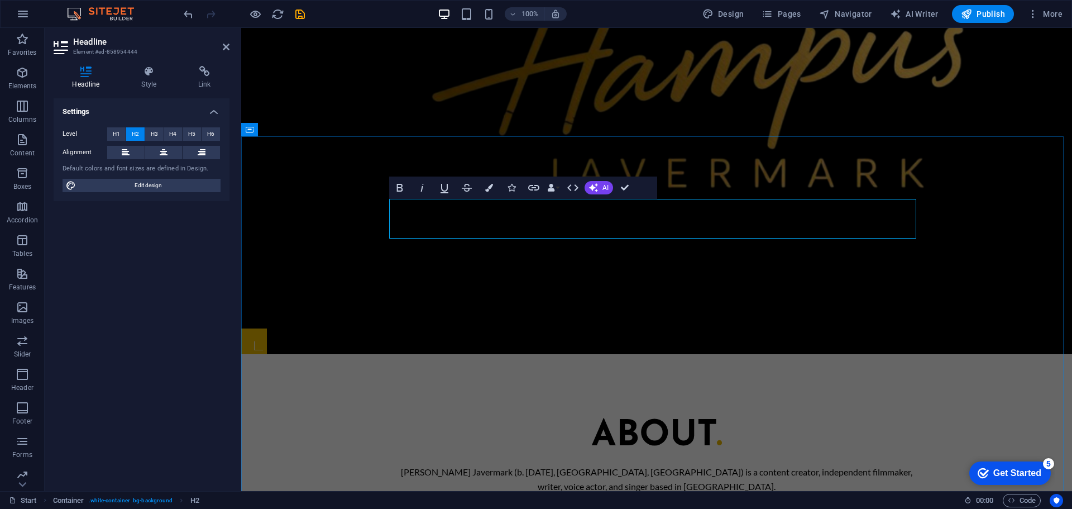
click at [494, 184] on button "Colors" at bounding box center [489, 187] width 21 height 22
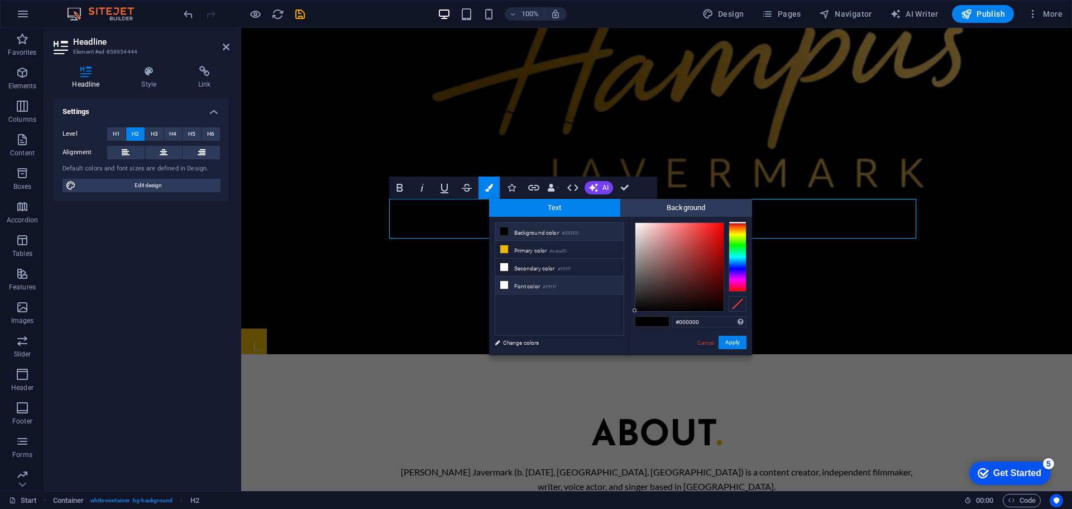
click at [531, 276] on li "Font color #ffffff" at bounding box center [559, 285] width 128 height 18
type input "#ffffff"
click at [742, 348] on button "Apply" at bounding box center [733, 342] width 28 height 13
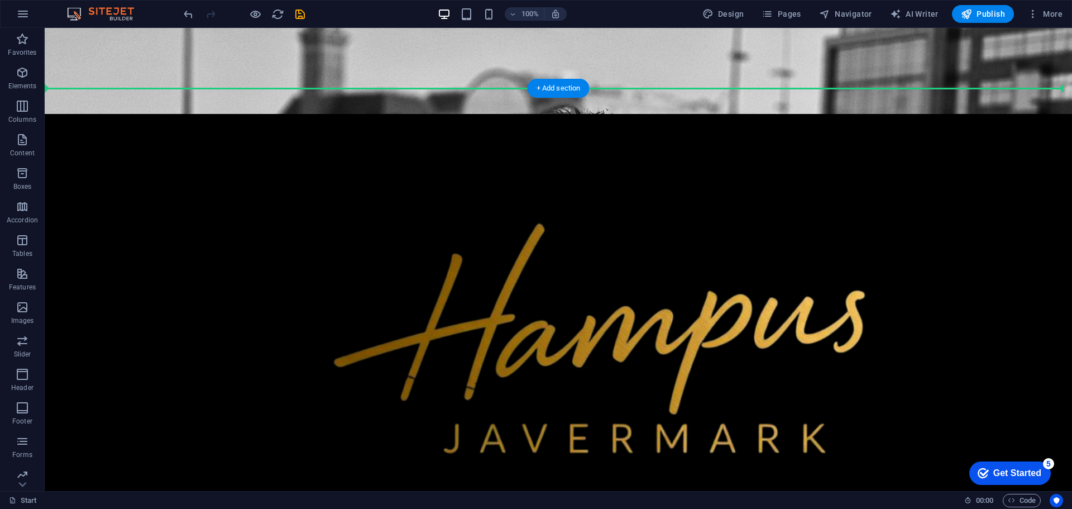
scroll to position [374, 0]
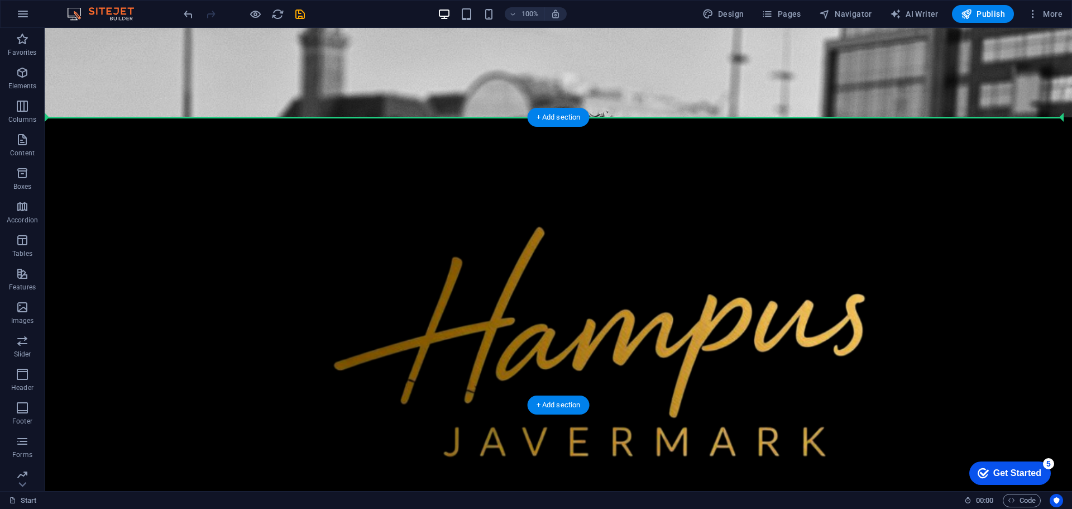
drag, startPoint x: 59, startPoint y: 288, endPoint x: 144, endPoint y: 133, distance: 176.2
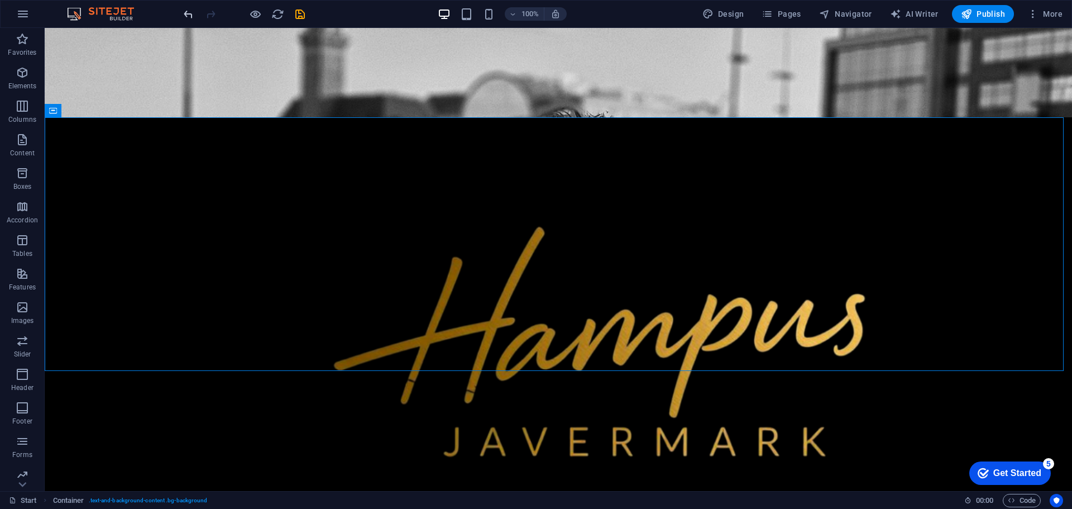
click at [190, 17] on icon "undo" at bounding box center [188, 14] width 13 height 13
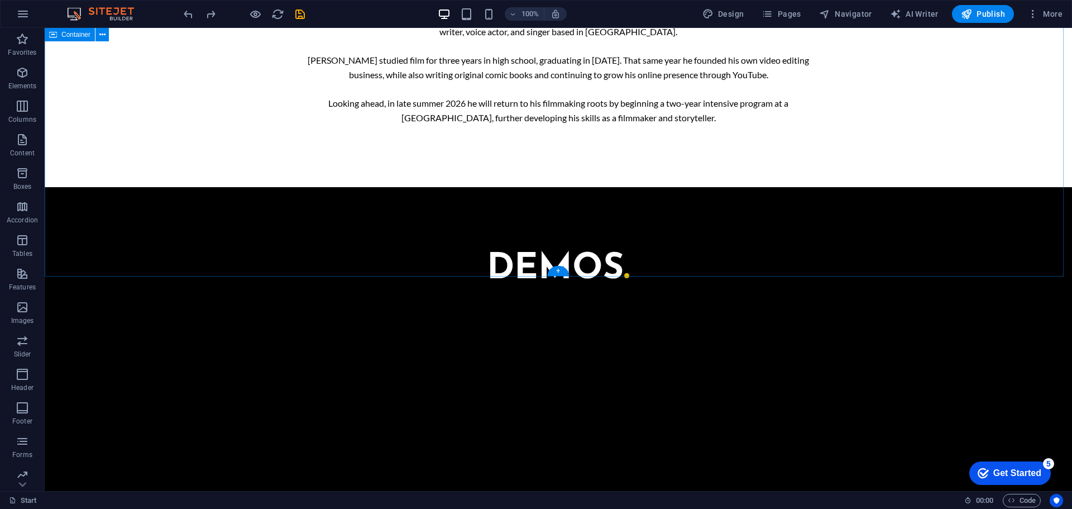
scroll to position [1102, 0]
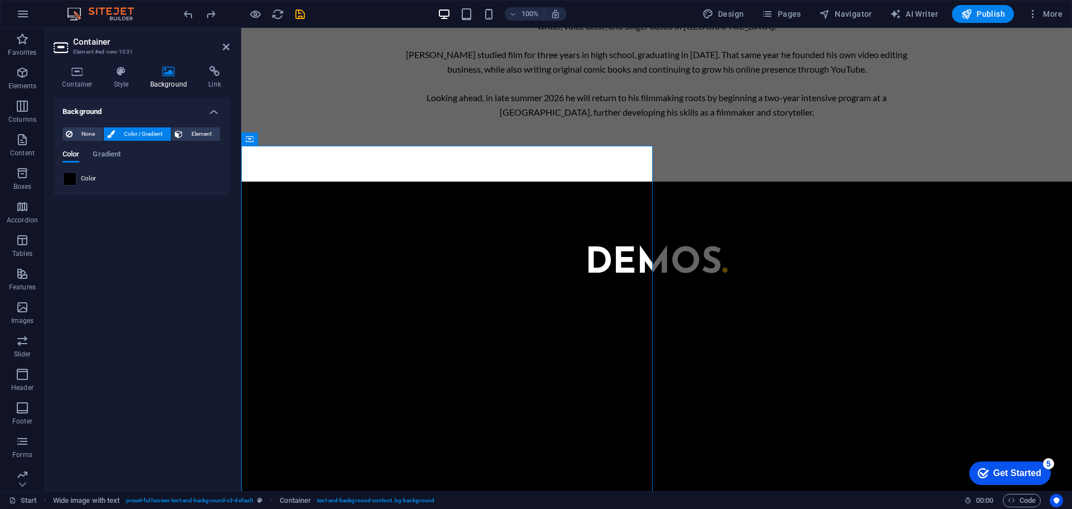
click at [74, 178] on span at bounding box center [70, 179] width 12 height 12
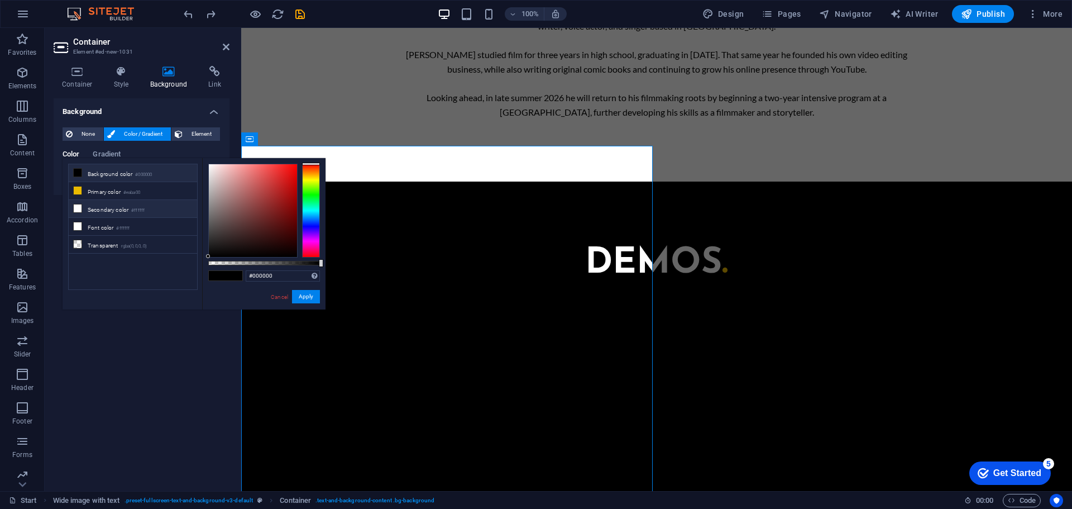
click at [105, 210] on li "Secondary color #ffffff" at bounding box center [133, 209] width 128 height 18
type input "#ffffff"
click at [307, 294] on button "Apply" at bounding box center [306, 296] width 28 height 13
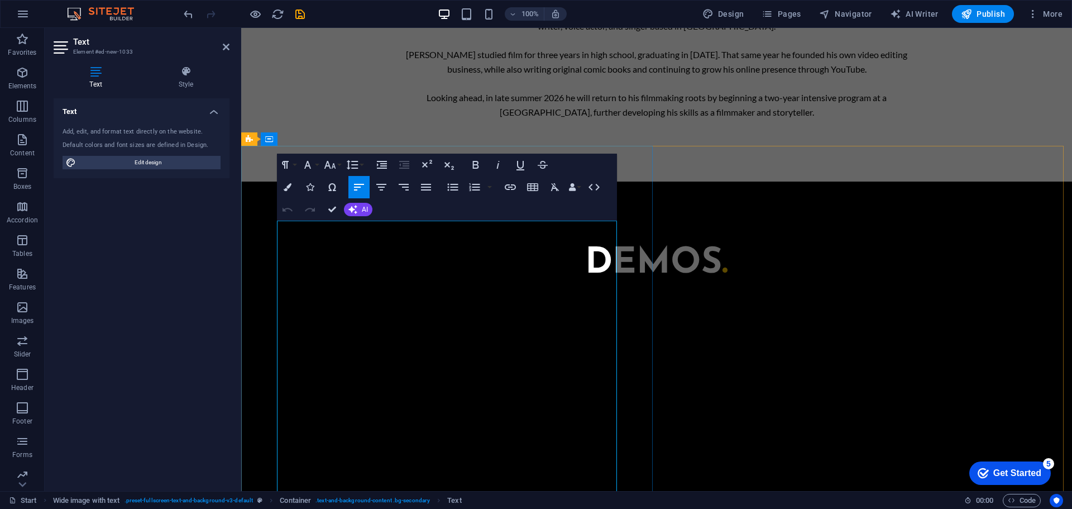
click at [285, 190] on icon "button" at bounding box center [288, 187] width 8 height 8
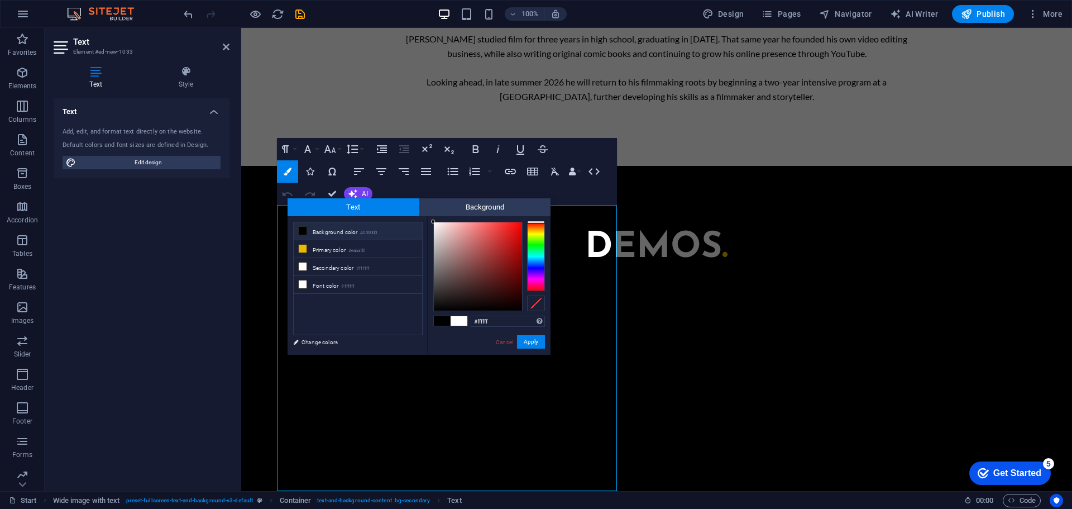
click at [303, 235] on span at bounding box center [302, 230] width 9 height 9
type input "#000000"
click at [537, 345] on button "Apply" at bounding box center [531, 341] width 28 height 13
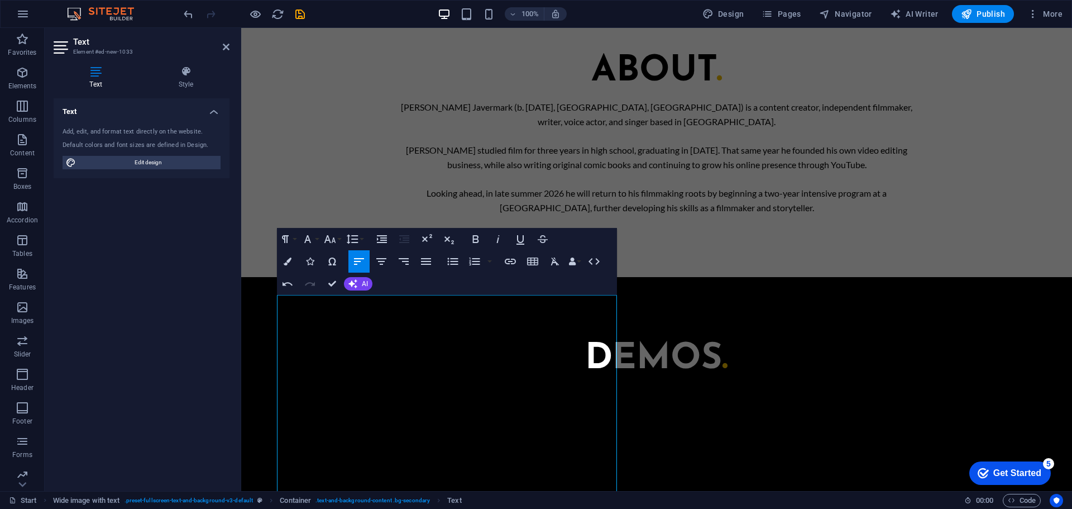
scroll to position [1006, 0]
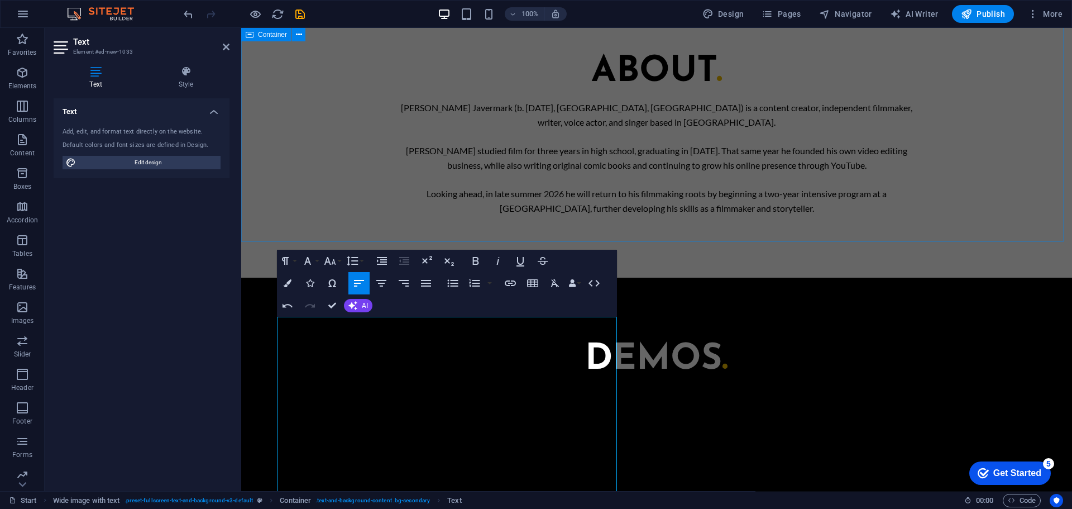
click at [372, 278] on div "DEMOS ." at bounding box center [656, 513] width 831 height 470
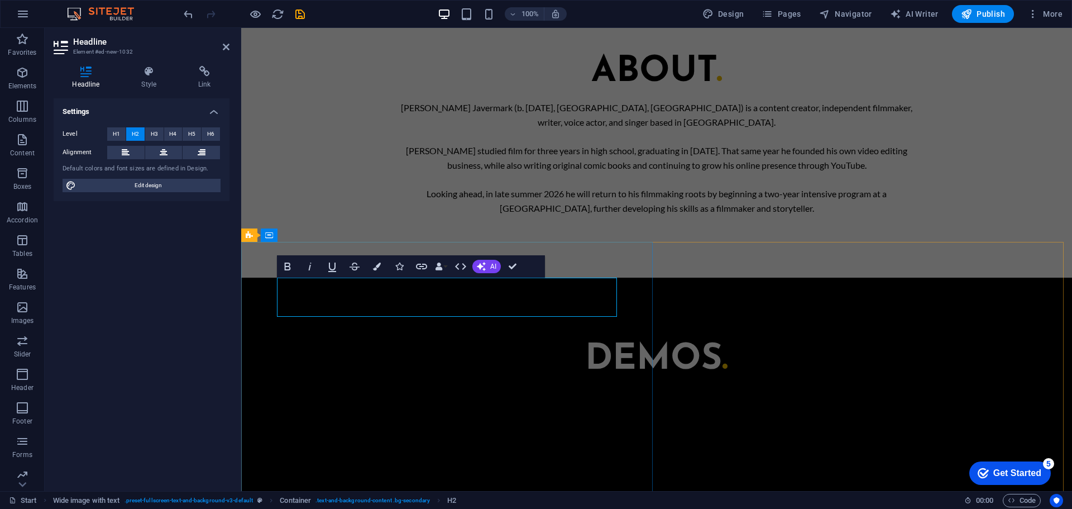
drag, startPoint x: 541, startPoint y: 298, endPoint x: 272, endPoint y: 309, distance: 268.8
click at [380, 269] on icon "button" at bounding box center [377, 266] width 8 height 8
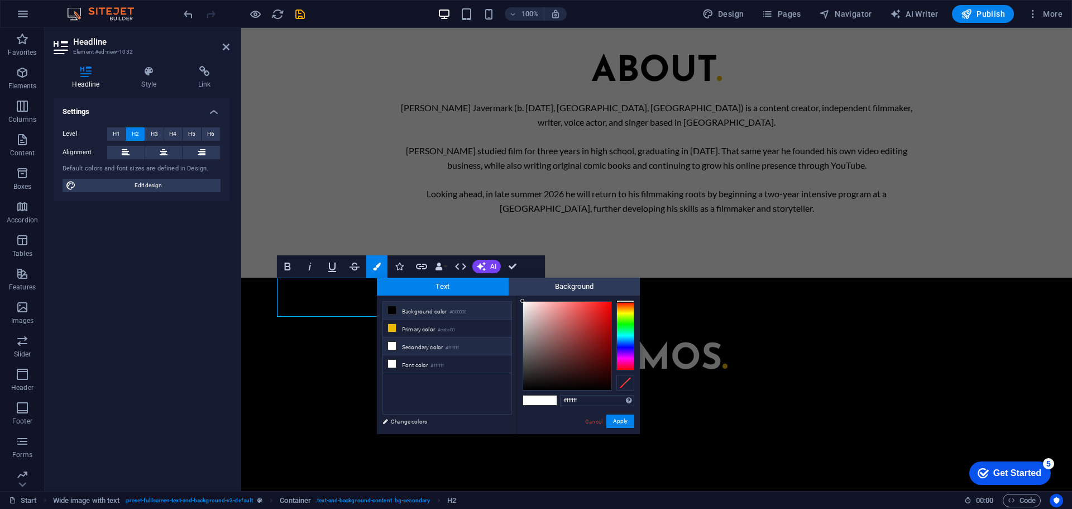
click at [422, 312] on li "Background color #000000" at bounding box center [447, 311] width 128 height 18
type input "#000000"
click at [623, 424] on button "Apply" at bounding box center [620, 420] width 28 height 13
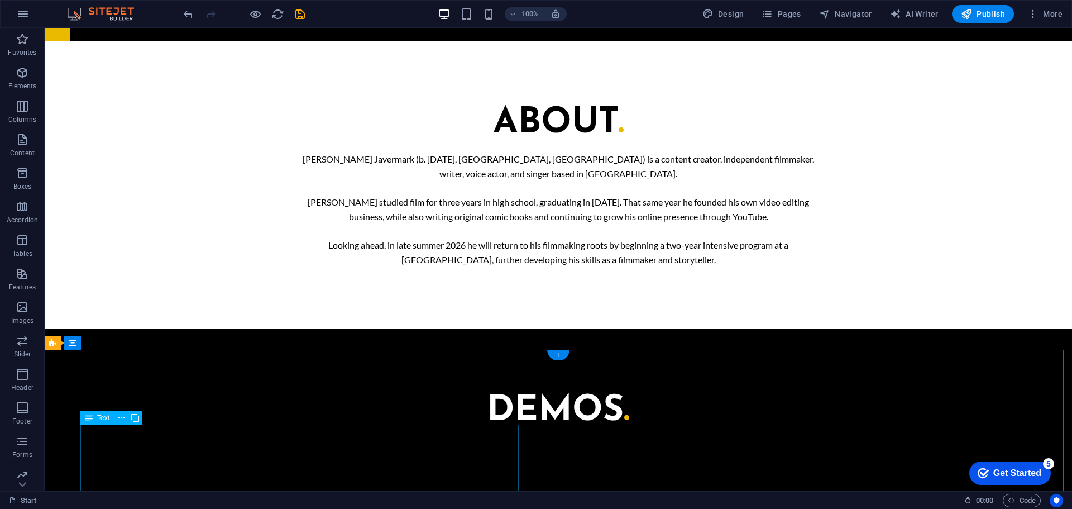
scroll to position [1118, 0]
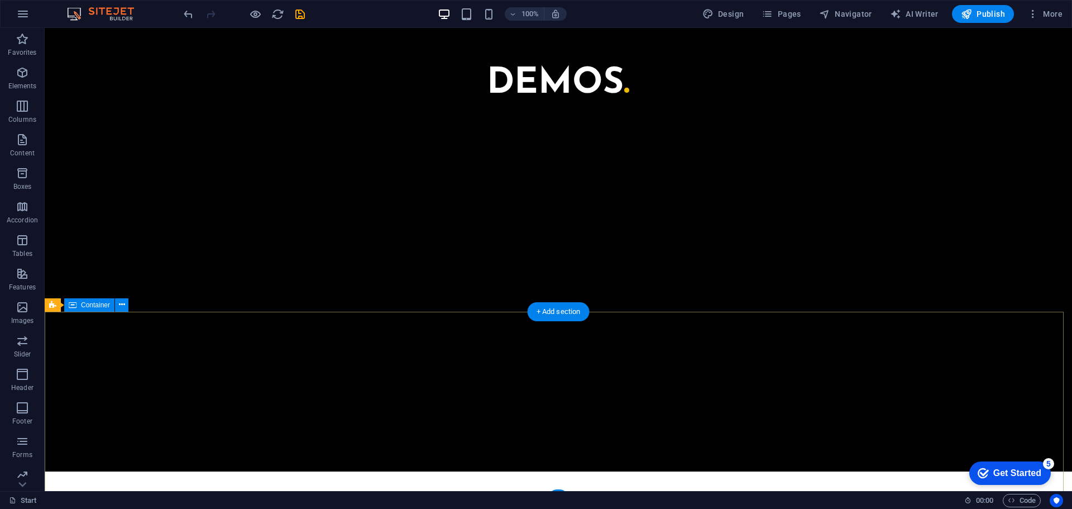
scroll to position [1284, 0]
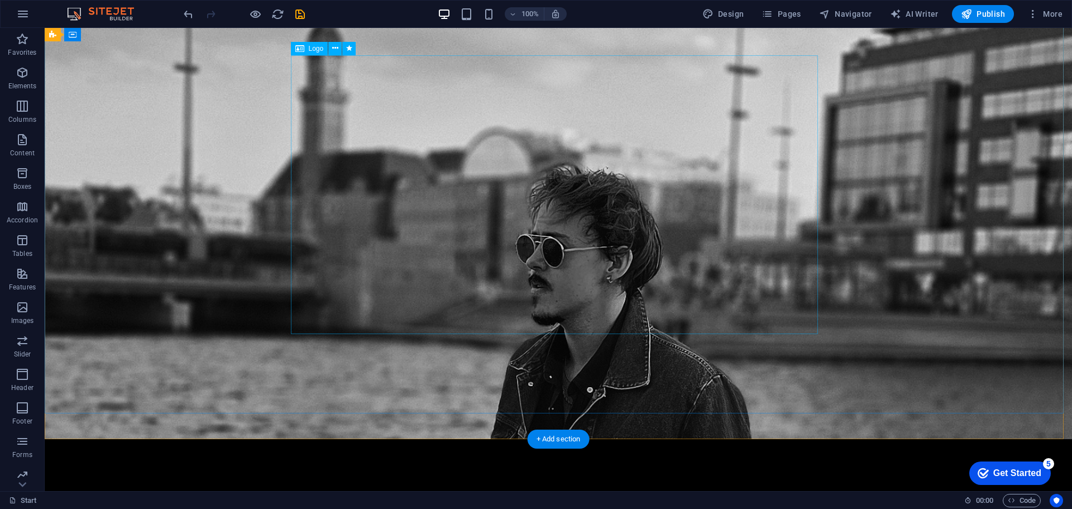
scroll to position [0, 0]
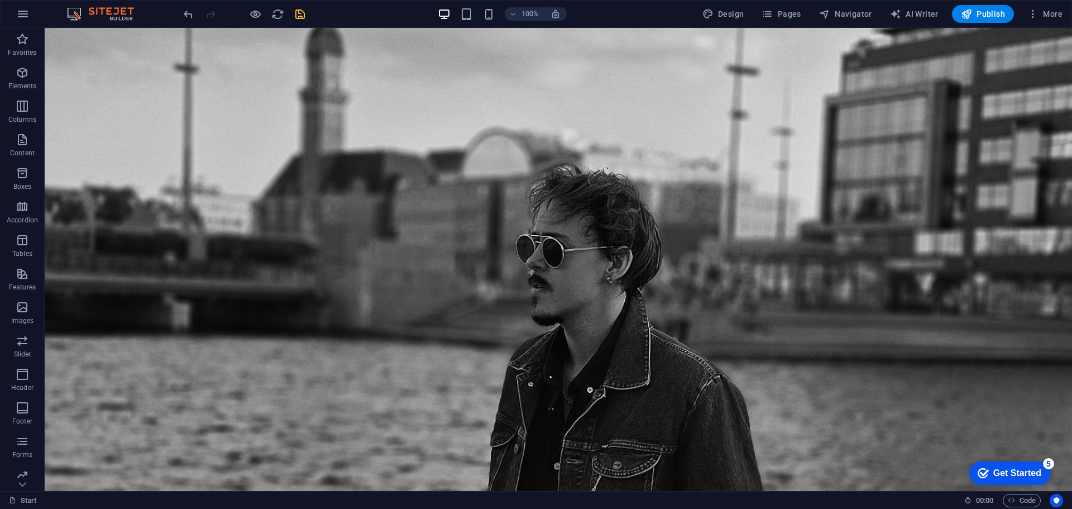
click at [302, 12] on icon "save" at bounding box center [300, 14] width 13 height 13
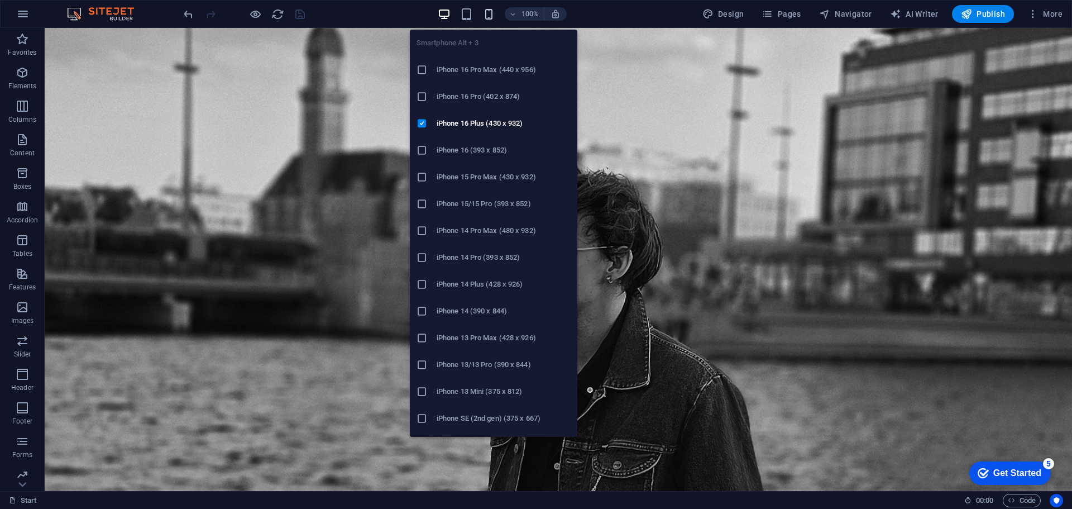
click at [494, 17] on icon "button" at bounding box center [488, 14] width 13 height 13
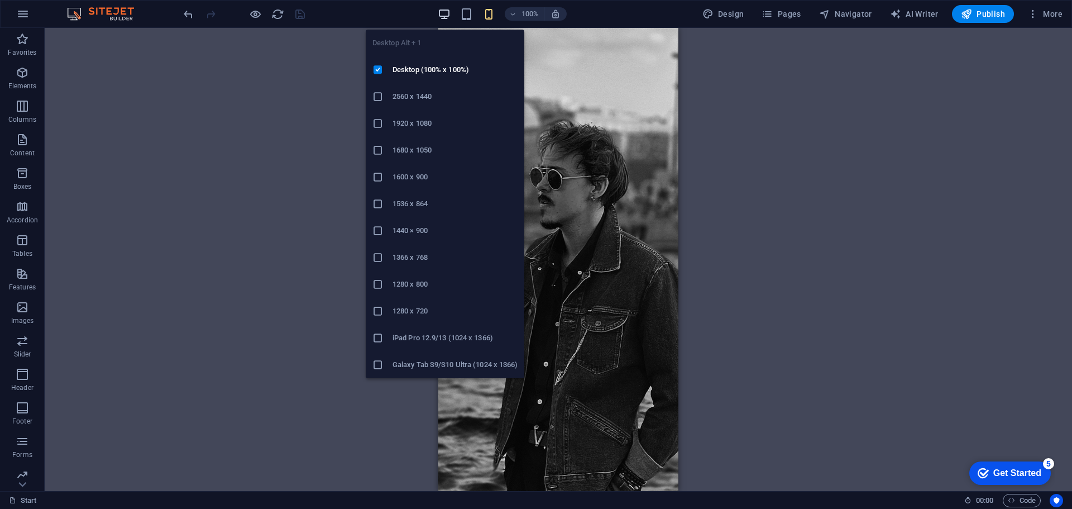
click at [449, 13] on icon "button" at bounding box center [444, 14] width 13 height 13
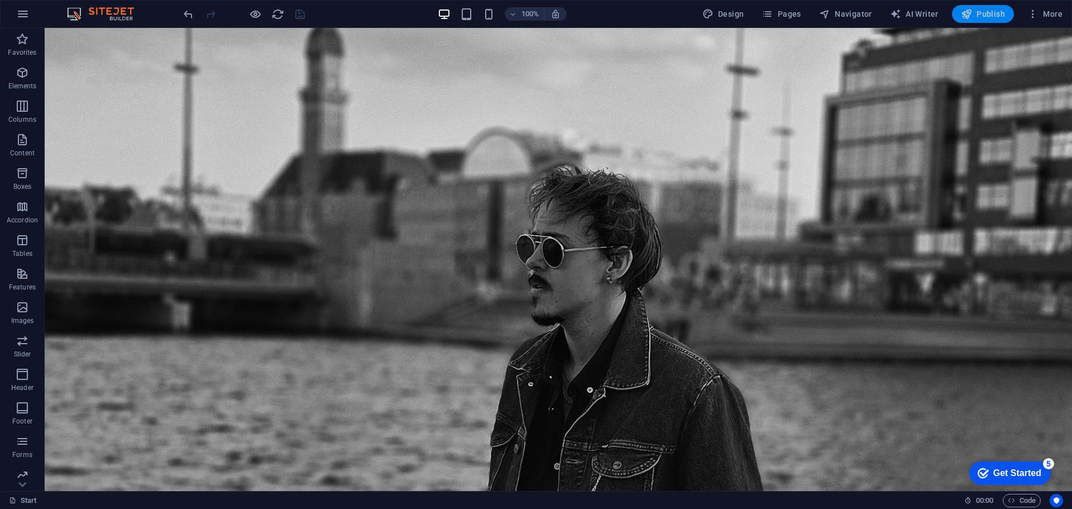
click at [1005, 16] on span "Publish" at bounding box center [983, 13] width 44 height 11
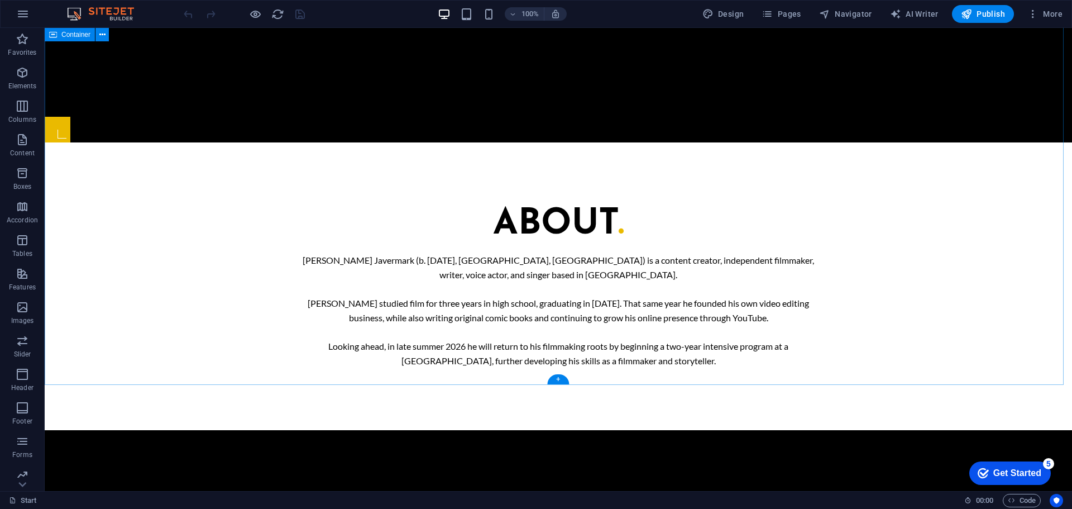
scroll to position [816, 0]
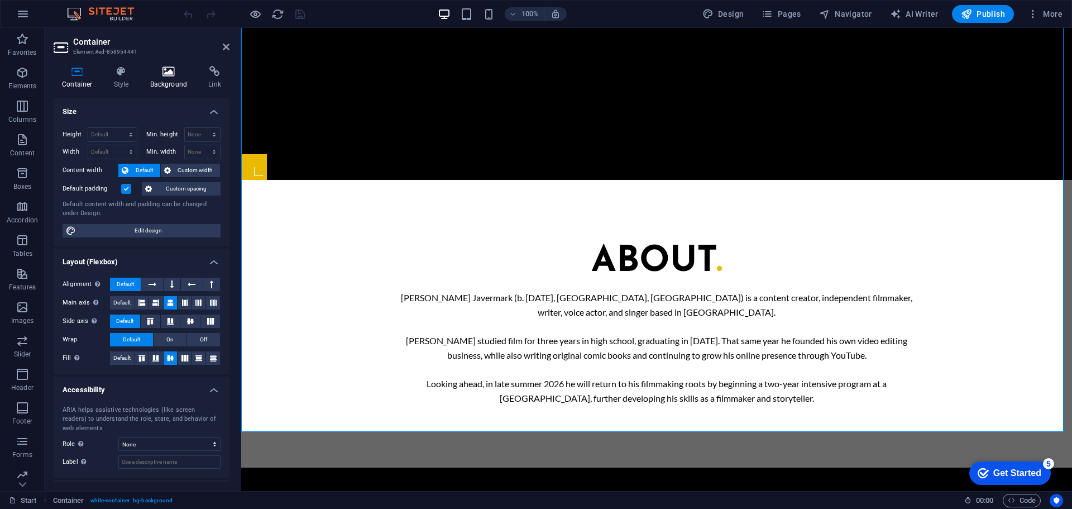
click at [162, 69] on icon at bounding box center [169, 71] width 54 height 11
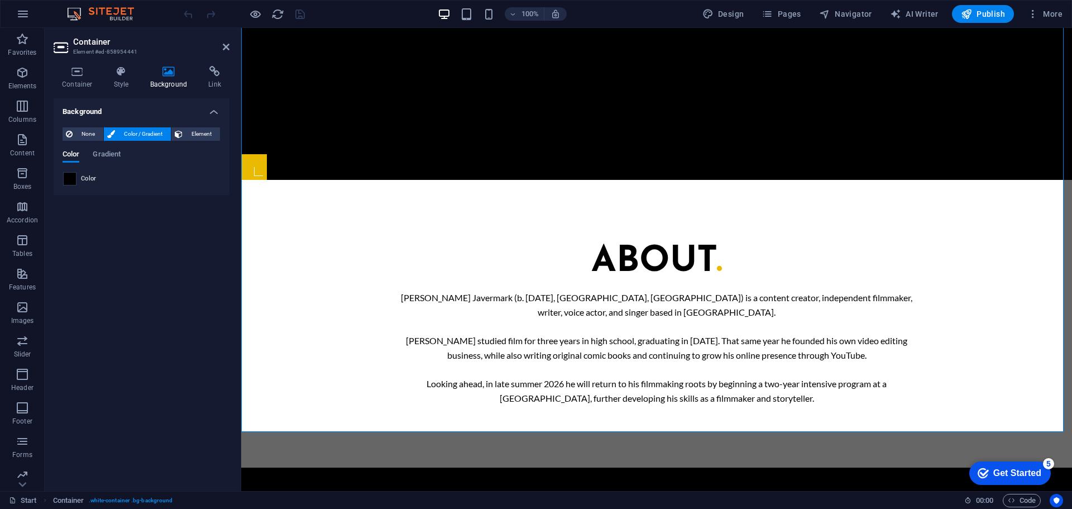
click at [73, 176] on span at bounding box center [70, 179] width 12 height 12
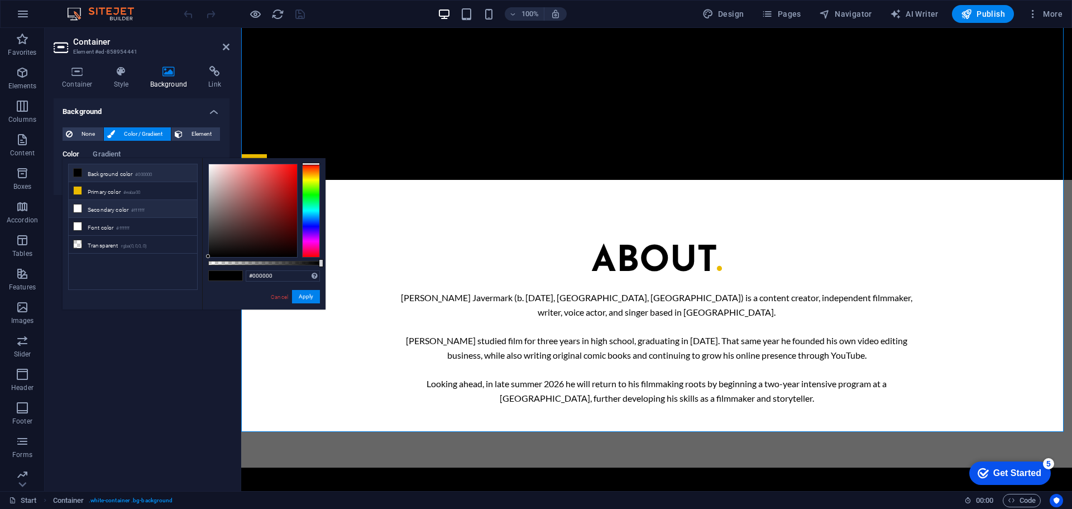
click at [111, 213] on li "Secondary color #ffffff" at bounding box center [133, 209] width 128 height 18
type input "#ffffff"
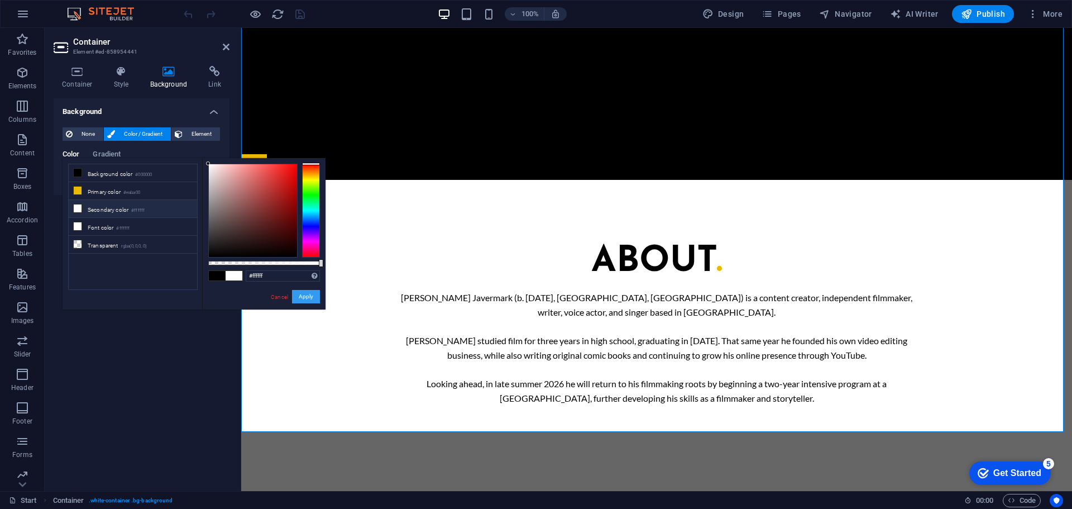
click at [307, 292] on button "Apply" at bounding box center [306, 296] width 28 height 13
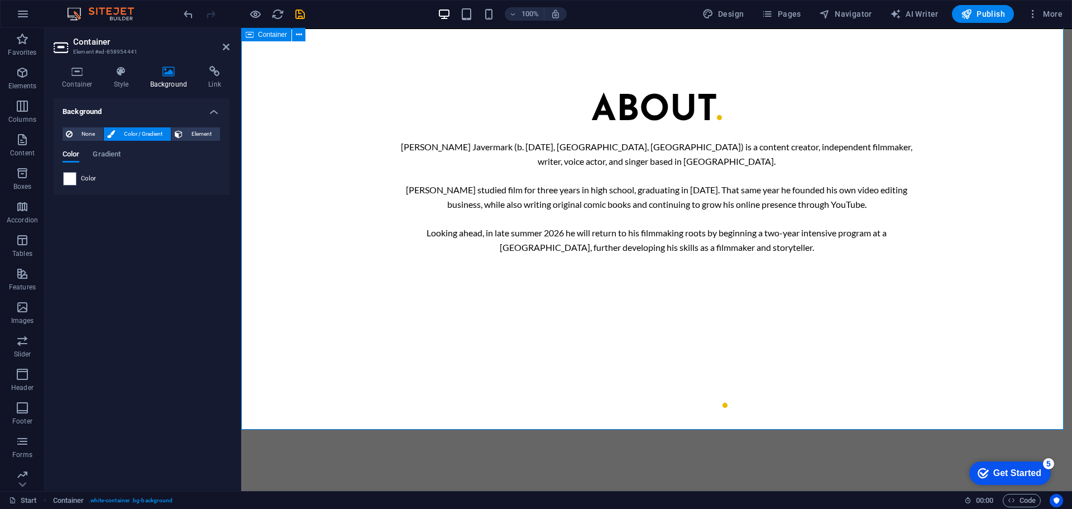
scroll to position [984, 0]
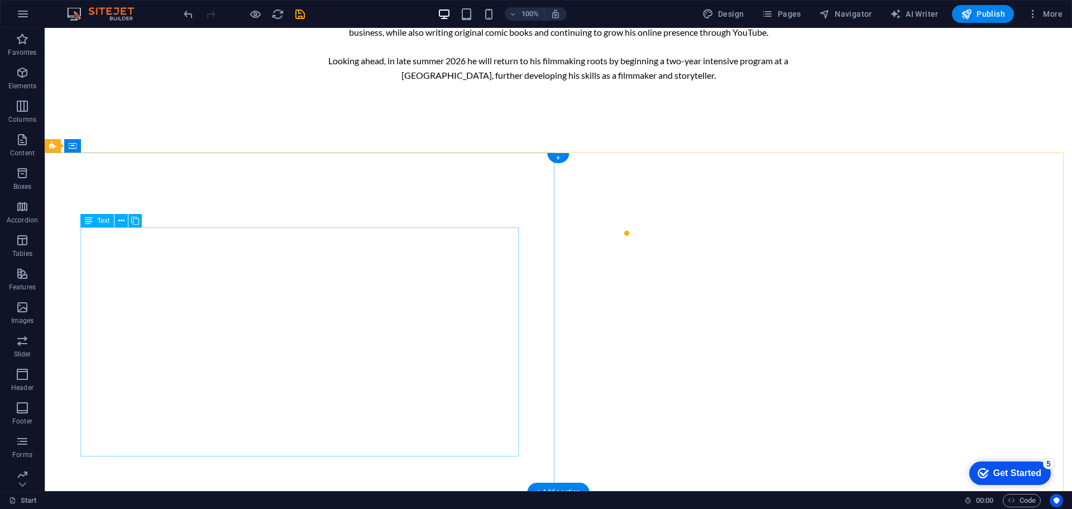
scroll to position [1207, 0]
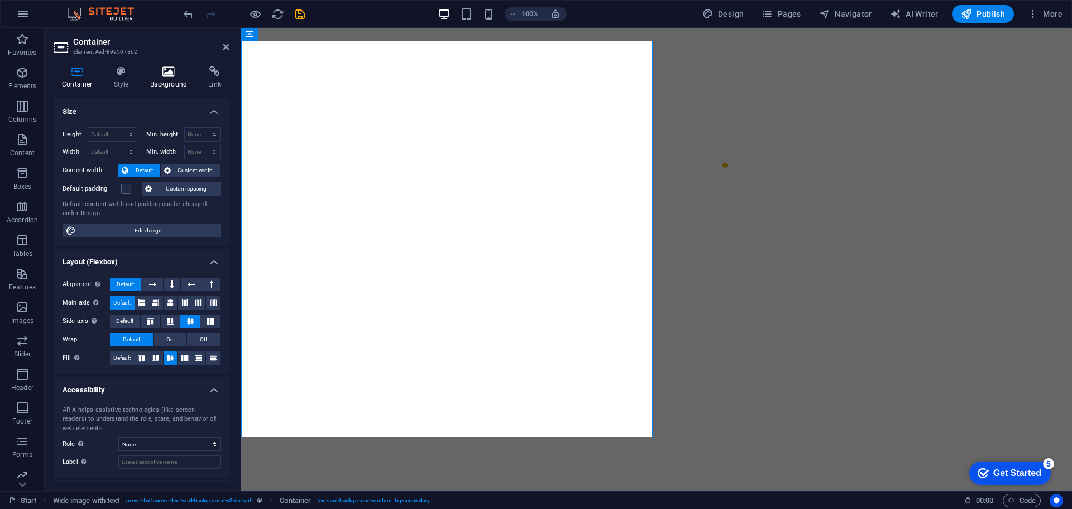
click at [148, 76] on icon at bounding box center [169, 71] width 54 height 11
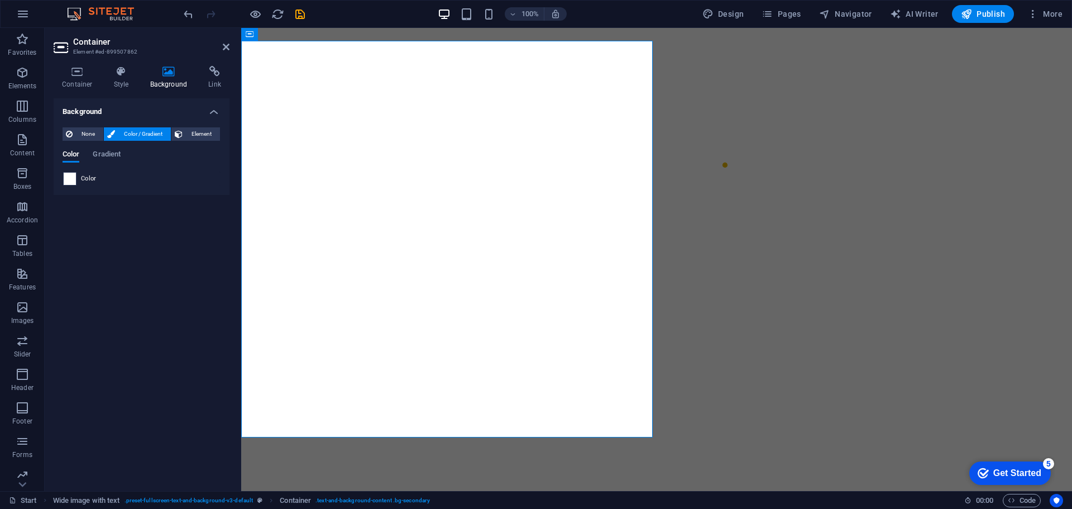
click at [69, 176] on span at bounding box center [70, 179] width 12 height 12
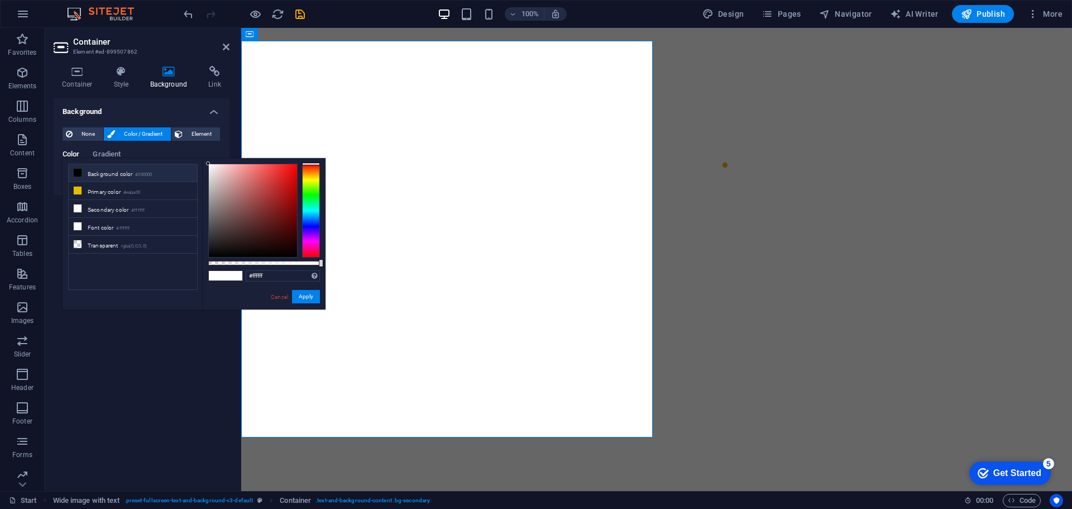
click at [94, 167] on li "Background color #000000" at bounding box center [133, 173] width 128 height 18
type input "#000000"
click at [319, 293] on button "Apply" at bounding box center [306, 296] width 28 height 13
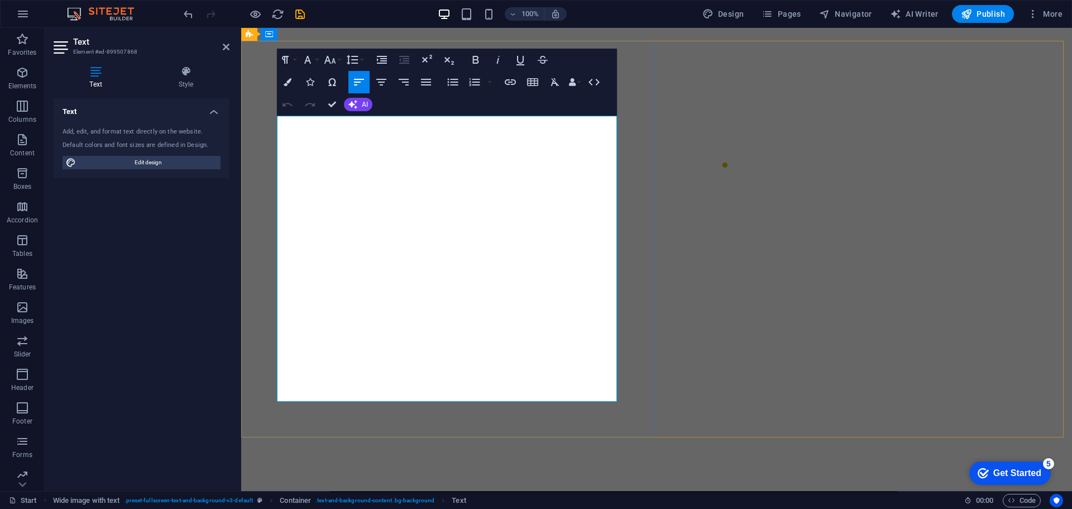
click at [292, 84] on button "Colors" at bounding box center [287, 82] width 21 height 22
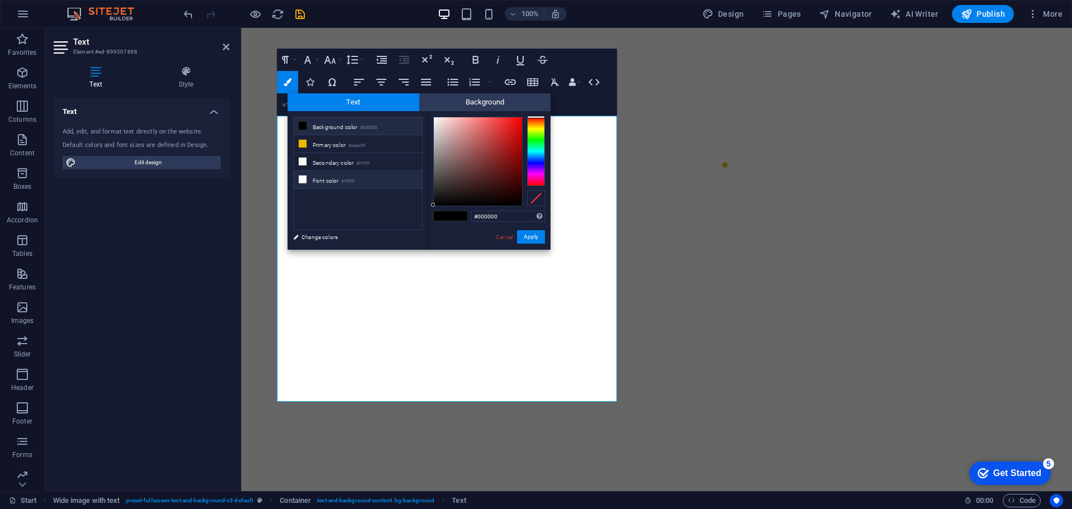
click at [328, 181] on li "Font color #ffffff" at bounding box center [358, 180] width 128 height 18
type input "#ffffff"
click at [538, 235] on button "Apply" at bounding box center [531, 236] width 28 height 13
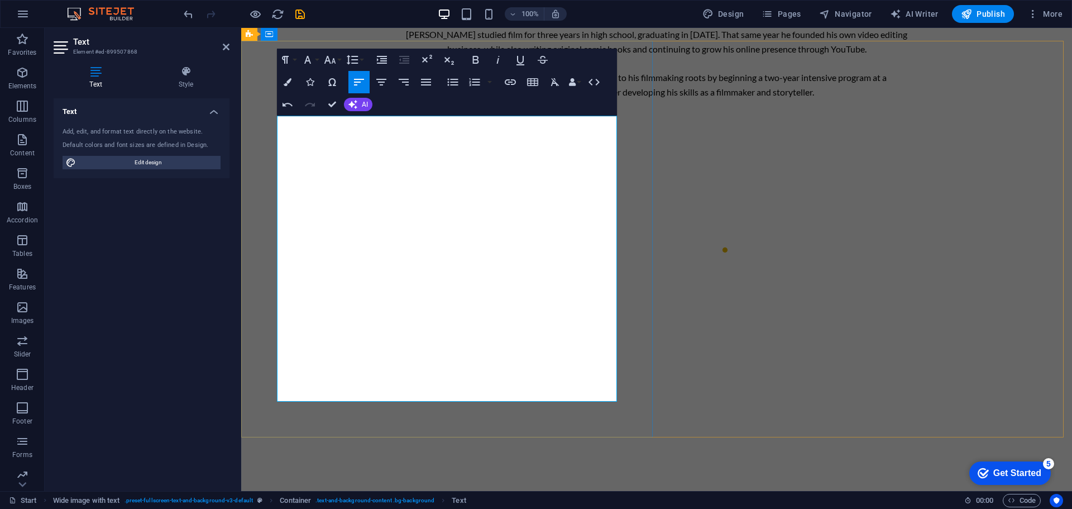
scroll to position [1096, 0]
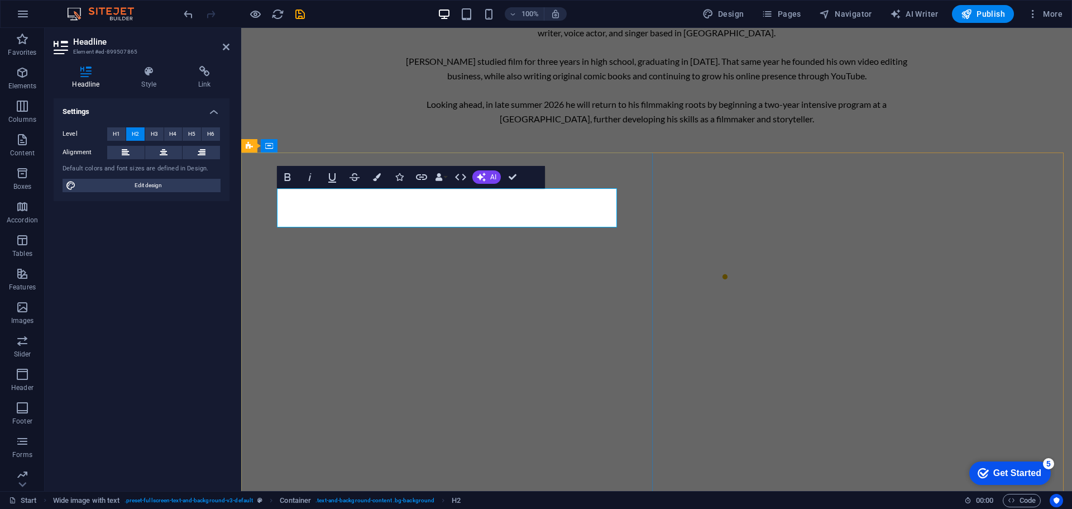
drag, startPoint x: 543, startPoint y: 202, endPoint x: 276, endPoint y: 197, distance: 266.9
click at [378, 178] on icon "button" at bounding box center [377, 177] width 8 height 8
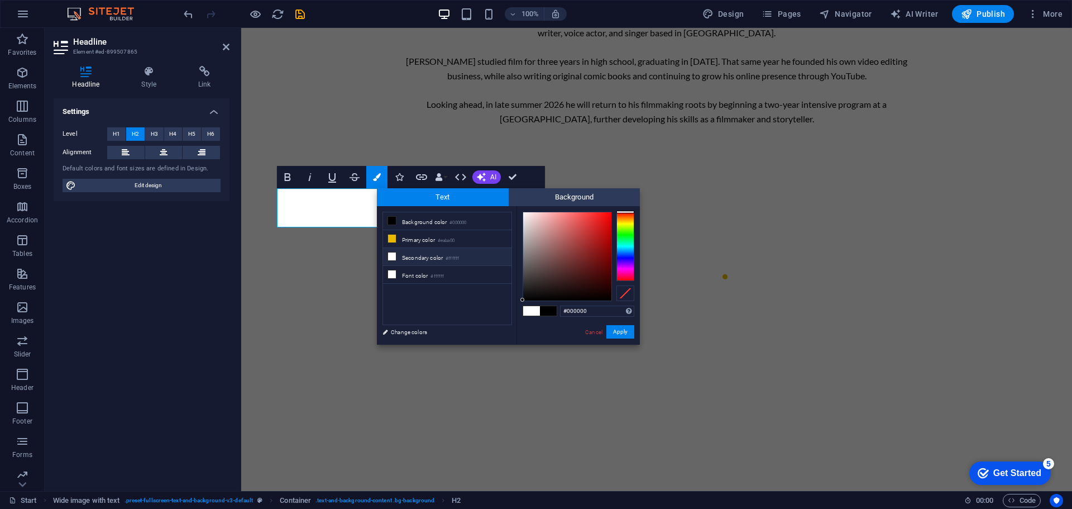
click at [418, 255] on li "Secondary color #ffffff" at bounding box center [447, 257] width 128 height 18
type input "#ffffff"
drag, startPoint x: 622, startPoint y: 332, endPoint x: 381, endPoint y: 304, distance: 242.3
click at [622, 332] on button "Apply" at bounding box center [620, 331] width 28 height 13
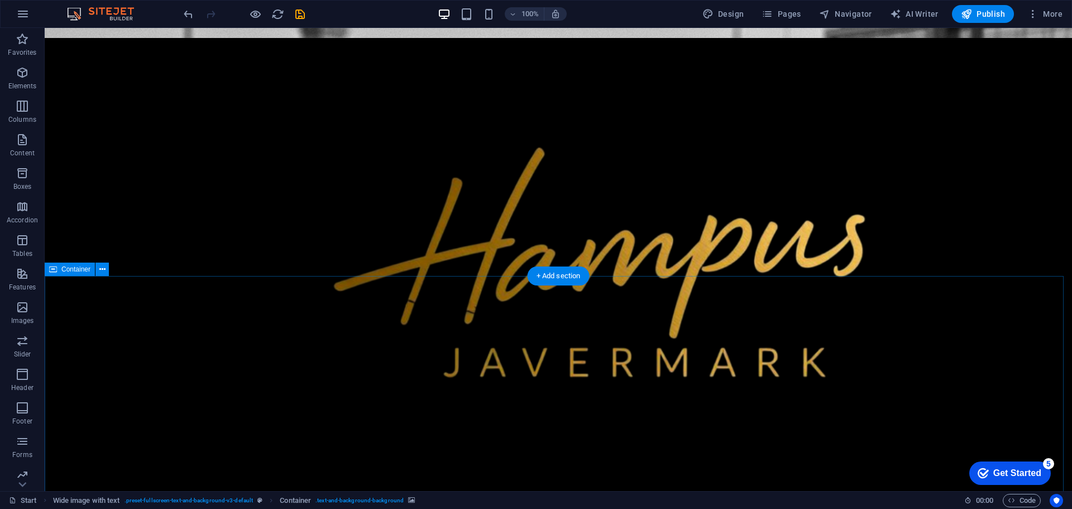
scroll to position [447, 0]
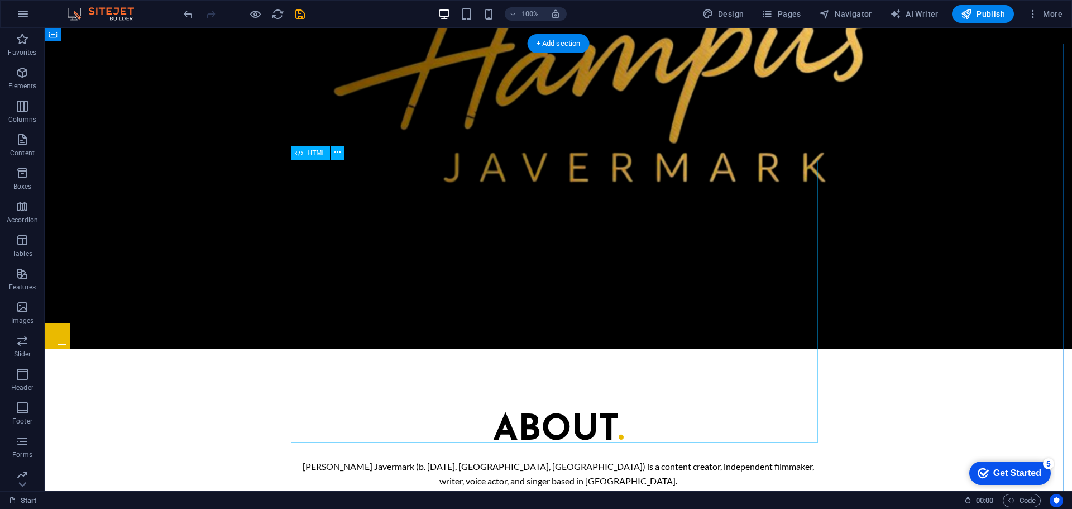
scroll to position [614, 0]
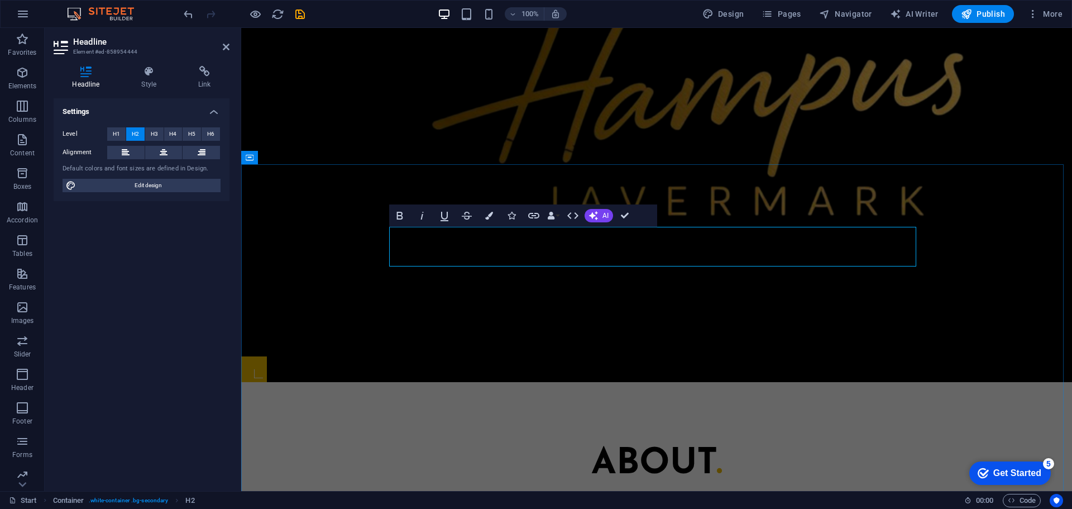
click at [487, 215] on icon "button" at bounding box center [489, 216] width 8 height 8
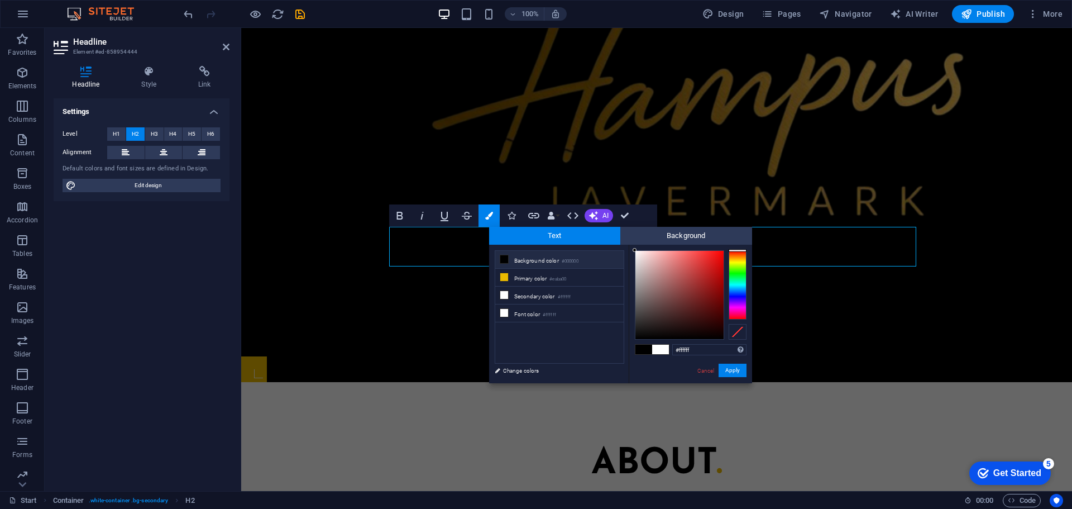
click at [539, 257] on li "Background color #000000" at bounding box center [559, 260] width 128 height 18
type input "#000000"
click at [743, 364] on button "Apply" at bounding box center [733, 370] width 28 height 13
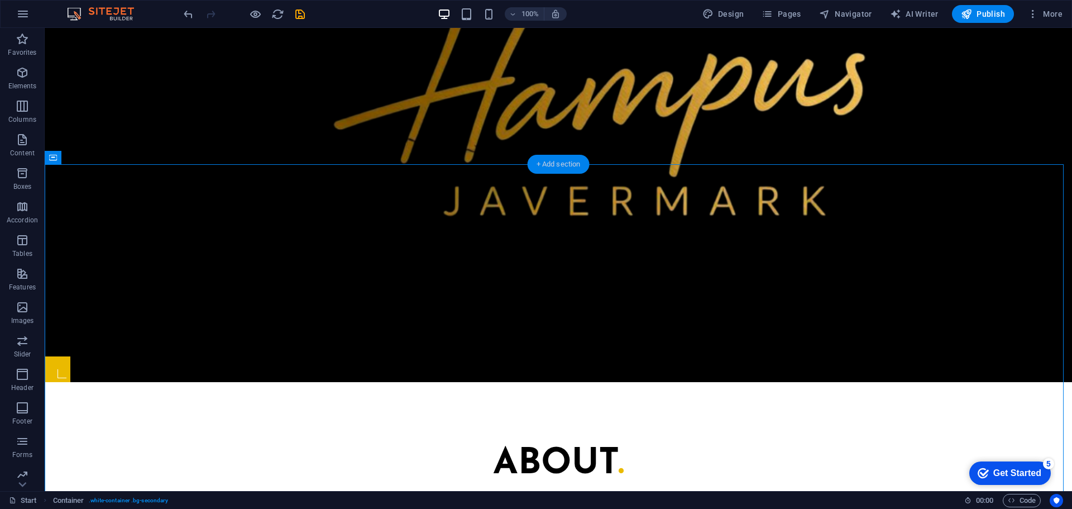
click at [556, 169] on div "+ Add section" at bounding box center [559, 164] width 62 height 19
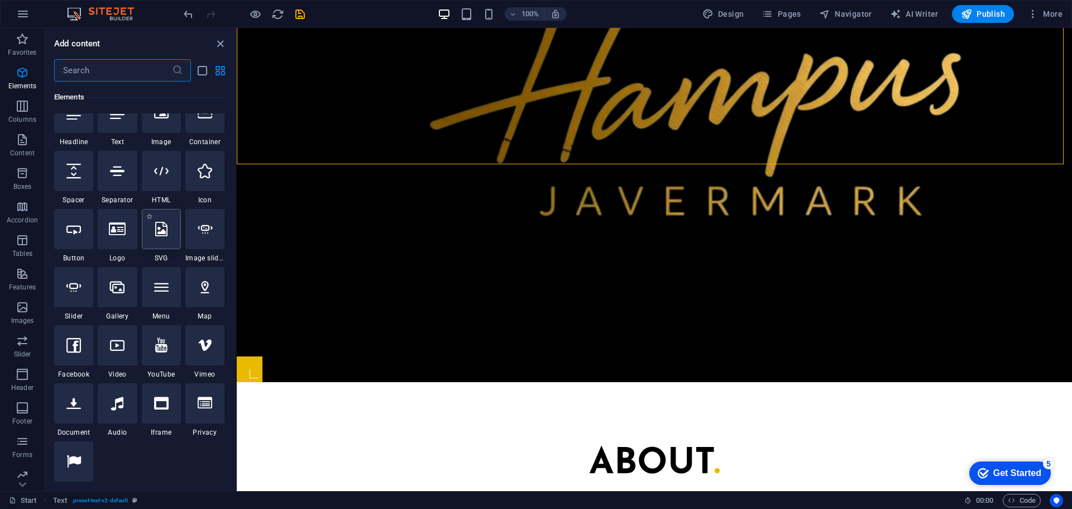
scroll to position [84, 0]
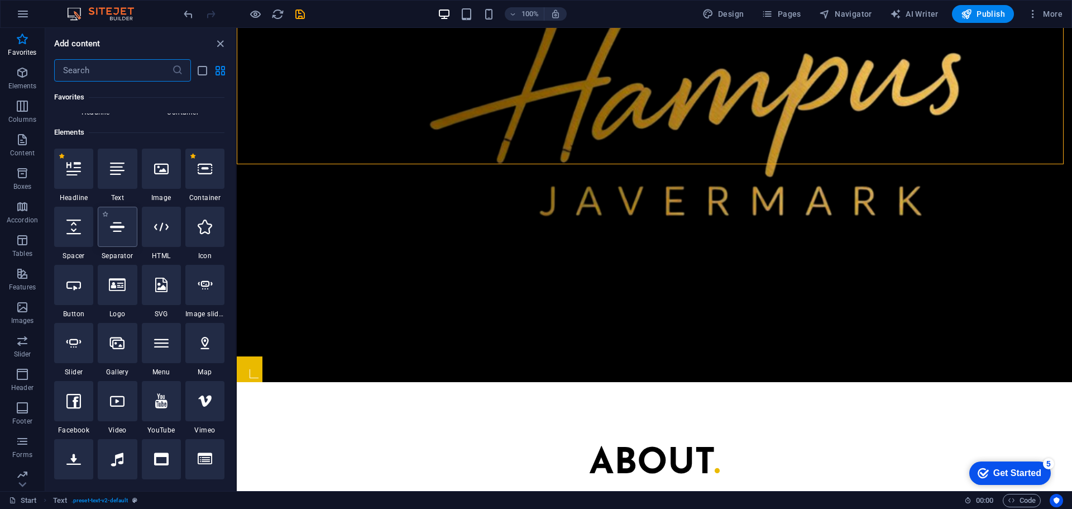
click at [113, 235] on div at bounding box center [117, 227] width 39 height 40
select select "%"
select select "px"
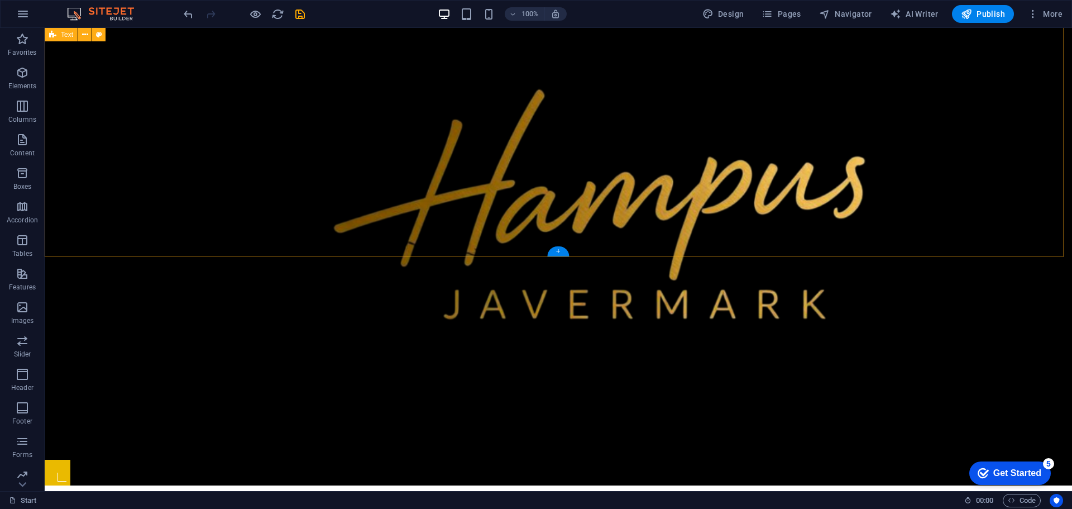
scroll to position [503, 0]
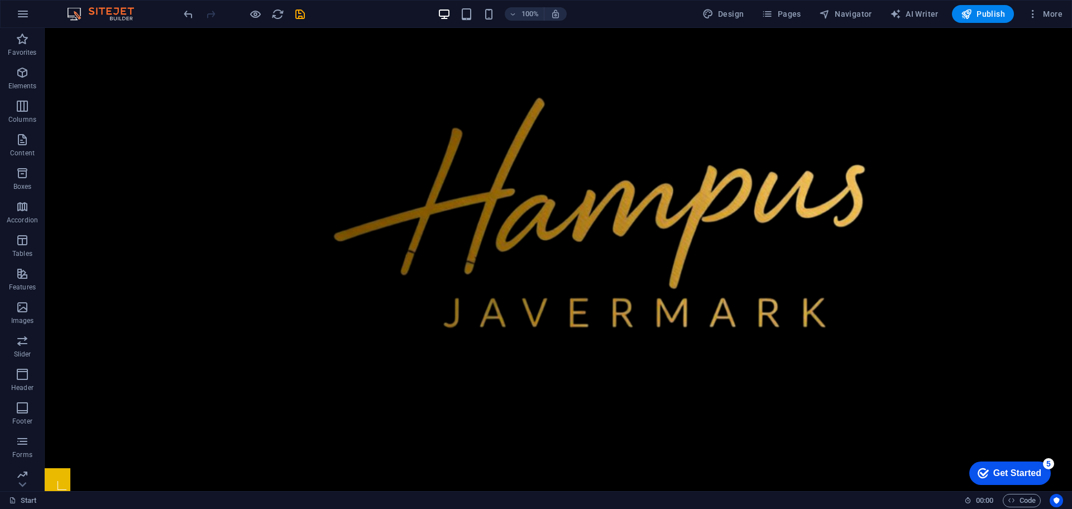
click at [112, 278] on div "Container" at bounding box center [80, 279] width 71 height 14
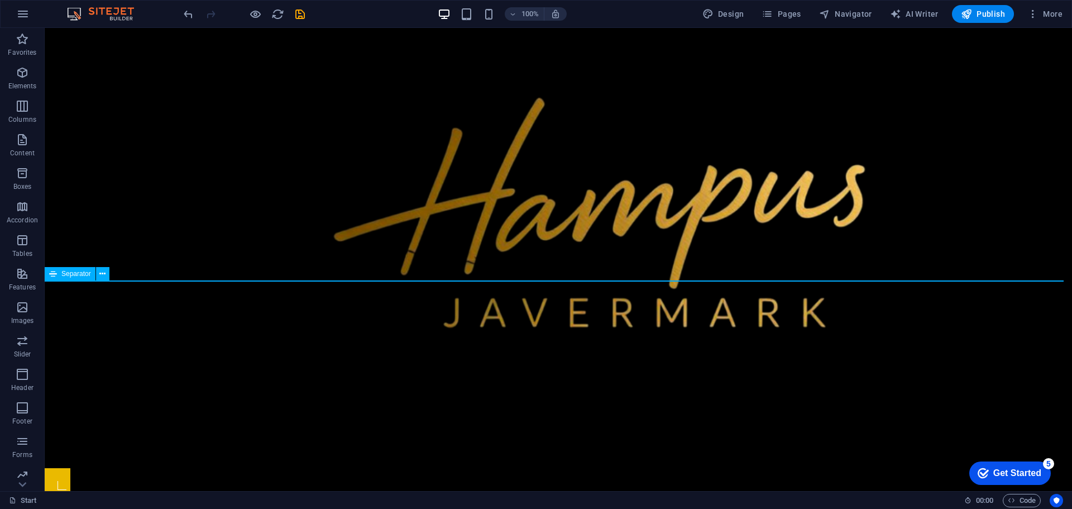
select select "%"
select select "px"
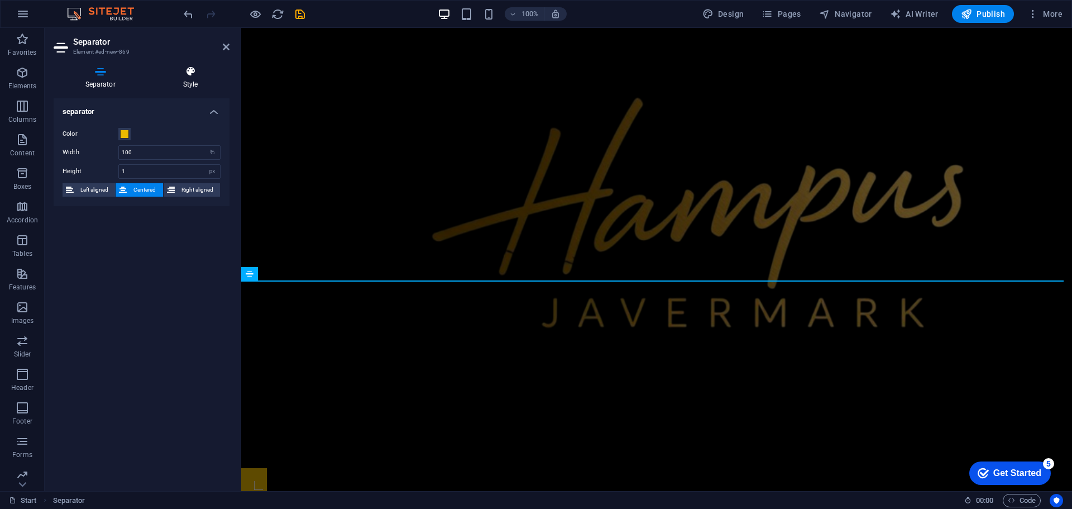
click at [186, 80] on h4 "Style" at bounding box center [190, 77] width 78 height 23
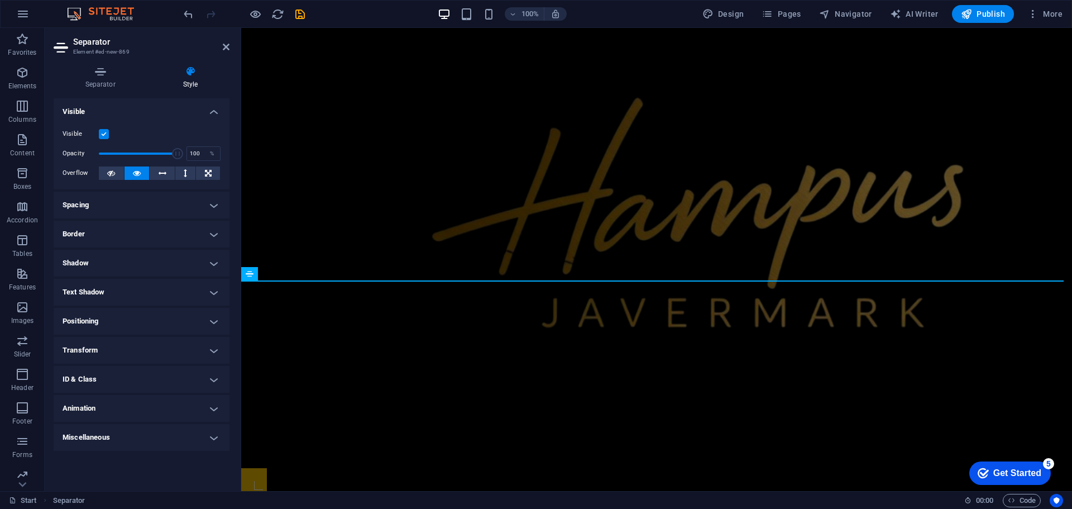
click at [200, 208] on h4 "Spacing" at bounding box center [142, 205] width 176 height 27
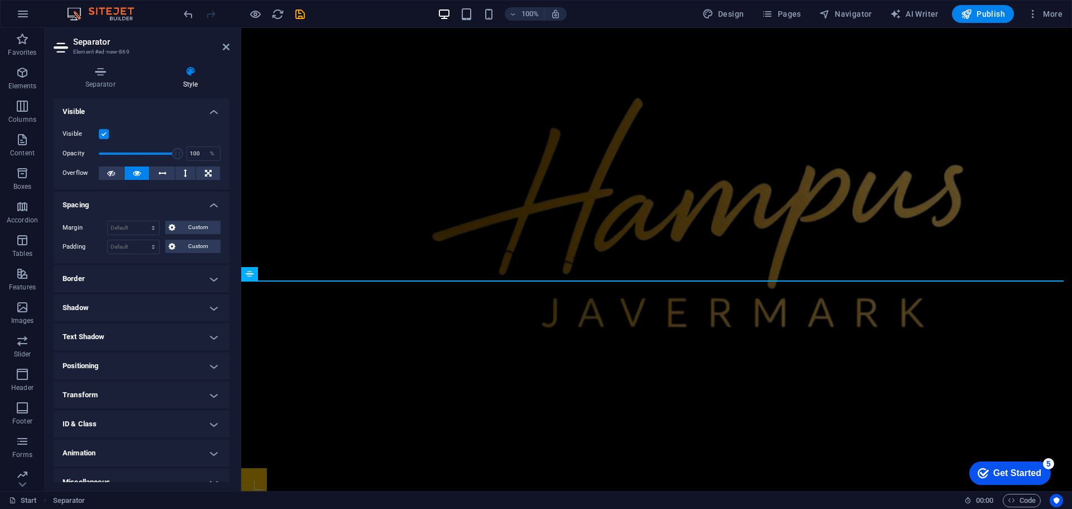
click at [195, 205] on h4 "Spacing" at bounding box center [142, 202] width 176 height 20
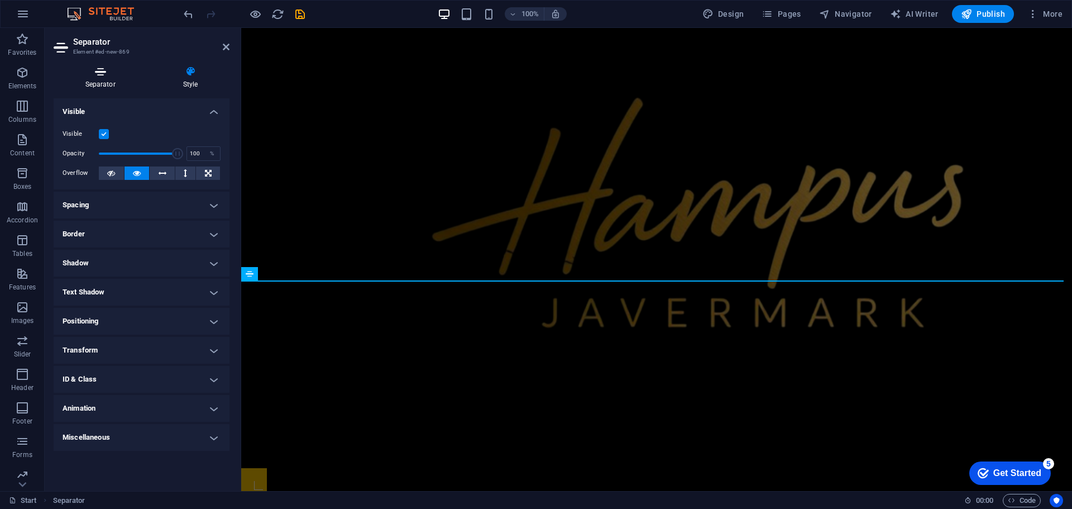
click at [121, 83] on h4 "Separator" at bounding box center [103, 77] width 98 height 23
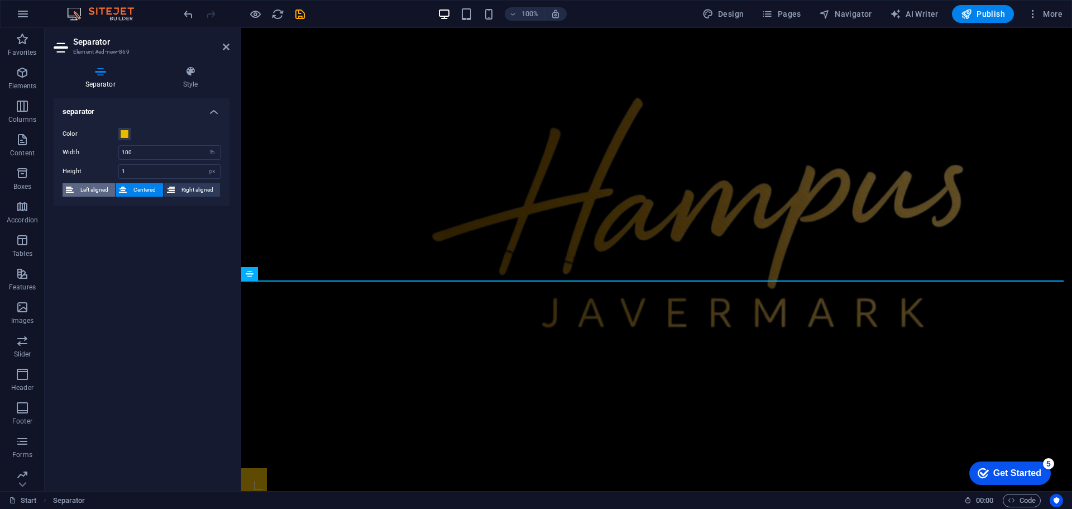
click at [90, 190] on span "Left aligned" at bounding box center [94, 189] width 35 height 13
click at [138, 193] on span "Centered" at bounding box center [144, 189] width 29 height 13
click at [212, 156] on select "px rem % vh vw" at bounding box center [212, 152] width 16 height 13
click at [173, 127] on div "Color" at bounding box center [142, 133] width 158 height 13
click at [183, 90] on div "Separator Style separator Color Width 100 px rem % vh vw Height 1 px rem vh vw …" at bounding box center [142, 274] width 176 height 416
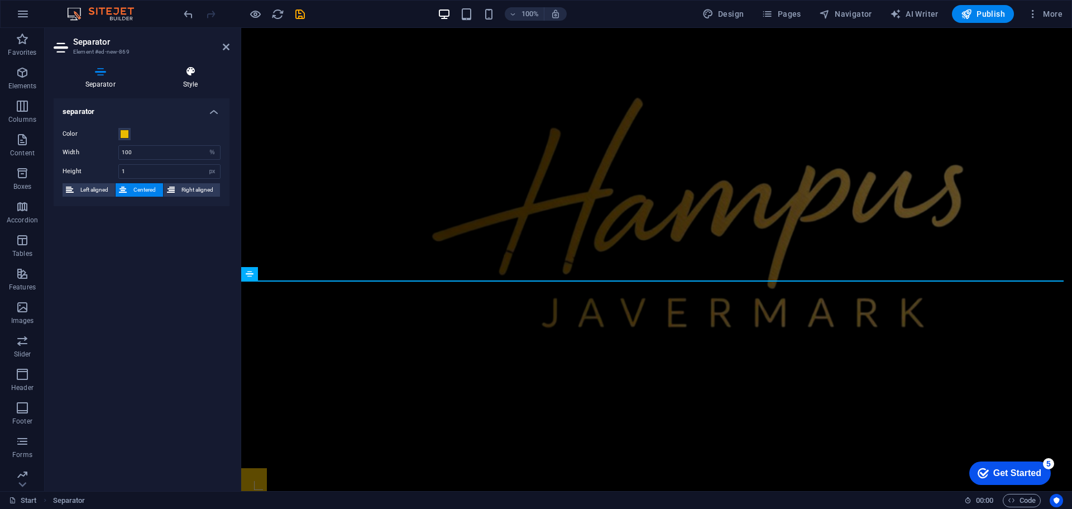
click at [185, 83] on h4 "Style" at bounding box center [190, 77] width 78 height 23
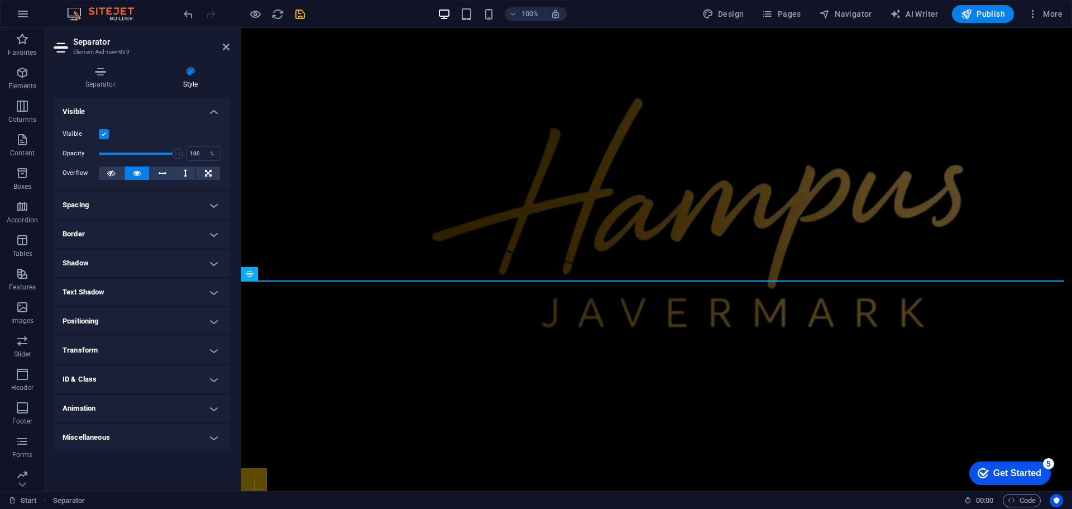
click at [108, 131] on label at bounding box center [104, 134] width 10 height 10
click at [0, 0] on input "Visible" at bounding box center [0, 0] width 0 height 0
click at [108, 131] on label at bounding box center [104, 134] width 10 height 10
click at [0, 0] on input "Visible" at bounding box center [0, 0] width 0 height 0
click at [108, 131] on label at bounding box center [104, 134] width 10 height 10
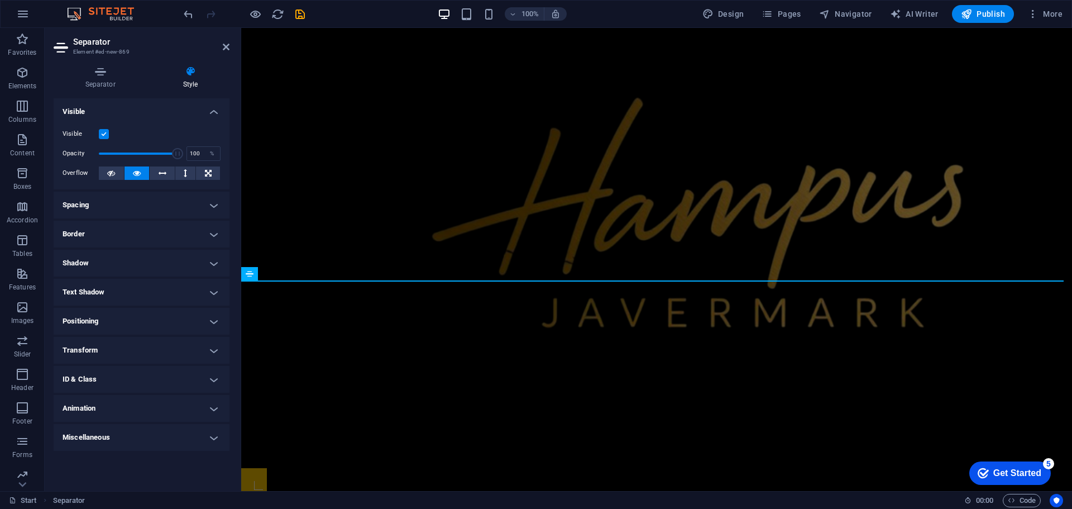
click at [0, 0] on input "Visible" at bounding box center [0, 0] width 0 height 0
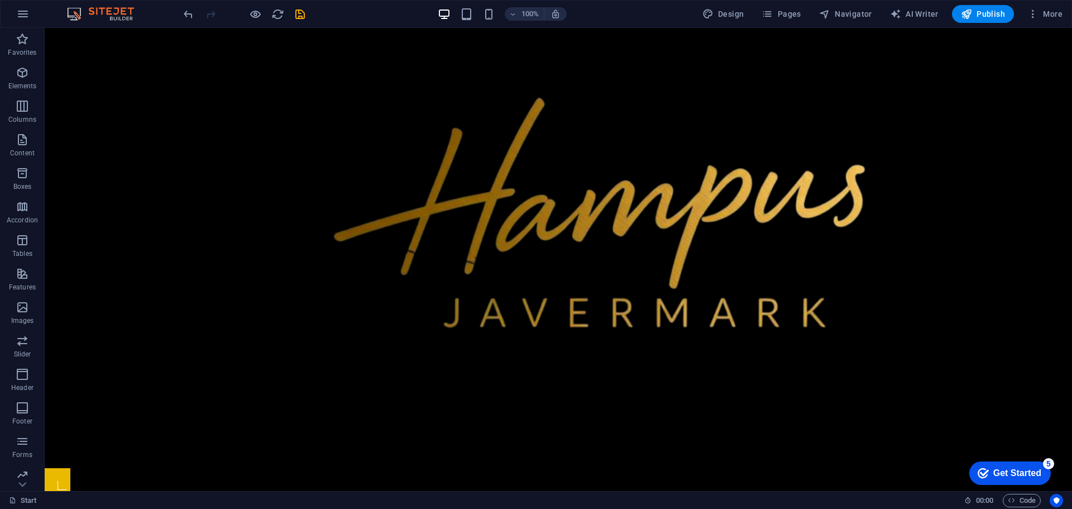
click at [193, 20] on icon "undo" at bounding box center [188, 14] width 13 height 13
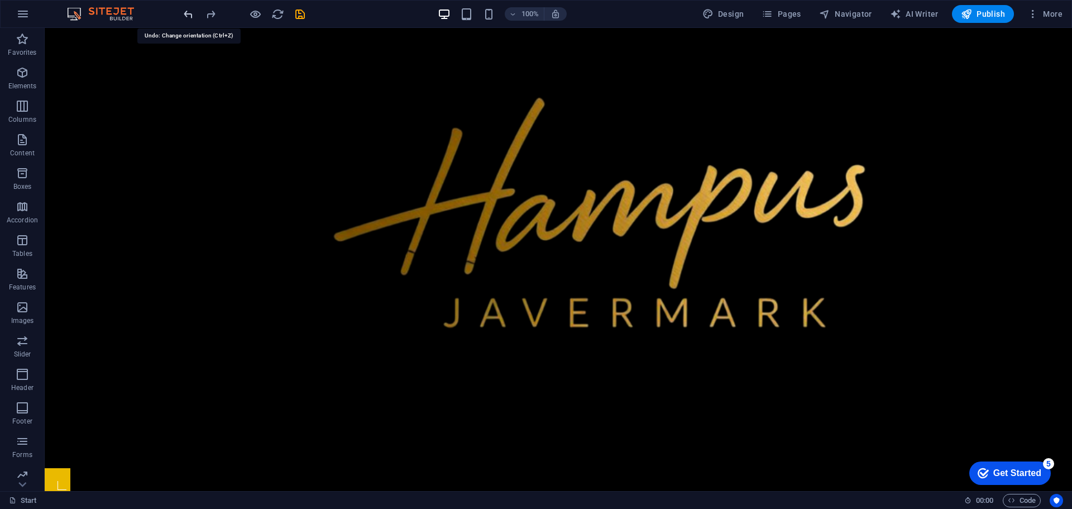
click at [193, 20] on icon "undo" at bounding box center [188, 14] width 13 height 13
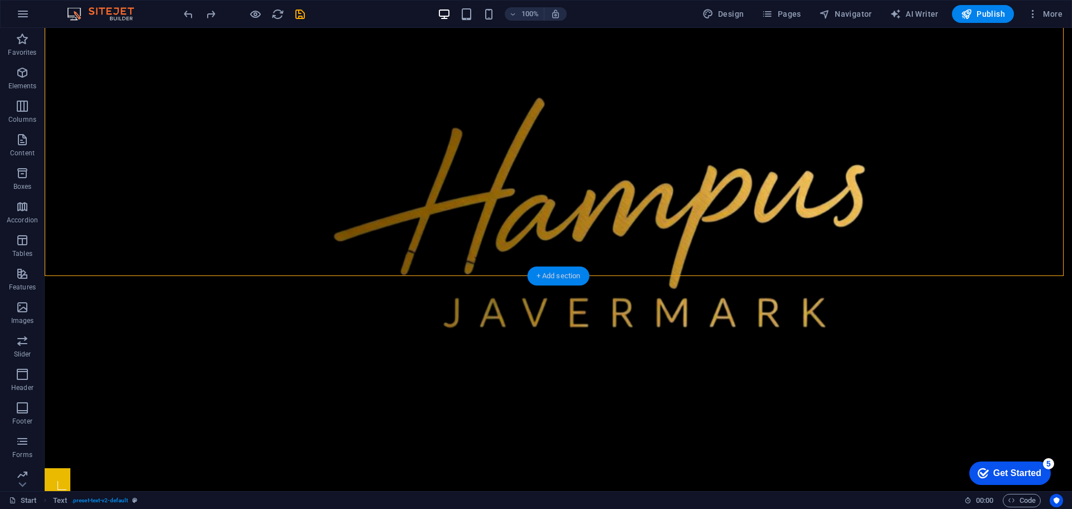
click at [556, 269] on div "+ Add section" at bounding box center [559, 275] width 62 height 19
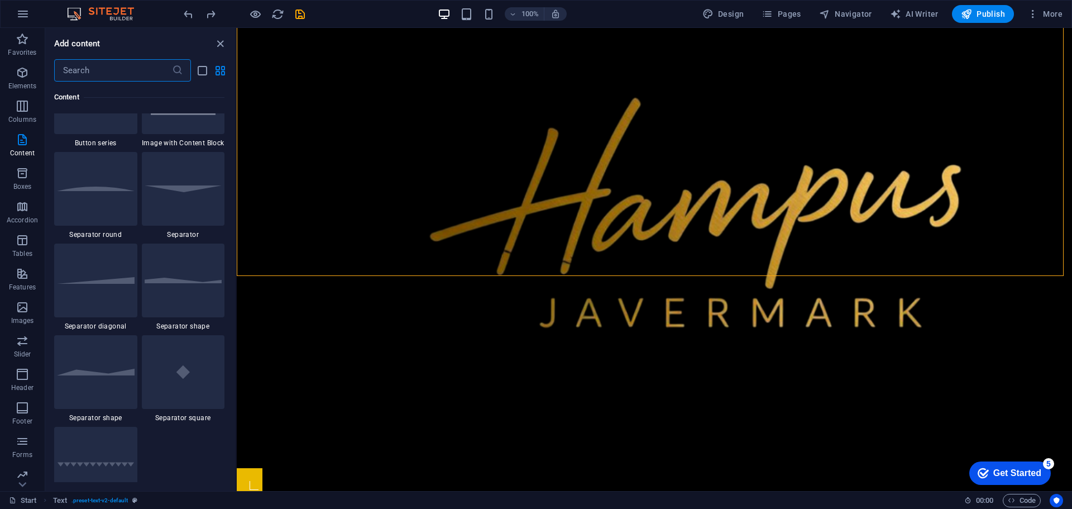
scroll to position [2648, 0]
click at [188, 192] on div at bounding box center [183, 188] width 83 height 74
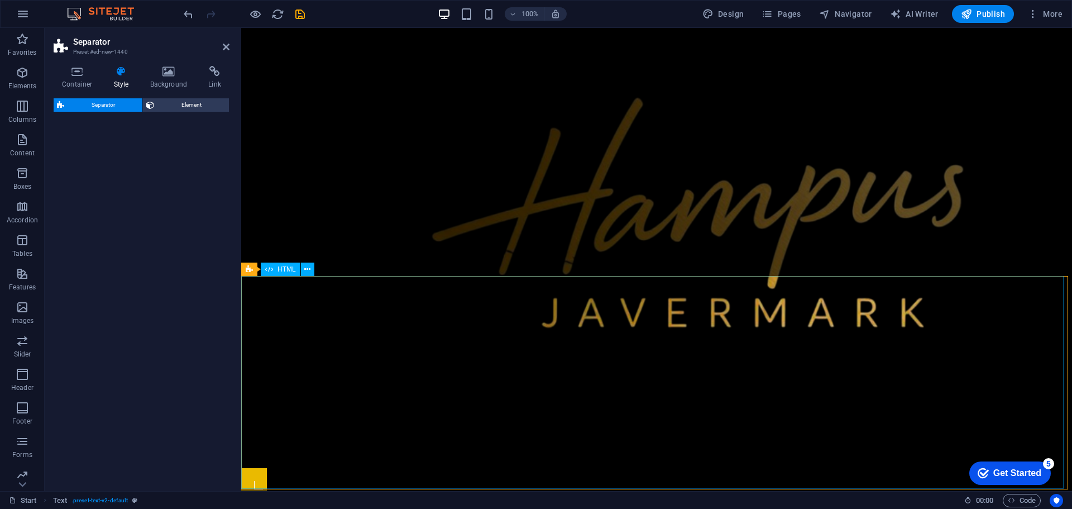
select select "rem"
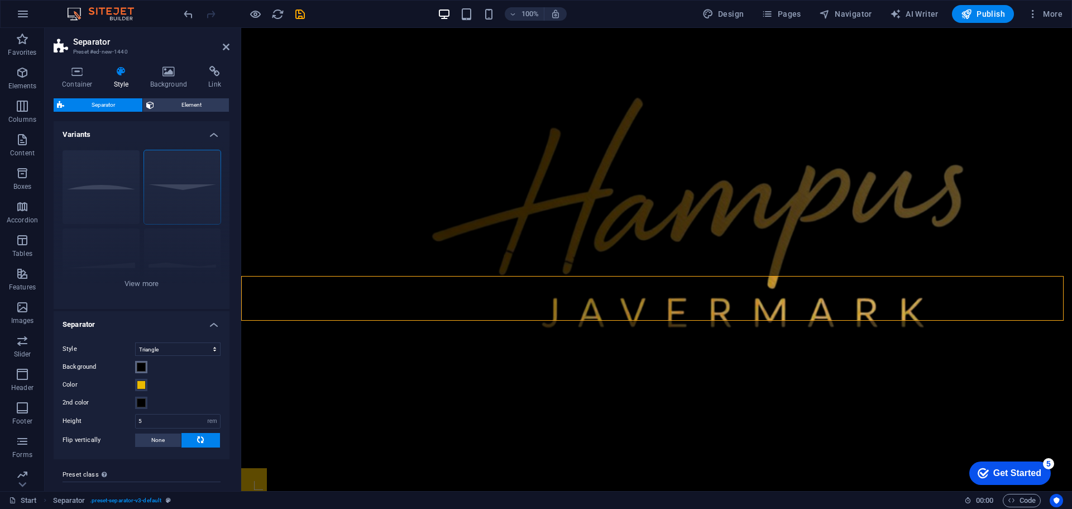
click at [137, 369] on span at bounding box center [141, 366] width 9 height 9
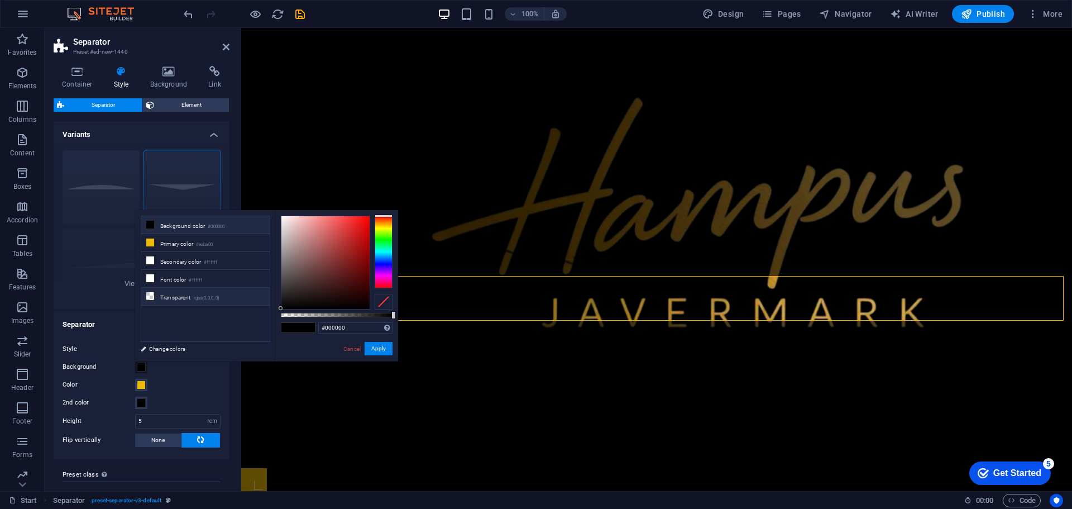
click at [170, 295] on li "Transparent rgba(0,0,0,.0)" at bounding box center [205, 297] width 128 height 18
type input "rgba(0, 0, 0, 0)"
click at [382, 343] on button "Apply" at bounding box center [379, 348] width 28 height 13
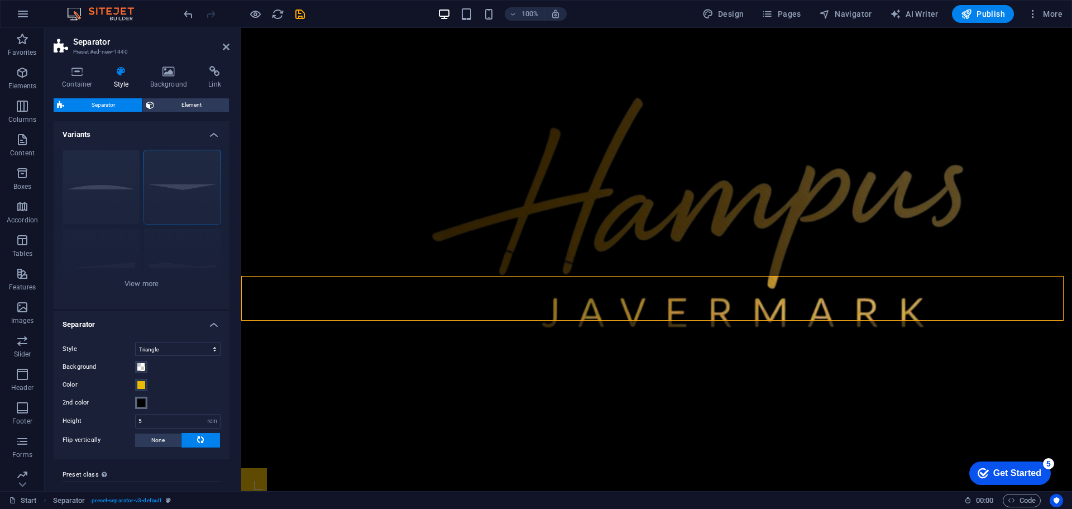
click at [144, 401] on span at bounding box center [141, 402] width 9 height 9
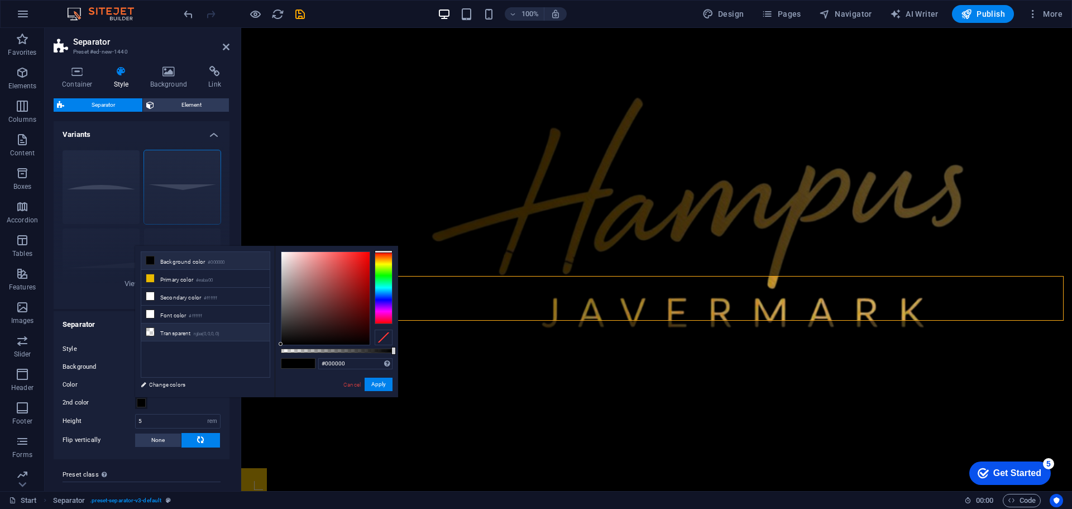
click at [242, 338] on li "Transparent rgba(0,0,0,.0)" at bounding box center [205, 332] width 128 height 18
type input "rgba(0, 0, 0, 0)"
click at [379, 381] on button "Apply" at bounding box center [379, 383] width 28 height 13
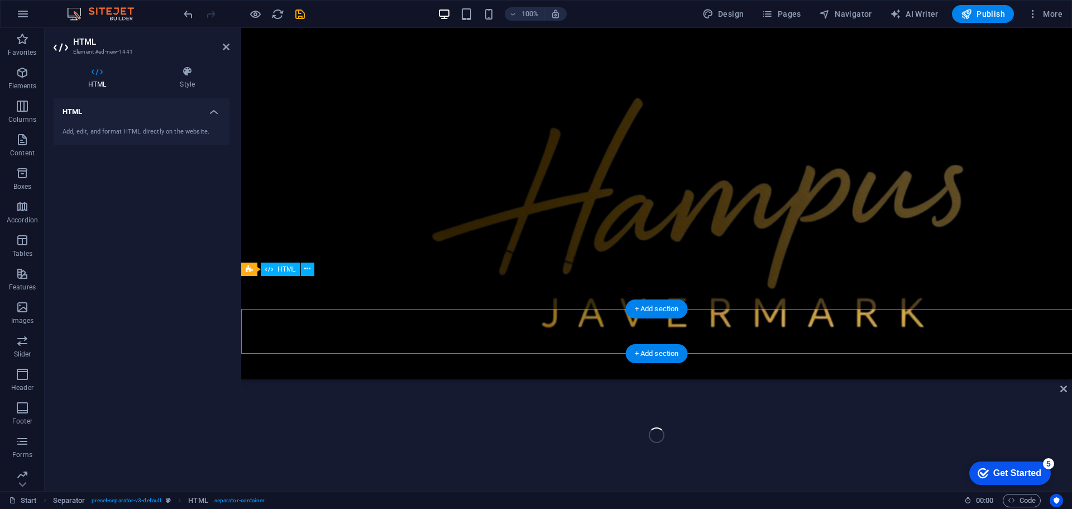
scroll to position [470, 0]
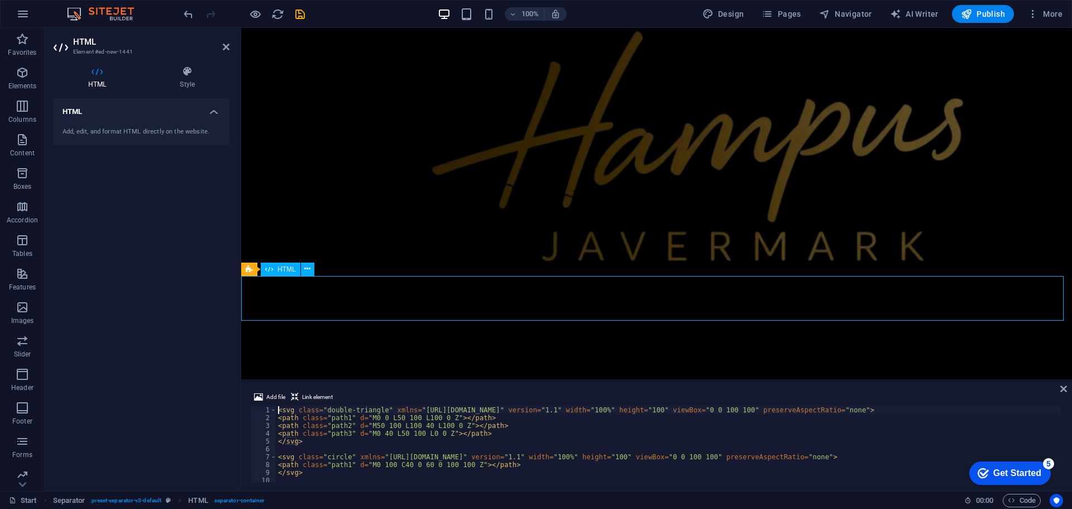
click at [194, 84] on h4 "Style" at bounding box center [187, 77] width 84 height 23
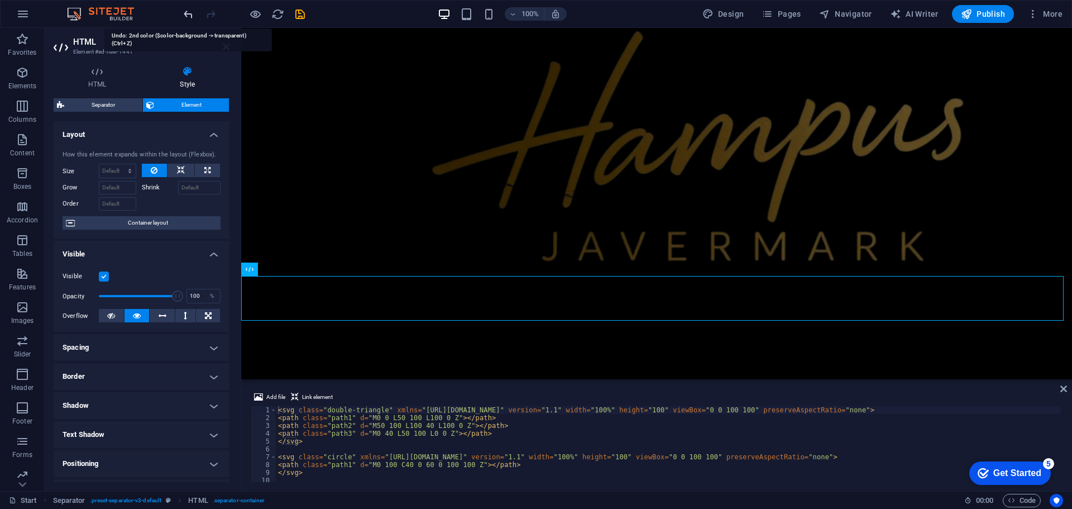
click at [191, 13] on icon "undo" at bounding box center [188, 14] width 13 height 13
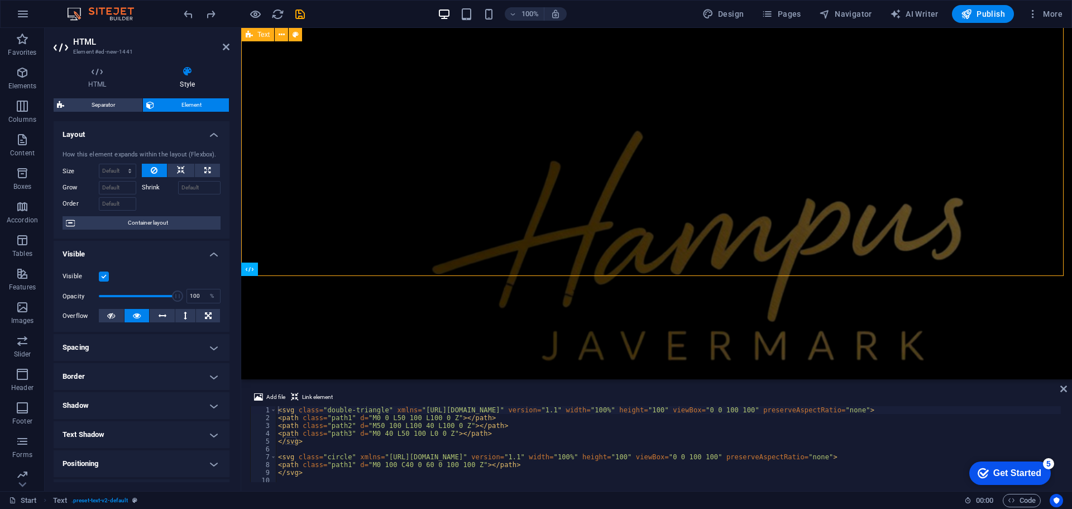
scroll to position [503, 0]
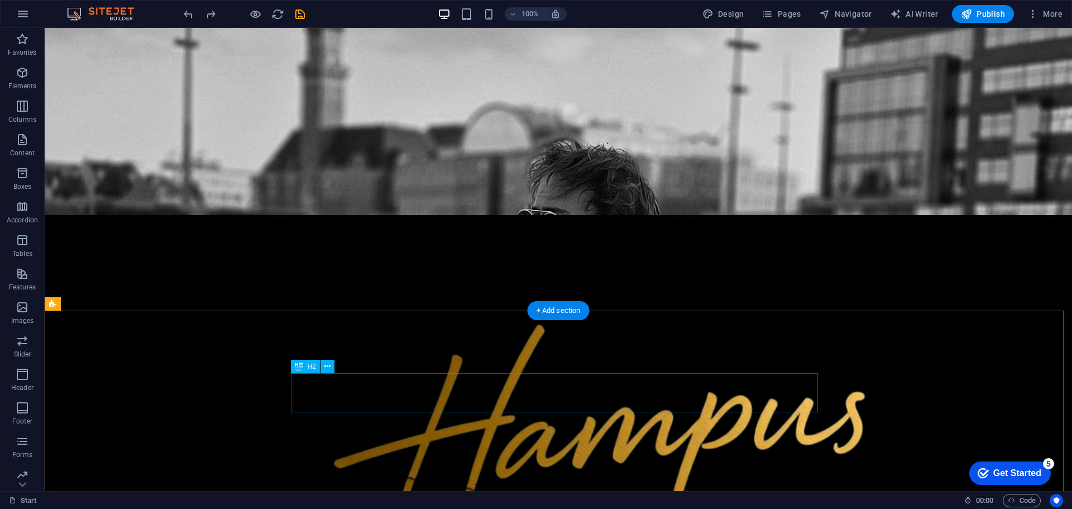
scroll to position [447, 0]
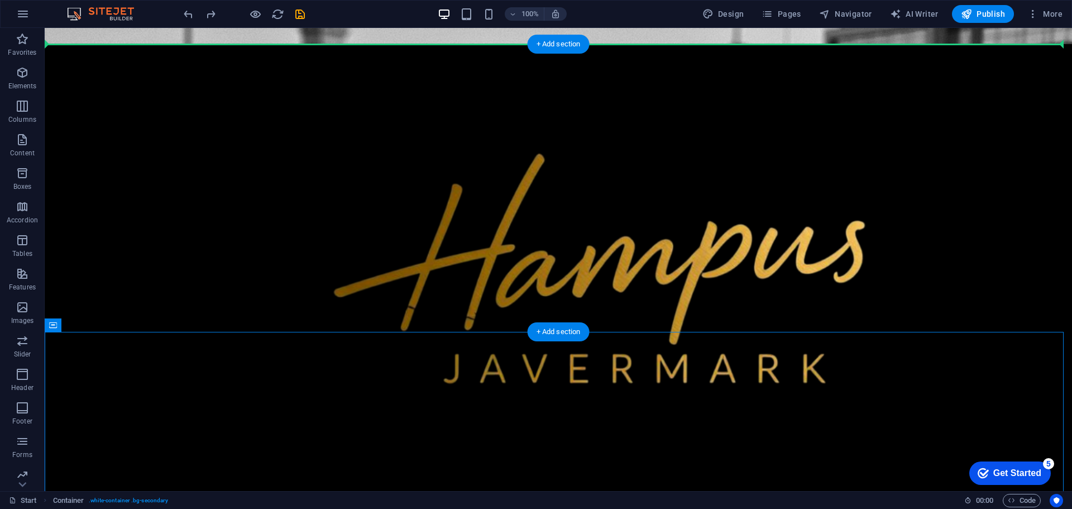
drag, startPoint x: 83, startPoint y: 272, endPoint x: 126, endPoint y: 129, distance: 149.1
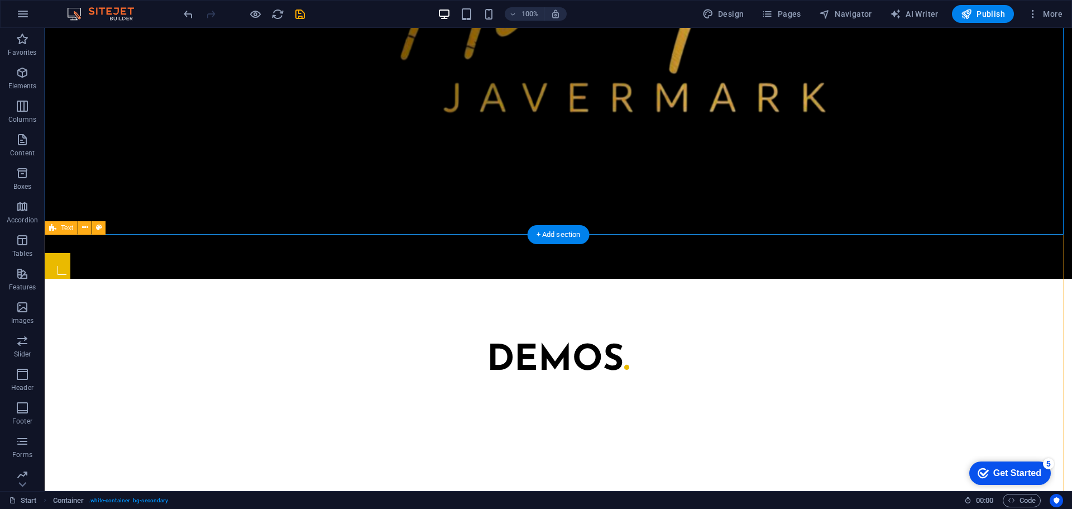
scroll to position [726, 0]
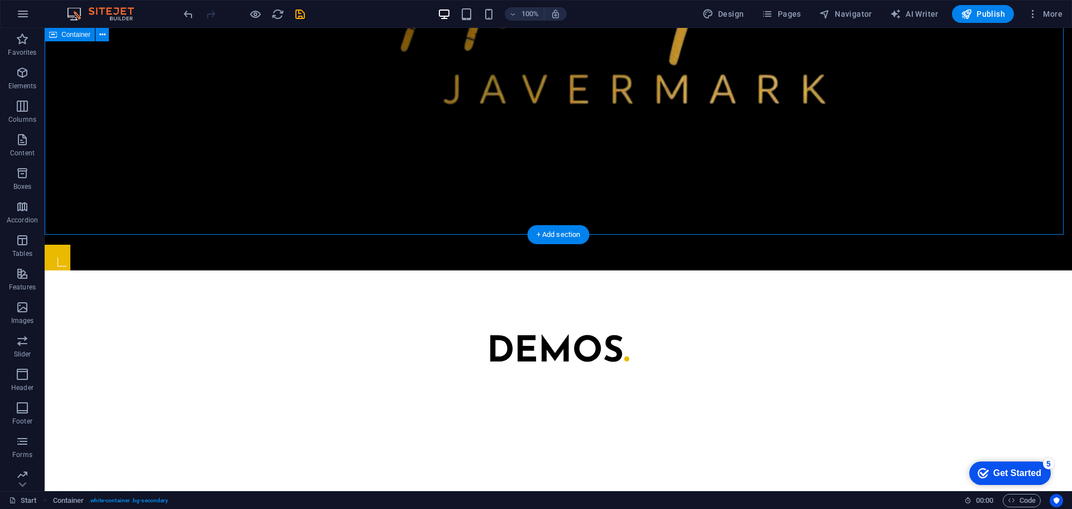
click at [394, 270] on div "DEMOS ." at bounding box center [558, 505] width 1027 height 470
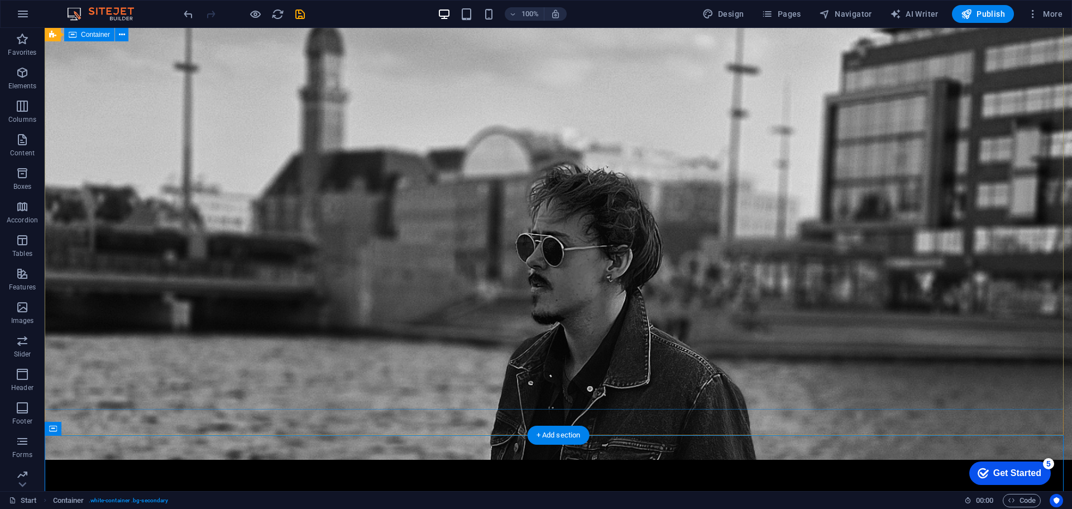
scroll to position [0, 0]
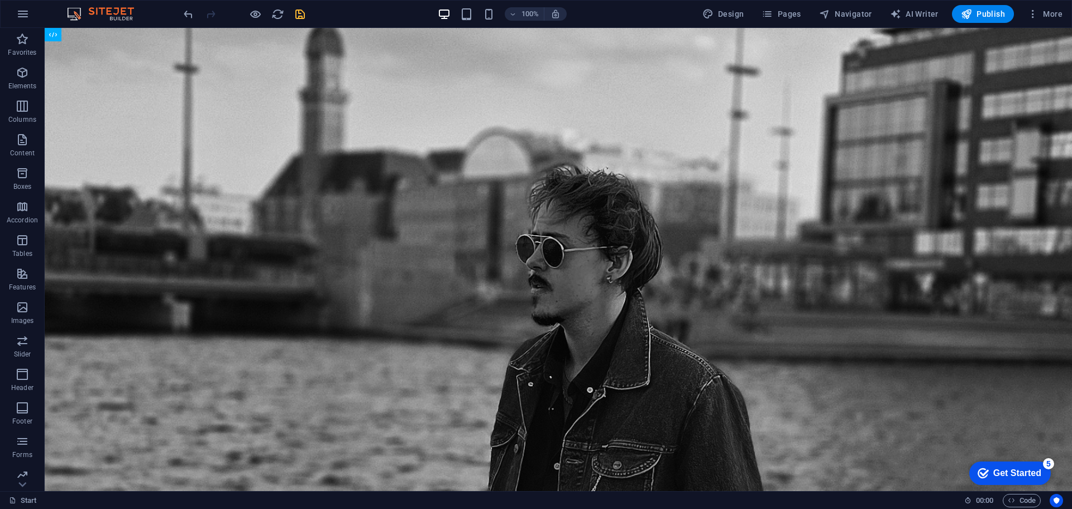
click at [303, 17] on icon "save" at bounding box center [300, 14] width 13 height 13
click at [1002, 15] on span "Publish" at bounding box center [983, 13] width 44 height 11
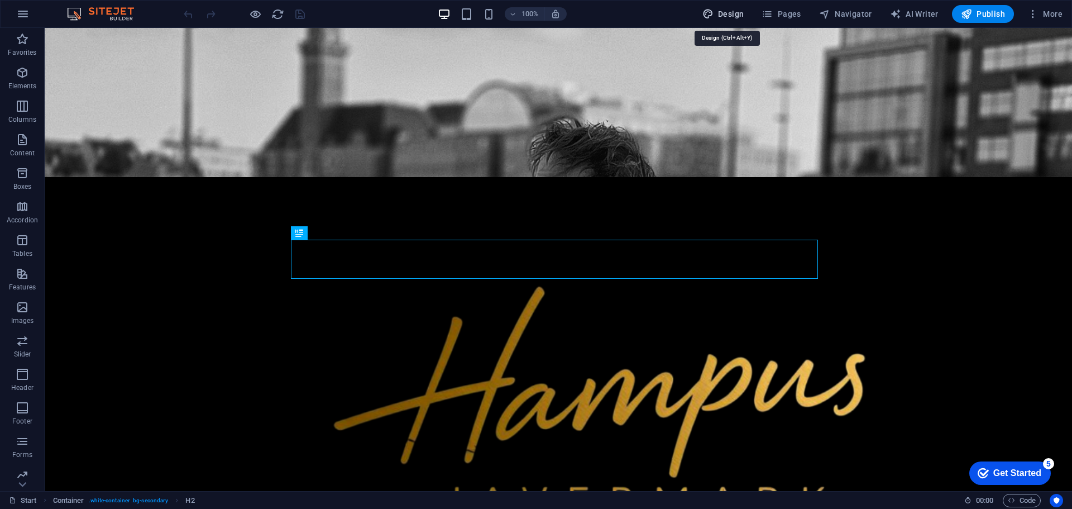
click at [728, 10] on span "Design" at bounding box center [723, 13] width 42 height 11
select select "px"
select select "400"
select select "px"
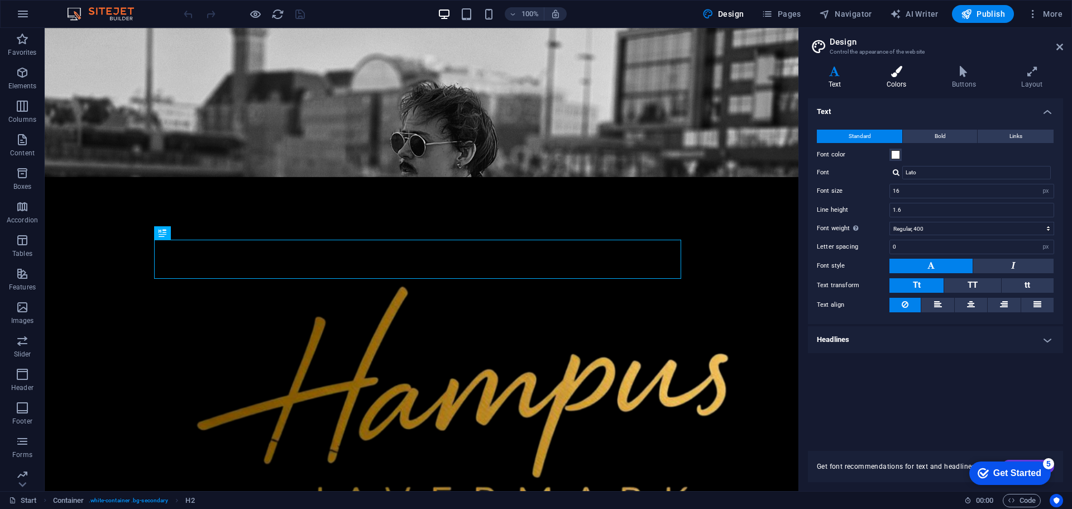
click at [908, 85] on h4 "Colors" at bounding box center [898, 77] width 65 height 23
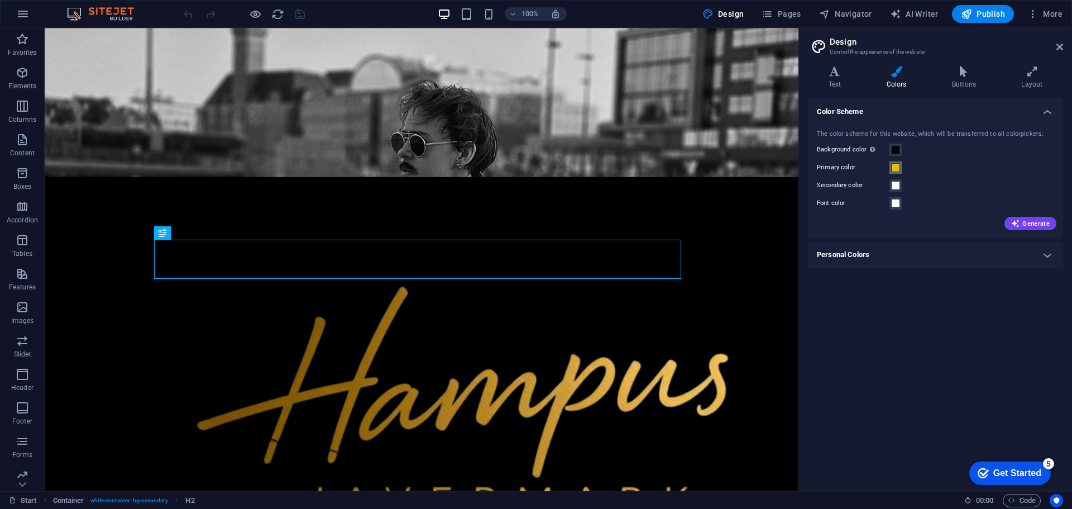
click at [896, 168] on span at bounding box center [895, 167] width 9 height 9
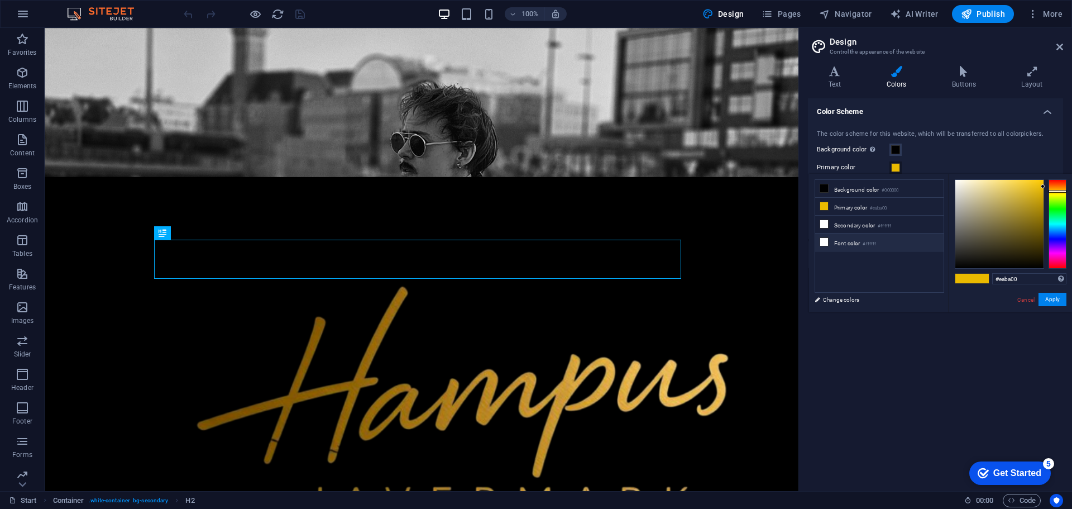
click at [824, 243] on icon at bounding box center [824, 242] width 8 height 8
type input "#ffffff"
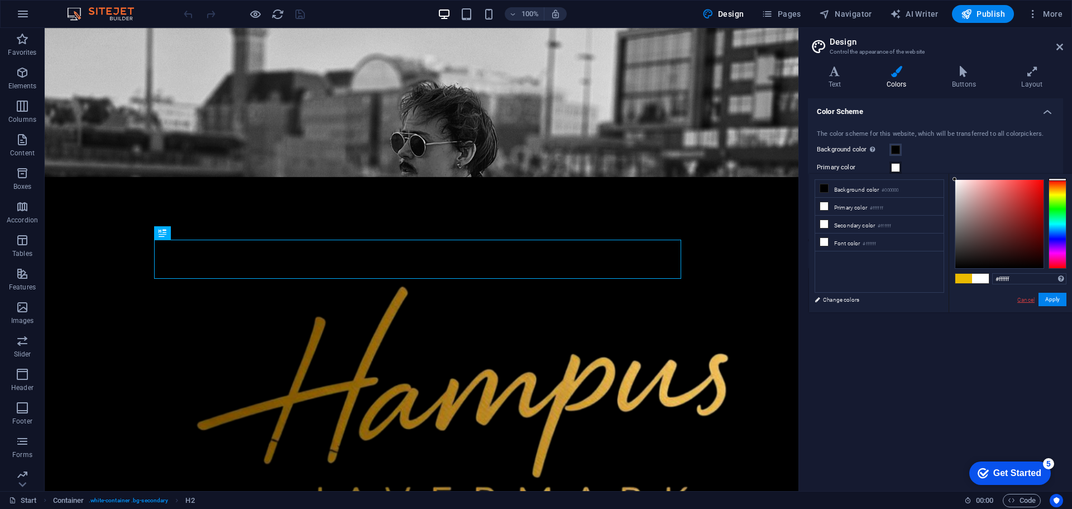
click at [1022, 299] on link "Cancel" at bounding box center [1026, 299] width 20 height 8
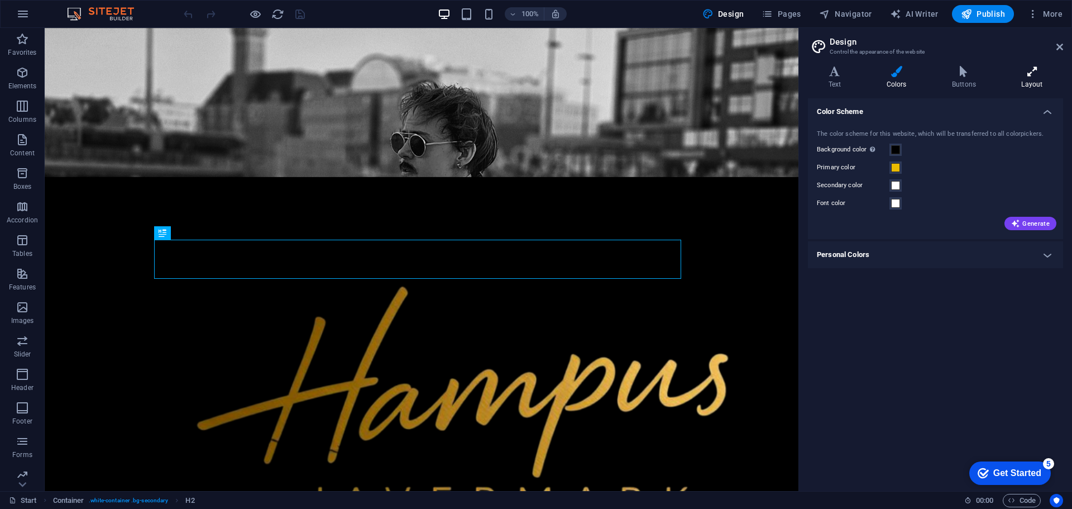
click at [1034, 78] on h4 "Layout" at bounding box center [1032, 77] width 62 height 23
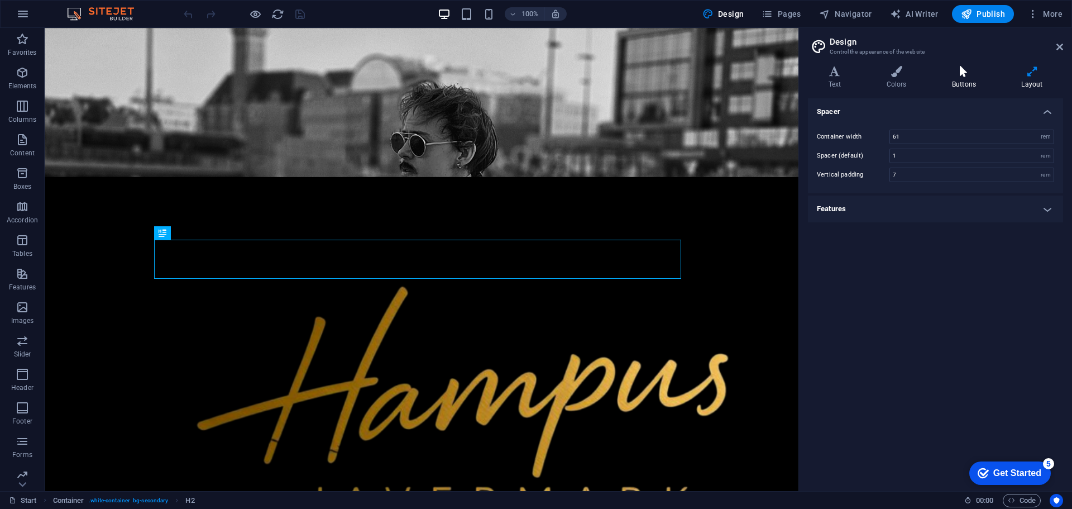
click at [956, 80] on h4 "Buttons" at bounding box center [965, 77] width 69 height 23
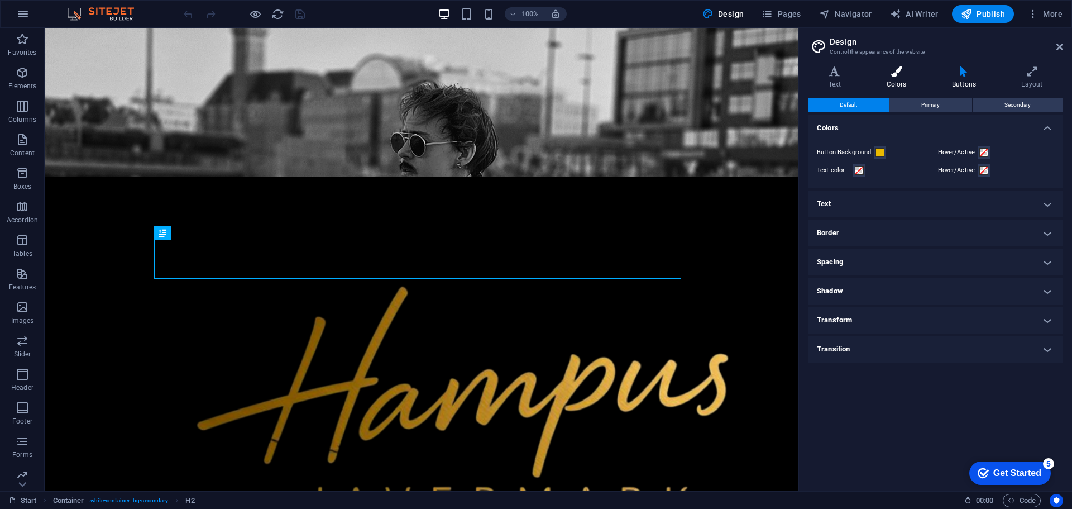
click at [911, 71] on icon at bounding box center [896, 71] width 61 height 11
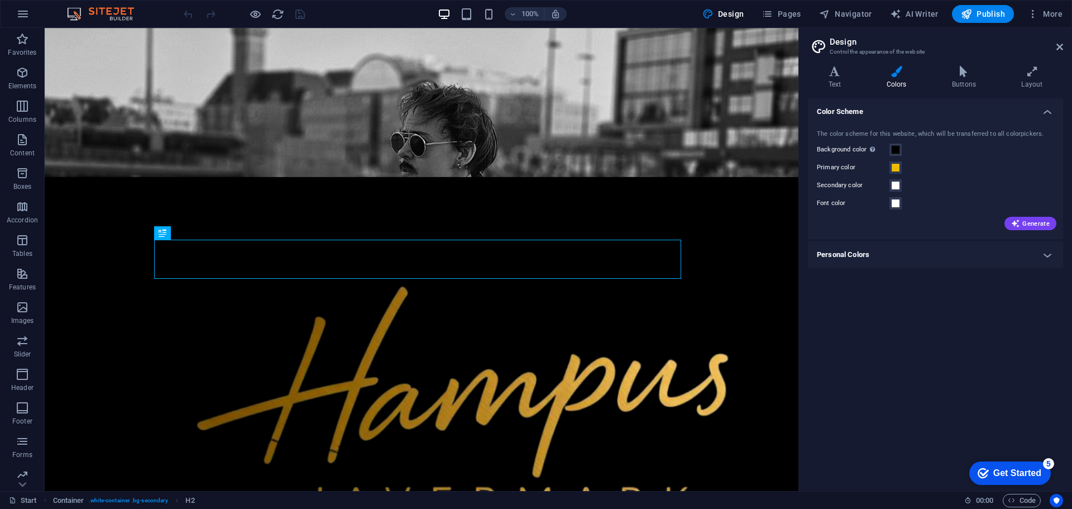
click at [925, 254] on h4 "Personal Colors" at bounding box center [935, 254] width 255 height 27
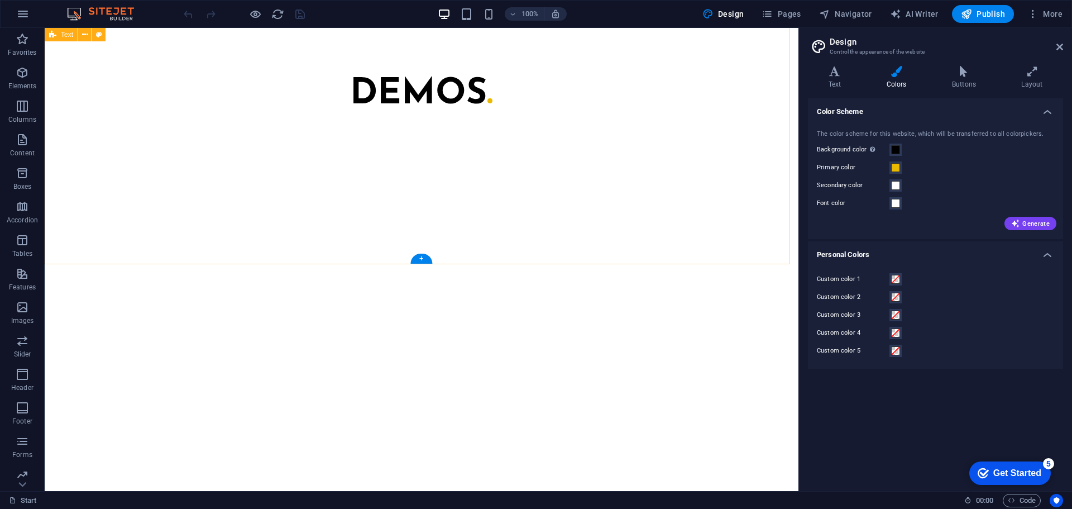
scroll to position [1263, 0]
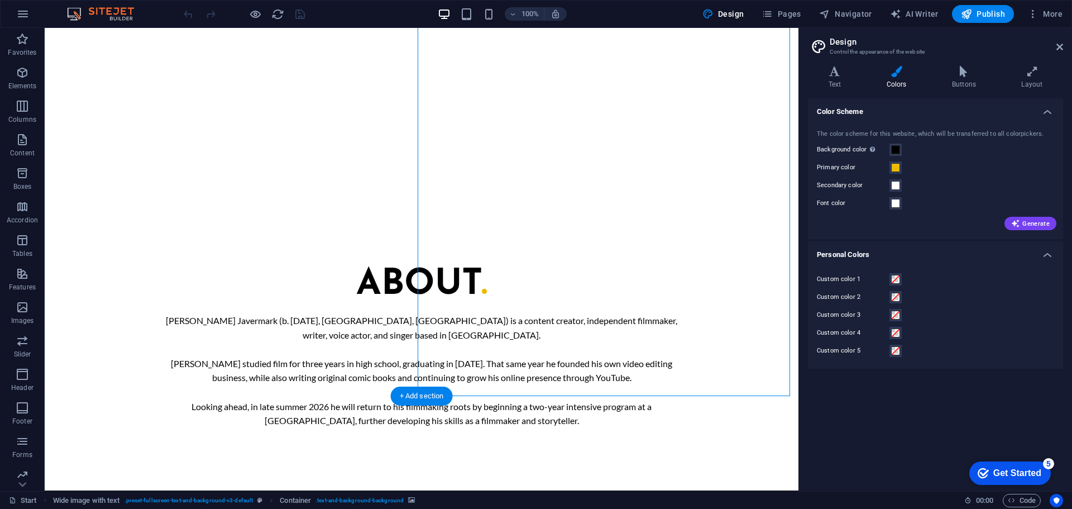
select select "px"
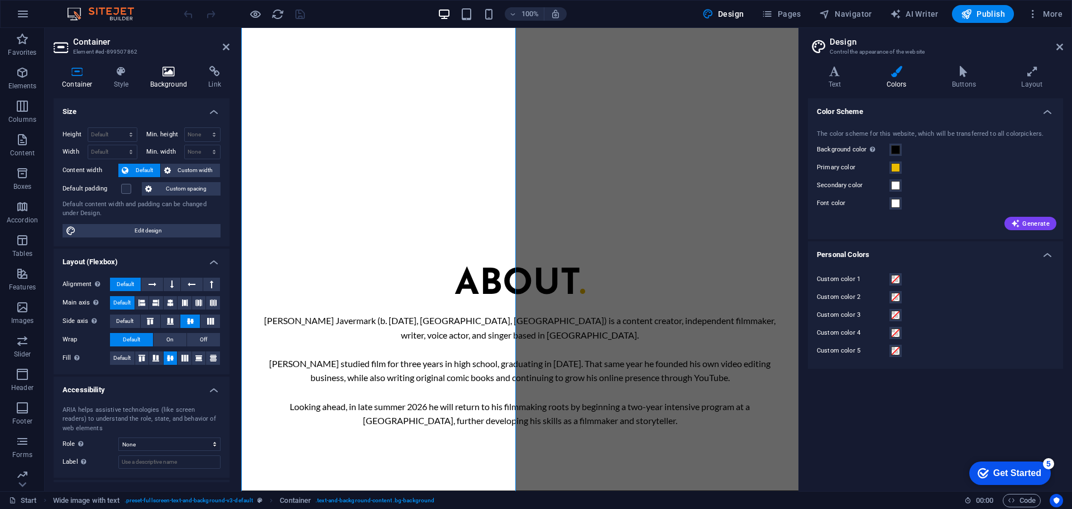
click at [159, 82] on h4 "Background" at bounding box center [171, 77] width 59 height 23
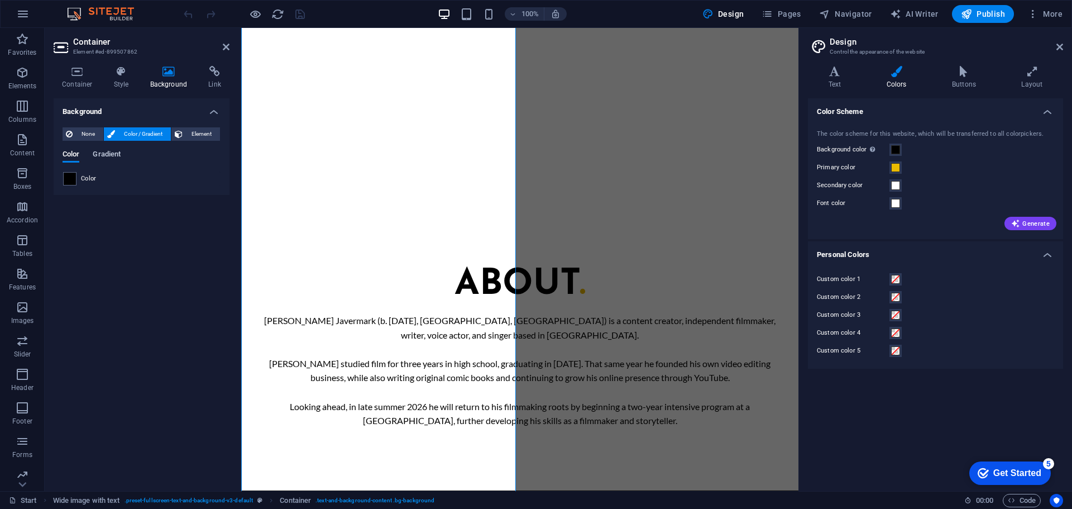
click at [104, 154] on span "Gradient" at bounding box center [107, 155] width 28 height 16
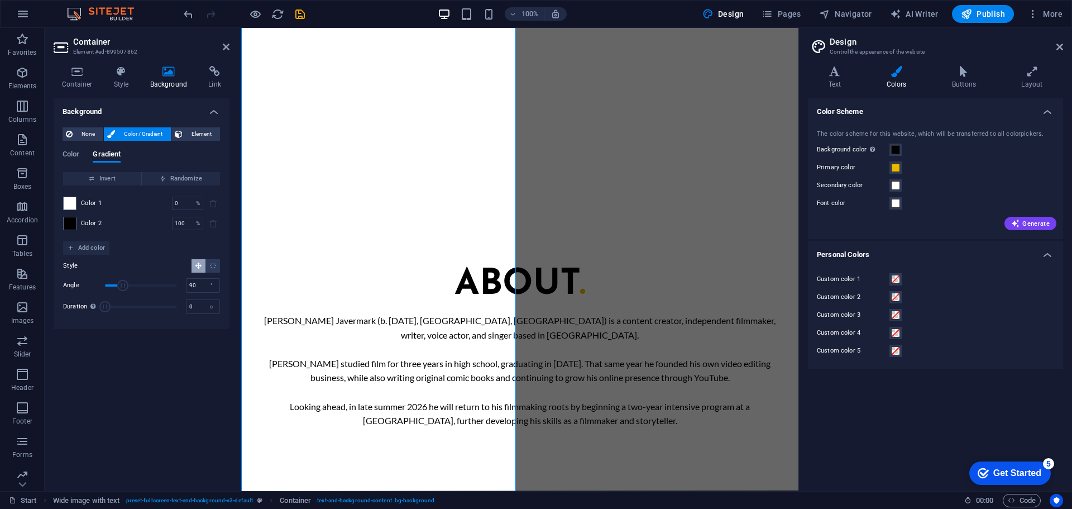
click at [86, 151] on div "Color Gradient" at bounding box center [142, 160] width 158 height 21
click at [76, 150] on span "Color" at bounding box center [71, 155] width 17 height 16
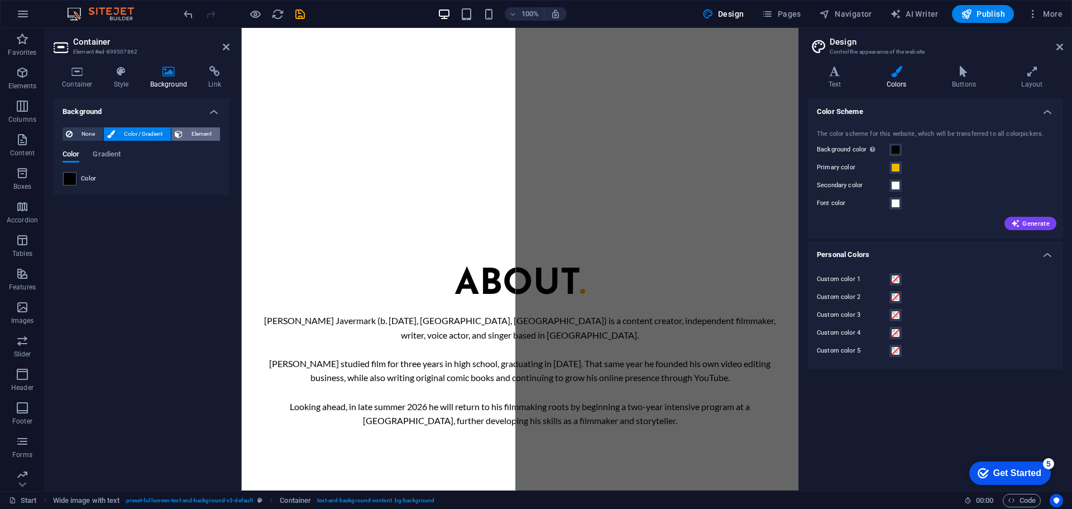
click at [195, 132] on span "Element" at bounding box center [201, 133] width 31 height 13
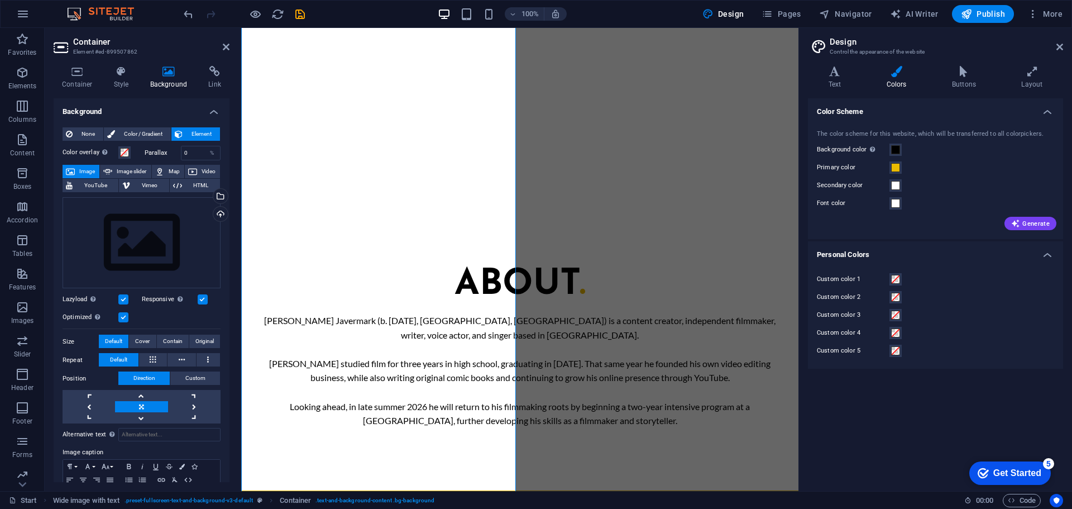
click at [184, 133] on button "Element" at bounding box center [195, 133] width 49 height 13
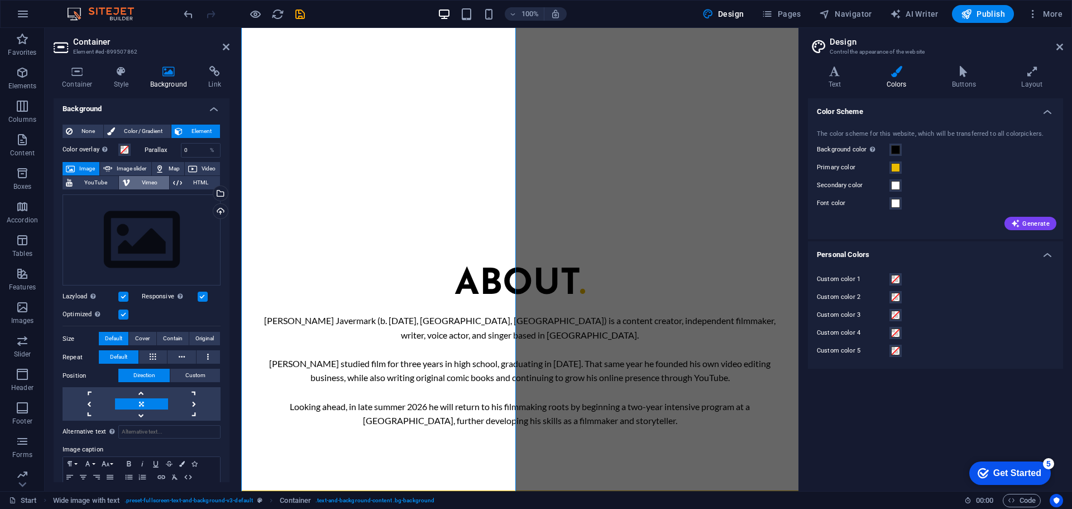
scroll to position [0, 0]
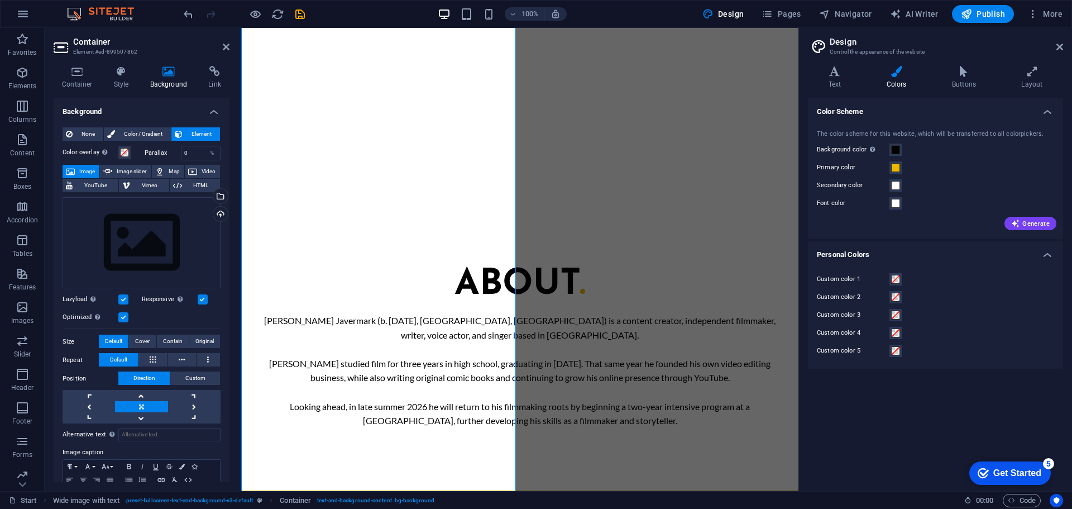
click at [140, 123] on div "None Color / Gradient Element Stretch background to full-width Color overlay Pl…" at bounding box center [142, 324] width 176 height 413
click at [142, 128] on span "Color / Gradient" at bounding box center [142, 133] width 49 height 13
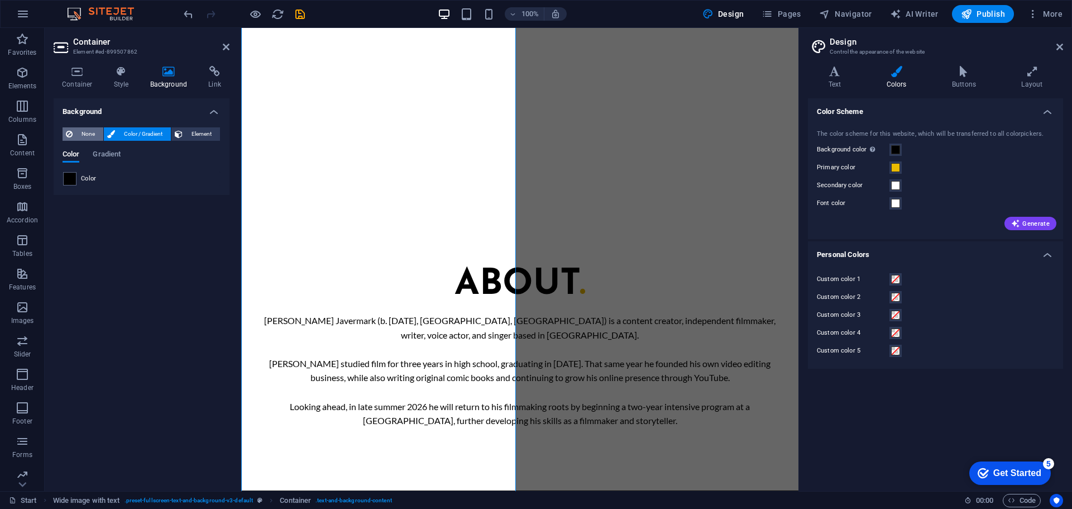
click at [95, 130] on span "None" at bounding box center [88, 133] width 24 height 13
click at [113, 133] on icon at bounding box center [111, 133] width 8 height 13
click at [146, 200] on div "Background None Color / Gradient Element Stretch background to full-width Color…" at bounding box center [142, 290] width 176 height 384
click at [128, 80] on h4 "Style" at bounding box center [124, 77] width 36 height 23
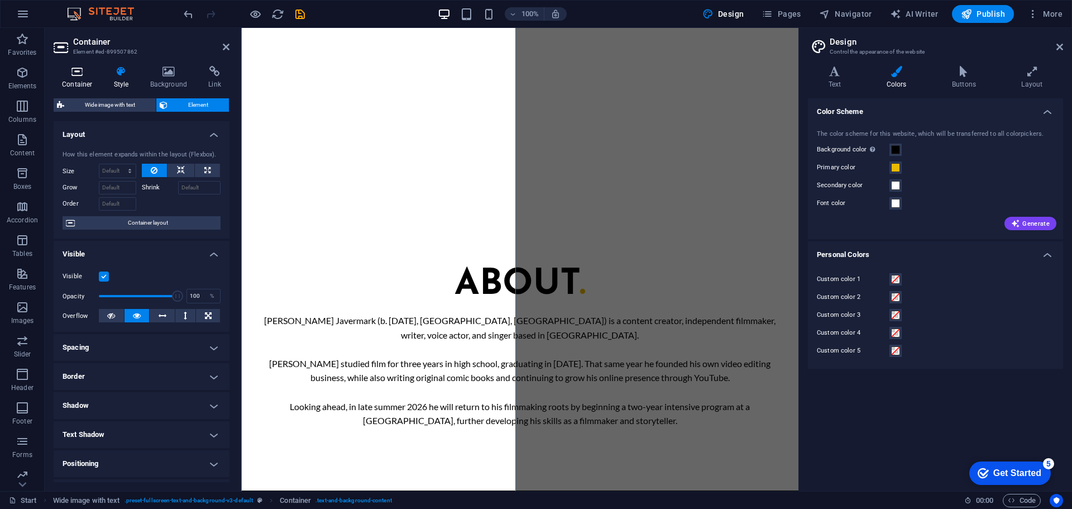
click at [90, 75] on icon at bounding box center [77, 71] width 47 height 11
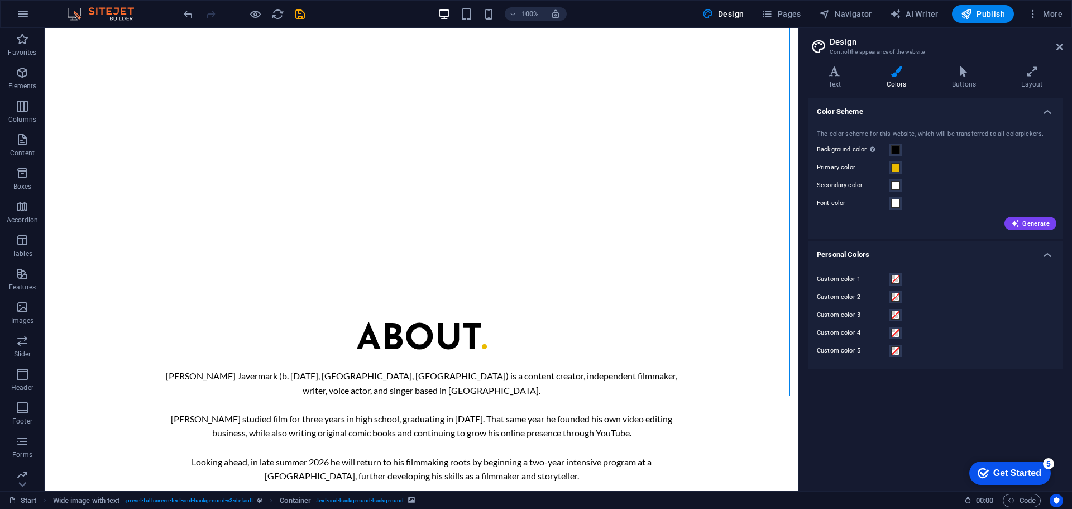
scroll to position [1040, 0]
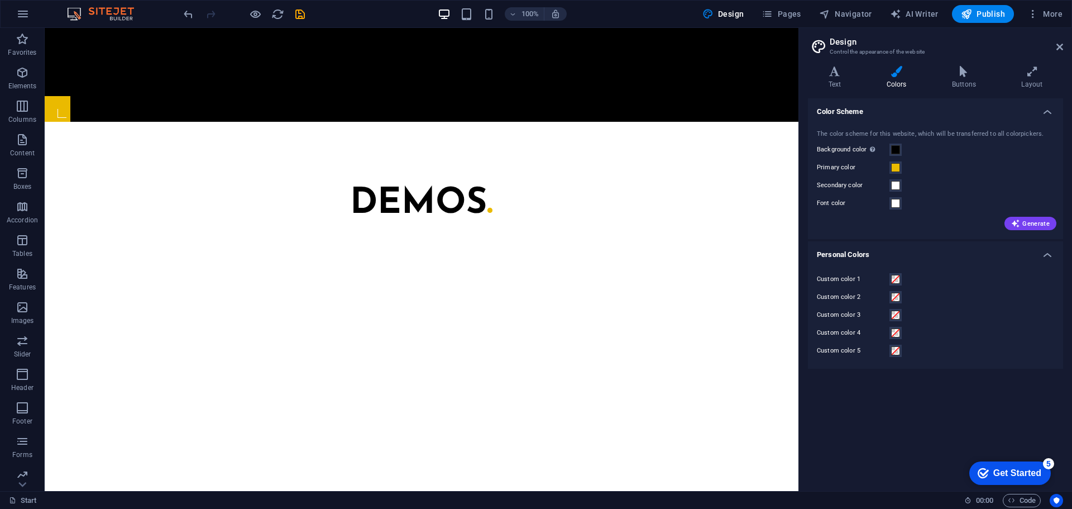
scroll to position [1356, 0]
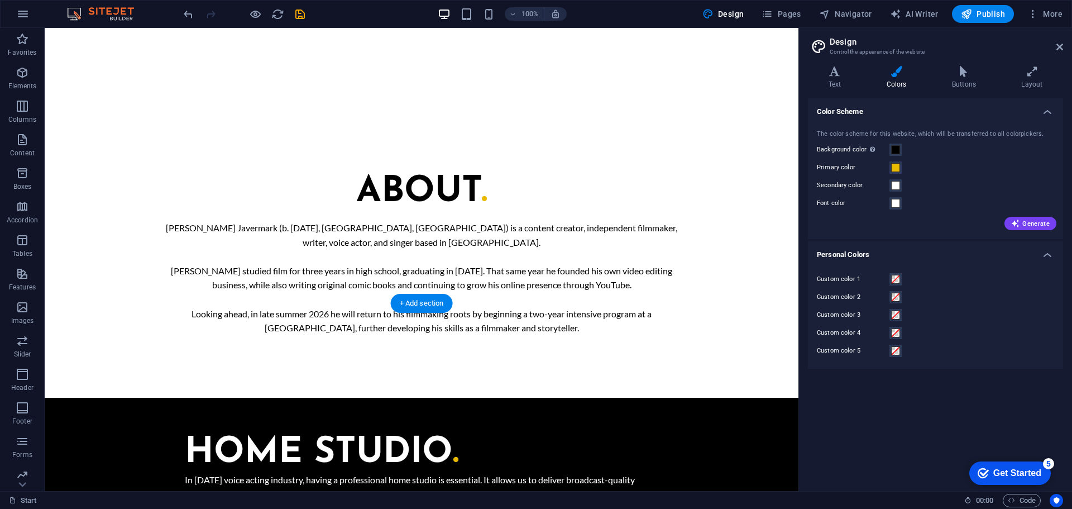
select select "px"
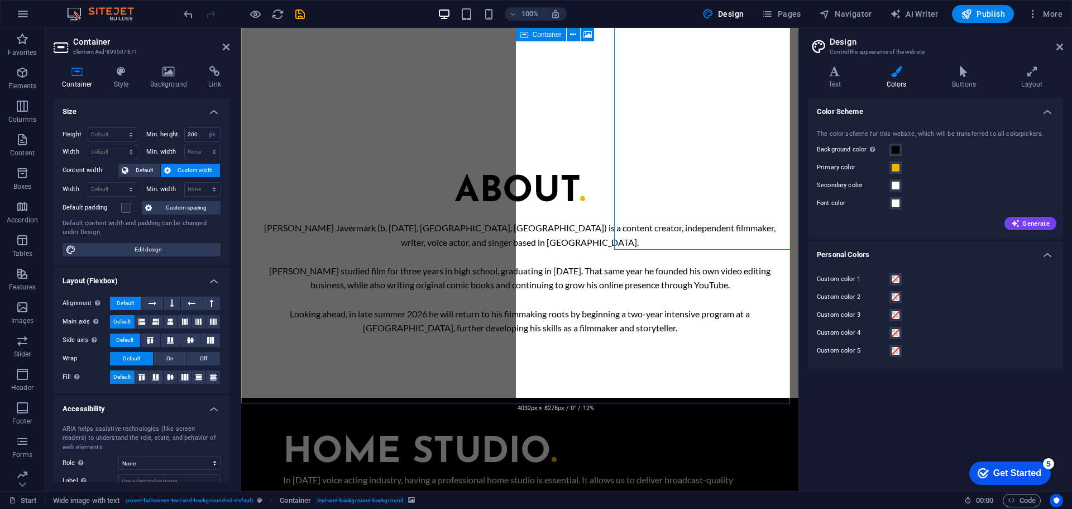
scroll to position [1409, 0]
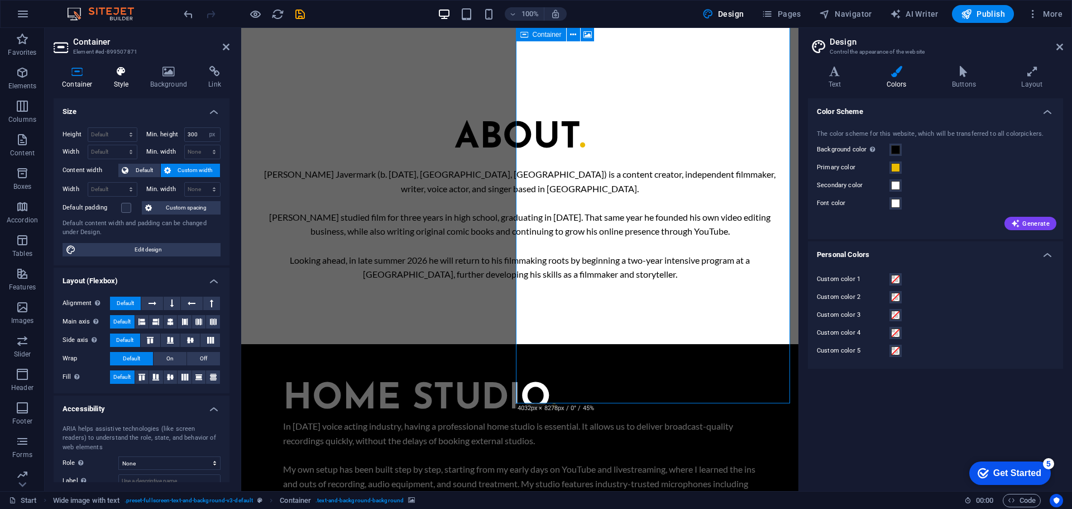
click at [139, 75] on h4 "Style" at bounding box center [124, 77] width 36 height 23
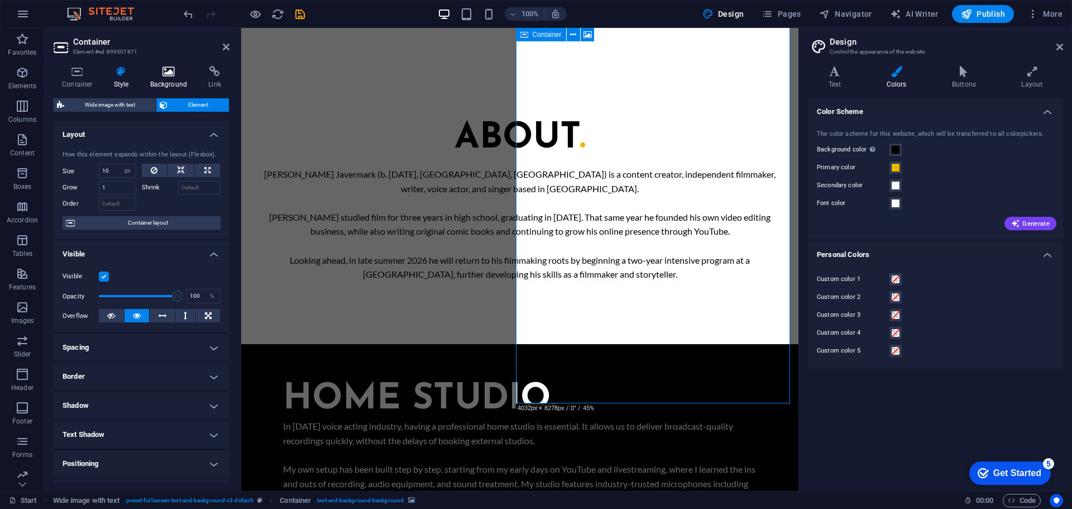
click at [161, 78] on h4 "Background" at bounding box center [171, 77] width 59 height 23
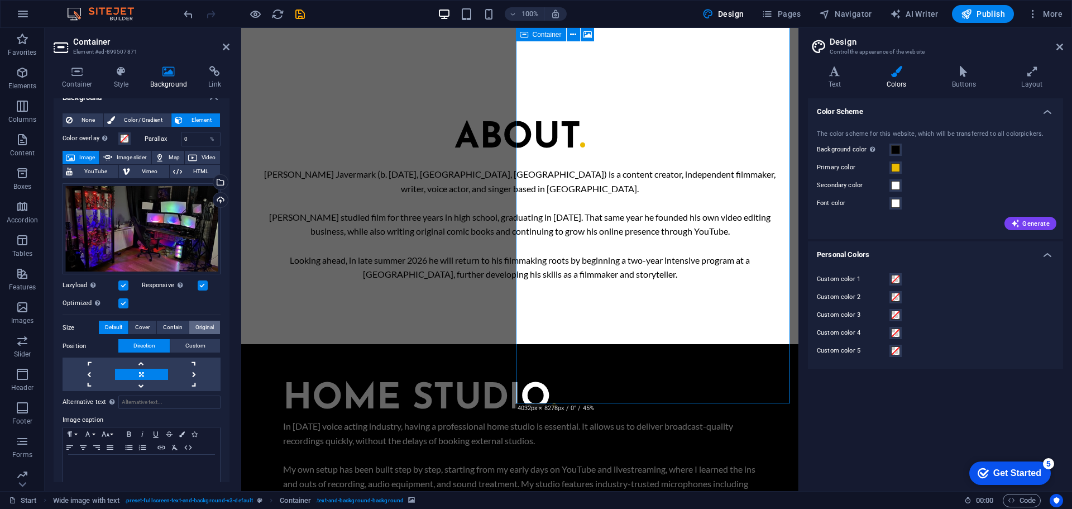
scroll to position [0, 0]
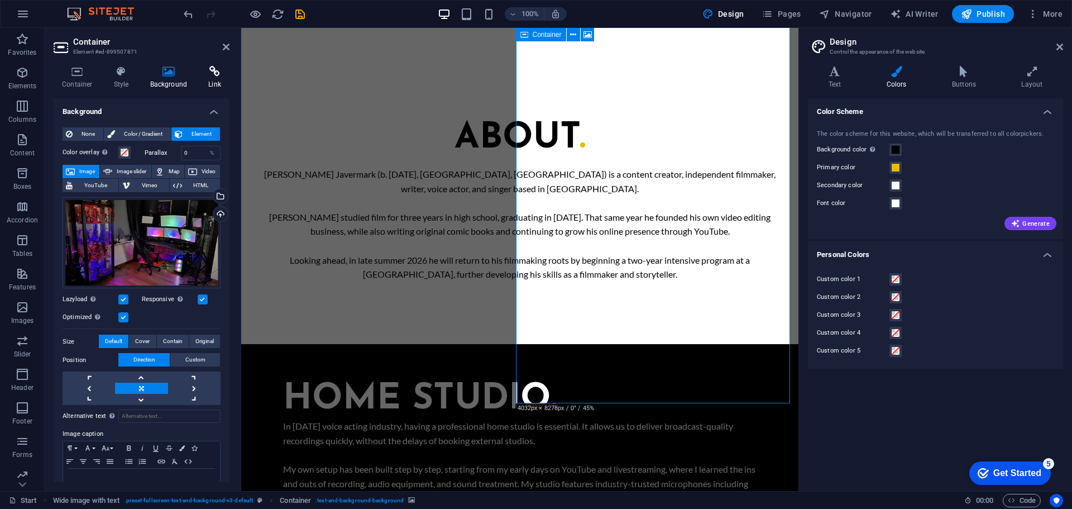
click at [201, 82] on h4 "Link" at bounding box center [215, 77] width 30 height 23
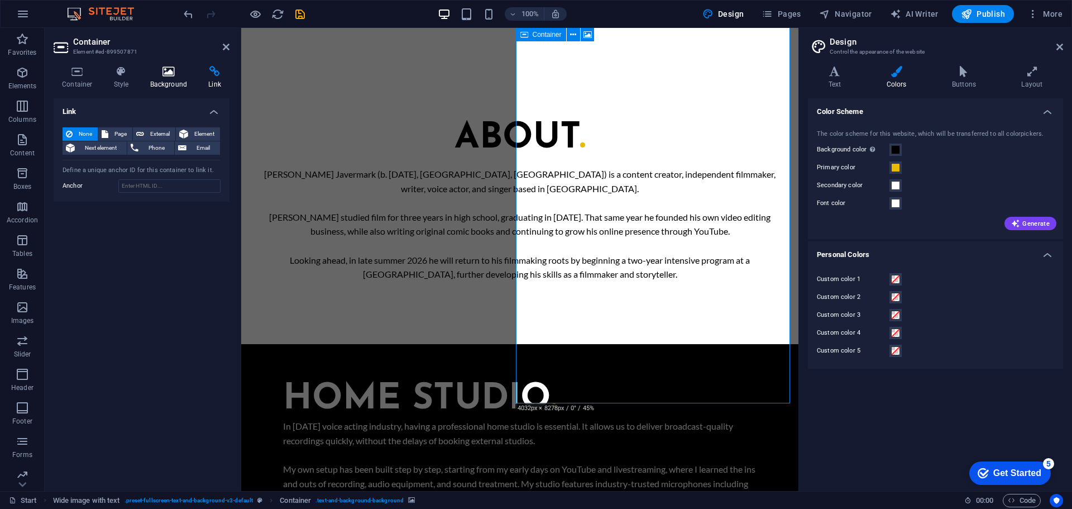
click at [181, 75] on icon at bounding box center [169, 71] width 54 height 11
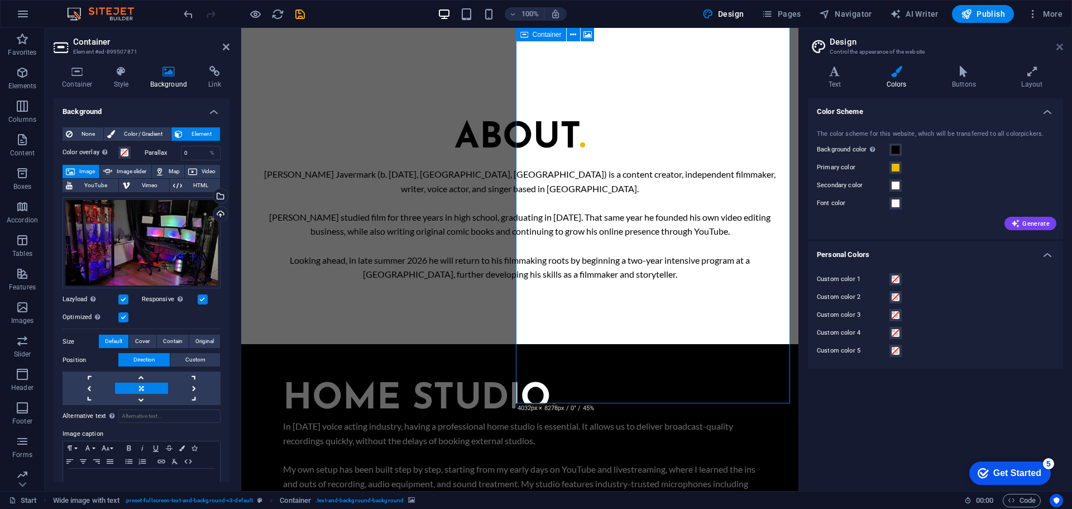
click at [1061, 44] on icon at bounding box center [1059, 46] width 7 height 9
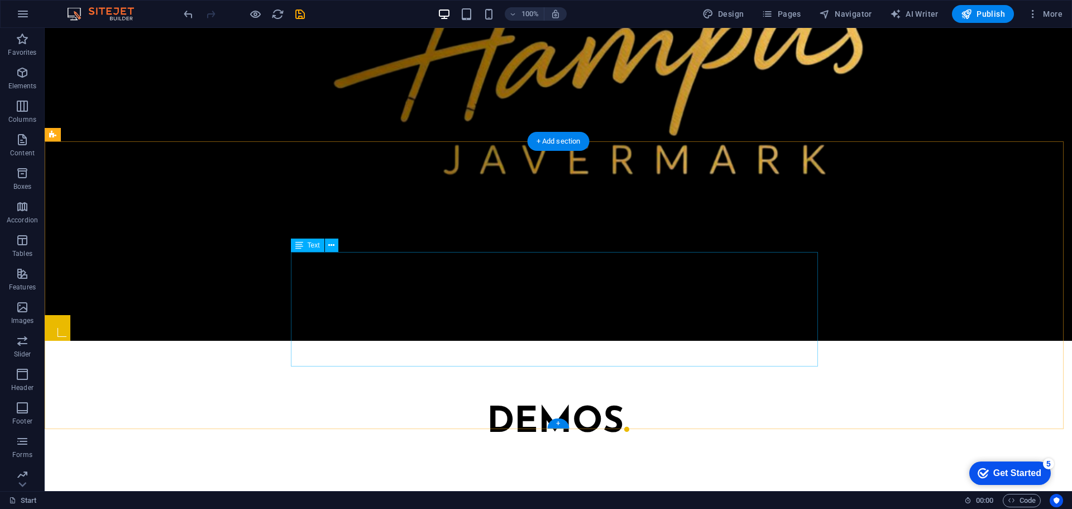
scroll to position [614, 0]
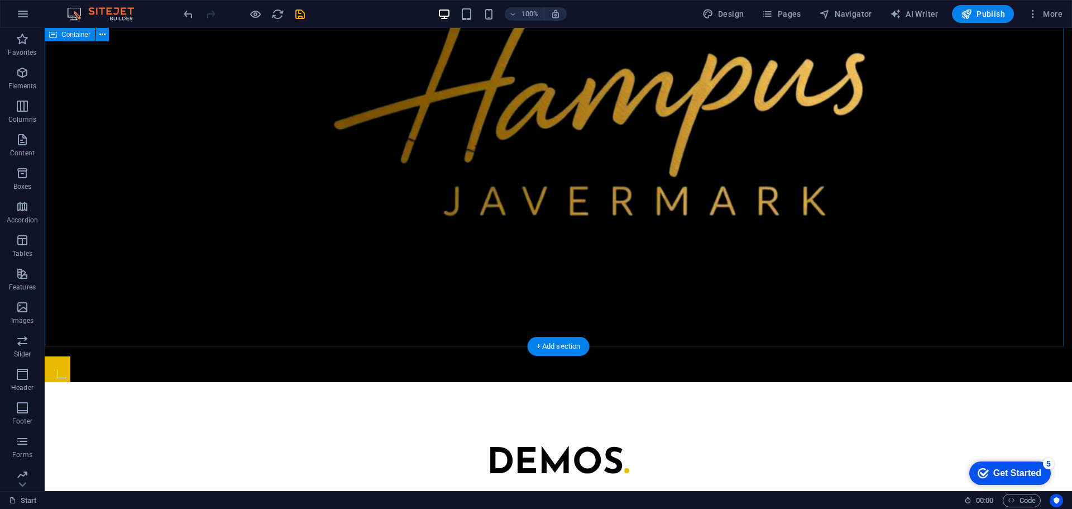
click at [571, 338] on div "+ Add section" at bounding box center [559, 346] width 62 height 19
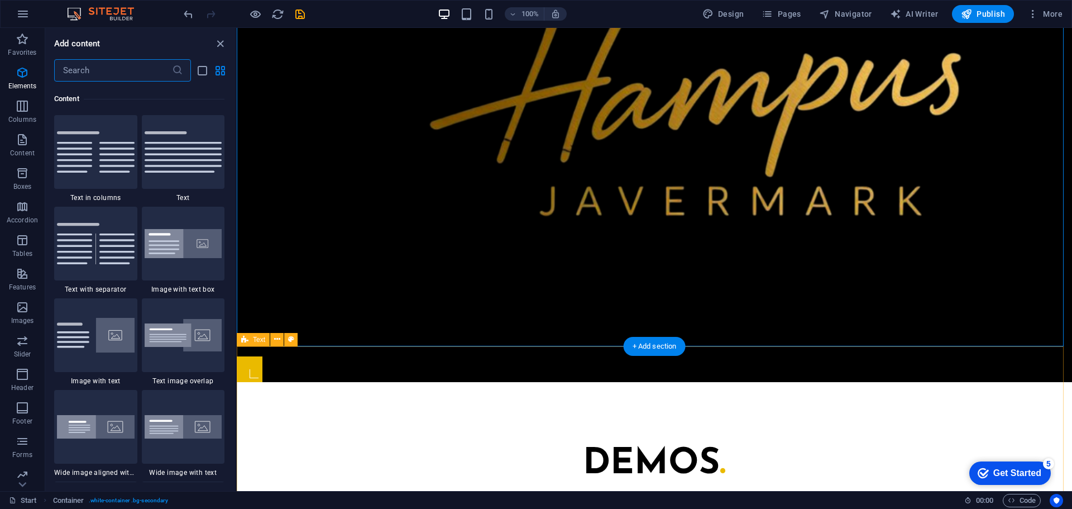
scroll to position [1954, 0]
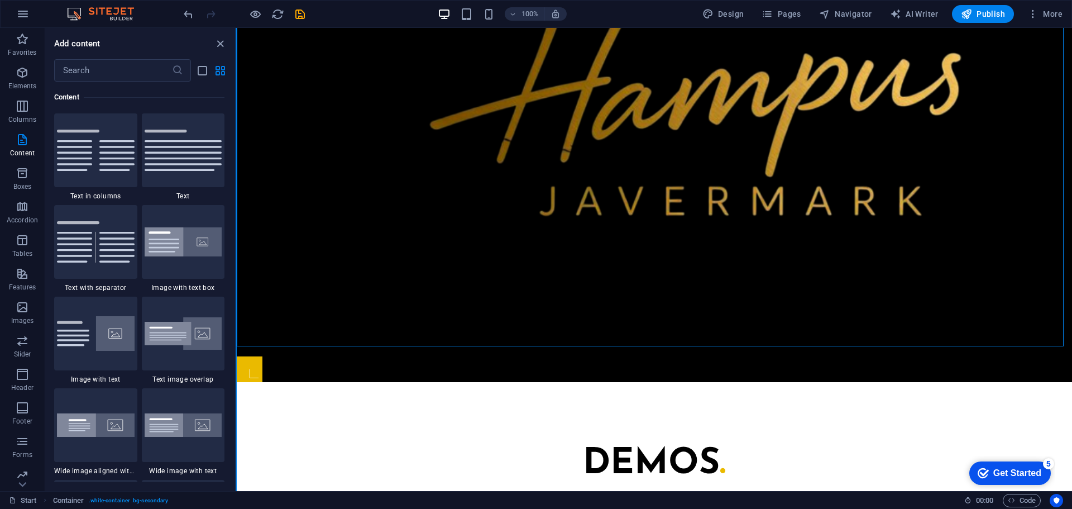
click at [236, 161] on button at bounding box center [236, 259] width 1 height 463
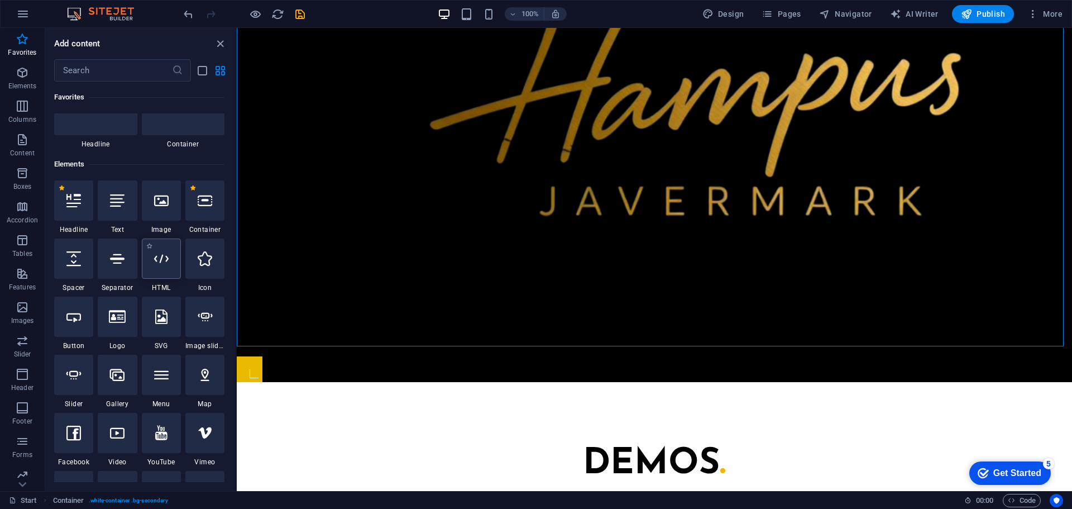
scroll to position [56, 0]
click at [126, 259] on div at bounding box center [117, 255] width 39 height 40
select select "%"
select select "px"
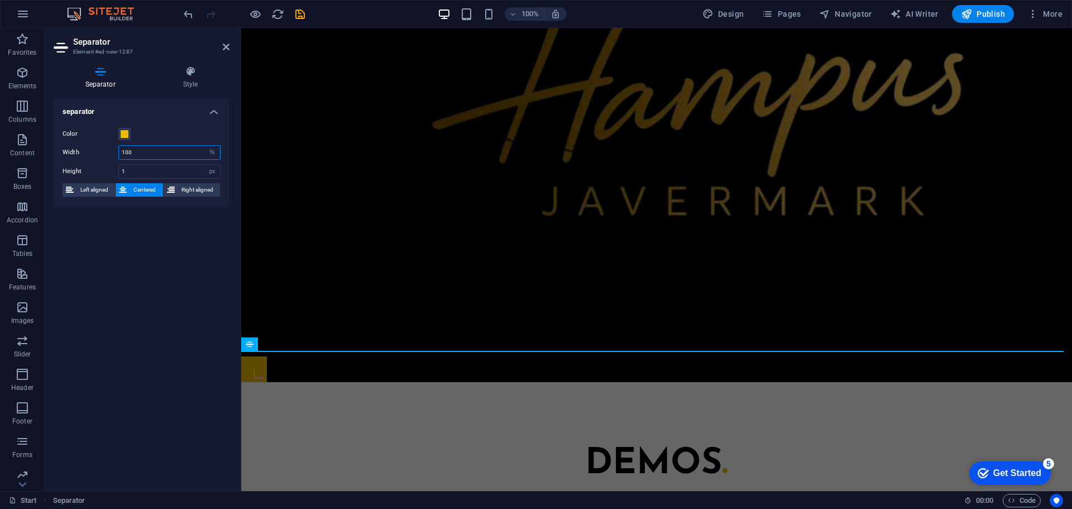
click at [178, 152] on input "100" at bounding box center [169, 152] width 101 height 13
type input "35"
click at [122, 315] on div "separator Color Width 35 px rem % vh vw Height 1 px rem vh vw Left aligned Cent…" at bounding box center [142, 290] width 176 height 384
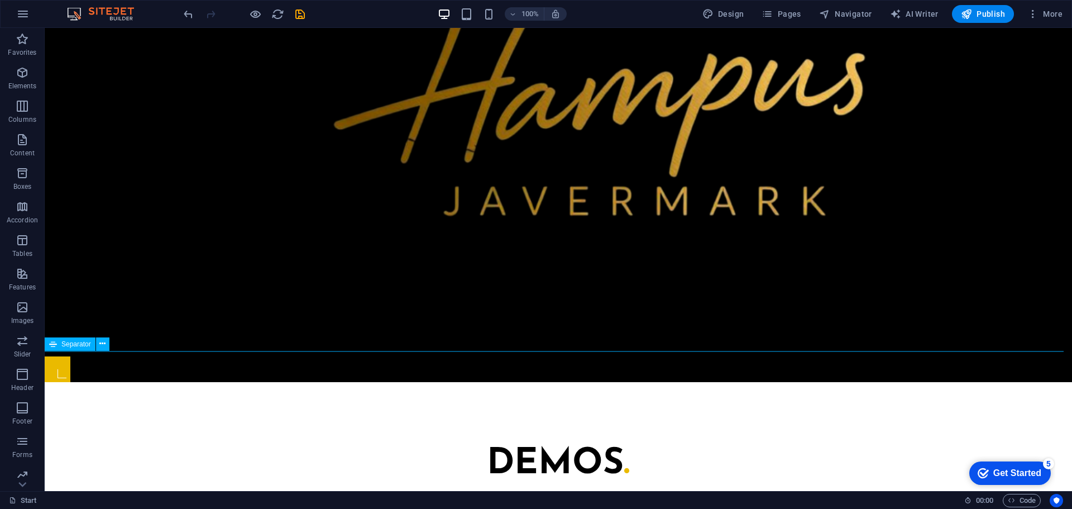
select select "%"
select select "px"
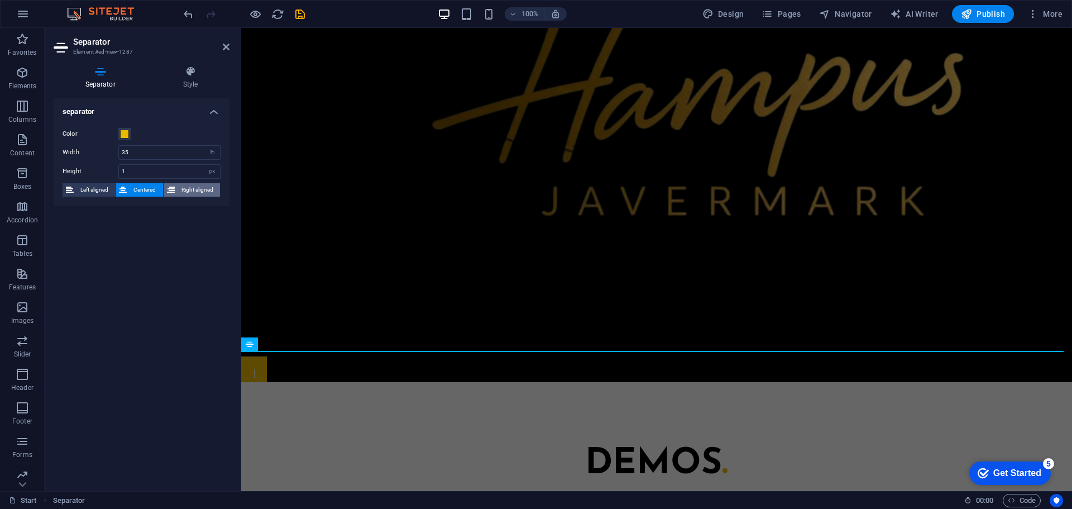
click at [190, 193] on span "Right aligned" at bounding box center [197, 189] width 39 height 13
click at [159, 189] on span "Centered" at bounding box center [144, 189] width 29 height 13
click at [173, 75] on icon at bounding box center [190, 71] width 78 height 11
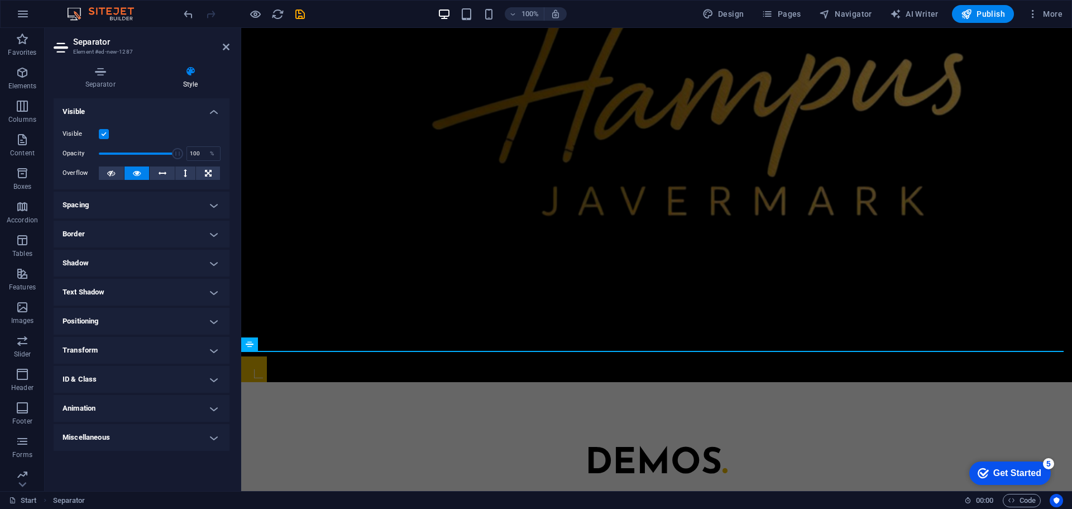
click at [158, 232] on h4 "Border" at bounding box center [142, 234] width 176 height 27
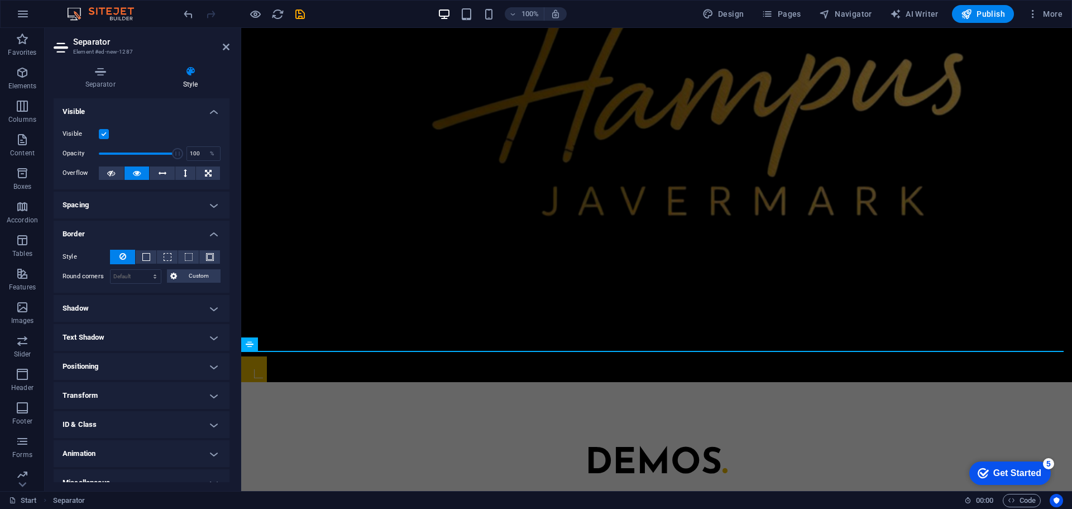
click at [158, 232] on h4 "Border" at bounding box center [142, 231] width 176 height 20
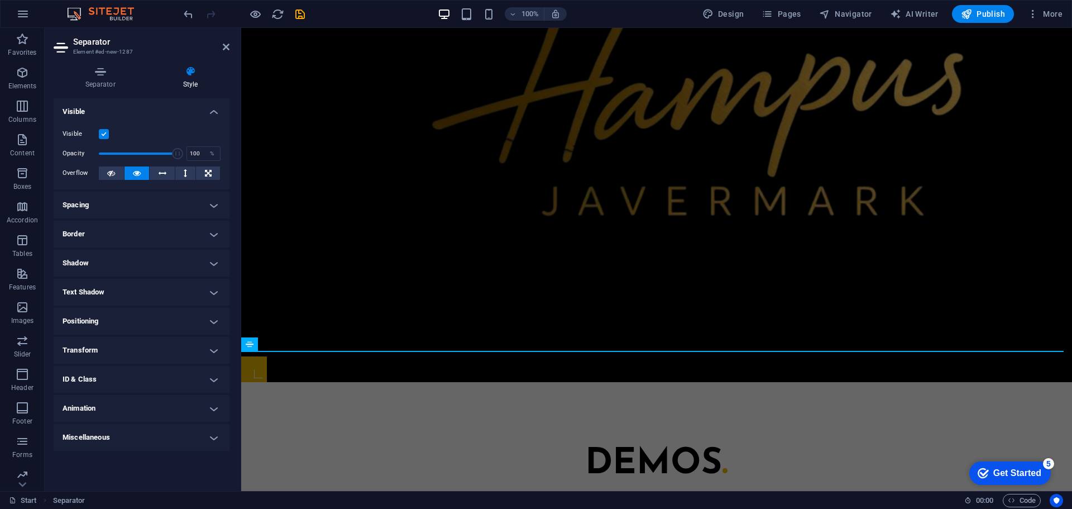
click at [165, 199] on h4 "Spacing" at bounding box center [142, 205] width 176 height 27
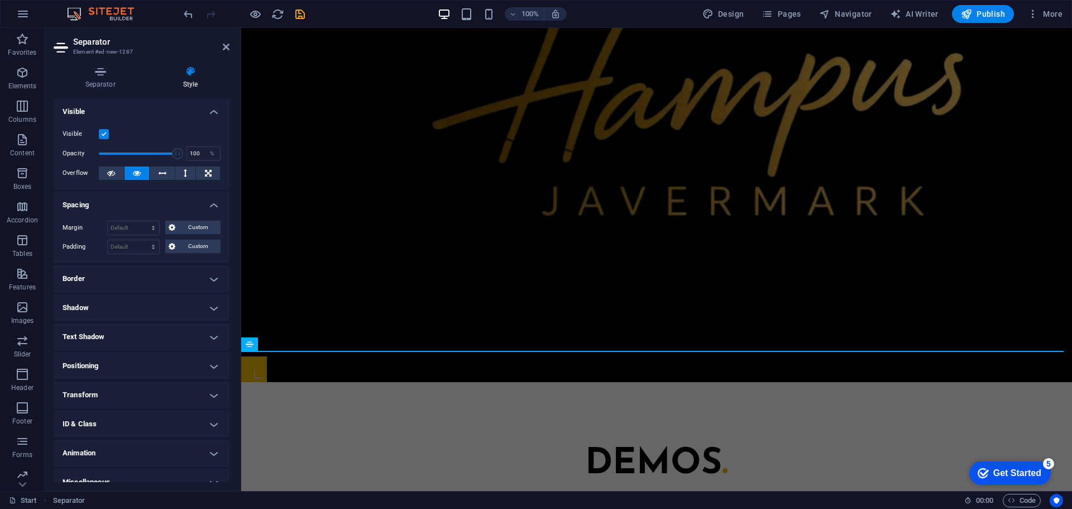
click at [179, 202] on h4 "Spacing" at bounding box center [142, 202] width 176 height 20
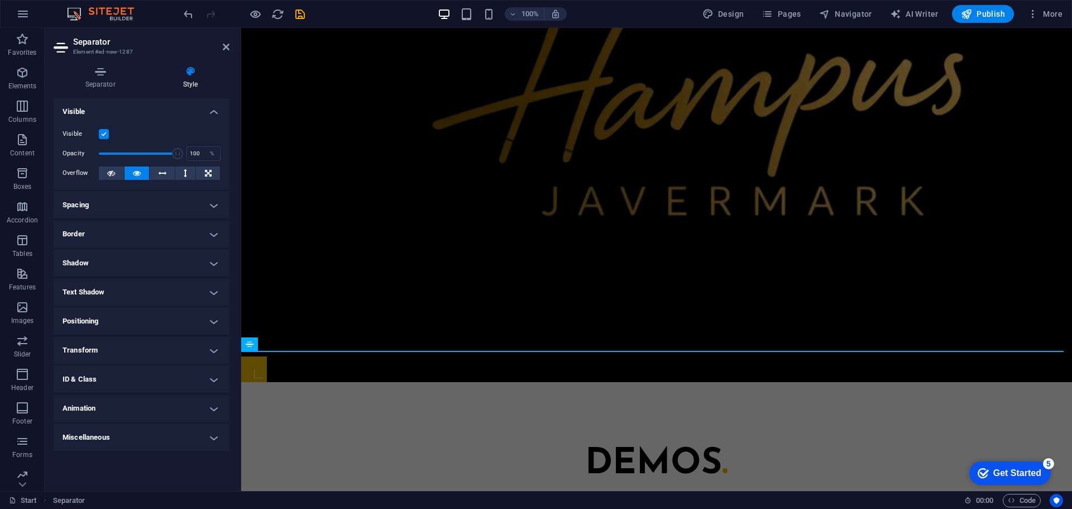
click at [132, 310] on h4 "Positioning" at bounding box center [142, 321] width 176 height 27
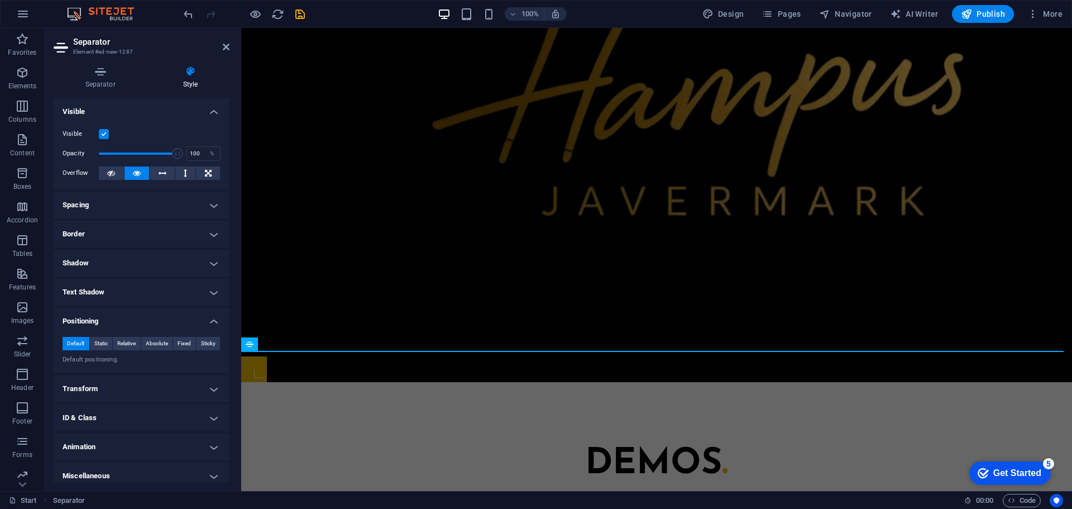
click at [141, 314] on h4 "Positioning" at bounding box center [142, 318] width 176 height 20
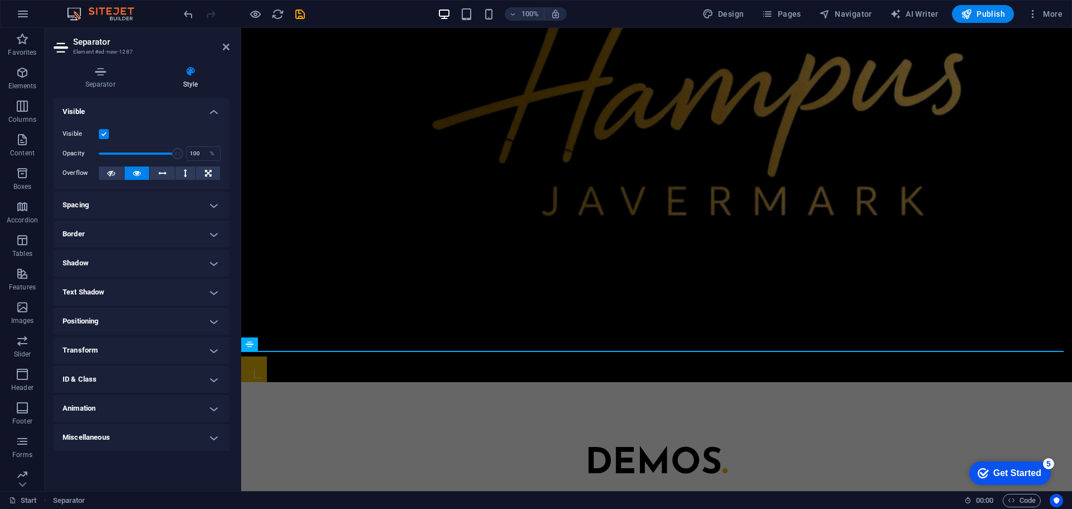
click at [141, 290] on h4 "Text Shadow" at bounding box center [142, 292] width 176 height 27
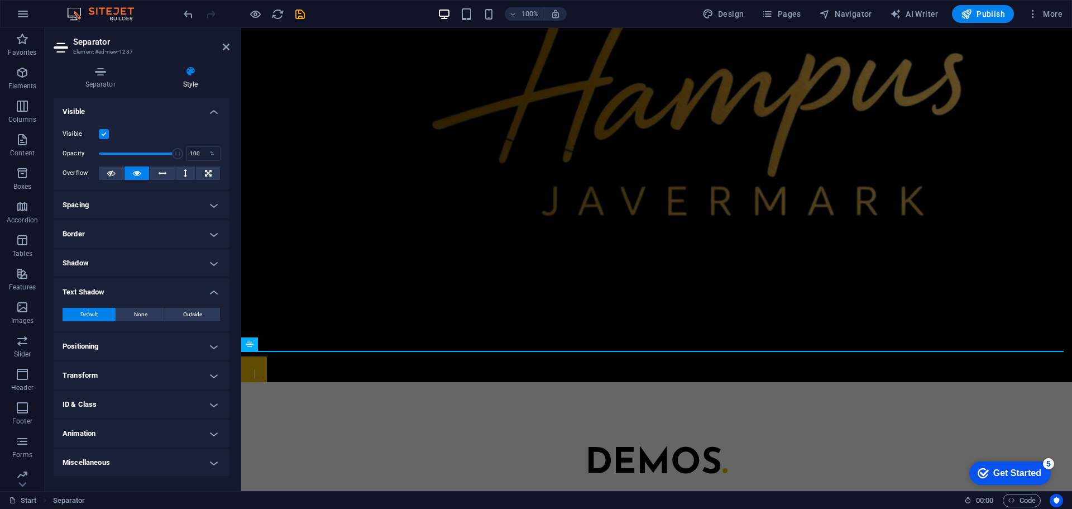
click at [152, 291] on h4 "Text Shadow" at bounding box center [142, 289] width 176 height 20
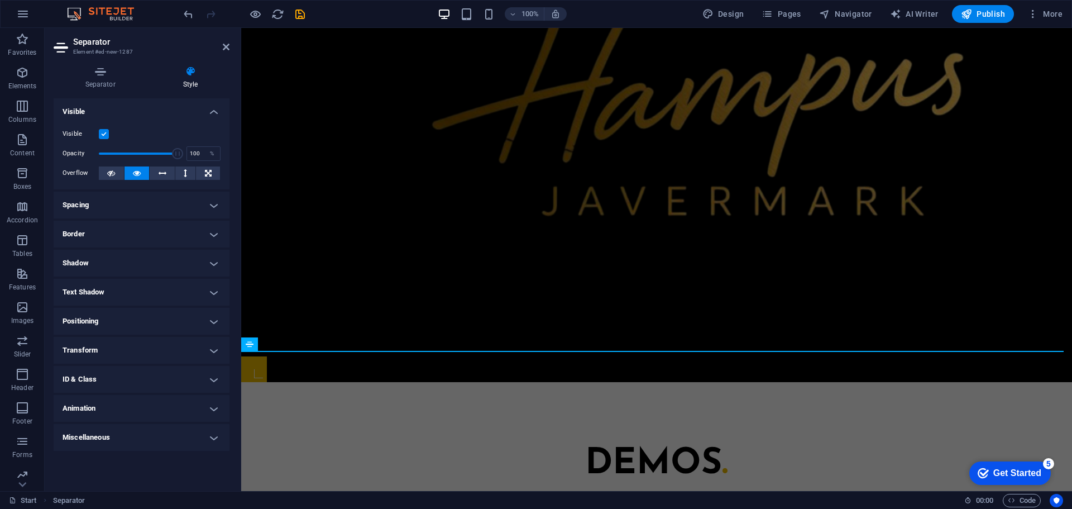
click at [170, 265] on h4 "Shadow" at bounding box center [142, 263] width 176 height 27
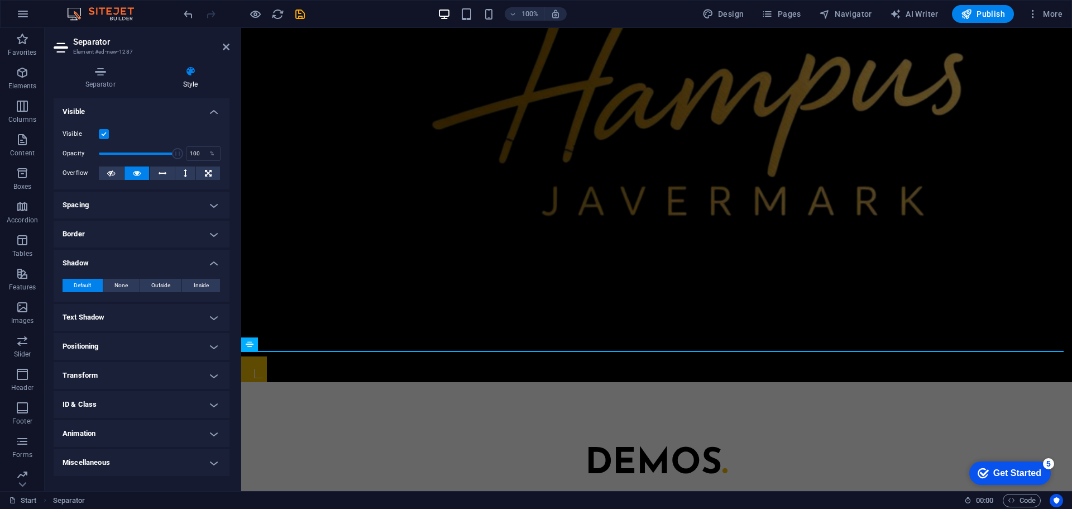
click at [175, 261] on h4 "Shadow" at bounding box center [142, 260] width 176 height 20
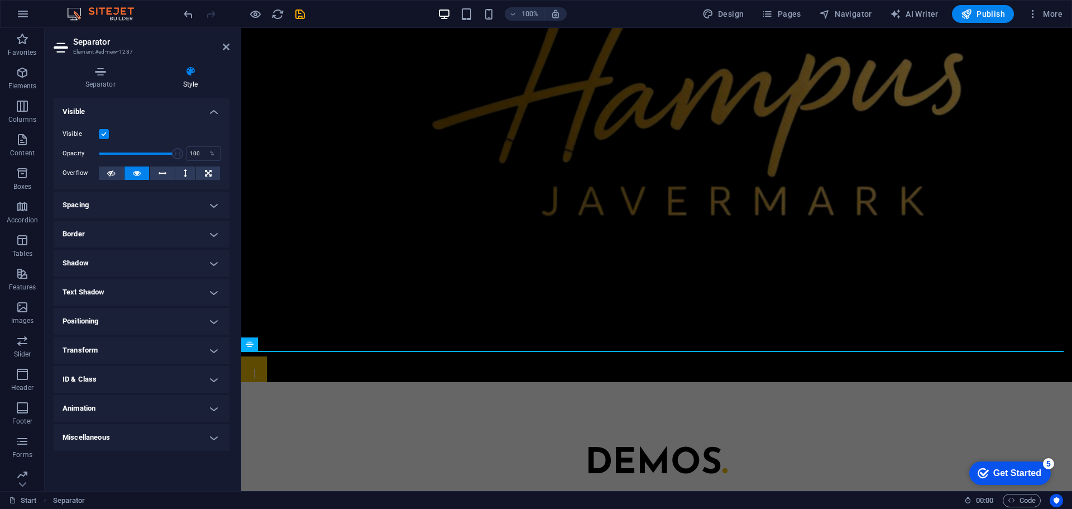
click at [188, 232] on h4 "Border" at bounding box center [142, 234] width 176 height 27
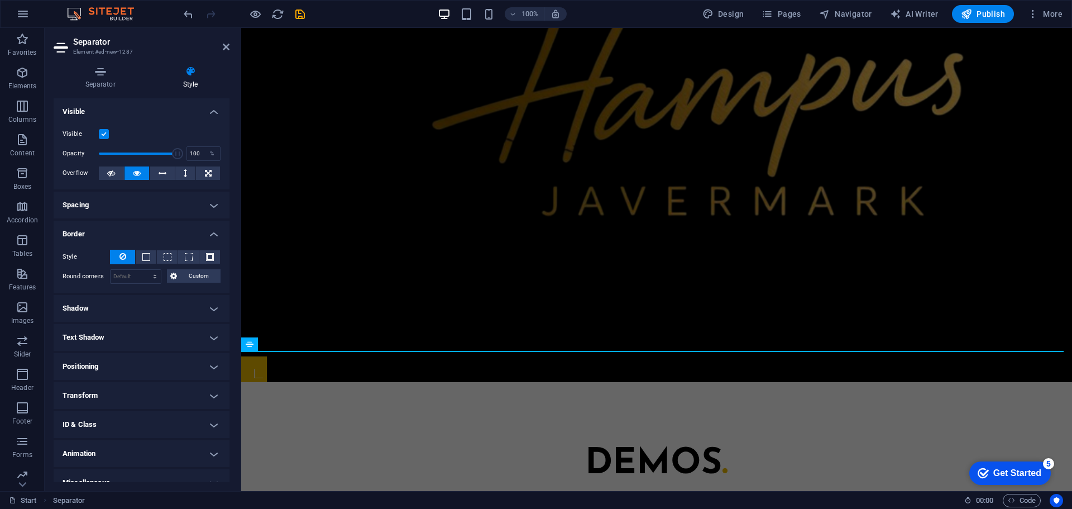
click at [192, 226] on h4 "Border" at bounding box center [142, 231] width 176 height 20
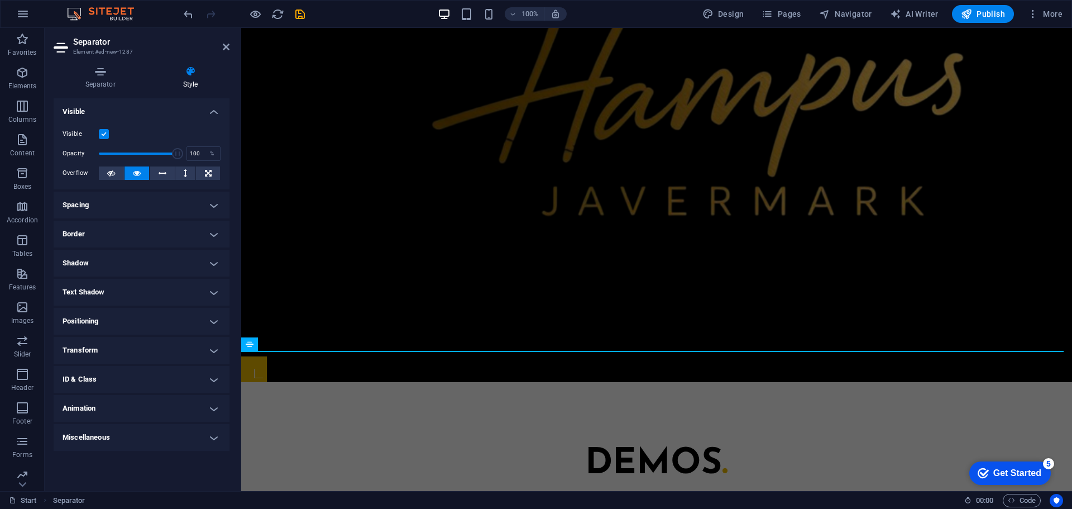
click at [159, 399] on h4 "Animation" at bounding box center [142, 408] width 176 height 27
click at [160, 400] on h4 "Animation" at bounding box center [142, 405] width 176 height 20
click at [159, 381] on h4 "ID & Class" at bounding box center [142, 379] width 176 height 27
click at [162, 376] on h4 "ID & Class" at bounding box center [142, 376] width 176 height 20
click at [160, 443] on h4 "Miscellaneous" at bounding box center [142, 437] width 176 height 27
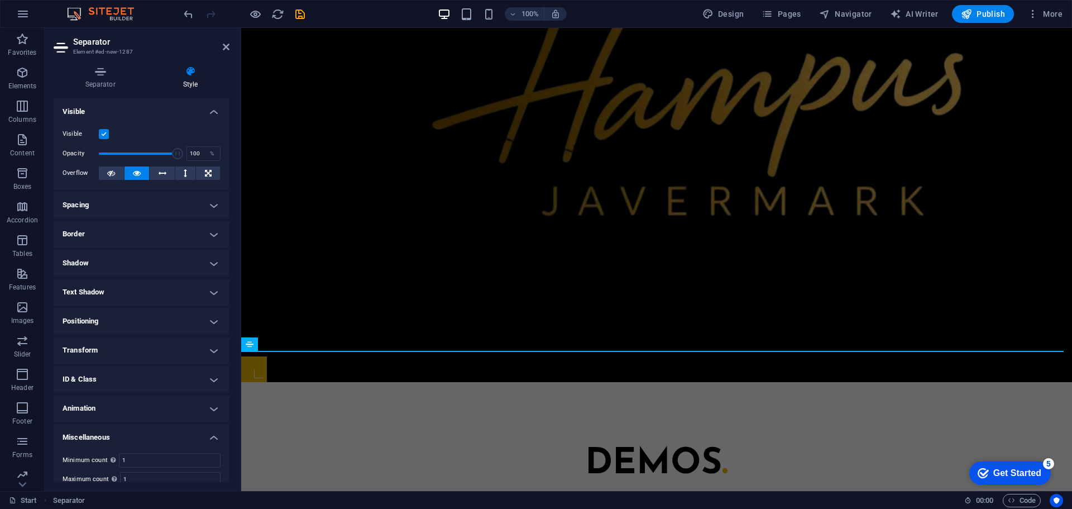
click at [157, 436] on h4 "Miscellaneous" at bounding box center [142, 434] width 176 height 20
click at [114, 80] on h4 "Separator" at bounding box center [103, 77] width 98 height 23
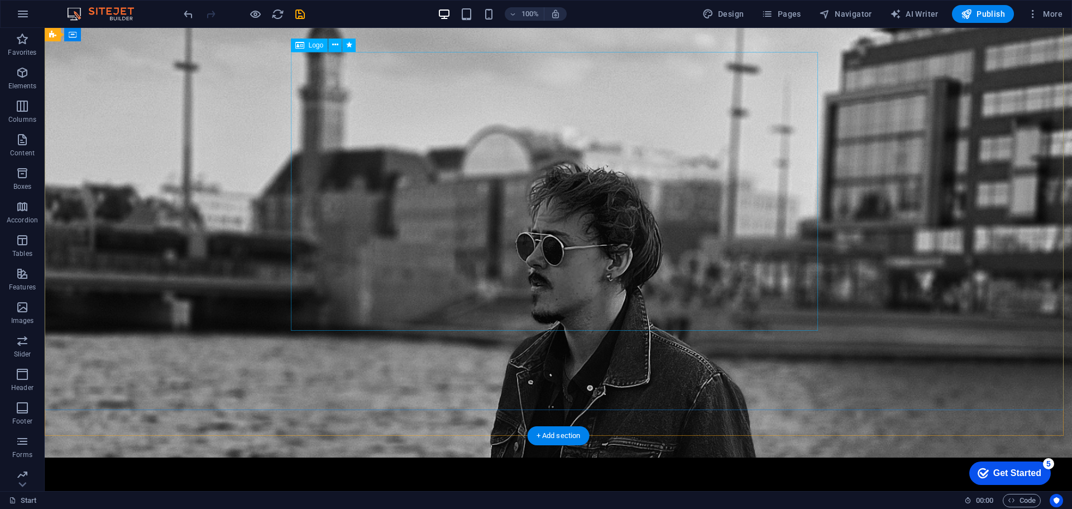
scroll to position [0, 0]
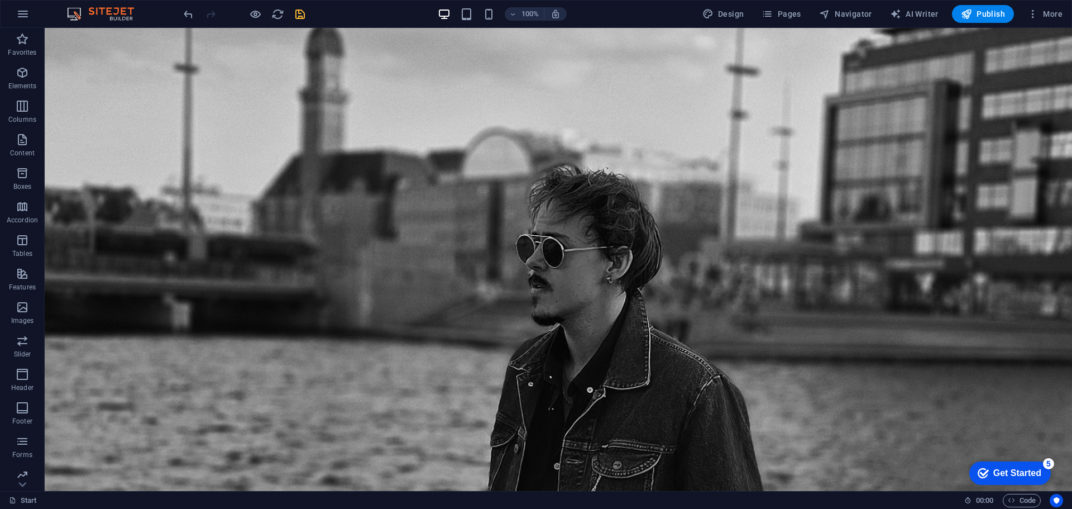
click at [304, 13] on icon "save" at bounding box center [300, 14] width 13 height 13
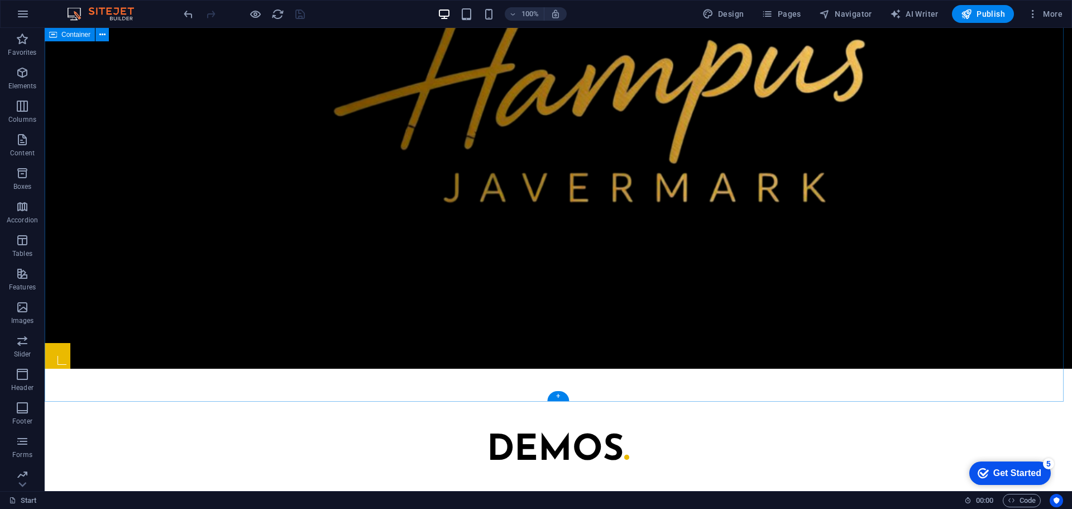
scroll to position [670, 0]
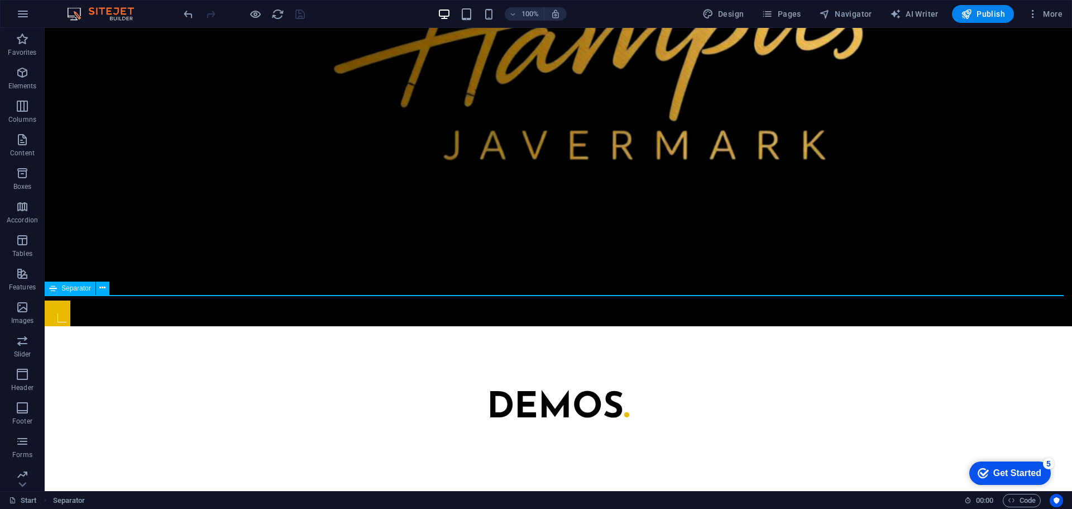
select select "%"
select select "px"
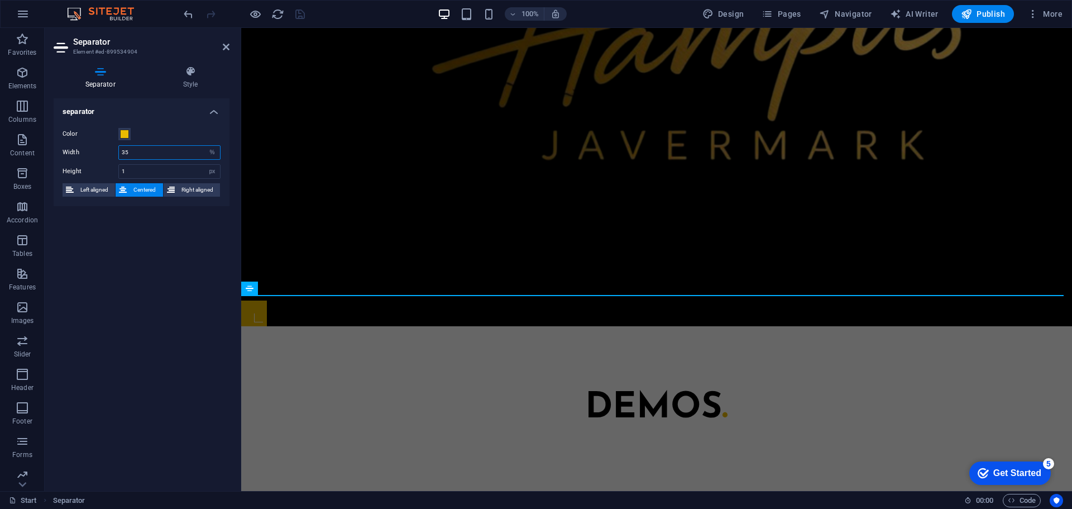
click at [185, 155] on input "35" at bounding box center [169, 152] width 101 height 13
type input "100"
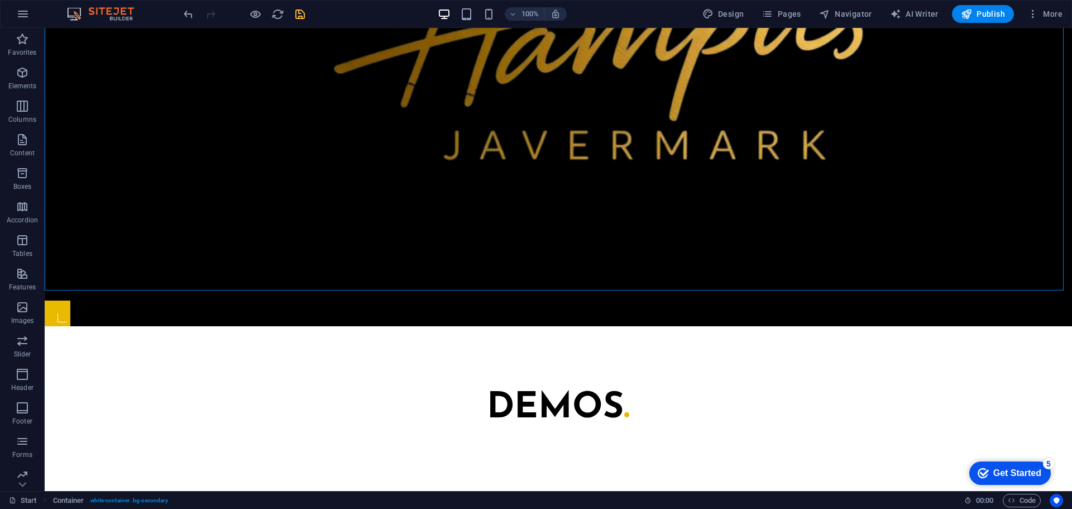
click at [296, 13] on icon "save" at bounding box center [300, 14] width 13 height 13
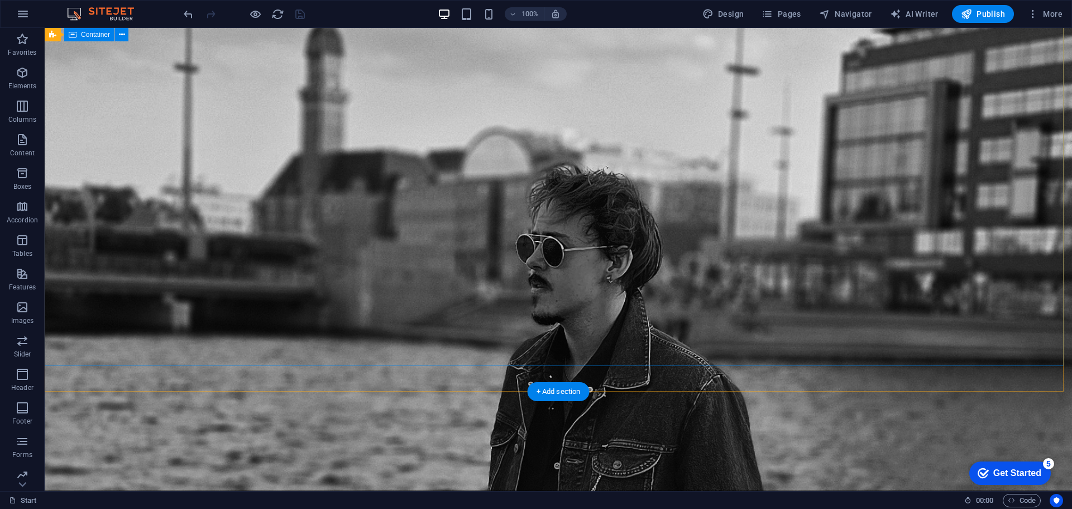
scroll to position [0, 0]
click at [1010, 10] on button "Publish" at bounding box center [983, 14] width 62 height 18
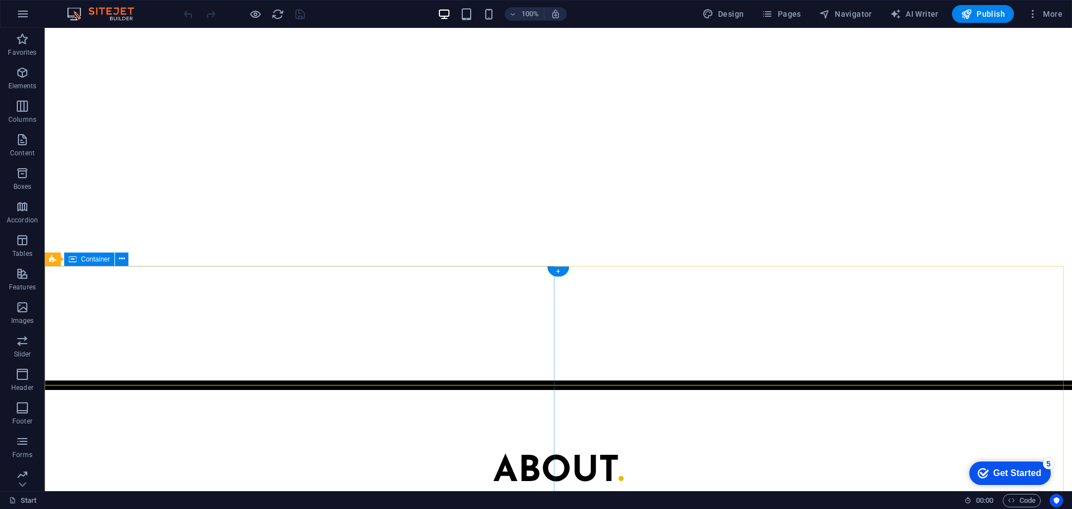
scroll to position [1096, 0]
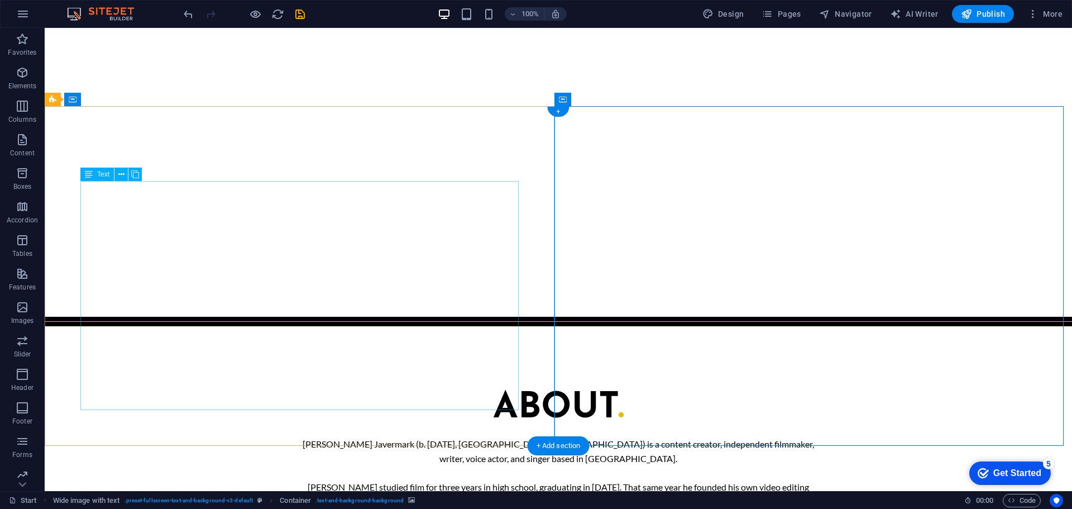
scroll to position [1151, 0]
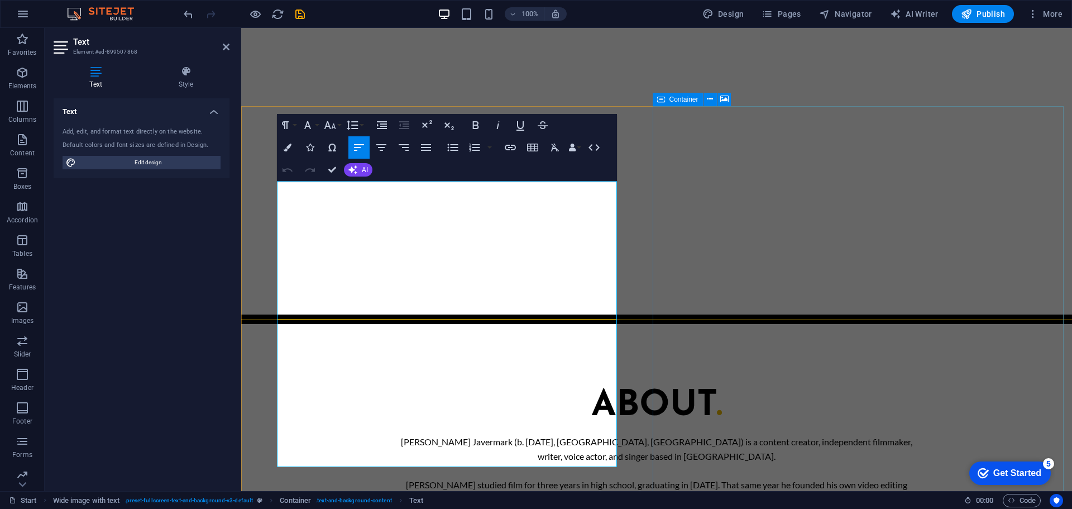
select select "px"
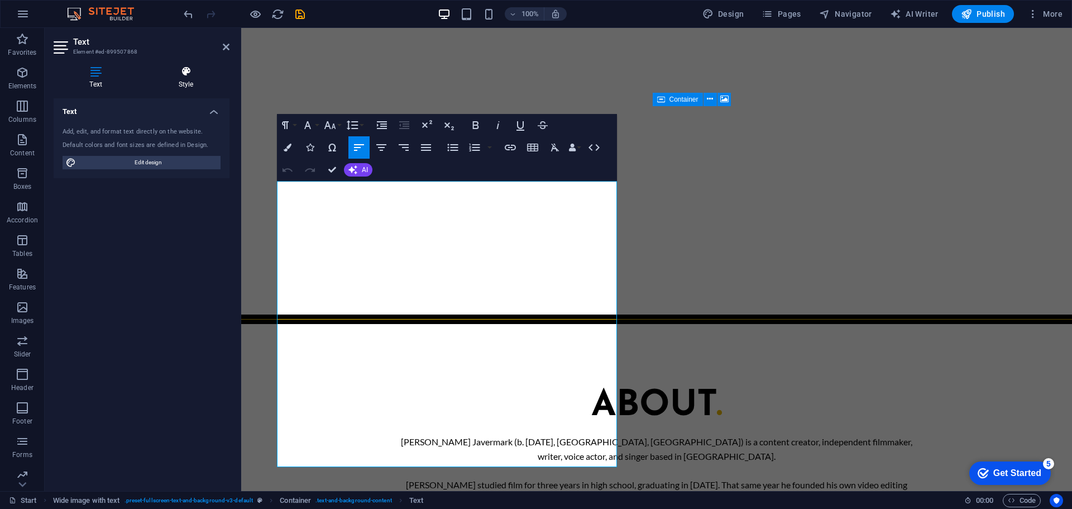
click at [200, 75] on icon at bounding box center [185, 71] width 87 height 11
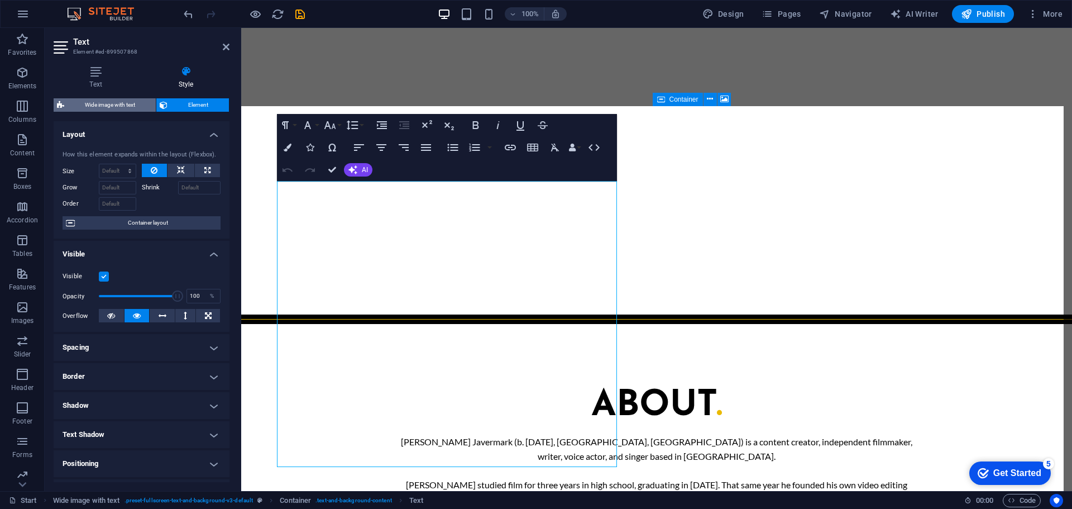
click at [145, 101] on span "Wide image with text" at bounding box center [110, 104] width 85 height 13
select select "%"
select select "rem"
select select "preset-fullscreen-text-and-background-v3-default"
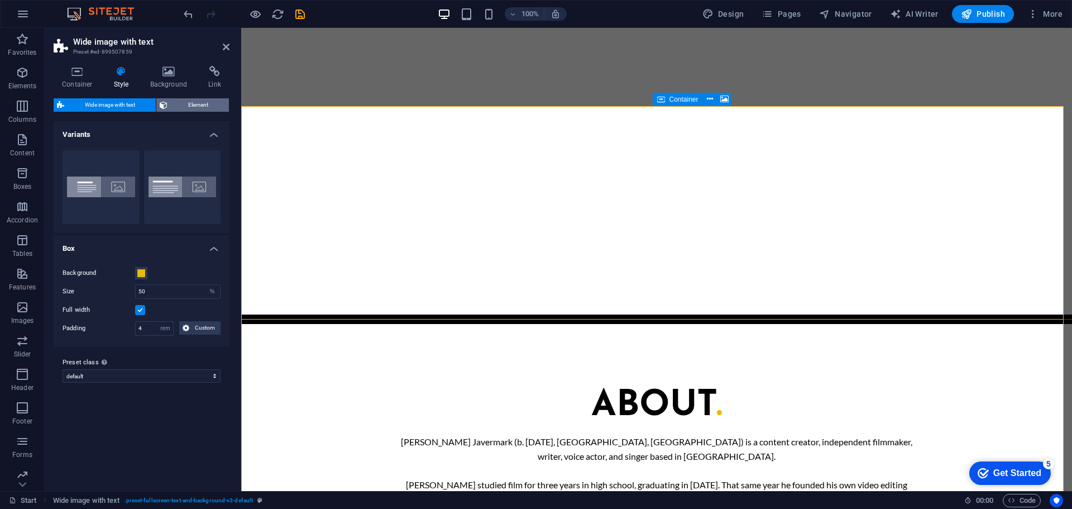
click at [167, 103] on icon at bounding box center [164, 104] width 8 height 13
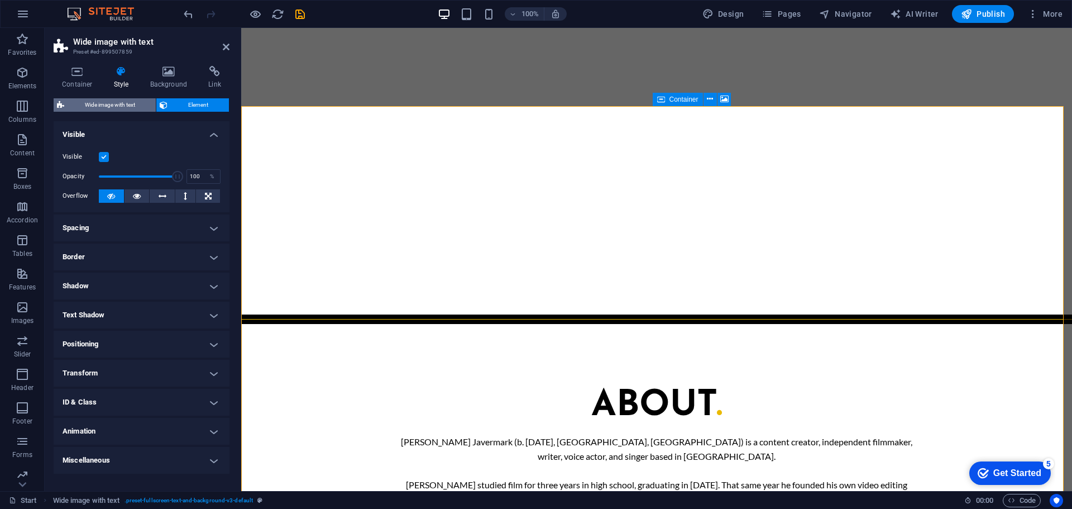
click at [134, 101] on span "Wide image with text" at bounding box center [110, 104] width 85 height 13
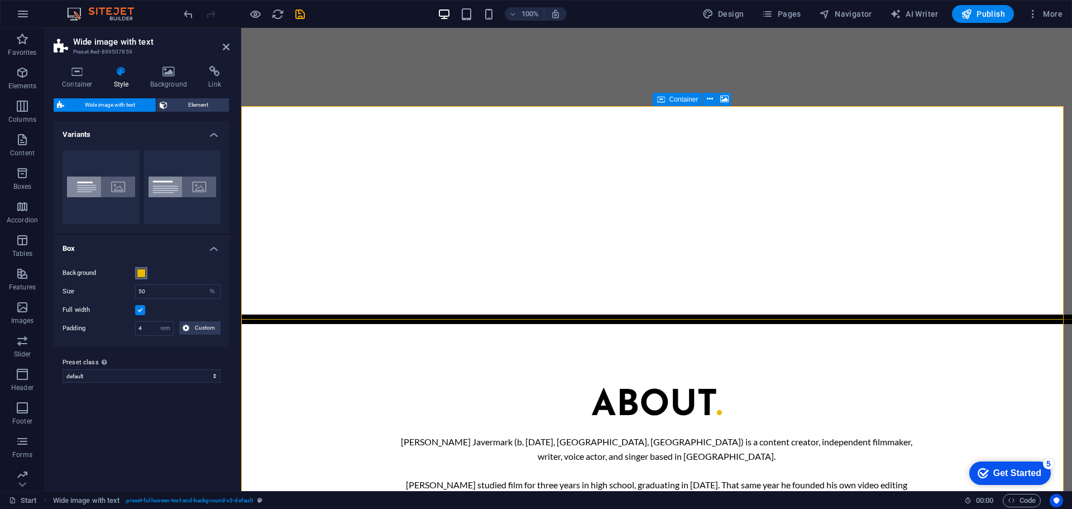
click at [145, 274] on span at bounding box center [141, 273] width 9 height 9
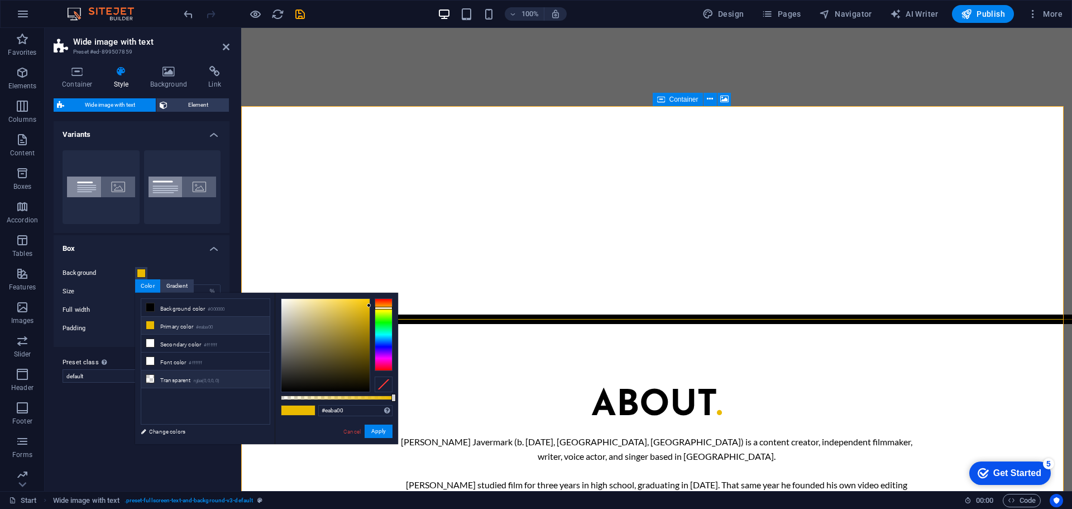
click at [198, 382] on li "Transparent rgba(0,0,0,.0)" at bounding box center [205, 379] width 128 height 18
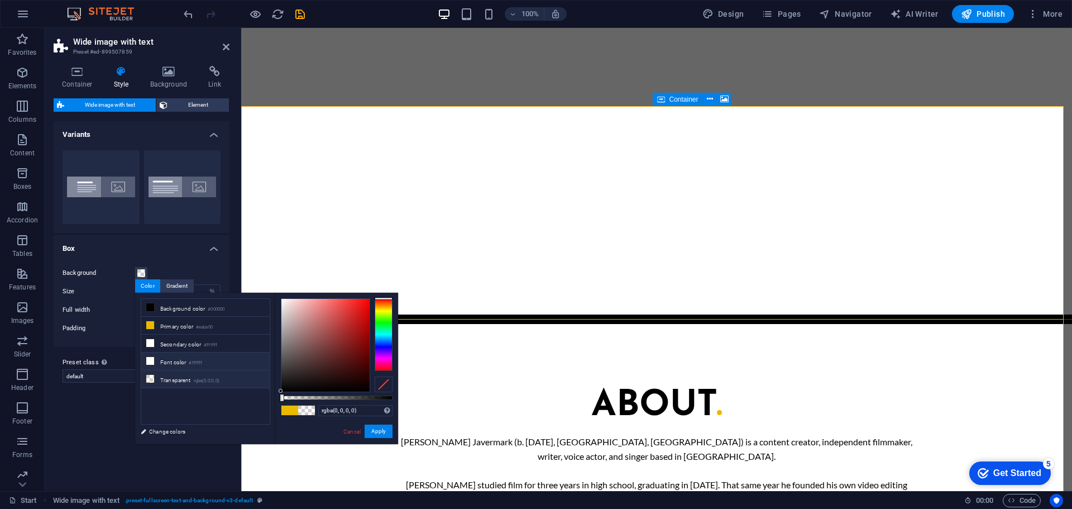
click at [183, 360] on li "Font color #ffffff" at bounding box center [205, 361] width 128 height 18
type input "#ffffff"
click at [379, 427] on button "Apply" at bounding box center [379, 430] width 28 height 13
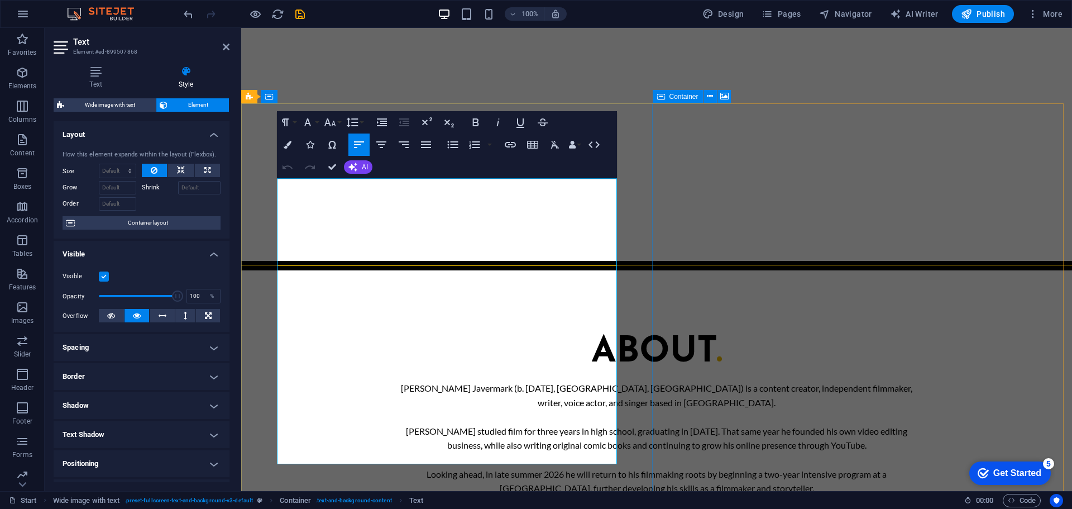
scroll to position [1207, 0]
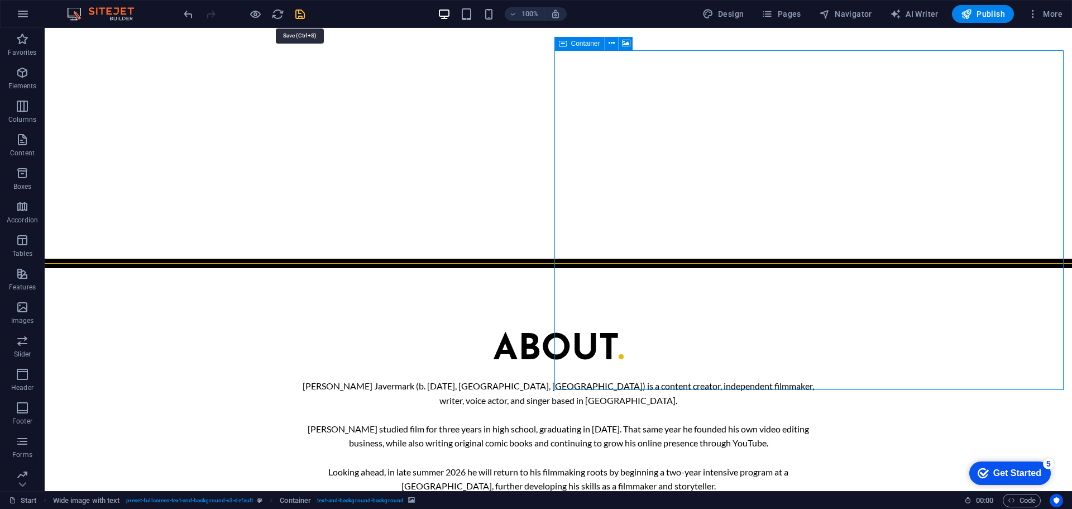
click at [300, 13] on icon "save" at bounding box center [300, 14] width 13 height 13
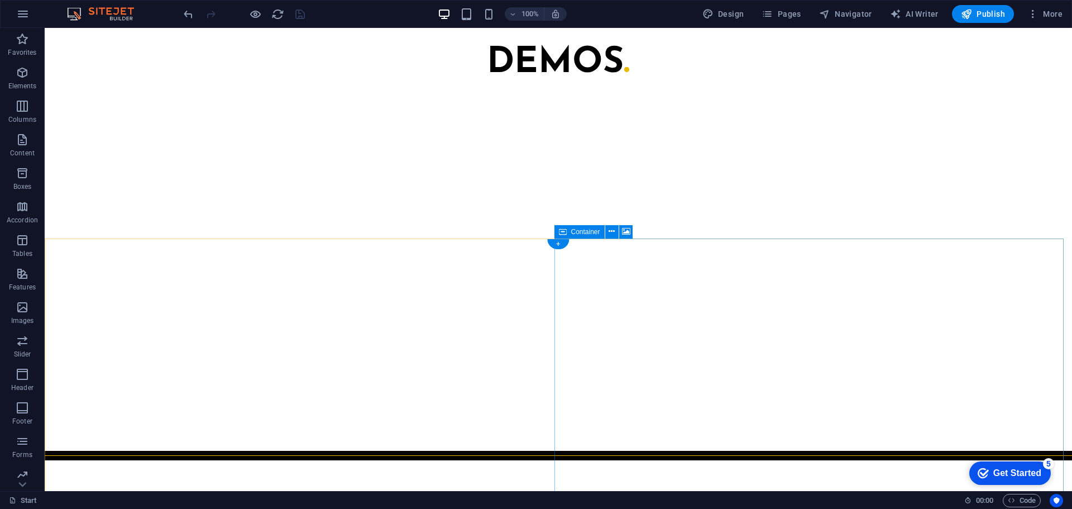
scroll to position [1015, 0]
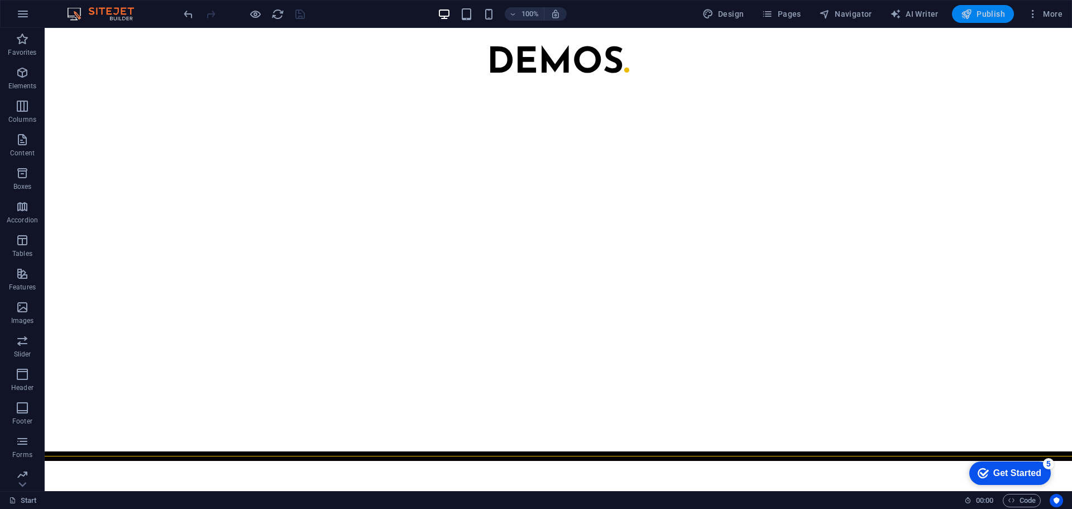
click at [996, 22] on button "Publish" at bounding box center [983, 14] width 62 height 18
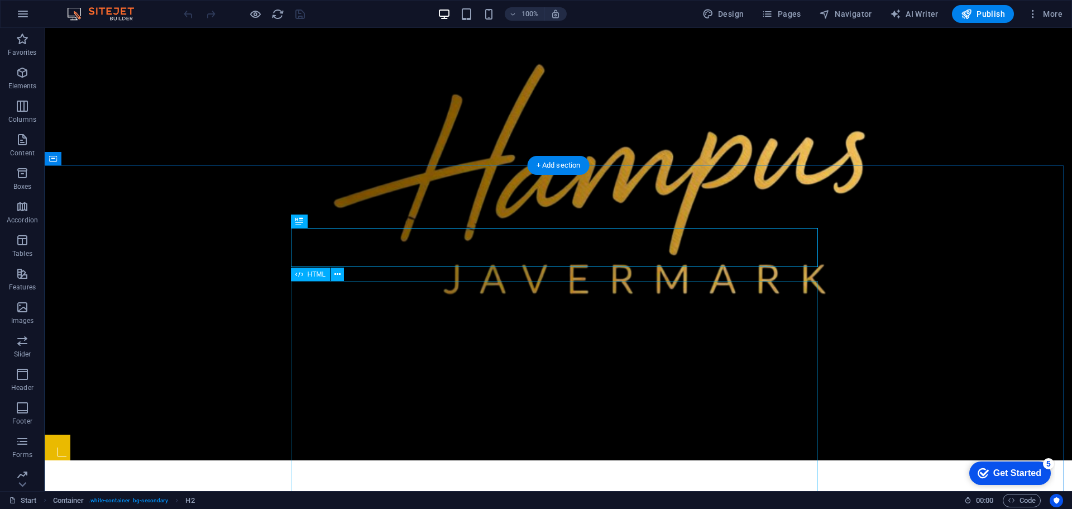
scroll to position [537, 0]
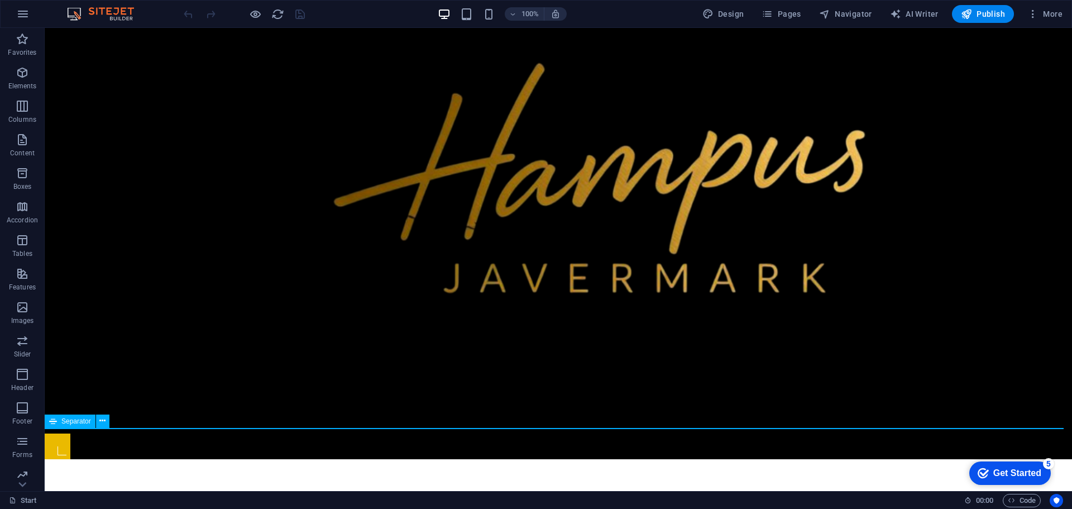
select select "%"
select select "px"
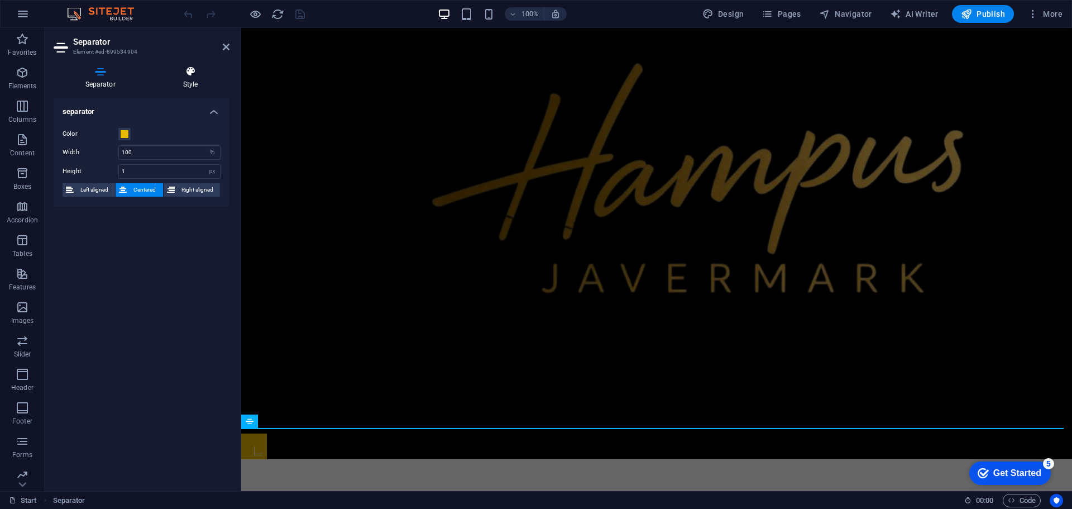
click at [176, 88] on h4 "Style" at bounding box center [190, 77] width 78 height 23
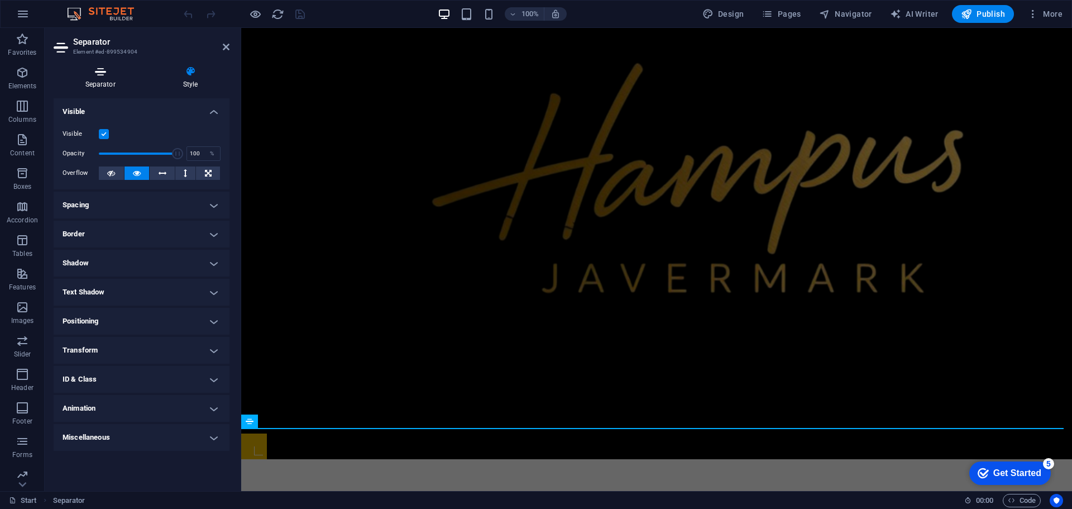
click at [119, 76] on icon at bounding box center [100, 71] width 93 height 11
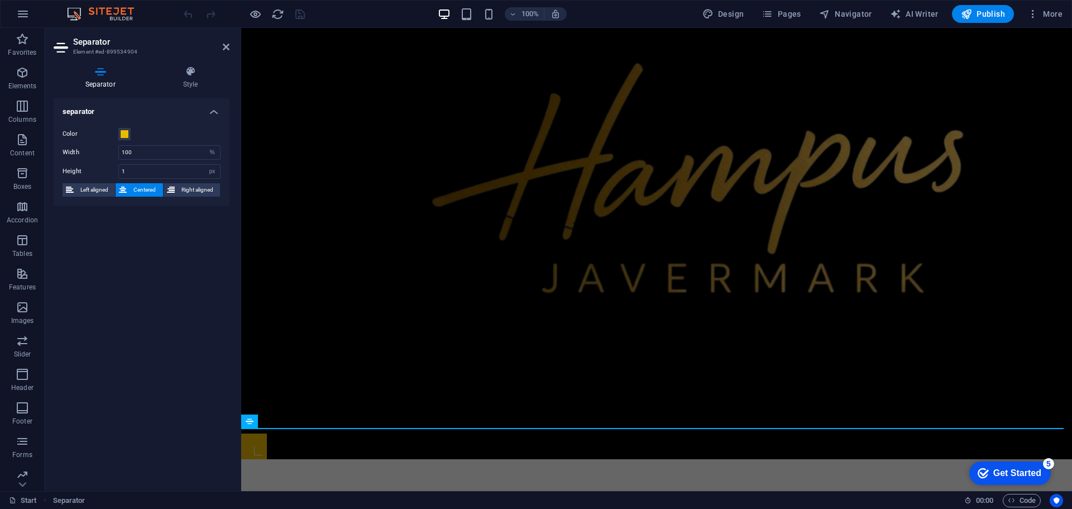
click at [135, 108] on h4 "separator" at bounding box center [142, 108] width 176 height 20
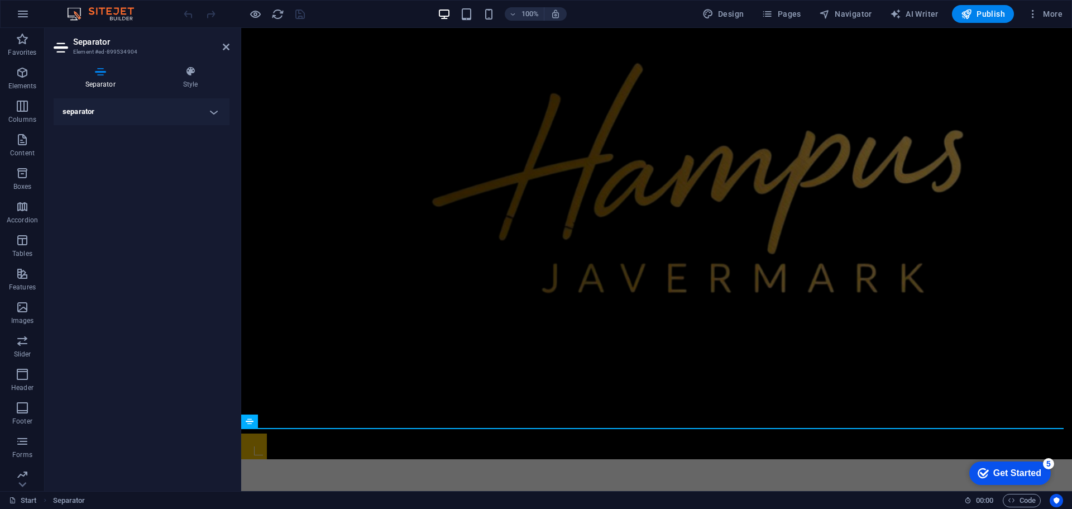
click at [137, 108] on h4 "separator" at bounding box center [142, 111] width 176 height 27
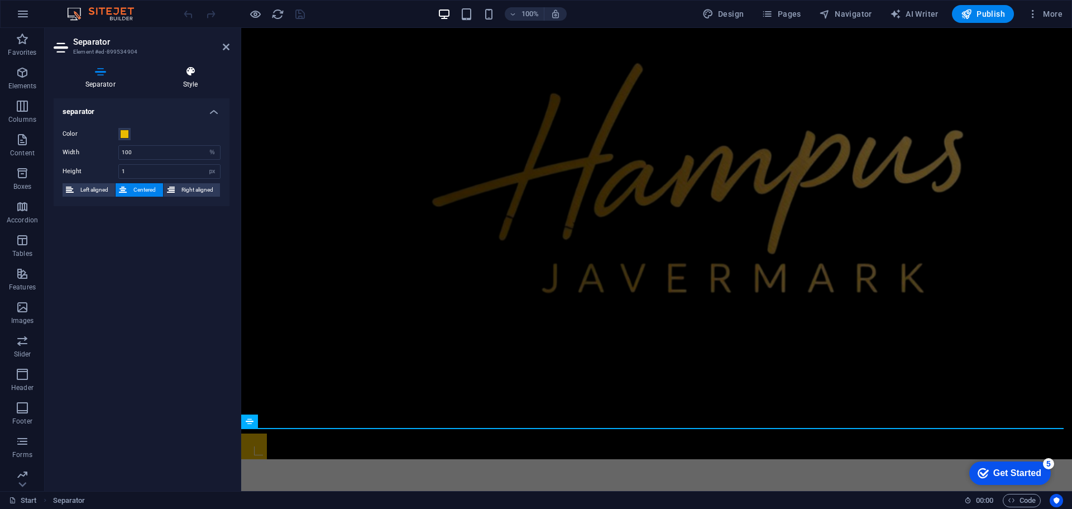
click at [181, 84] on h4 "Style" at bounding box center [190, 77] width 78 height 23
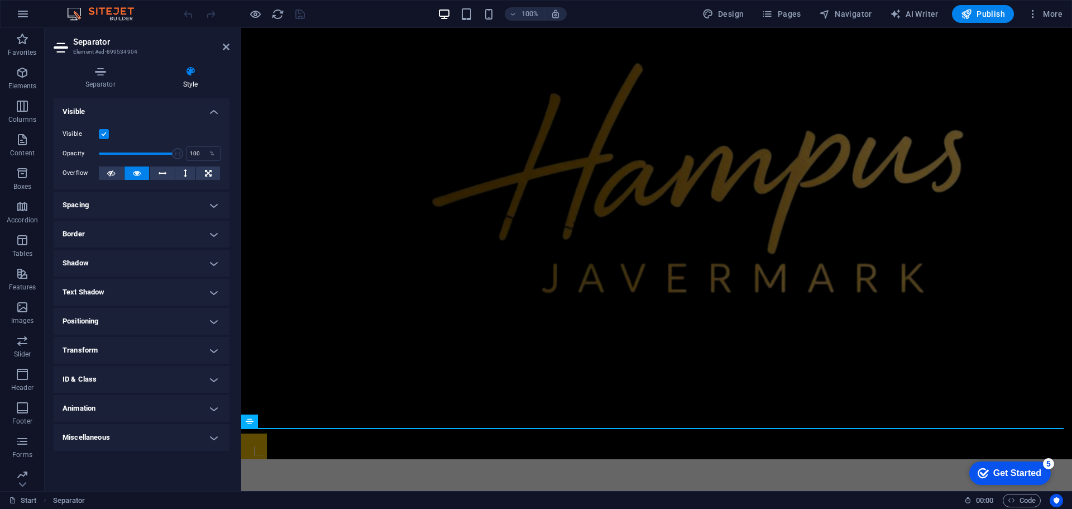
click at [140, 235] on h4 "Border" at bounding box center [142, 234] width 176 height 27
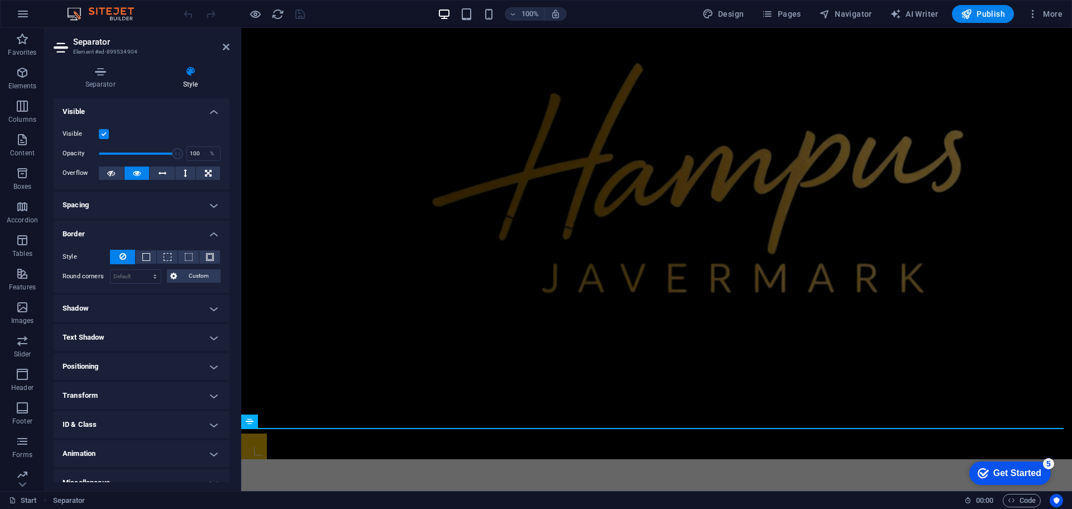
click at [142, 210] on h4 "Spacing" at bounding box center [142, 205] width 176 height 27
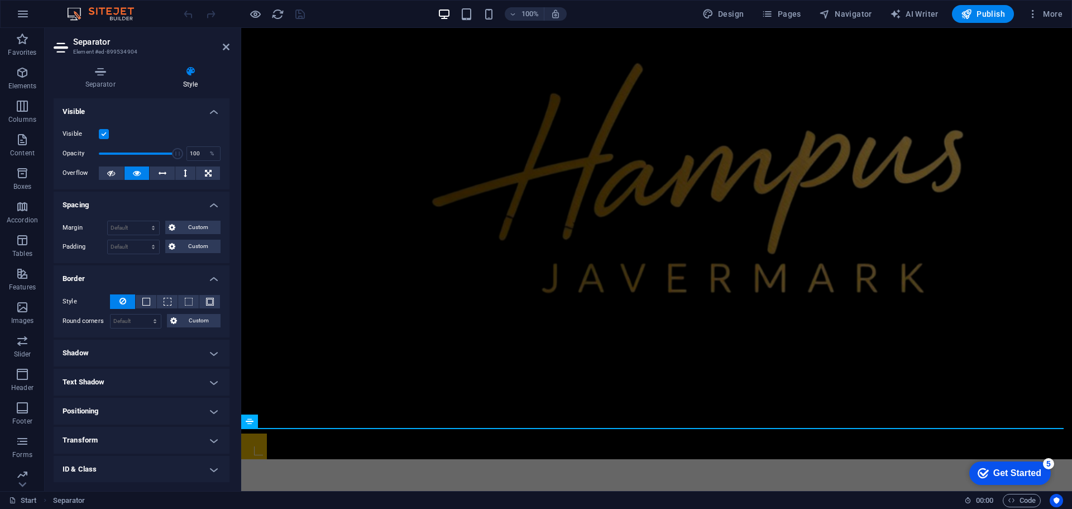
click at [142, 209] on h4 "Spacing" at bounding box center [142, 202] width 176 height 20
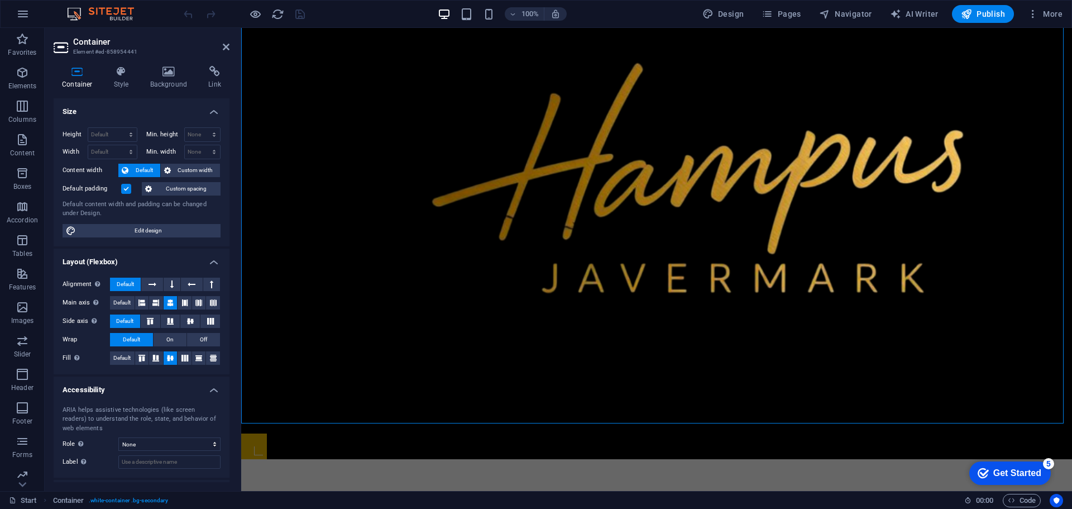
click at [138, 83] on h4 "Style" at bounding box center [124, 77] width 36 height 23
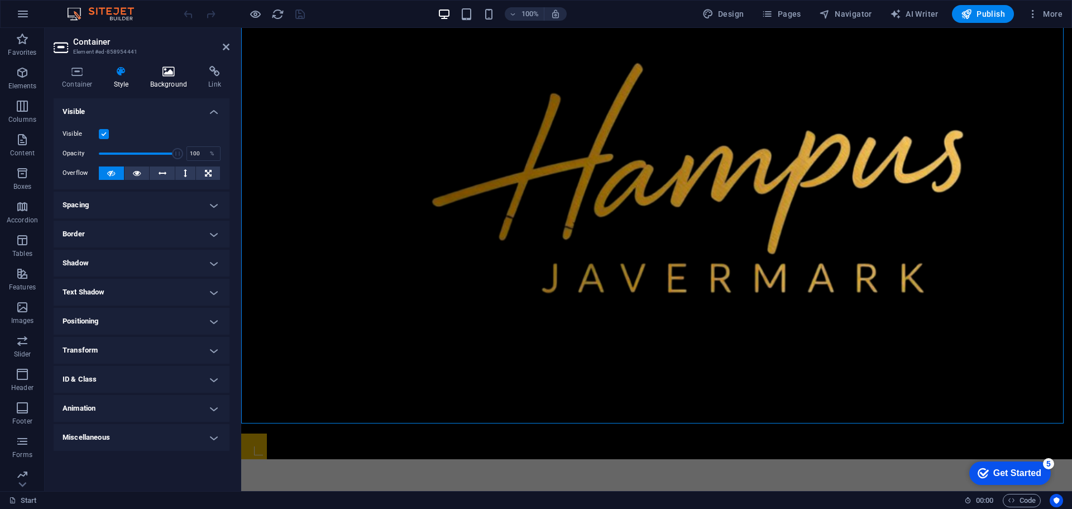
click at [169, 88] on h4 "Background" at bounding box center [171, 77] width 59 height 23
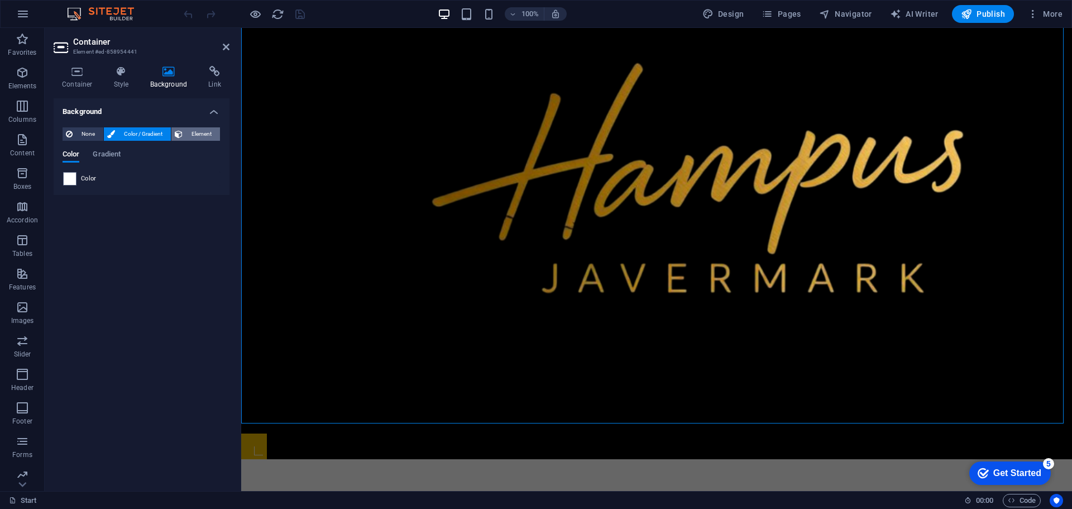
click at [189, 136] on span "Element" at bounding box center [201, 133] width 31 height 13
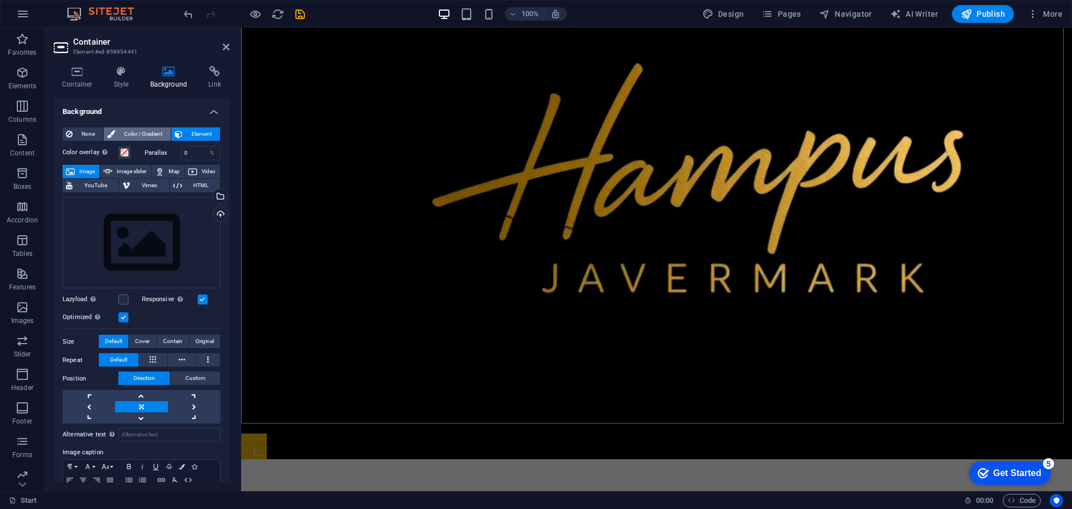
click at [151, 132] on span "Color / Gradient" at bounding box center [142, 133] width 49 height 13
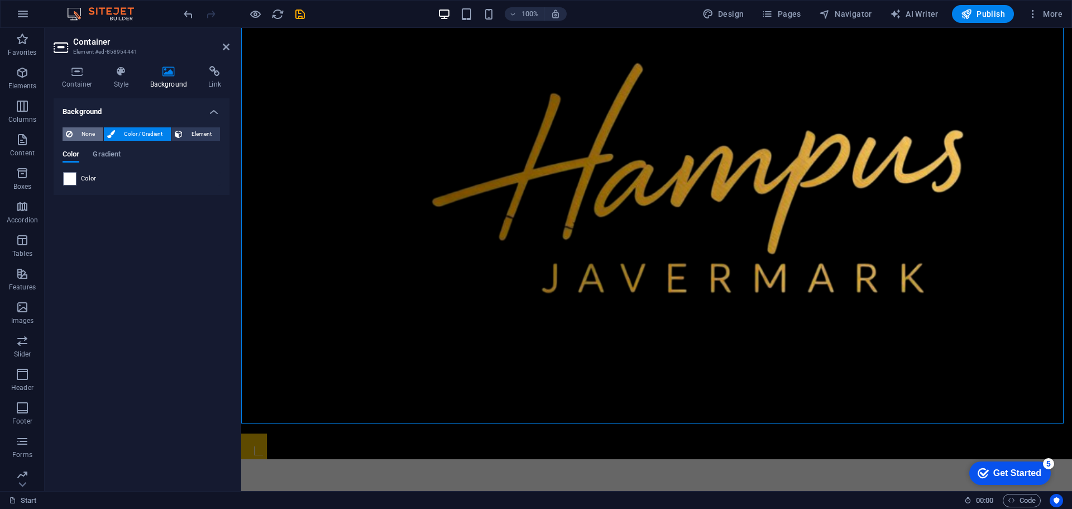
click at [82, 129] on span "None" at bounding box center [88, 133] width 24 height 13
click at [108, 137] on icon at bounding box center [111, 133] width 8 height 13
click at [93, 135] on span "None" at bounding box center [88, 133] width 24 height 13
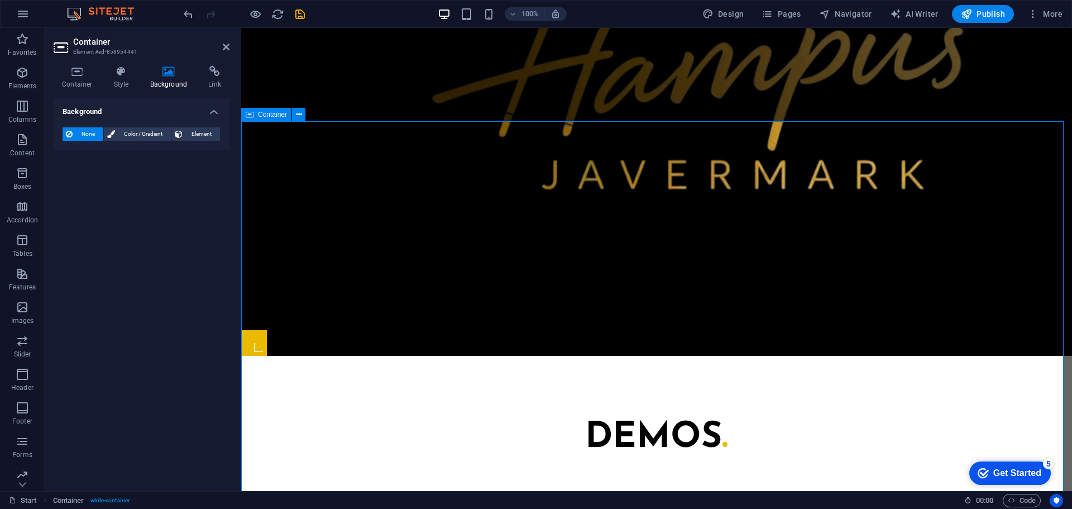
scroll to position [649, 0]
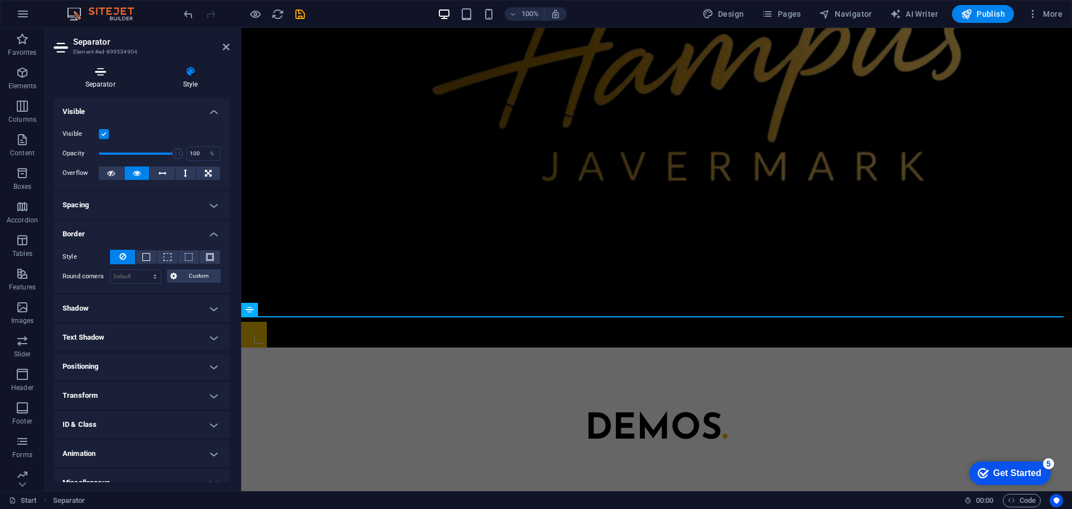
click at [101, 78] on h4 "Separator" at bounding box center [103, 77] width 98 height 23
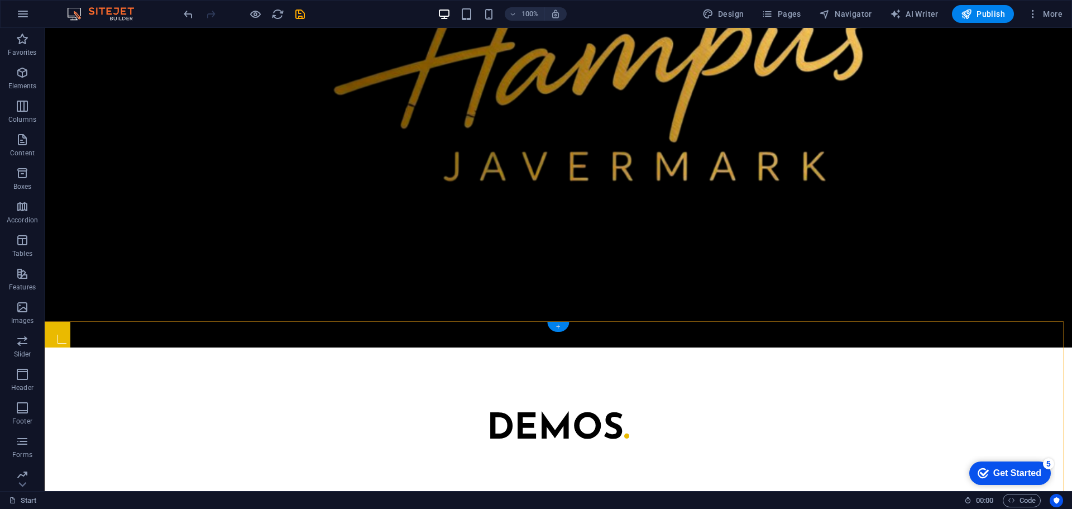
drag, startPoint x: 556, startPoint y: 327, endPoint x: 329, endPoint y: 312, distance: 227.2
click at [556, 327] on div "+" at bounding box center [558, 327] width 22 height 10
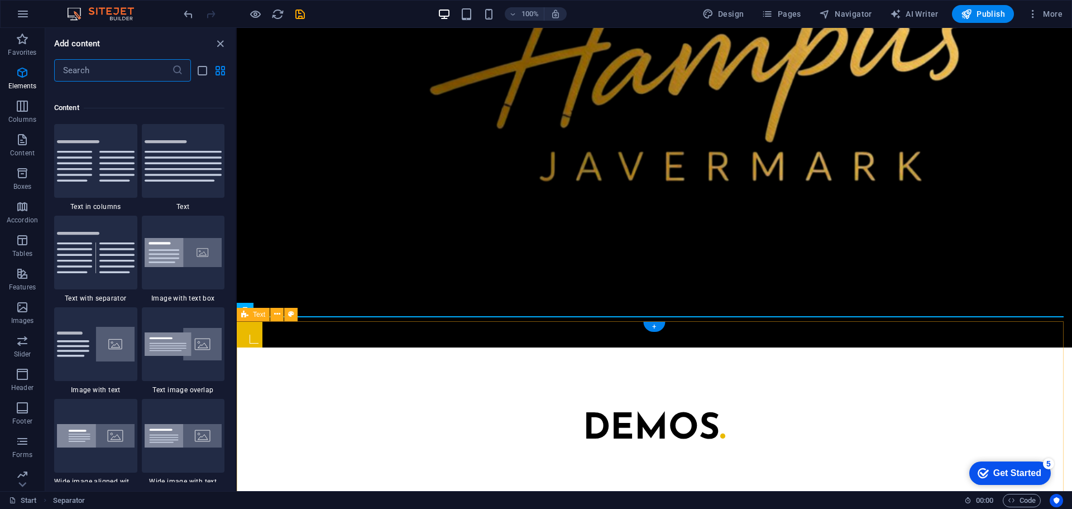
scroll to position [1954, 0]
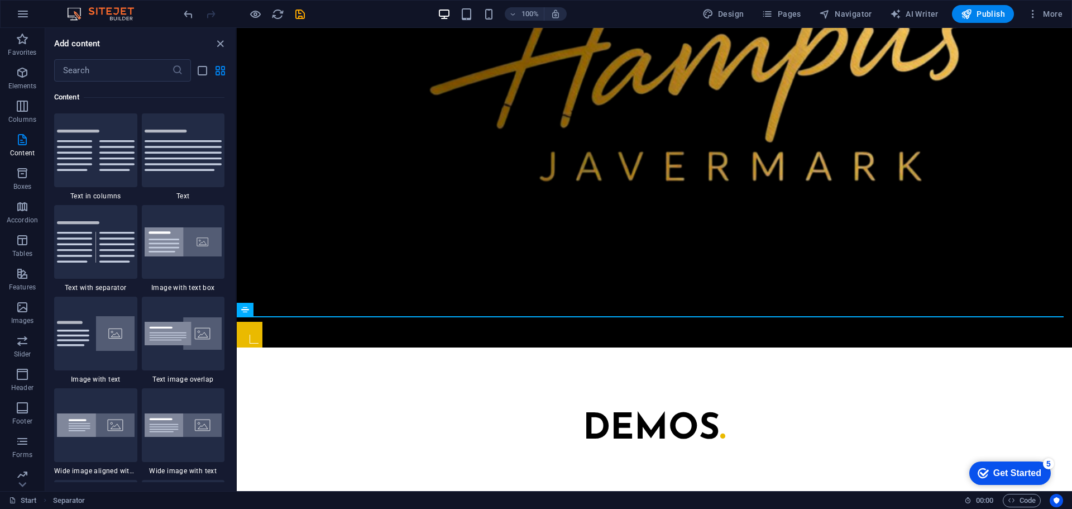
drag, startPoint x: 232, startPoint y: 161, endPoint x: 232, endPoint y: 176, distance: 14.5
click at [236, 197] on div "Favorites Elements Columns Content Boxes Accordion Tables Features Images Slide…" at bounding box center [118, 259] width 237 height 463
drag, startPoint x: 233, startPoint y: 161, endPoint x: 235, endPoint y: 148, distance: 13.0
click at [235, 148] on div "Favorites 1 Star Headline 1 Star Container Elements 1 Star Headline 1 Star Text…" at bounding box center [140, 282] width 190 height 400
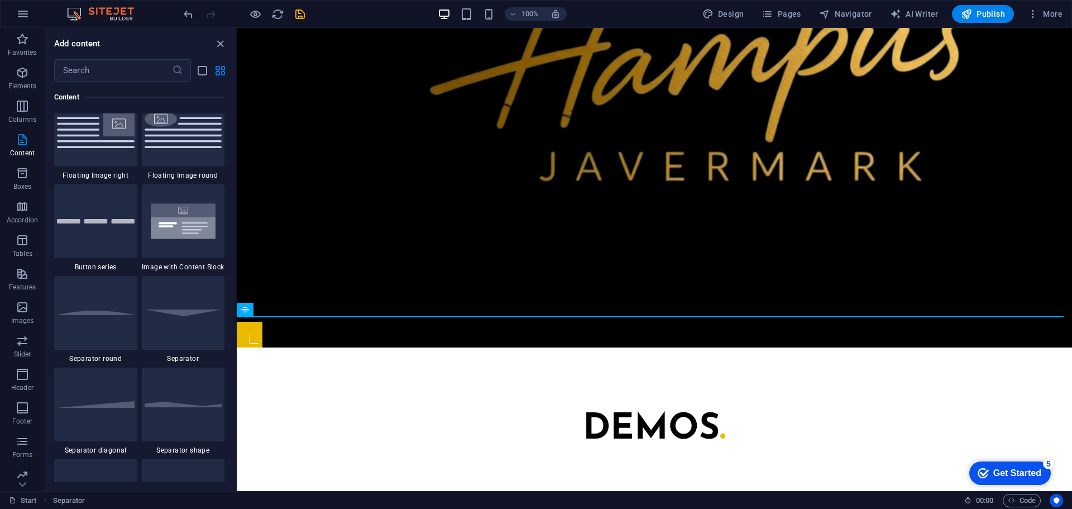
scroll to position [2524, 0]
click at [200, 303] on div at bounding box center [183, 312] width 83 height 74
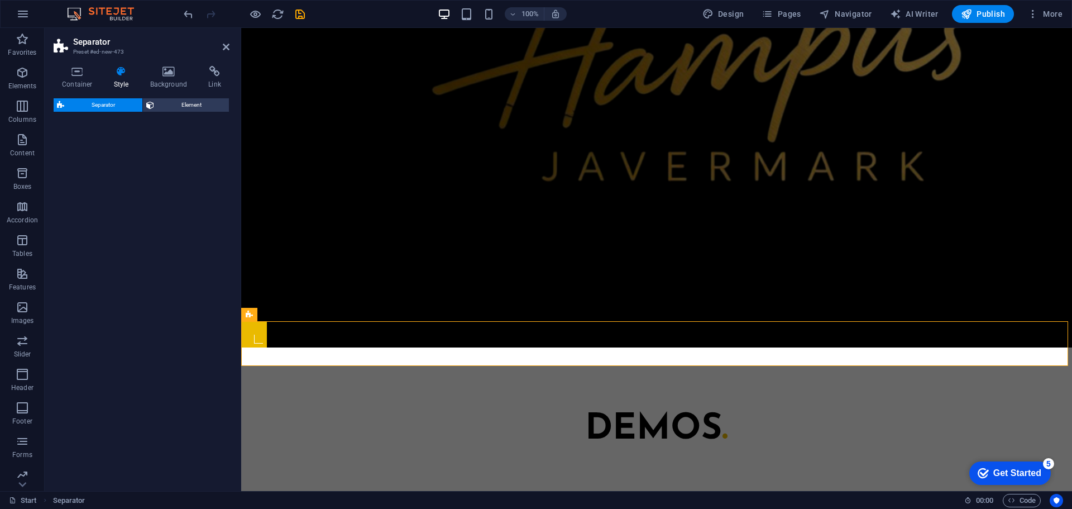
select select "rem"
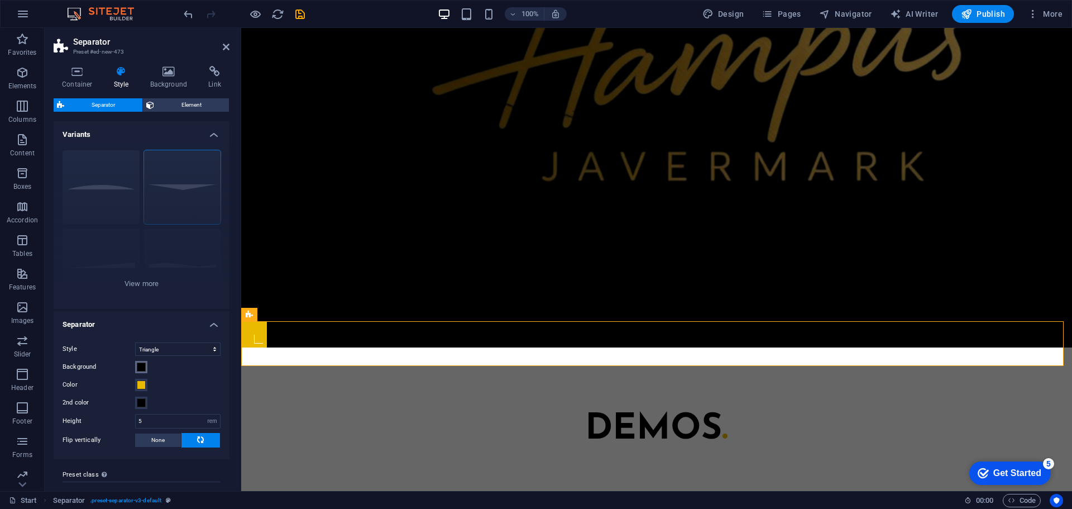
click at [143, 366] on span at bounding box center [141, 366] width 9 height 9
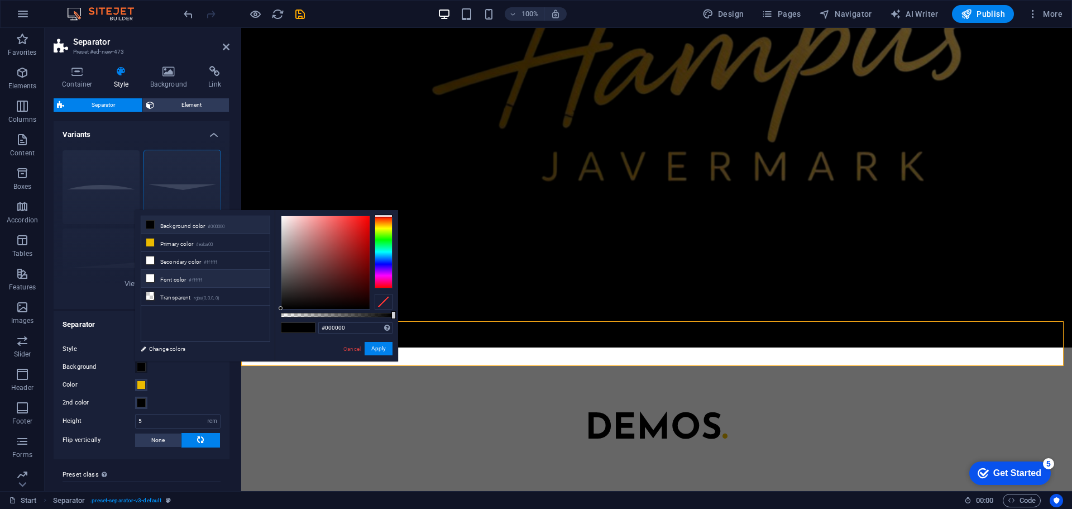
click at [152, 276] on icon at bounding box center [150, 278] width 8 height 8
type input "#ffffff"
click at [378, 345] on button "Apply" at bounding box center [379, 348] width 28 height 13
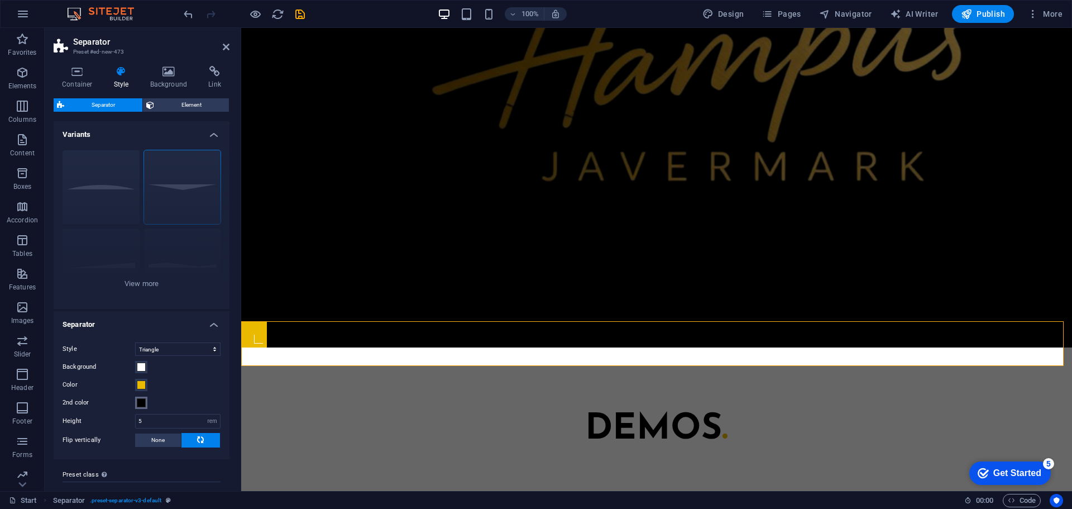
click at [144, 398] on span at bounding box center [141, 402] width 9 height 9
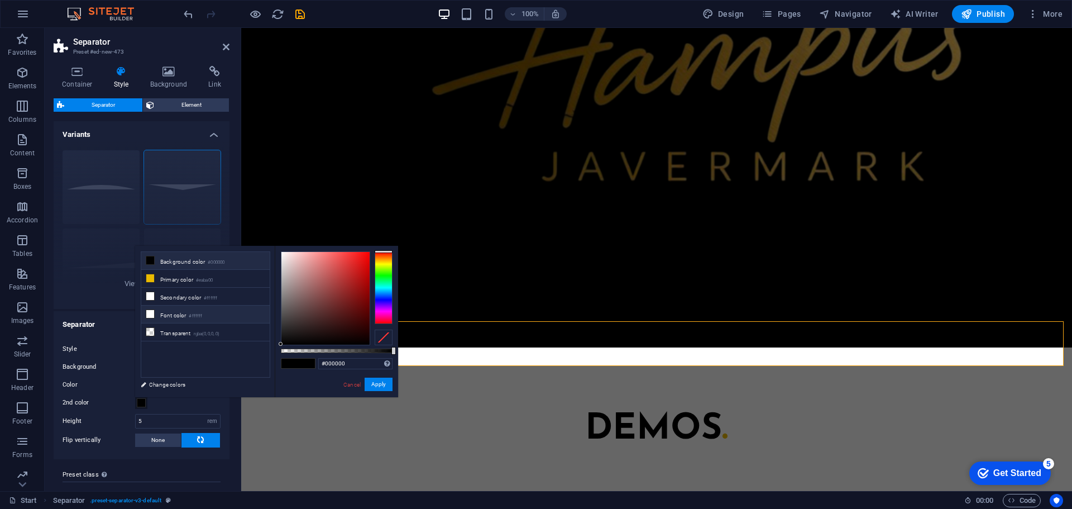
click at [180, 317] on li "Font color #ffffff" at bounding box center [205, 314] width 128 height 18
type input "#ffffff"
drag, startPoint x: 382, startPoint y: 381, endPoint x: 141, endPoint y: 354, distance: 242.8
click at [382, 381] on button "Apply" at bounding box center [379, 383] width 28 height 13
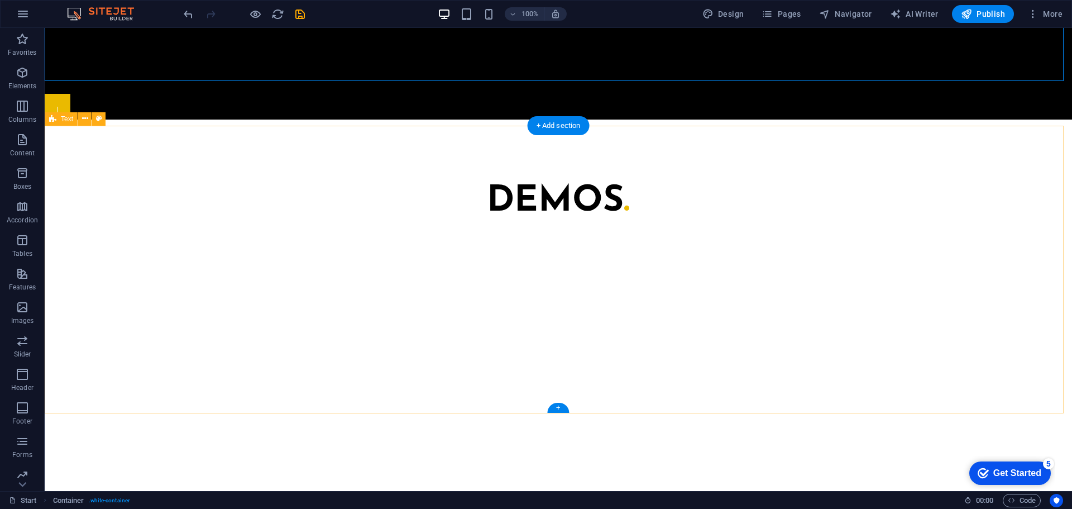
scroll to position [872, 0]
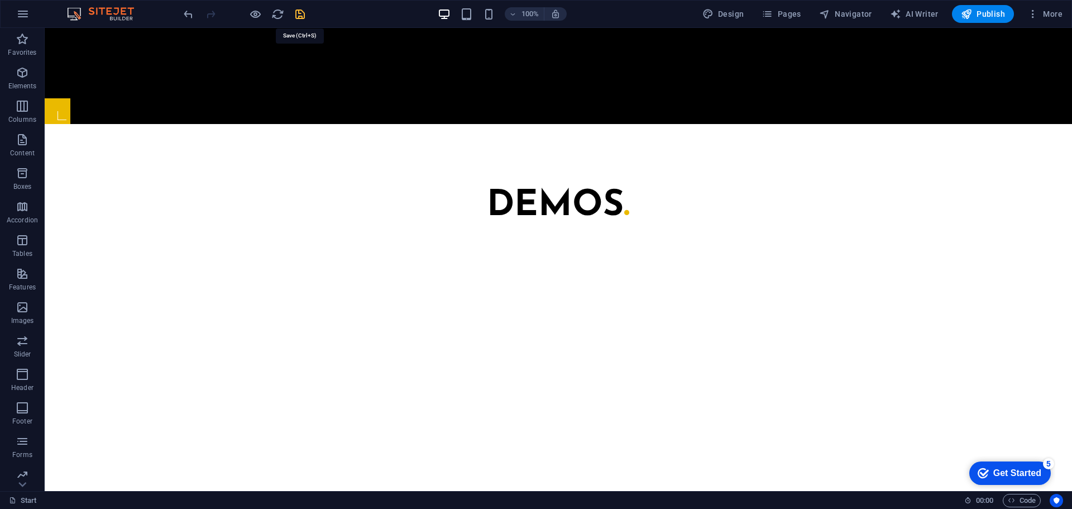
click at [299, 17] on icon "save" at bounding box center [300, 14] width 13 height 13
click at [1010, 10] on button "Publish" at bounding box center [983, 14] width 62 height 18
